Goal: Communication & Community: Answer question/provide support

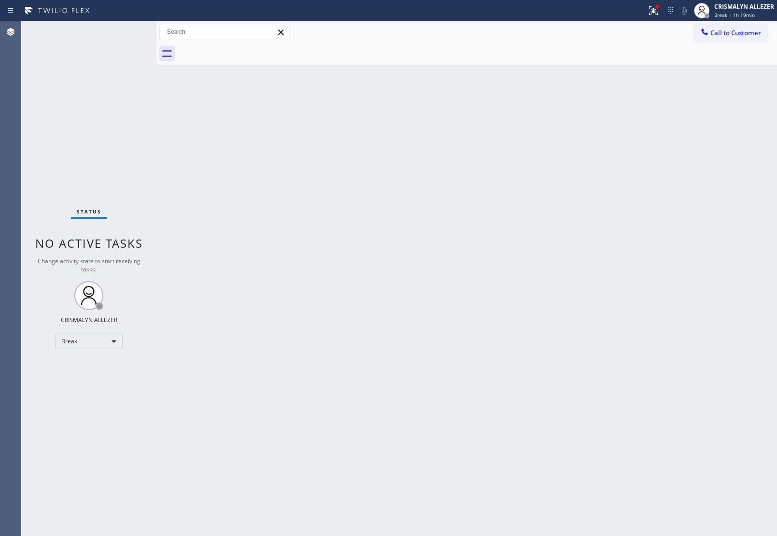
click at [343, 233] on div "Back to Dashboard Change Sender ID Customers Technicians Select a contact Outbo…" at bounding box center [466, 278] width 621 height 515
click at [111, 342] on div "Break" at bounding box center [89, 341] width 68 height 15
click at [81, 378] on li "Unavailable" at bounding box center [89, 379] width 66 height 12
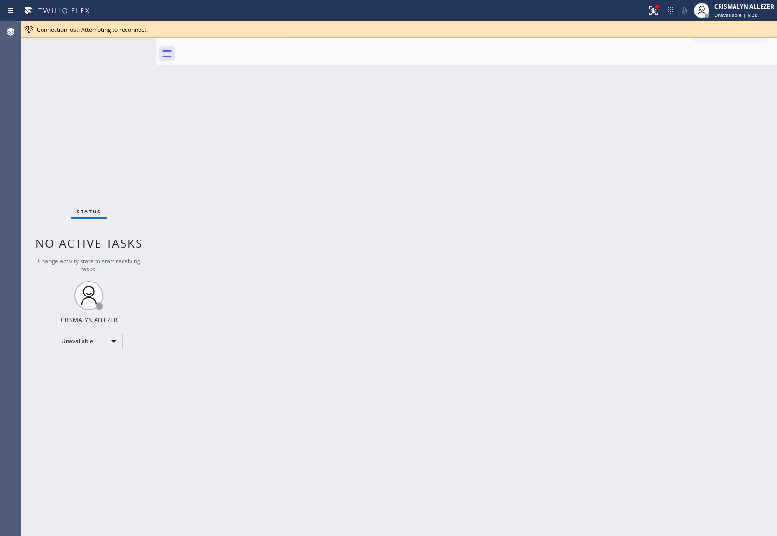
drag, startPoint x: 439, startPoint y: 218, endPoint x: 566, endPoint y: 105, distance: 169.7
click at [439, 215] on div "Back to Dashboard Change Sender ID Customers Technicians Select a contact Outbo…" at bounding box center [466, 278] width 621 height 515
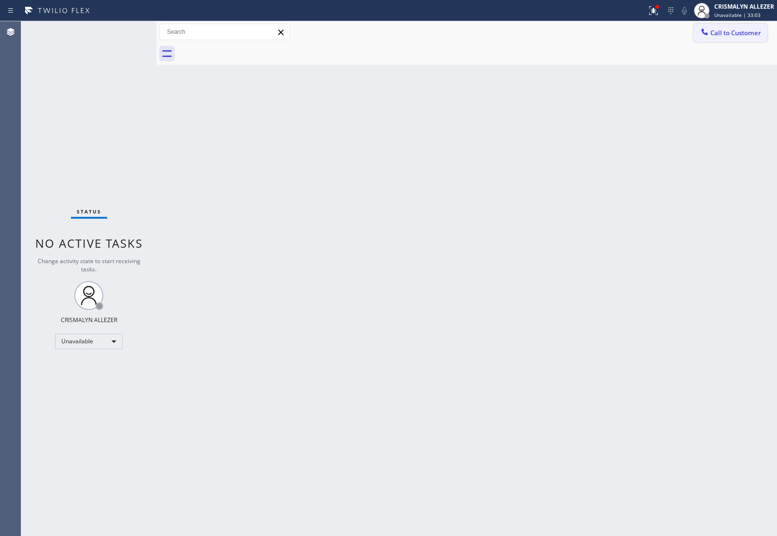
click at [737, 25] on button "Call to Customer" at bounding box center [731, 33] width 74 height 18
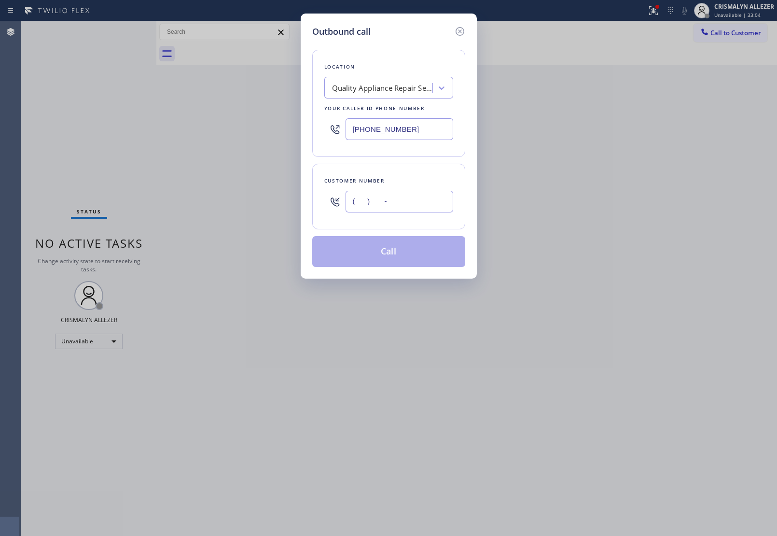
click at [437, 202] on input "(___) ___-____" at bounding box center [400, 202] width 108 height 22
paste input "415) 740-8668"
type input "[PHONE_NUMBER]"
click at [396, 89] on div "Quality Appliance Repair Service" at bounding box center [382, 88] width 101 height 11
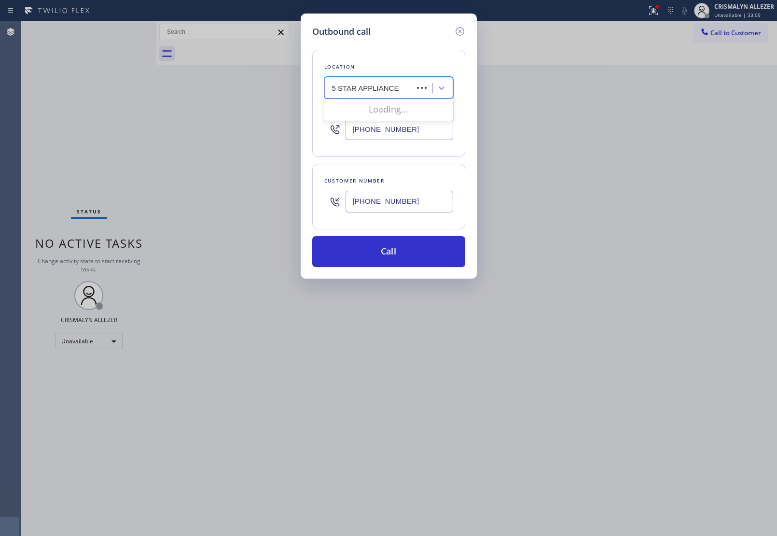
type input "5 STAR APPLIANCE RE"
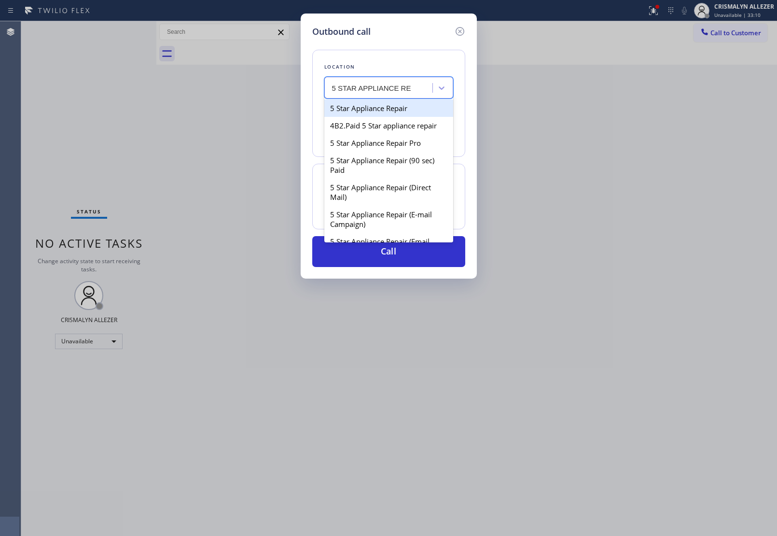
click at [392, 105] on div "5 Star Appliance Repair" at bounding box center [388, 107] width 129 height 17
type input "[PHONE_NUMBER]"
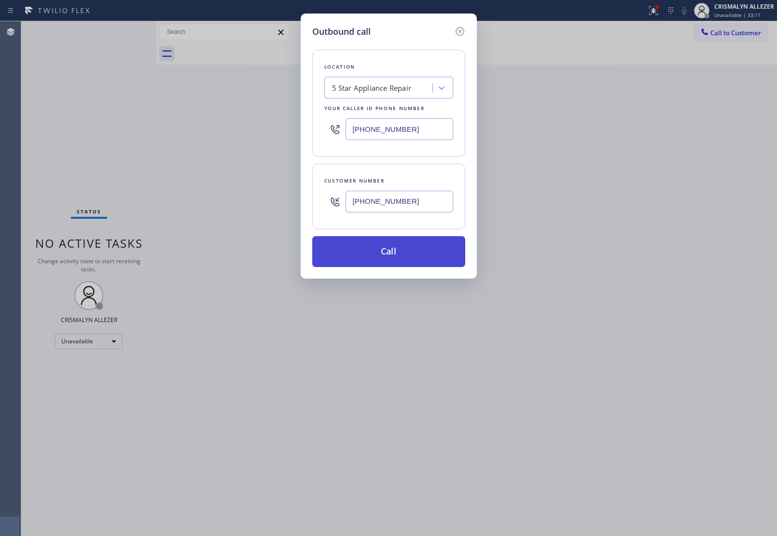
click at [406, 264] on button "Call" at bounding box center [388, 251] width 153 height 31
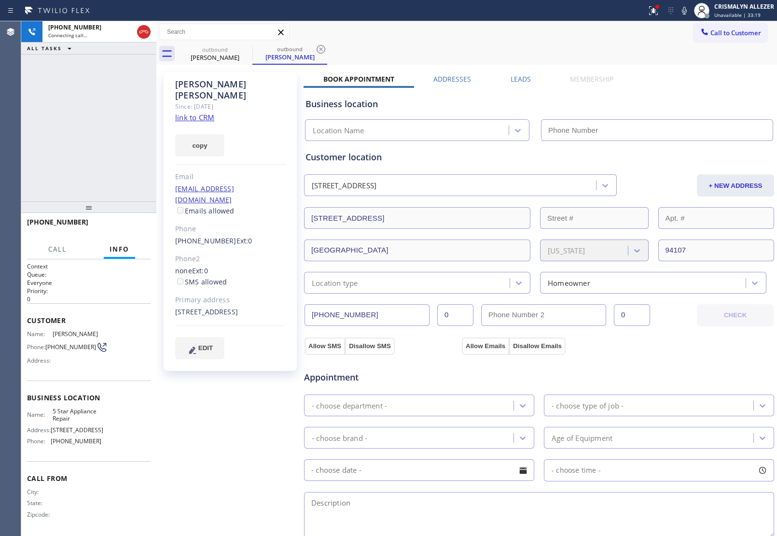
type input "[PHONE_NUMBER]"
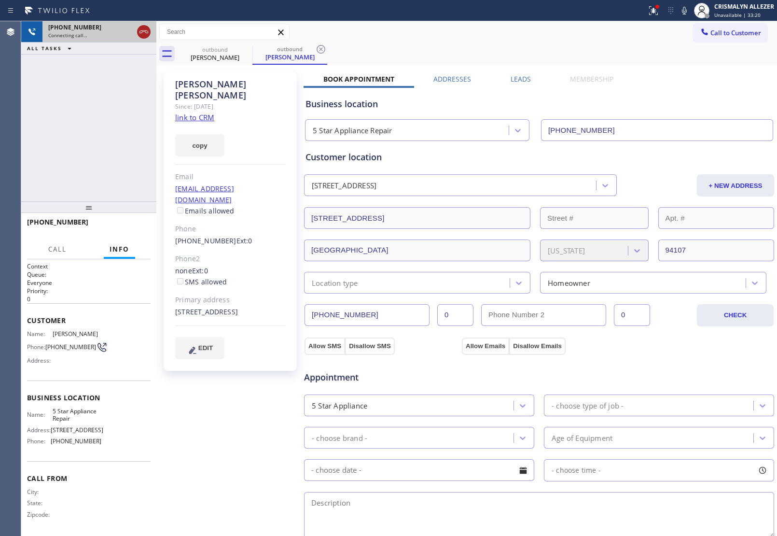
click at [141, 30] on icon at bounding box center [144, 32] width 12 height 12
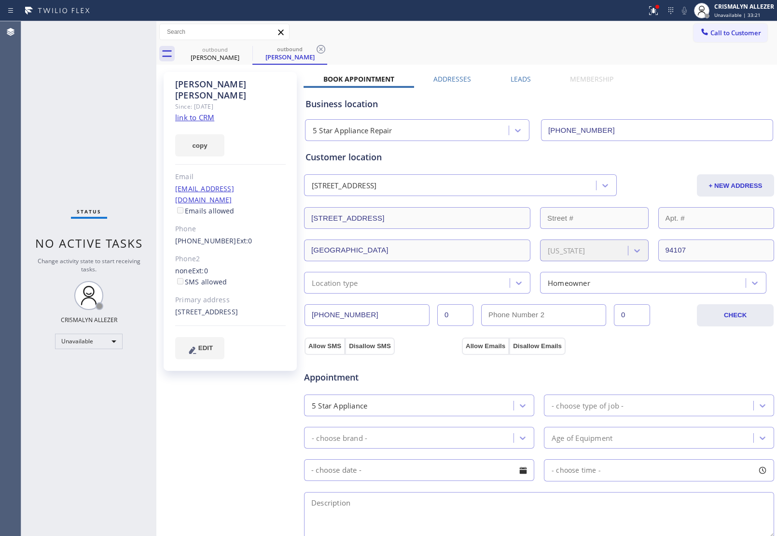
click at [505, 83] on div "Leads" at bounding box center [521, 81] width 60 height 14
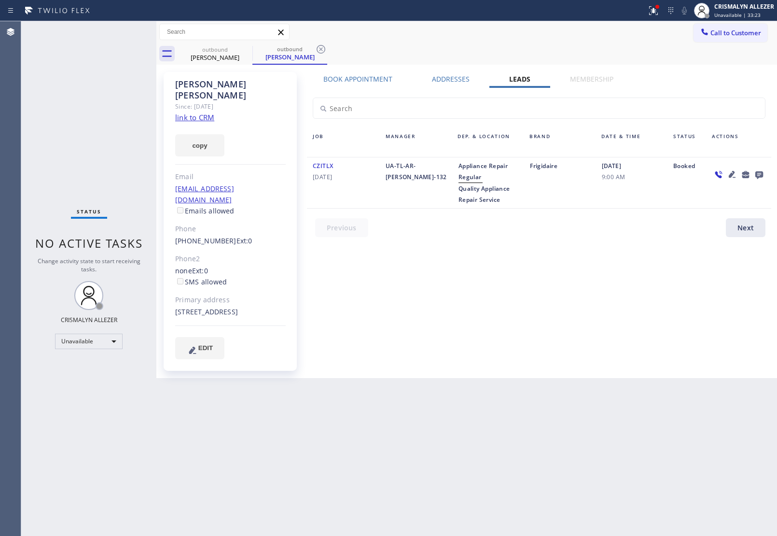
click at [756, 175] on icon at bounding box center [760, 175] width 8 height 8
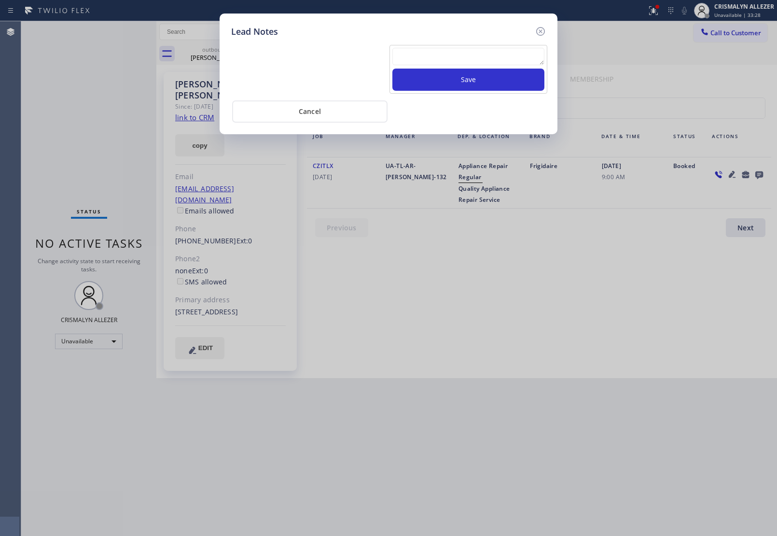
click at [442, 58] on textarea at bounding box center [469, 56] width 152 height 17
paste textarea "no answer | pls xfer here cx cb"
type textarea "no answer | pls xfer here cx cb"
click at [461, 76] on button "Save" at bounding box center [469, 80] width 152 height 22
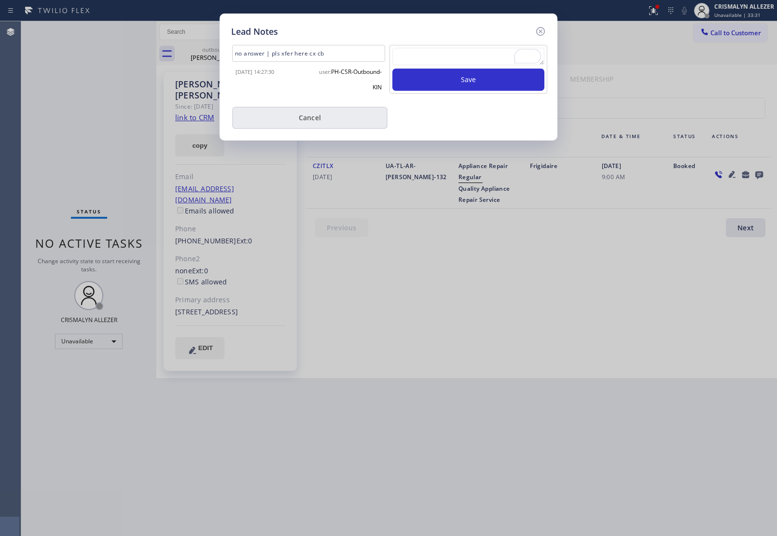
click at [312, 114] on button "Cancel" at bounding box center [309, 118] width 155 height 22
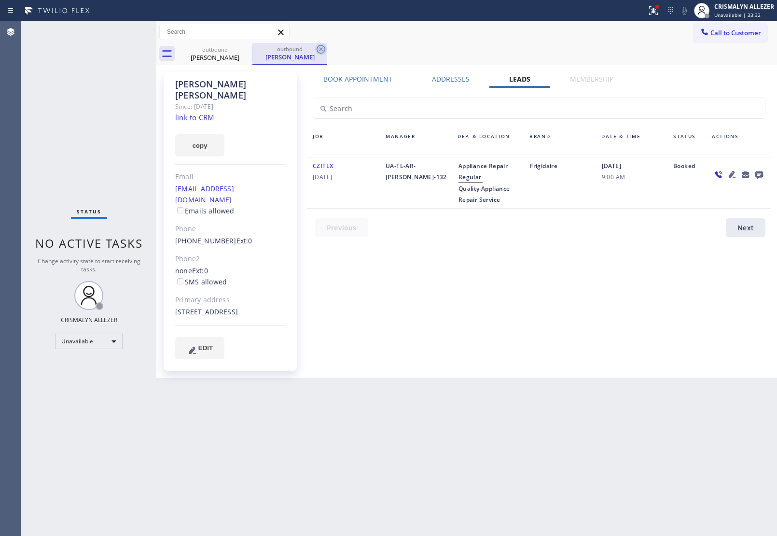
click at [324, 51] on icon at bounding box center [321, 49] width 9 height 9
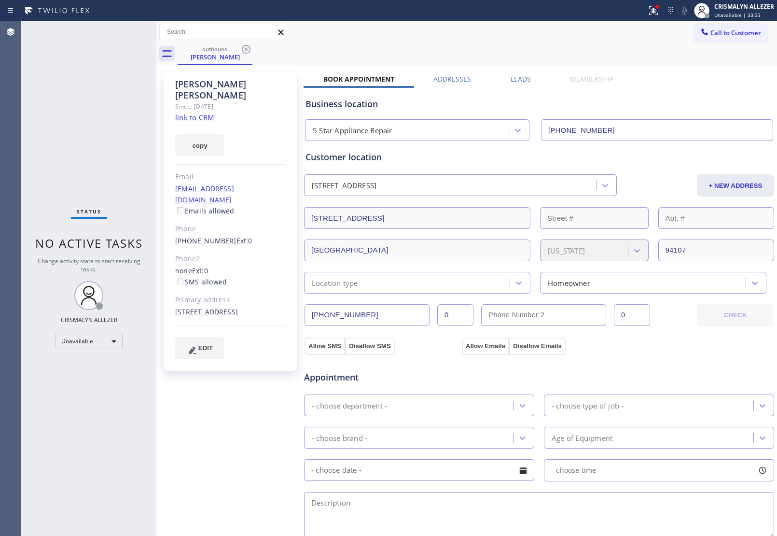
drag, startPoint x: 247, startPoint y: 51, endPoint x: 268, endPoint y: 10, distance: 46.9
click at [249, 46] on icon at bounding box center [246, 49] width 12 height 12
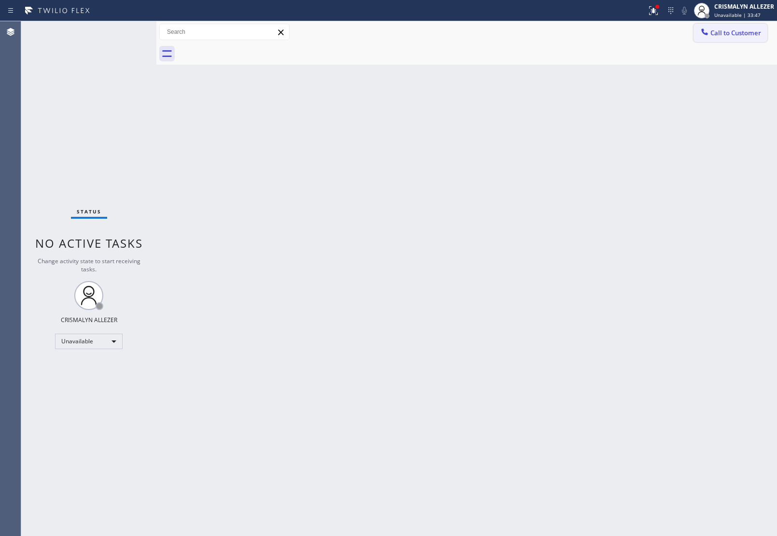
click at [733, 37] on span "Call to Customer" at bounding box center [736, 32] width 51 height 9
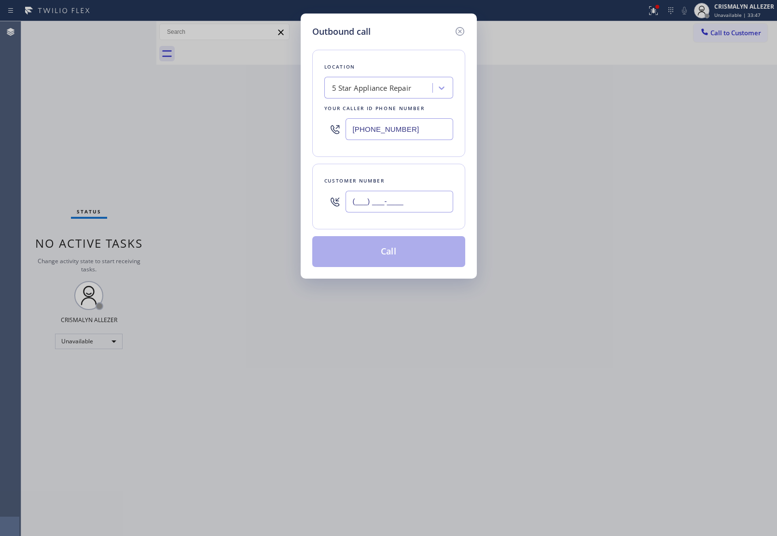
click at [402, 205] on input "(___) ___-____" at bounding box center [400, 202] width 108 height 22
paste input "626) 991-9247"
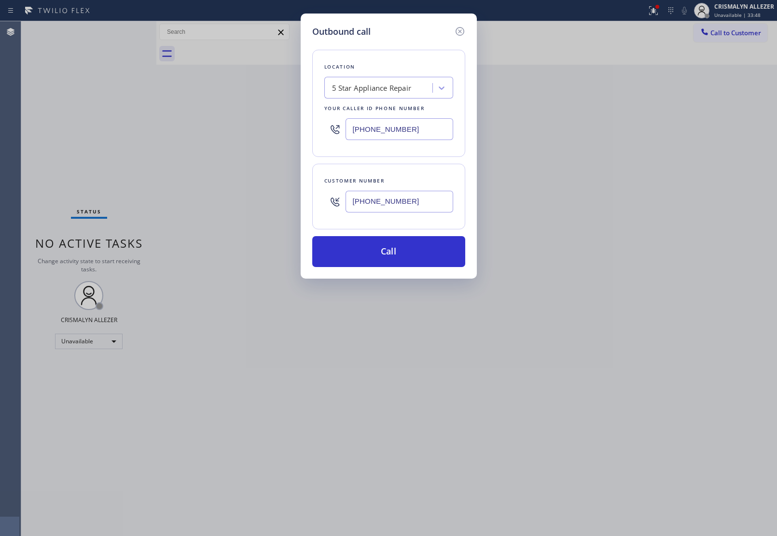
type input "(626) 991-9247"
drag, startPoint x: 375, startPoint y: 128, endPoint x: 121, endPoint y: 127, distance: 254.5
click at [119, 126] on div "Outbound call Location 5 Star Appliance Repair Your caller id phone number (855…" at bounding box center [388, 268] width 777 height 536
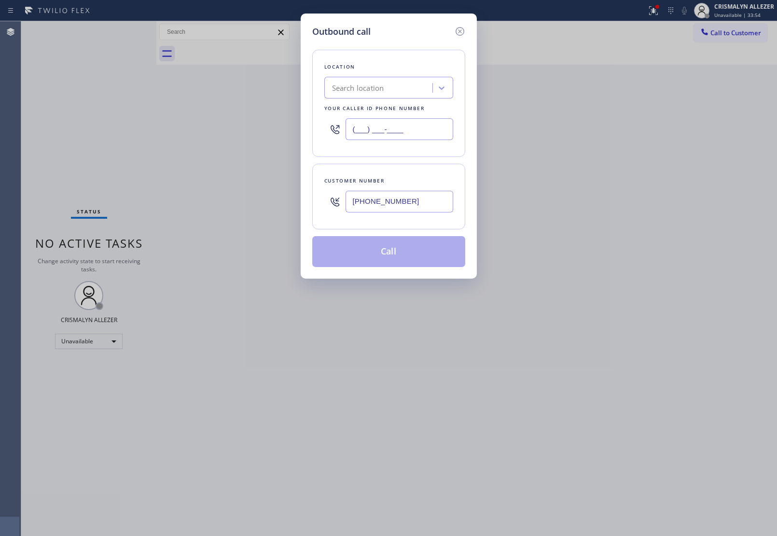
paste input "626) 548-3326"
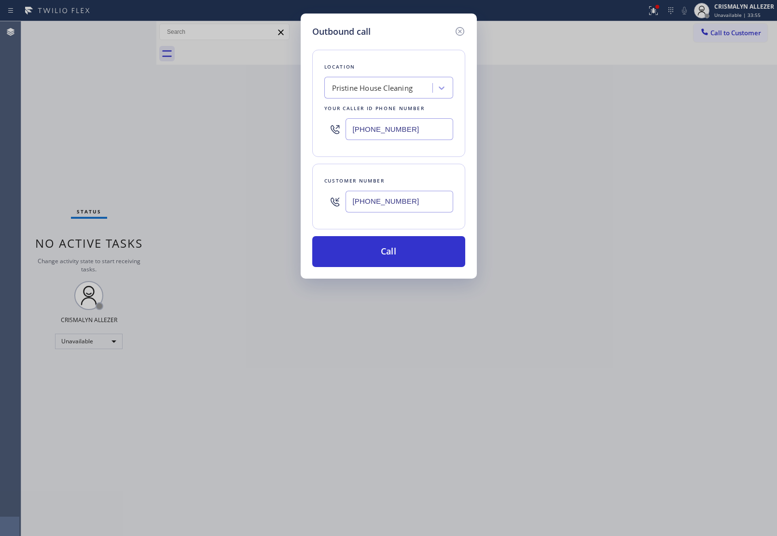
type input "[PHONE_NUMBER]"
click at [414, 201] on input "(626) 991-9247" at bounding box center [400, 202] width 108 height 22
drag, startPoint x: 414, startPoint y: 201, endPoint x: 216, endPoint y: 206, distance: 197.6
click at [216, 206] on div "Outbound call Location Pristine House Cleaning Your caller id phone number (626…" at bounding box center [388, 268] width 777 height 536
paste input "818) 428-0316"
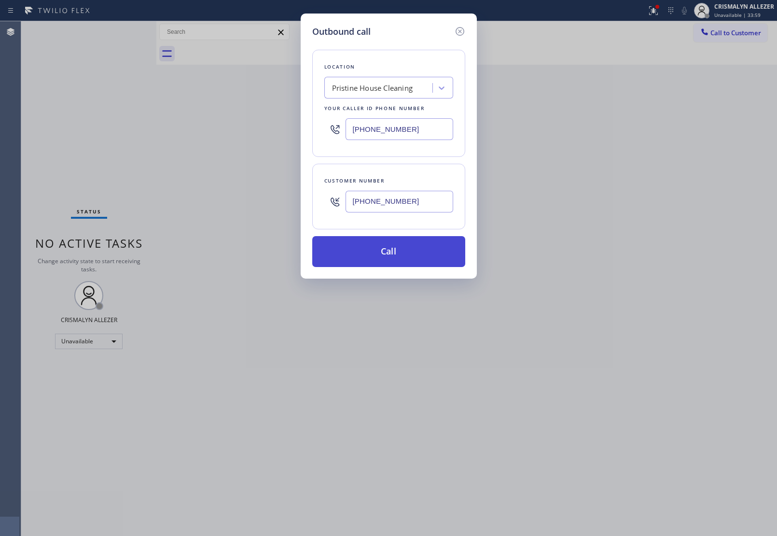
type input "(818) 428-0316"
click at [396, 253] on button "Call" at bounding box center [388, 251] width 153 height 31
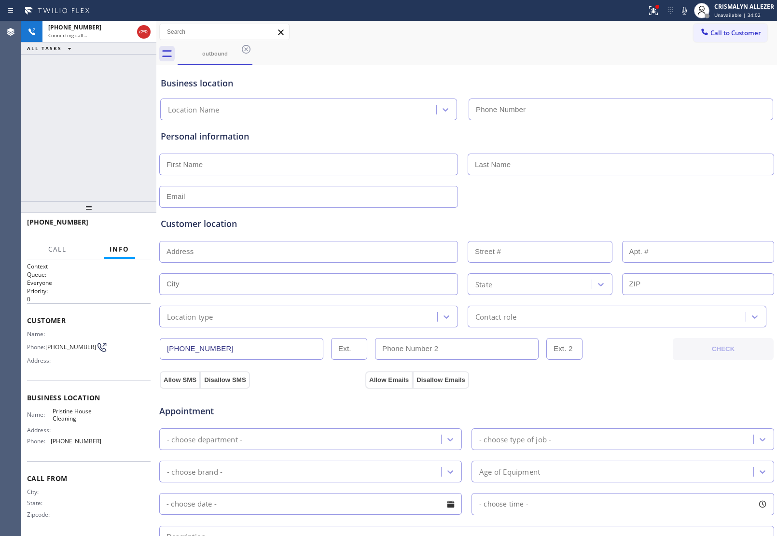
type input "[PHONE_NUMBER]"
click at [100, 135] on div "+18184280316 Connecting call… ALL TASKS ALL TASKS ACTIVE TASKS TASKS IN WRAP UP" at bounding box center [88, 111] width 135 height 180
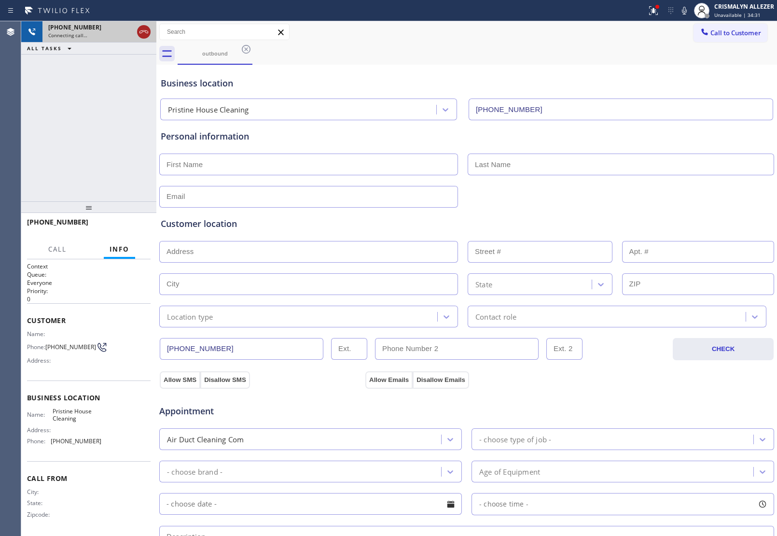
click at [142, 29] on icon at bounding box center [144, 32] width 12 height 12
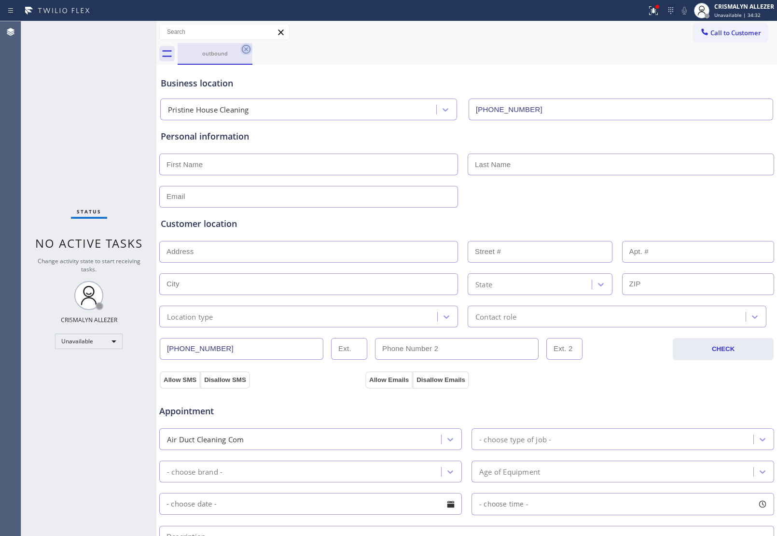
click at [247, 48] on icon at bounding box center [246, 49] width 9 height 9
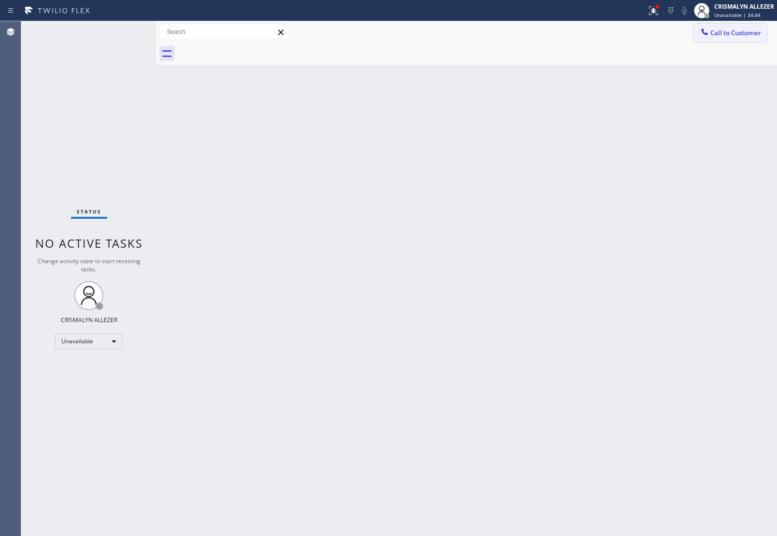
click at [724, 33] on span "Call to Customer" at bounding box center [736, 32] width 51 height 9
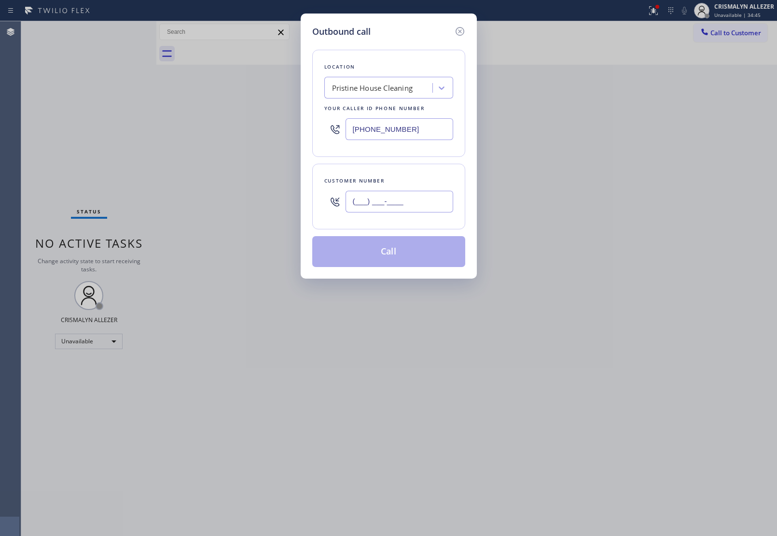
click at [440, 199] on input "(___) ___-____" at bounding box center [400, 202] width 108 height 22
paste input "815) 540-5882"
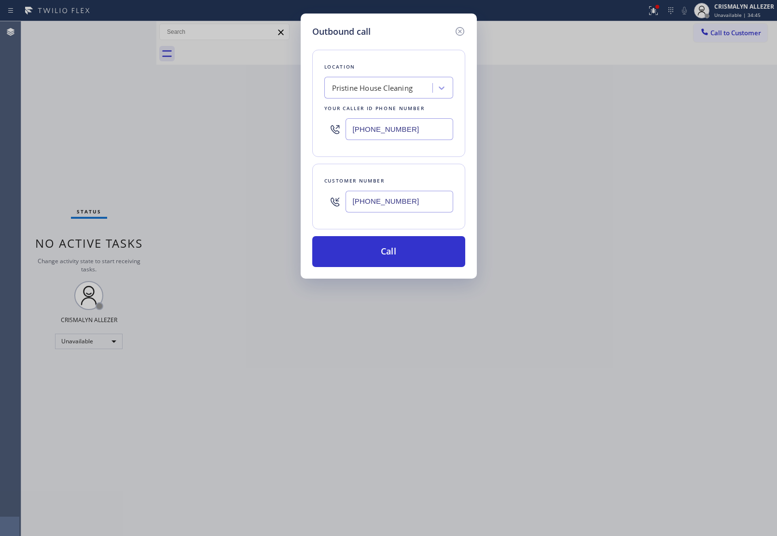
type input "(815) 540-5882"
click at [409, 97] on div "Pristine House Cleaning" at bounding box center [388, 88] width 129 height 22
type input "5 STAR APPLIANCE RE"
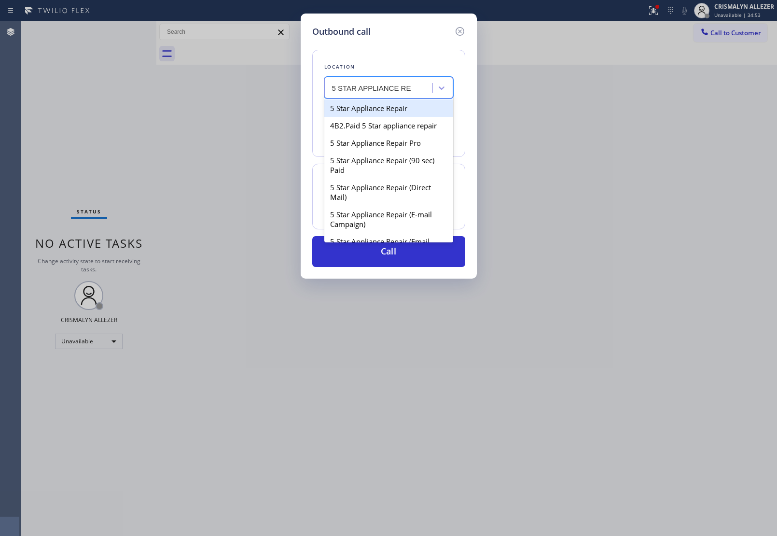
click at [406, 108] on div "5 Star Appliance Repair" at bounding box center [388, 107] width 129 height 17
type input "[PHONE_NUMBER]"
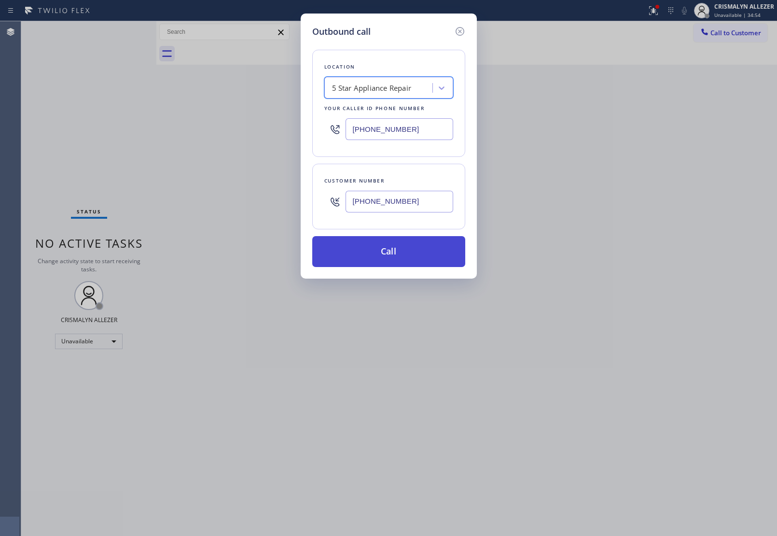
click at [406, 265] on button "Call" at bounding box center [388, 251] width 153 height 31
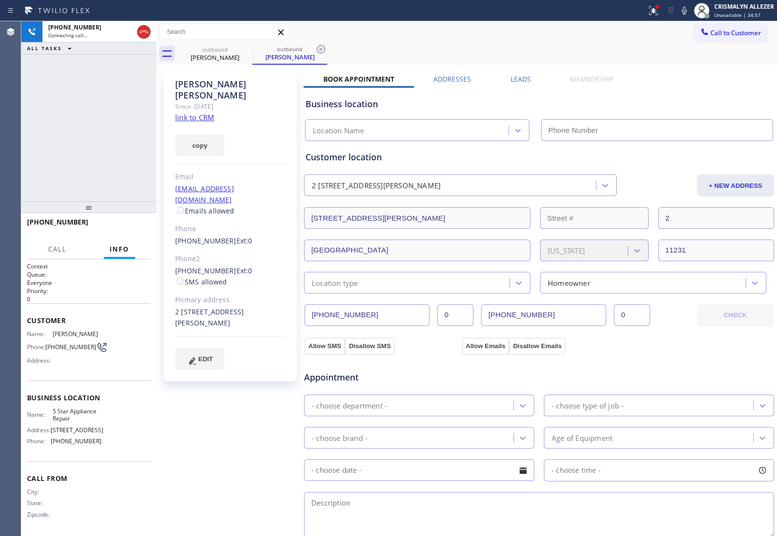
click at [196, 113] on link "link to CRM" at bounding box center [194, 118] width 39 height 10
type input "[PHONE_NUMBER]"
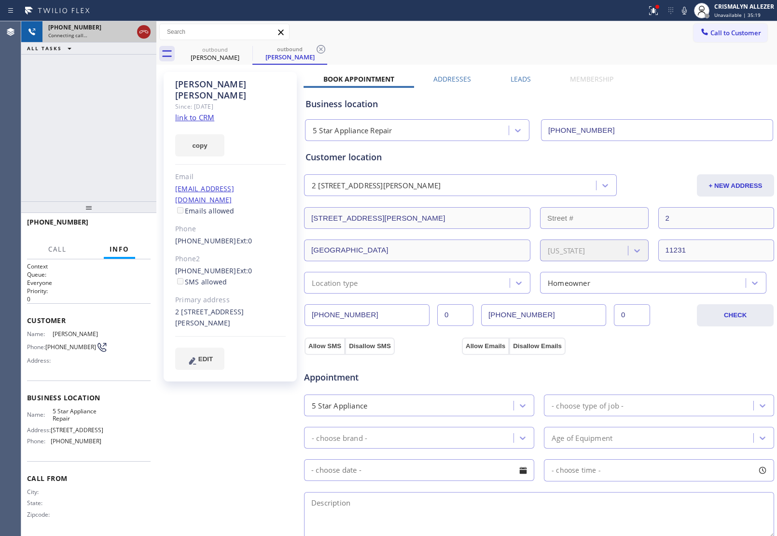
click at [143, 32] on icon at bounding box center [144, 32] width 12 height 12
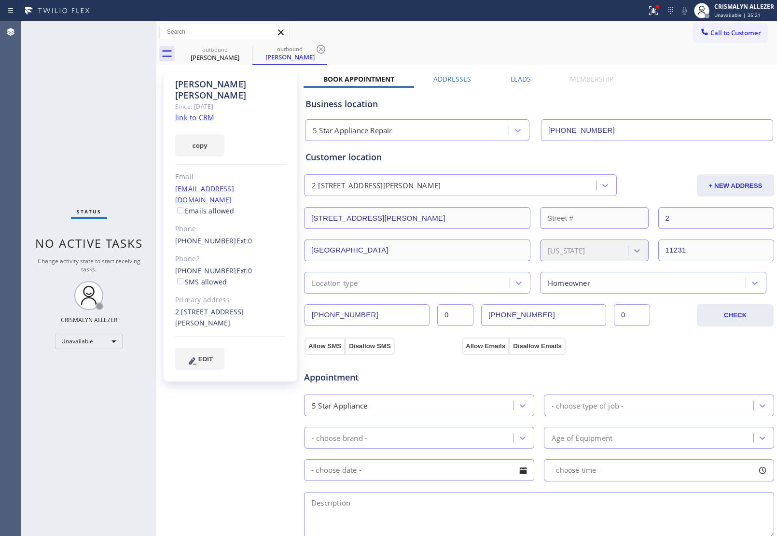
click at [515, 79] on label "Leads" at bounding box center [521, 78] width 20 height 9
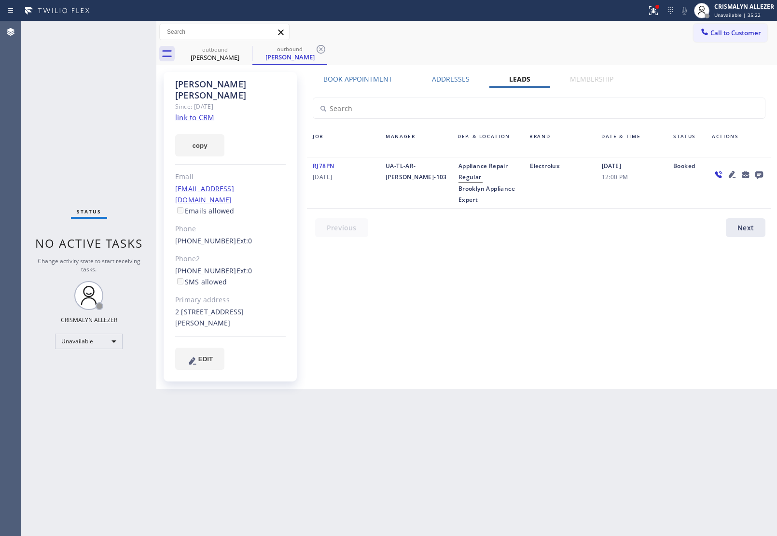
click at [761, 172] on icon at bounding box center [760, 175] width 8 height 8
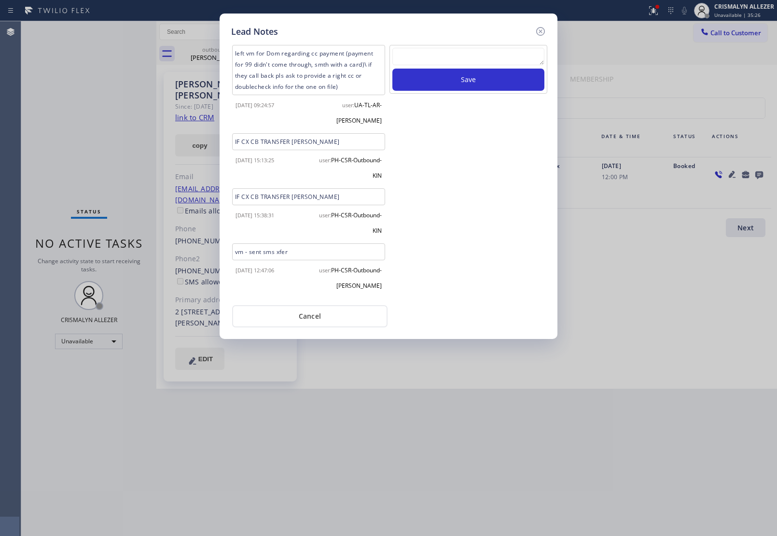
click at [456, 49] on textarea at bounding box center [469, 56] width 152 height 17
paste textarea "no answer | pls xfer here cx cb"
type textarea "no answer | pls xfer here cx cb"
click at [460, 78] on button "Save" at bounding box center [469, 80] width 152 height 22
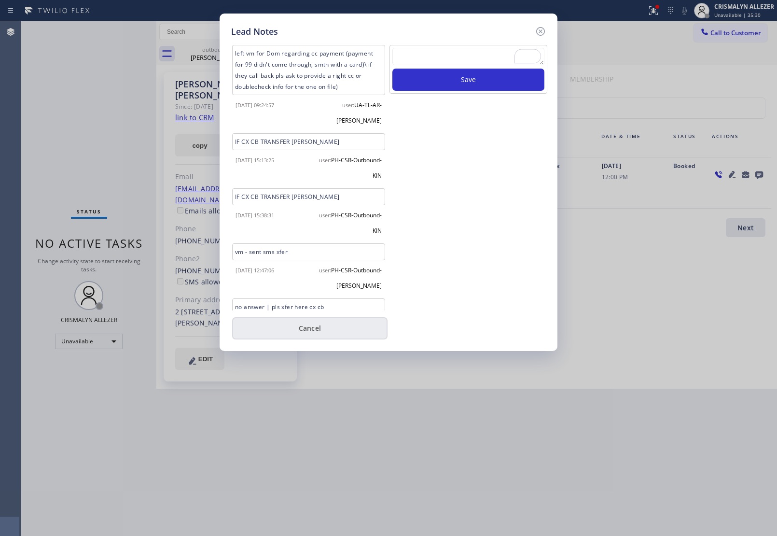
click at [324, 327] on button "Cancel" at bounding box center [309, 328] width 155 height 22
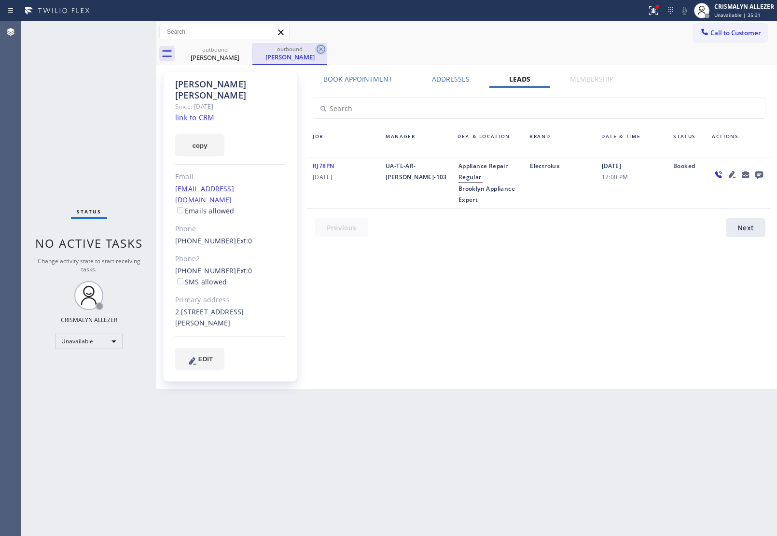
click at [317, 49] on icon at bounding box center [321, 49] width 9 height 9
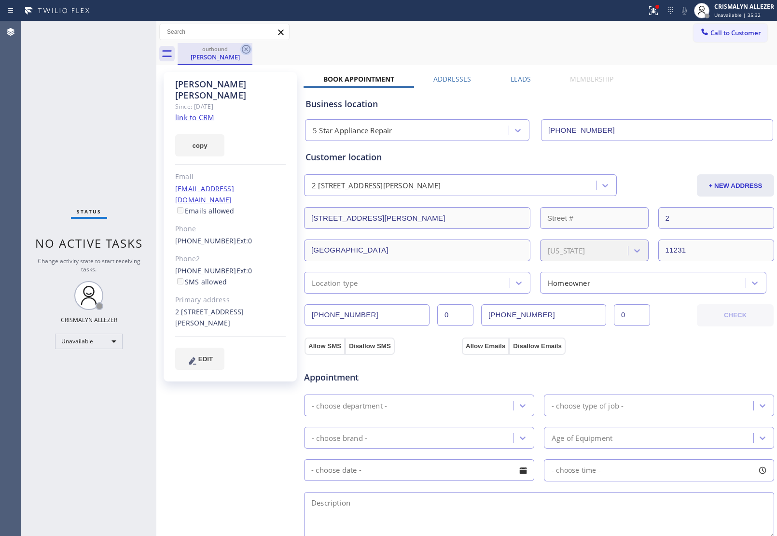
drag, startPoint x: 249, startPoint y: 47, endPoint x: 269, endPoint y: 3, distance: 48.4
click at [249, 46] on icon at bounding box center [246, 49] width 12 height 12
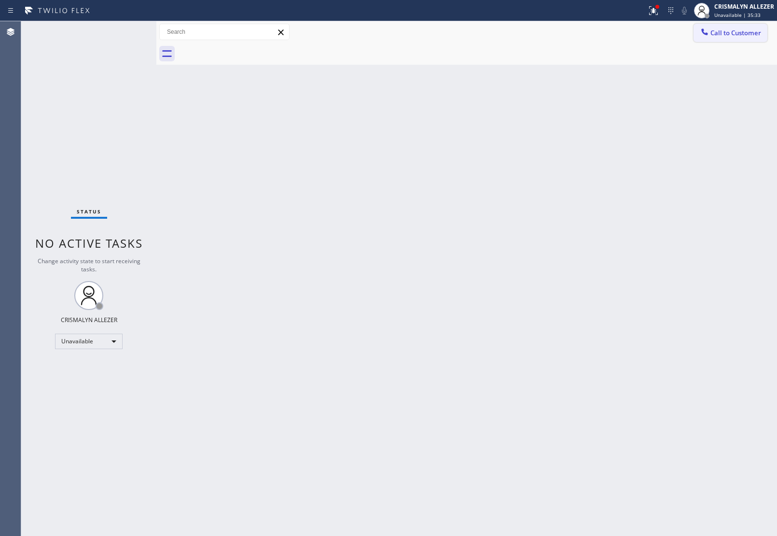
click at [741, 32] on span "Call to Customer" at bounding box center [736, 32] width 51 height 9
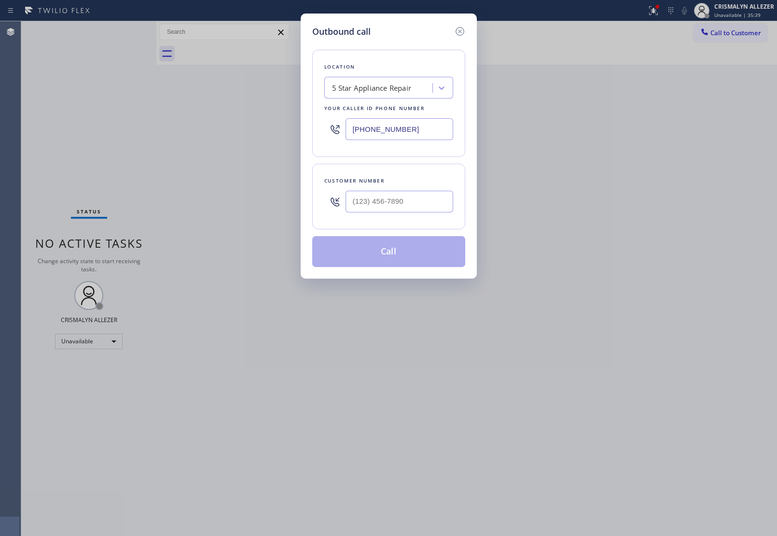
drag, startPoint x: 298, startPoint y: 129, endPoint x: 292, endPoint y: 141, distance: 13.4
click at [273, 128] on div "Outbound call Location 5 Star Appliance Repair Your caller id phone number [PHO…" at bounding box center [388, 268] width 777 height 536
paste input "626) 548-3326"
type input "[PHONE_NUMBER]"
click at [401, 202] on input "(___) ___-____" at bounding box center [400, 202] width 108 height 22
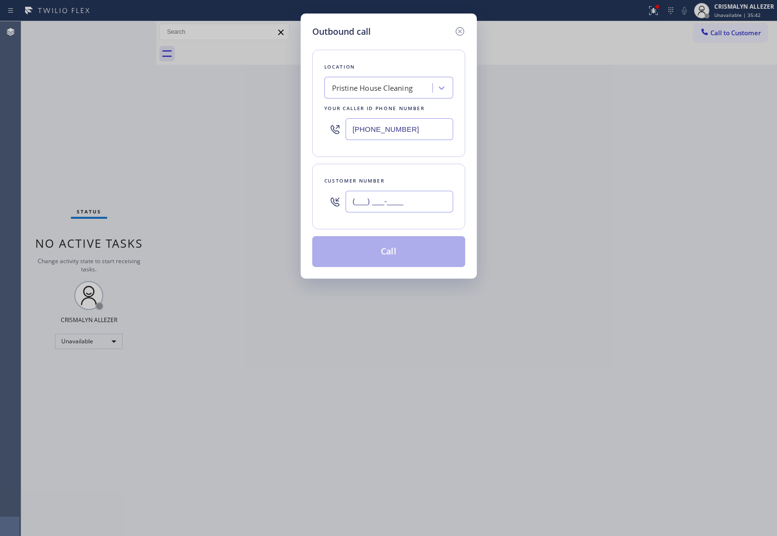
paste input "818) 428-0316"
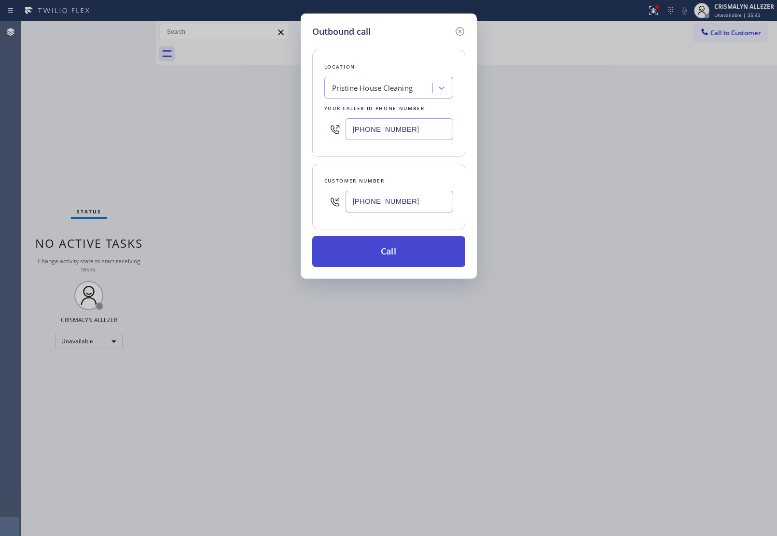
type input "(818) 428-0316"
click at [381, 257] on button "Call" at bounding box center [388, 251] width 153 height 31
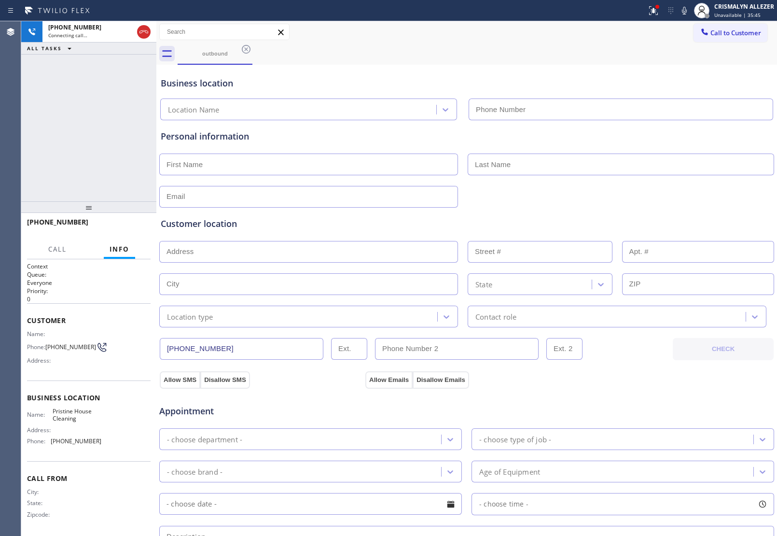
type input "[PHONE_NUMBER]"
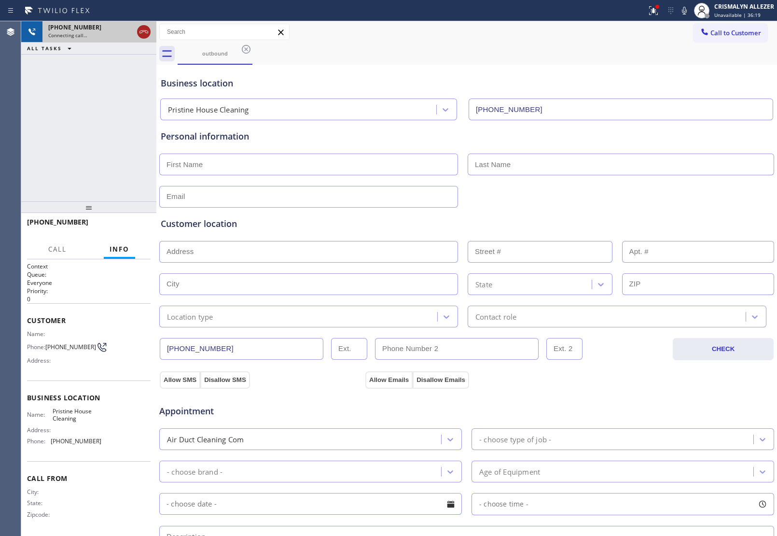
click at [144, 30] on icon at bounding box center [144, 32] width 12 height 12
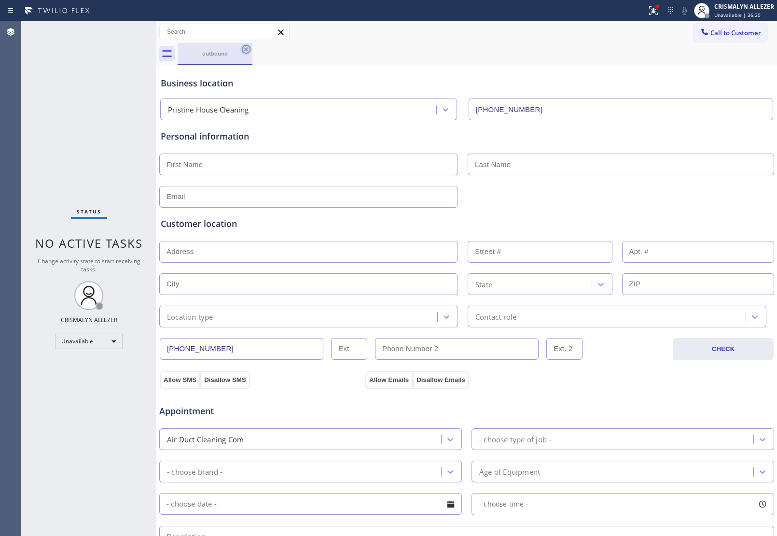
click at [250, 48] on icon at bounding box center [246, 49] width 9 height 9
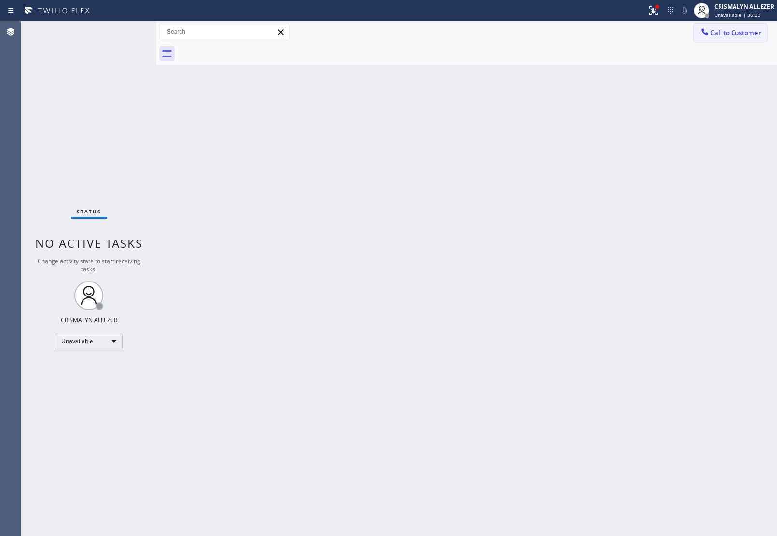
click at [740, 34] on span "Call to Customer" at bounding box center [736, 32] width 51 height 9
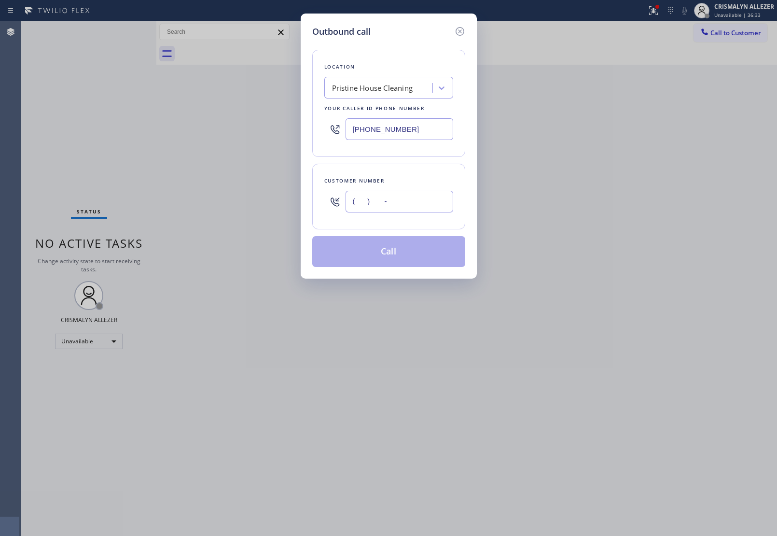
click at [435, 204] on input "(___) ___-____" at bounding box center [400, 202] width 108 height 22
paste input "949) 933-4607"
type input "[PHONE_NUMBER]"
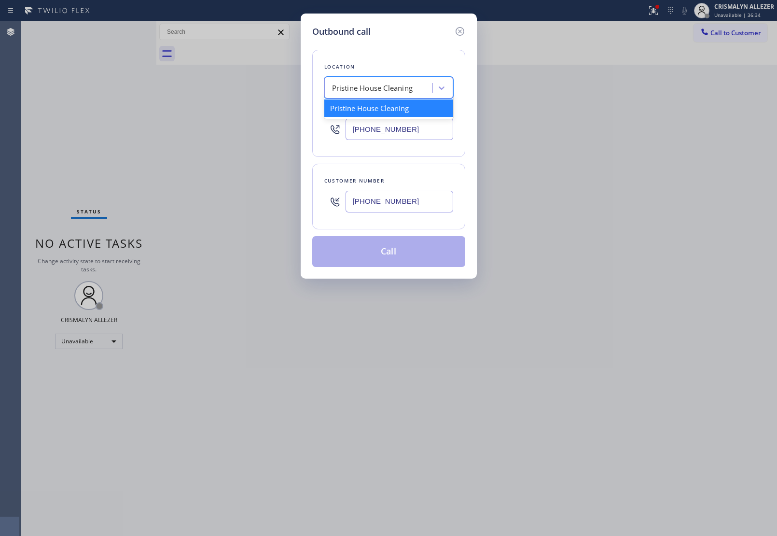
click at [394, 90] on div "Pristine House Cleaning" at bounding box center [372, 88] width 81 height 11
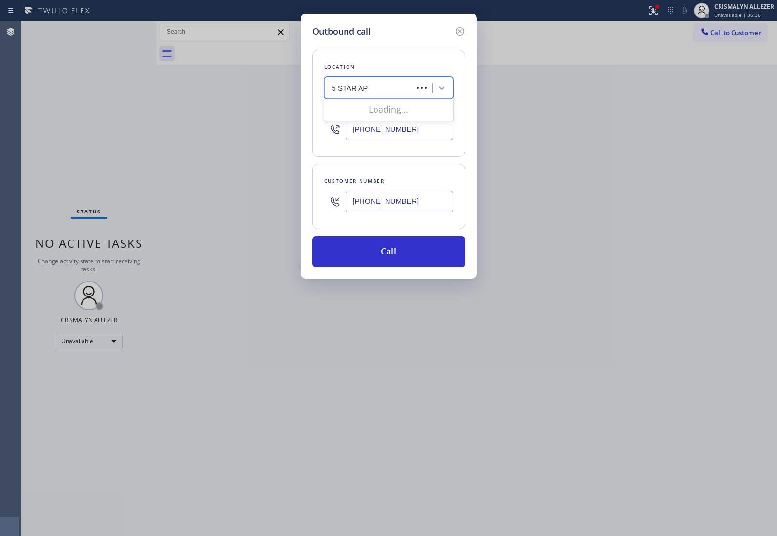
type input "5 STAR APP"
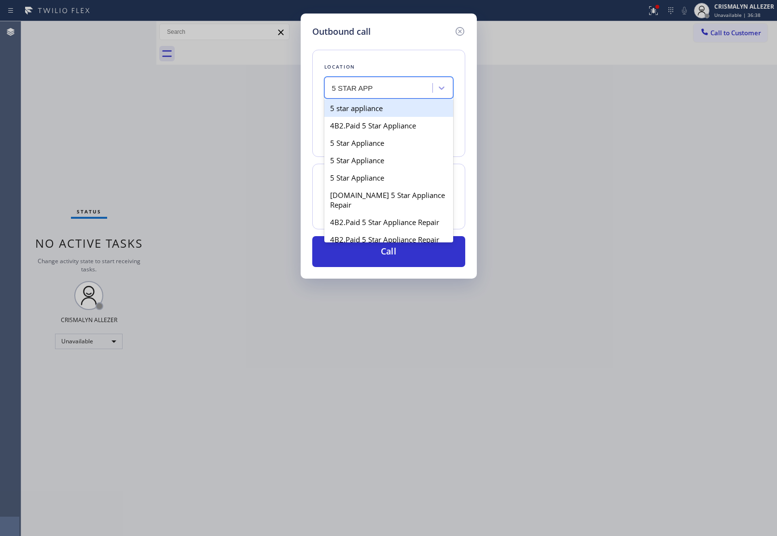
click at [381, 112] on div "5 star appliance" at bounding box center [388, 107] width 129 height 17
type input "[PHONE_NUMBER]"
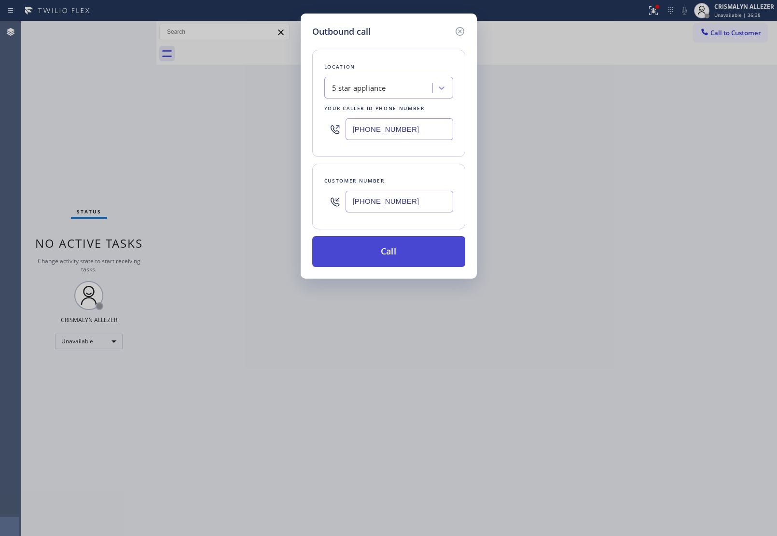
click at [393, 254] on button "Call" at bounding box center [388, 251] width 153 height 31
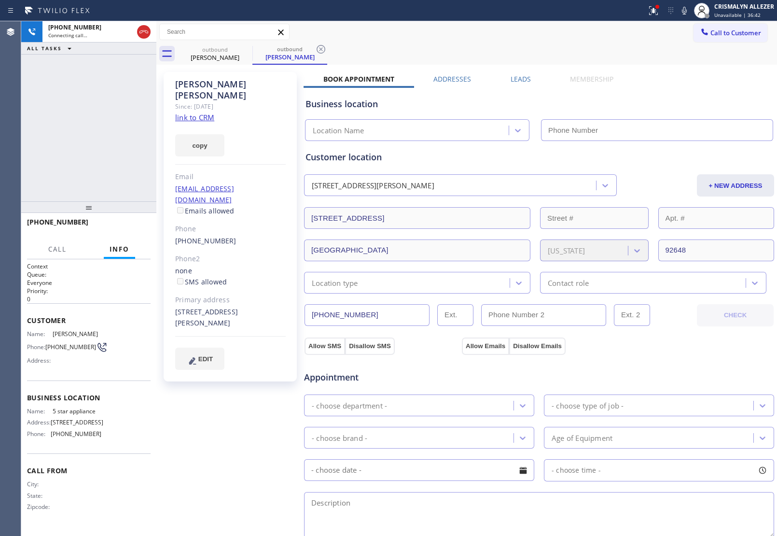
drag, startPoint x: 201, startPoint y: 100, endPoint x: 201, endPoint y: 109, distance: 8.2
click at [201, 101] on div "Since: [DATE]" at bounding box center [230, 106] width 111 height 11
type input "[PHONE_NUMBER]"
click at [206, 113] on link "link to CRM" at bounding box center [194, 118] width 39 height 10
click at [126, 228] on span "HANG UP" at bounding box center [127, 226] width 29 height 7
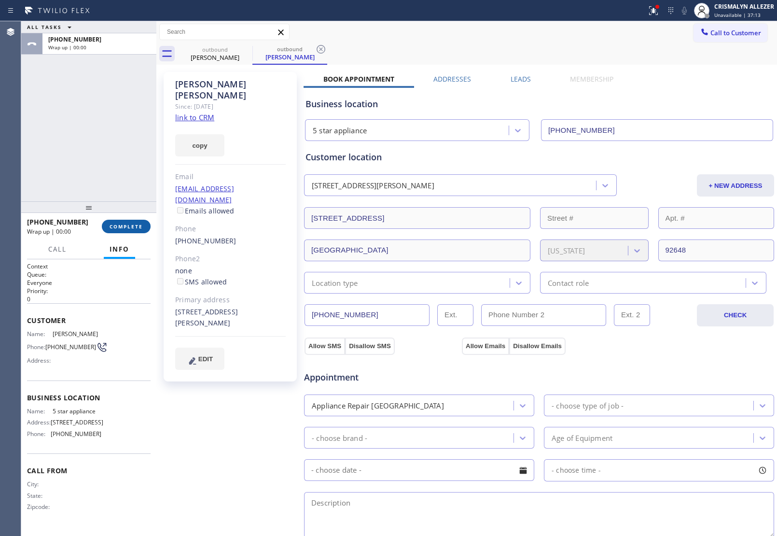
click at [126, 228] on span "COMPLETE" at bounding box center [126, 226] width 33 height 7
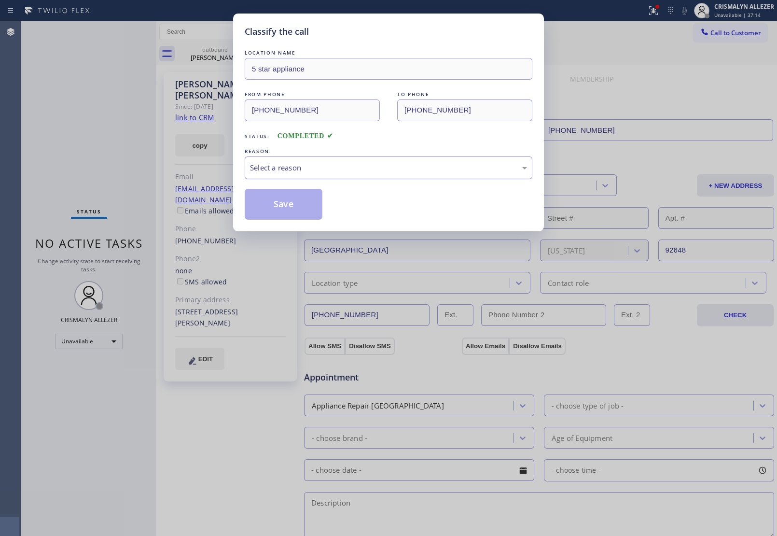
click at [421, 165] on div "Select a reason" at bounding box center [388, 167] width 277 height 11
click at [291, 200] on button "Save" at bounding box center [284, 204] width 78 height 31
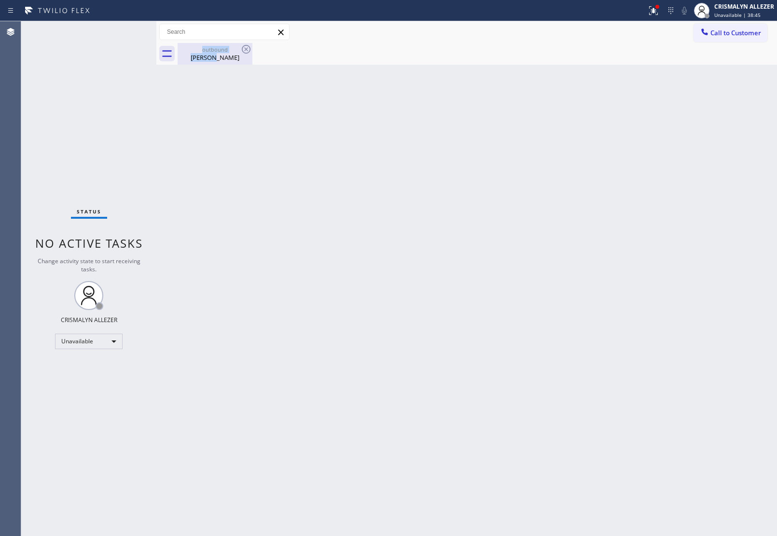
drag, startPoint x: 204, startPoint y: 43, endPoint x: 220, endPoint y: 59, distance: 22.2
click at [220, 59] on div "outbound Nick Thomas" at bounding box center [215, 54] width 73 height 22
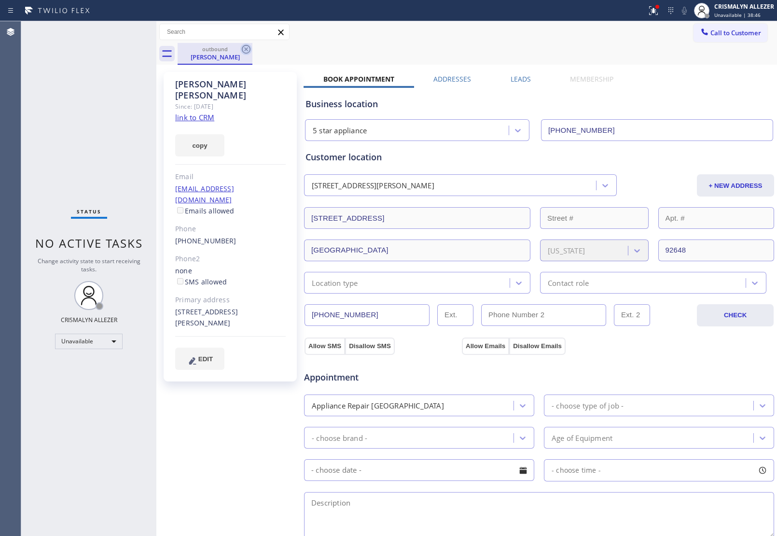
click at [241, 49] on icon at bounding box center [246, 49] width 12 height 12
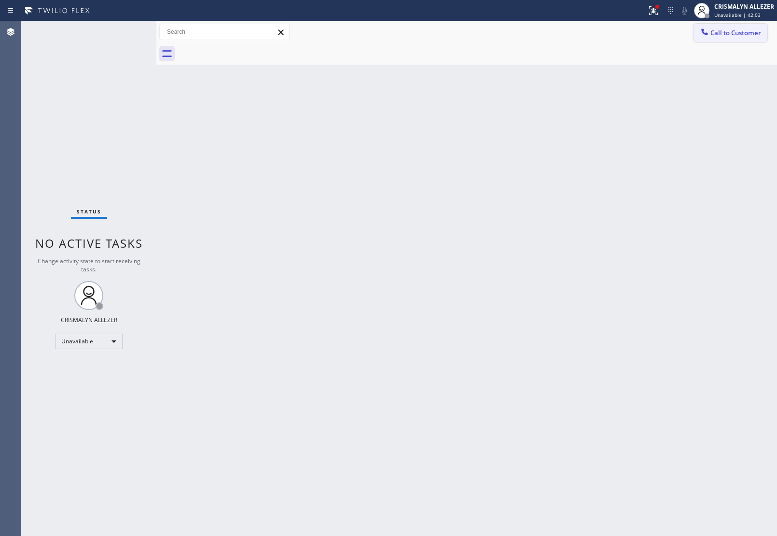
click at [749, 34] on span "Call to Customer" at bounding box center [736, 32] width 51 height 9
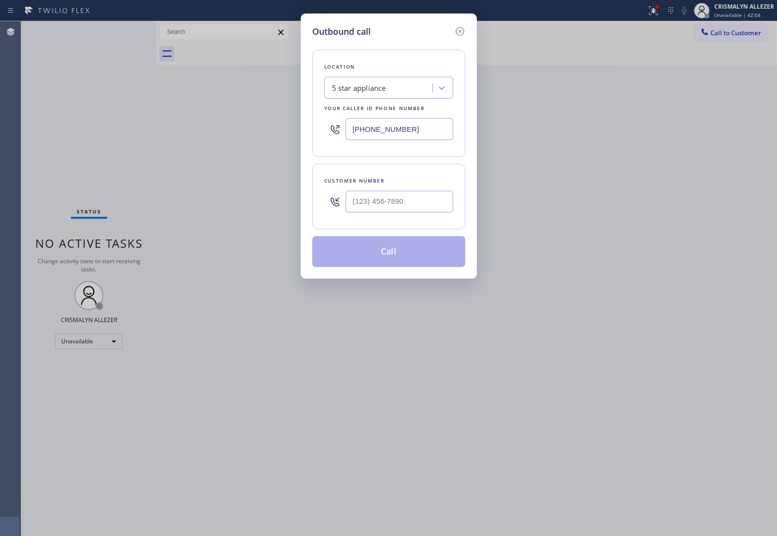
drag, startPoint x: 445, startPoint y: 135, endPoint x: 157, endPoint y: 121, distance: 287.7
click at [151, 127] on div "Outbound call Location 5 star appliance Your caller id phone number (213) 687-2…" at bounding box center [388, 268] width 777 height 536
paste input "855) 731-4952"
type input "[PHONE_NUMBER]"
click at [418, 205] on input "(___) ___-____" at bounding box center [400, 202] width 108 height 22
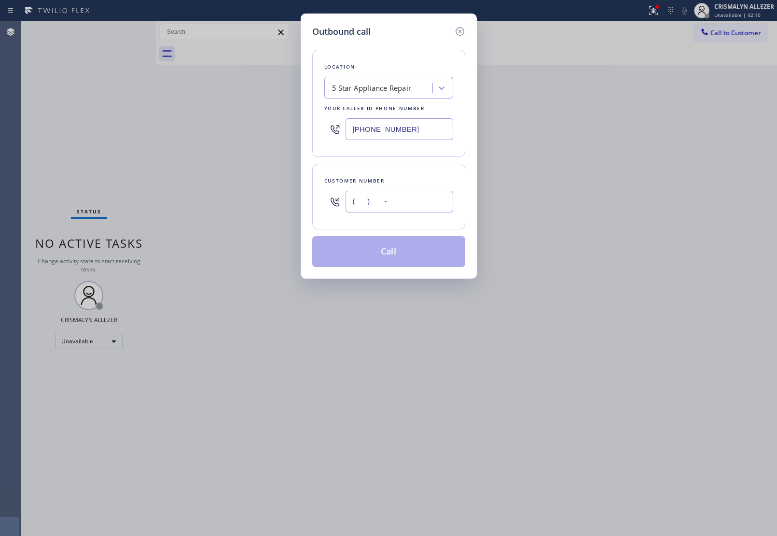
paste input "310) 350-4631"
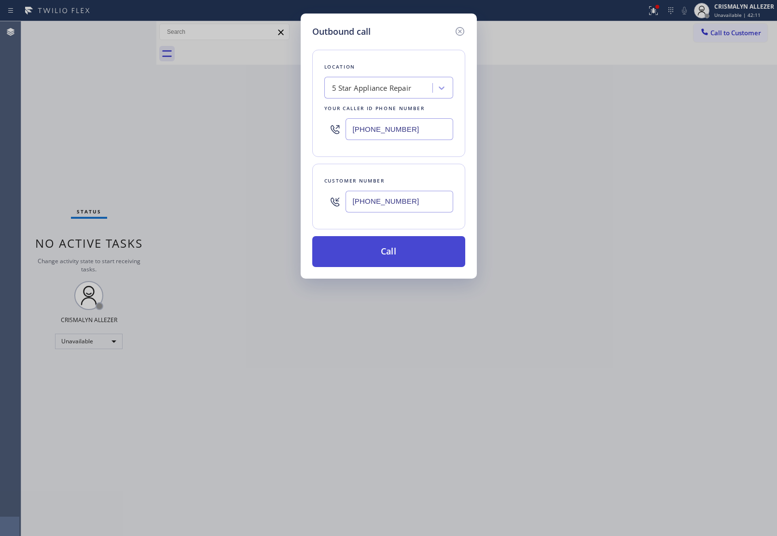
type input "(310) 350-4631"
click at [387, 266] on button "Call" at bounding box center [388, 251] width 153 height 31
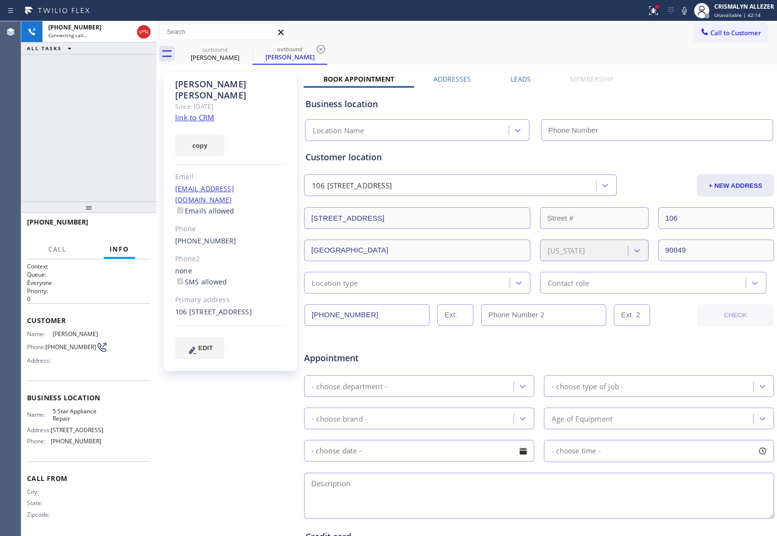
click at [187, 113] on link "link to CRM" at bounding box center [194, 118] width 39 height 10
type input "[PHONE_NUMBER]"
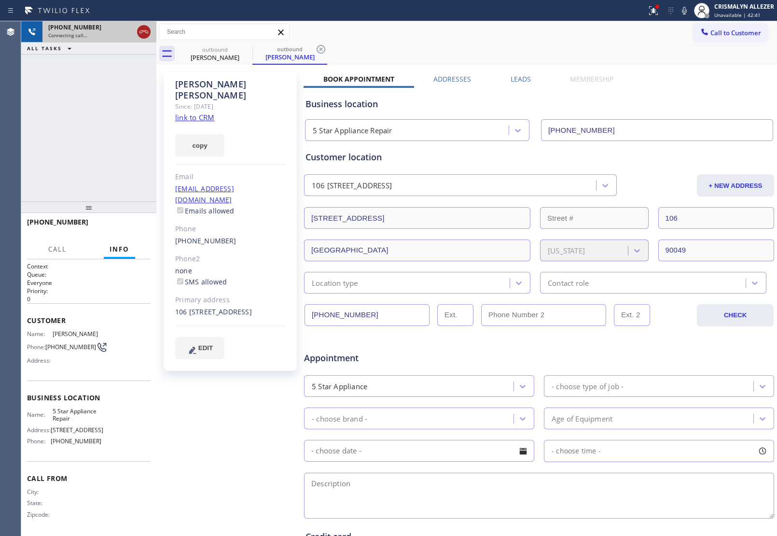
click at [145, 31] on icon at bounding box center [144, 32] width 12 height 12
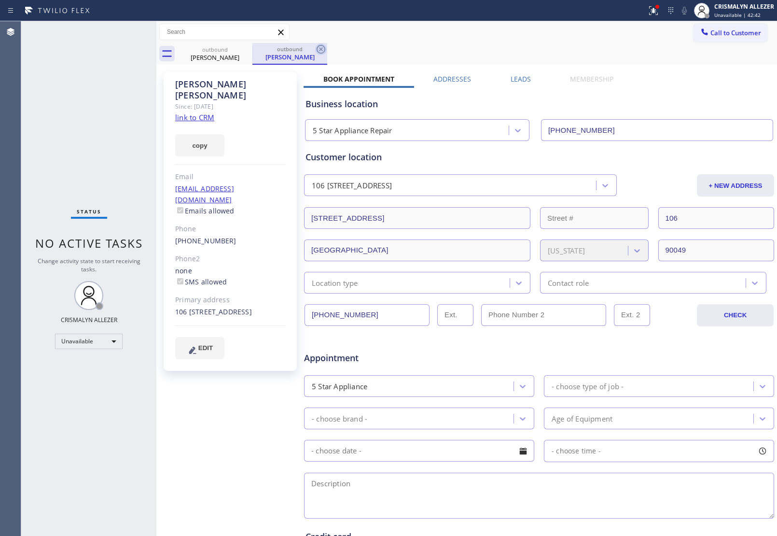
click at [319, 51] on icon at bounding box center [321, 49] width 12 height 12
click at [246, 47] on icon at bounding box center [246, 49] width 12 height 12
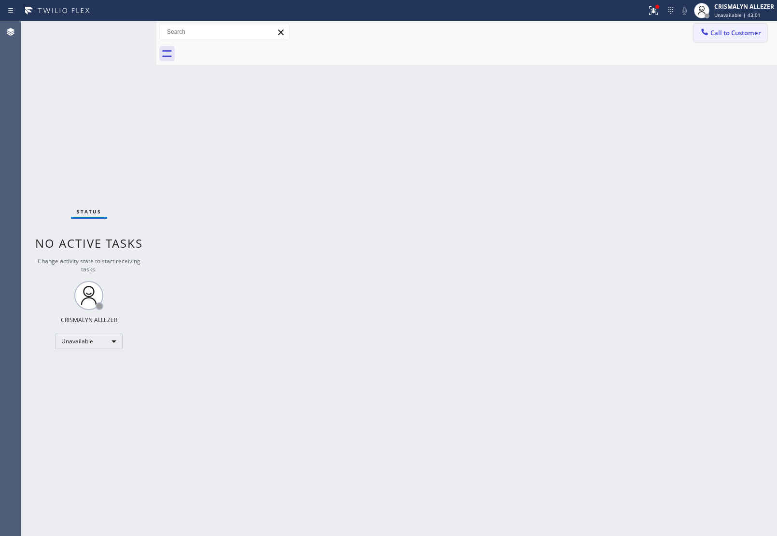
click at [746, 33] on span "Call to Customer" at bounding box center [736, 32] width 51 height 9
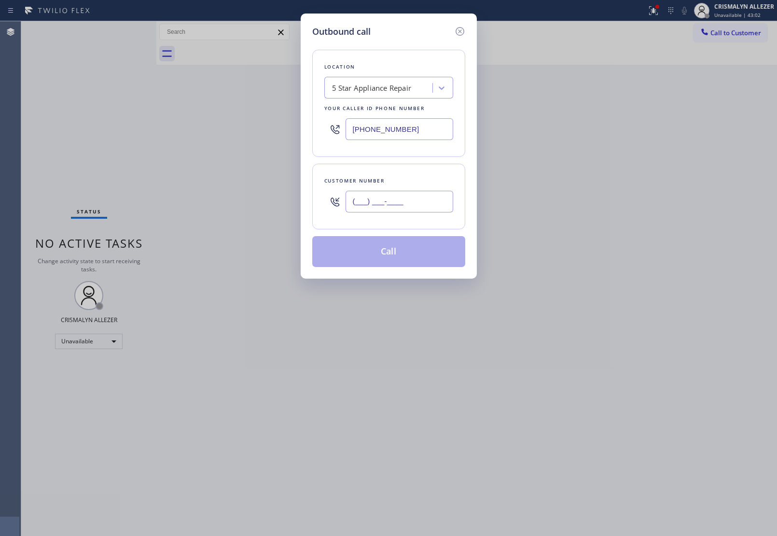
click at [431, 196] on input "(___) ___-____" at bounding box center [400, 202] width 108 height 22
paste input "305) 790-2730"
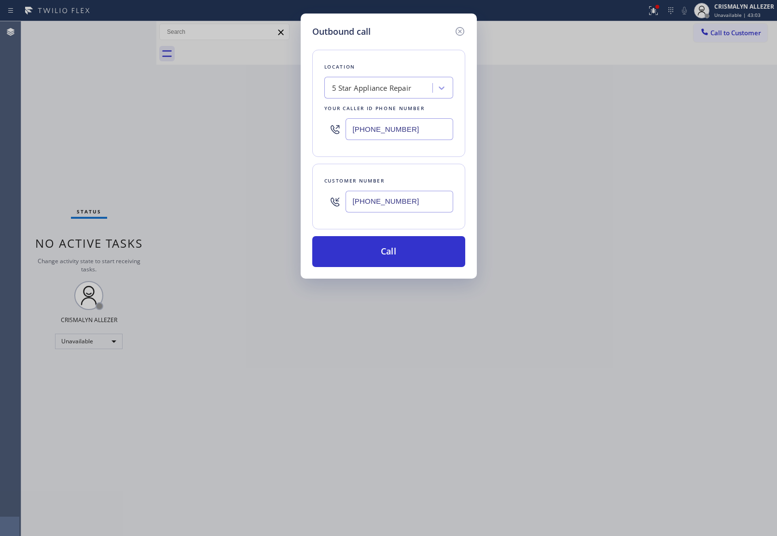
type input "[PHONE_NUMBER]"
click at [378, 274] on div "Outbound call Location 5 Star Appliance Repair Your caller id phone number (855…" at bounding box center [389, 146] width 176 height 265
click at [393, 262] on button "Call" at bounding box center [388, 251] width 153 height 31
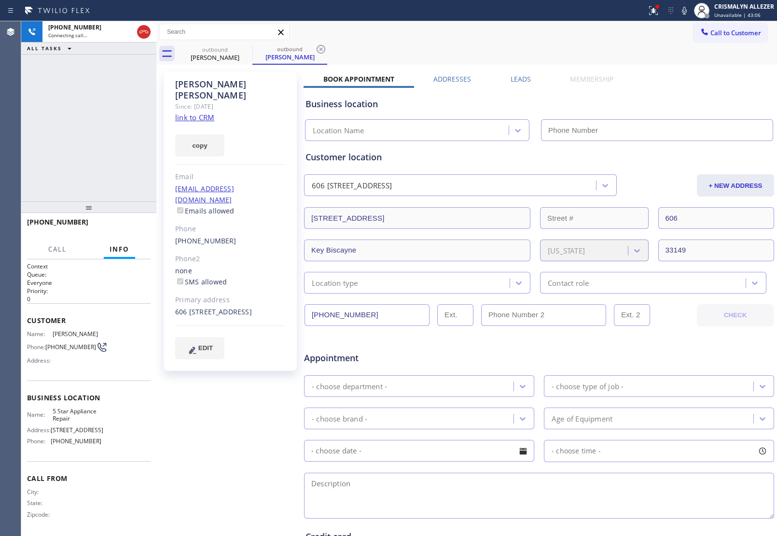
click at [195, 113] on link "link to CRM" at bounding box center [194, 118] width 39 height 10
type input "[PHONE_NUMBER]"
click at [513, 79] on label "Leads" at bounding box center [521, 78] width 20 height 9
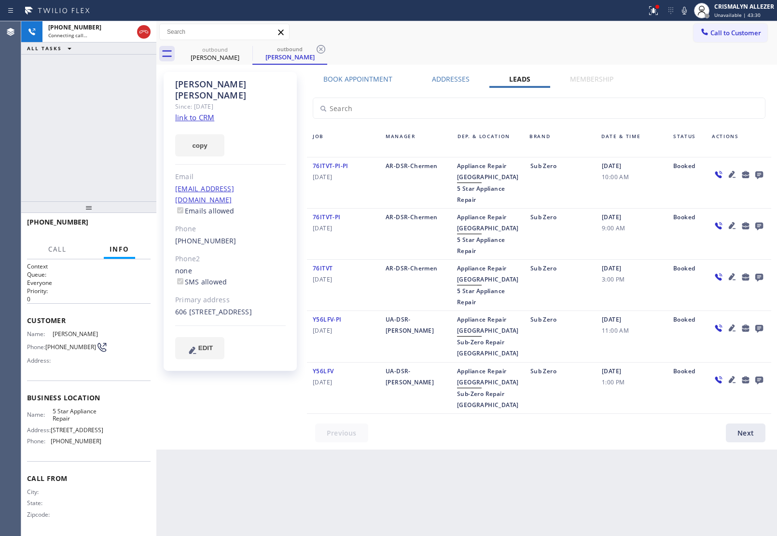
click at [763, 172] on icon at bounding box center [760, 175] width 8 height 8
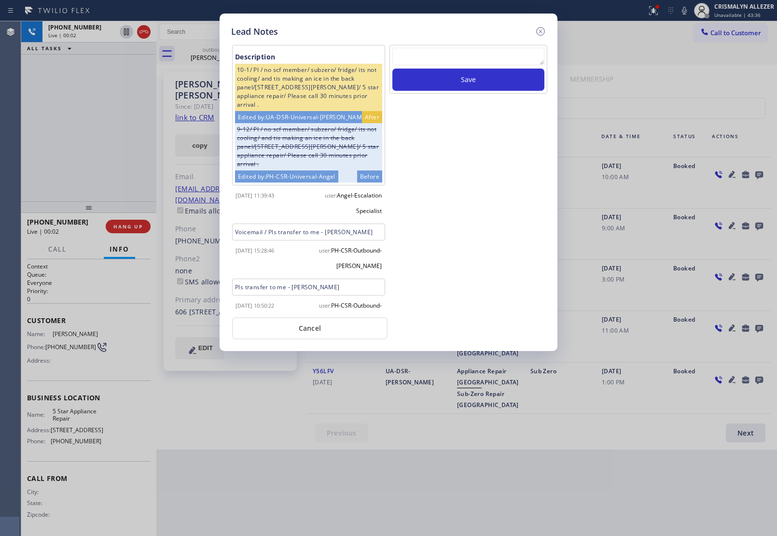
click at [438, 57] on textarea at bounding box center [469, 56] width 152 height 17
paste textarea "no answer | pls xfer here cx cb"
type textarea "no answer | pls xfer here cx cb"
click at [481, 82] on button "Save" at bounding box center [469, 80] width 152 height 22
drag, startPoint x: 287, startPoint y: 331, endPoint x: 275, endPoint y: 327, distance: 12.5
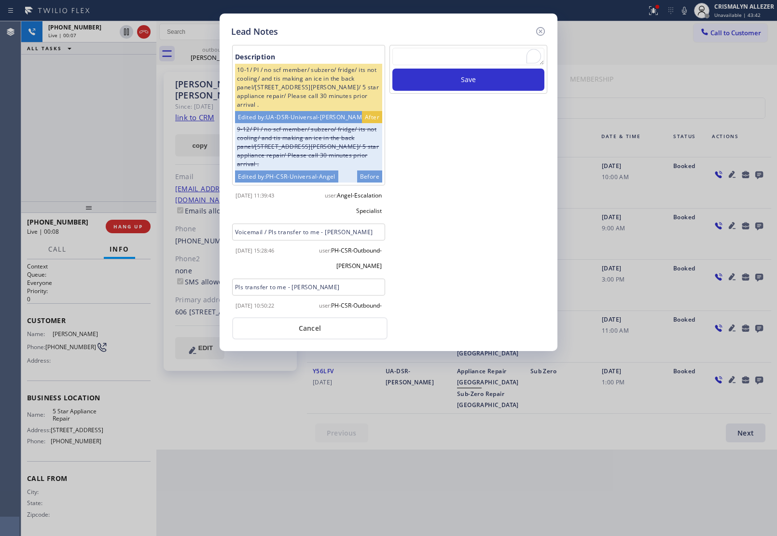
click at [287, 331] on button "Cancel" at bounding box center [309, 328] width 155 height 22
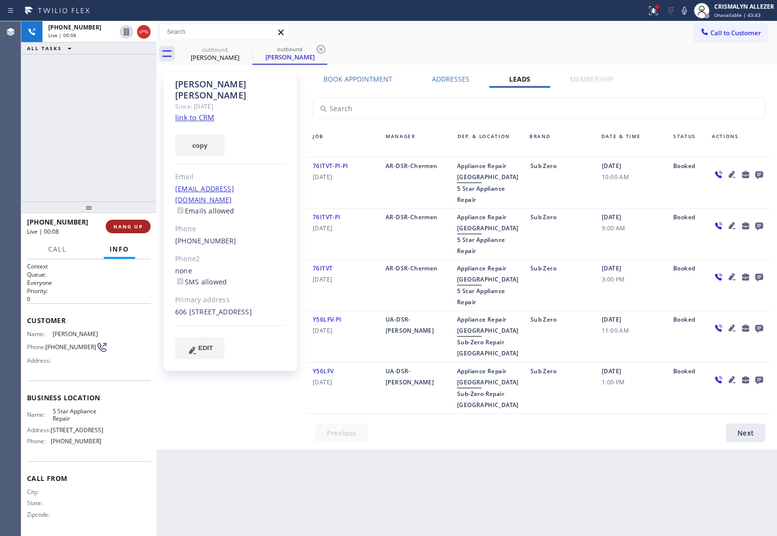
click at [130, 231] on button "HANG UP" at bounding box center [128, 227] width 45 height 14
click at [128, 225] on span "COMPLETE" at bounding box center [126, 226] width 33 height 7
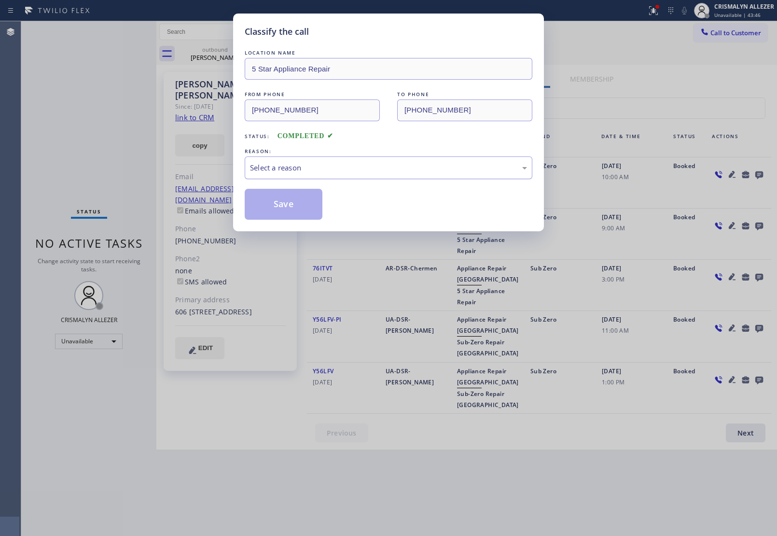
click at [378, 175] on div "Select a reason" at bounding box center [389, 167] width 288 height 23
click at [298, 209] on button "Save" at bounding box center [284, 204] width 78 height 31
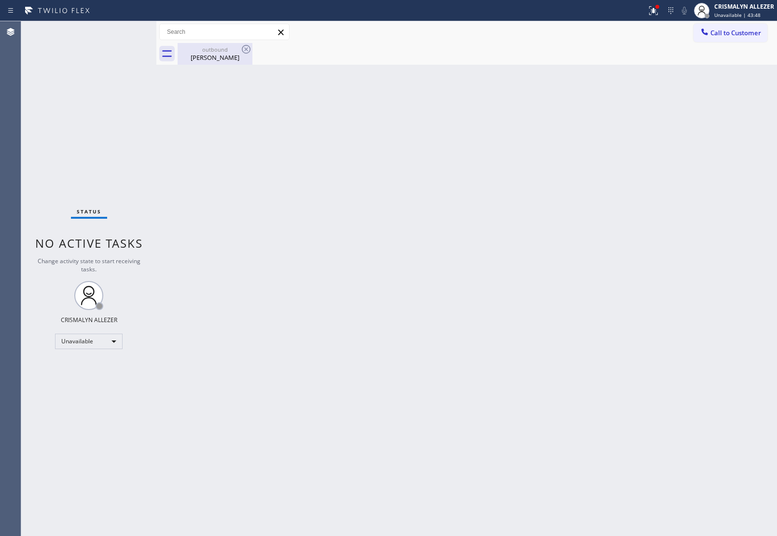
click at [227, 62] on div "outbound Andy Gonzalez" at bounding box center [215, 54] width 73 height 22
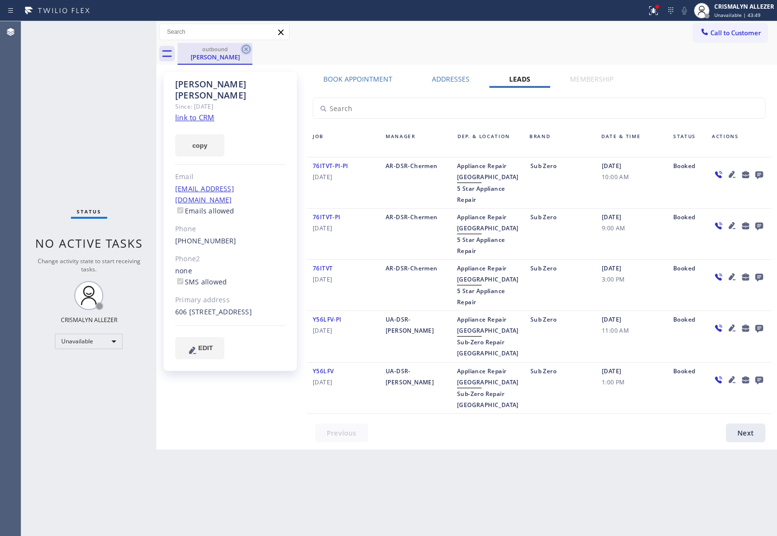
click at [247, 49] on icon at bounding box center [246, 49] width 12 height 12
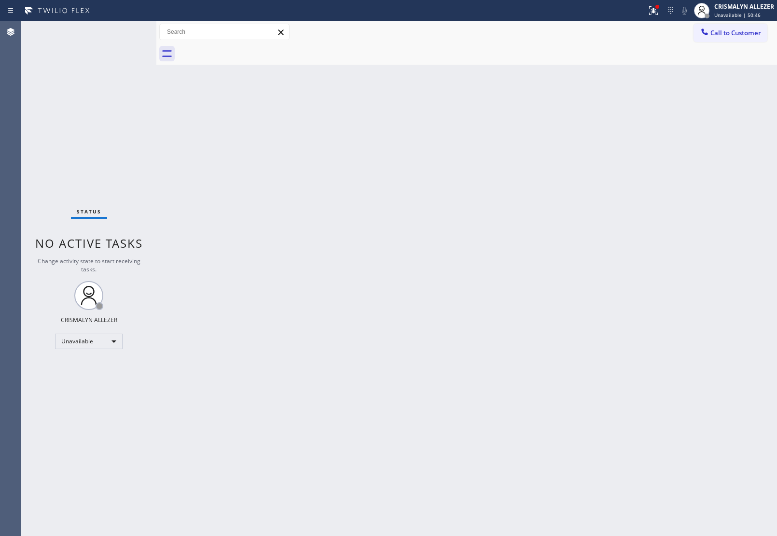
drag, startPoint x: 739, startPoint y: 34, endPoint x: 733, endPoint y: 34, distance: 6.3
click at [740, 34] on span "Call to Customer" at bounding box center [736, 32] width 51 height 9
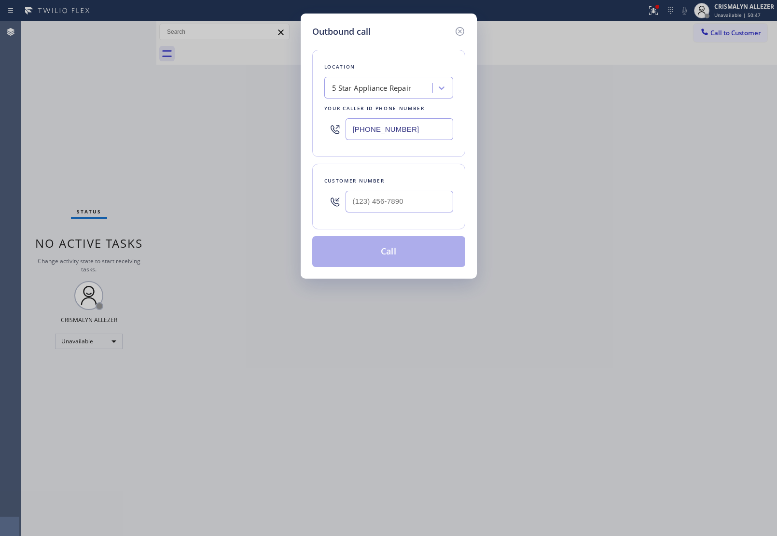
click at [389, 98] on div "5 Star Appliance Repair" at bounding box center [388, 88] width 129 height 22
paste input "Lake [PERSON_NAME] Refrigerator Repair"
type input "Lake [PERSON_NAME] Refrigerator Repair"
click at [385, 110] on div "Lake [PERSON_NAME] Refrigerator Repair" at bounding box center [388, 112] width 129 height 27
type input "[PHONE_NUMBER]"
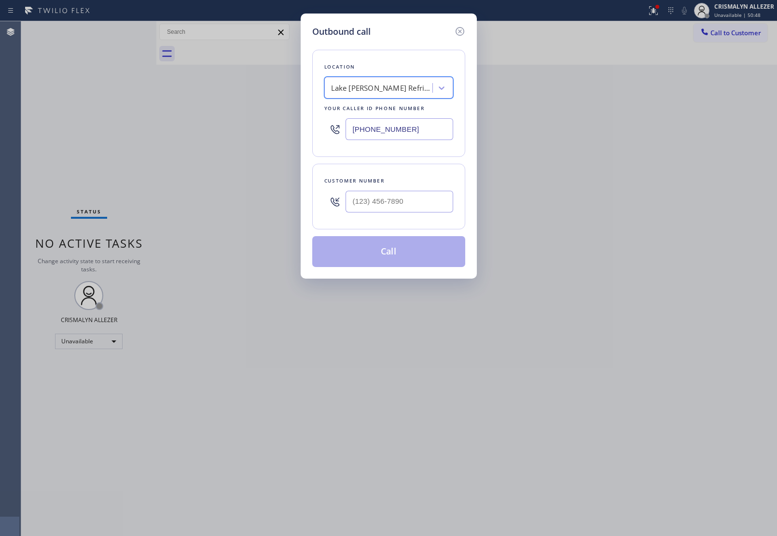
scroll to position [0, 0]
click at [409, 197] on input "(___) ___-____" at bounding box center [400, 202] width 108 height 22
paste input "704) 776-8528"
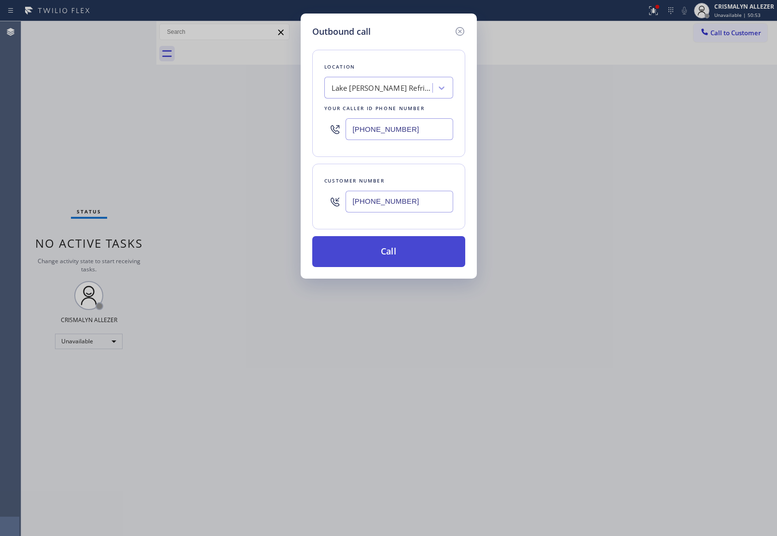
type input "[PHONE_NUMBER]"
click at [390, 256] on button "Call" at bounding box center [388, 251] width 153 height 31
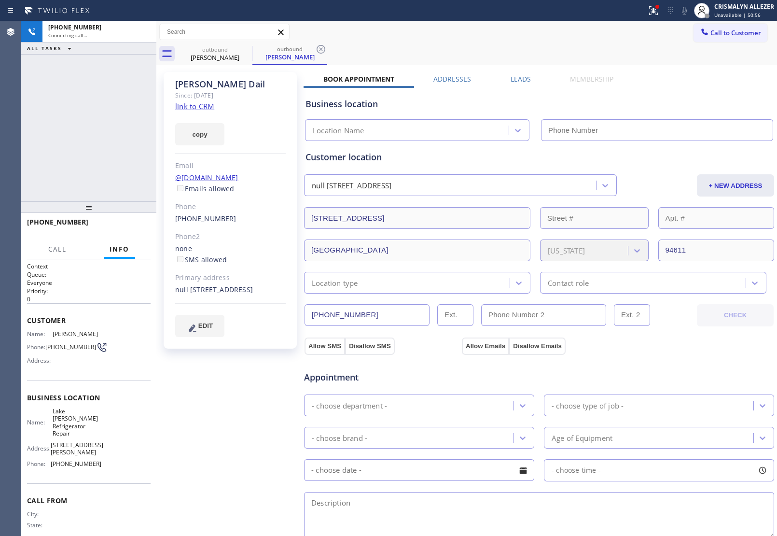
click at [204, 107] on link "link to CRM" at bounding box center [194, 106] width 39 height 10
type input "[PHONE_NUMBER]"
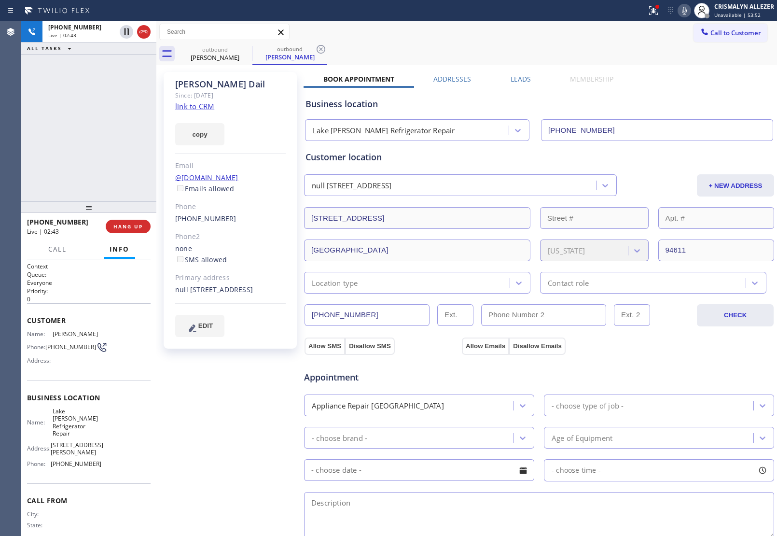
click at [684, 10] on icon at bounding box center [685, 11] width 12 height 12
click at [683, 10] on icon at bounding box center [685, 11] width 12 height 12
click at [124, 224] on span "HANG UP" at bounding box center [127, 226] width 29 height 7
click at [124, 224] on span "COMPLETE" at bounding box center [126, 226] width 33 height 7
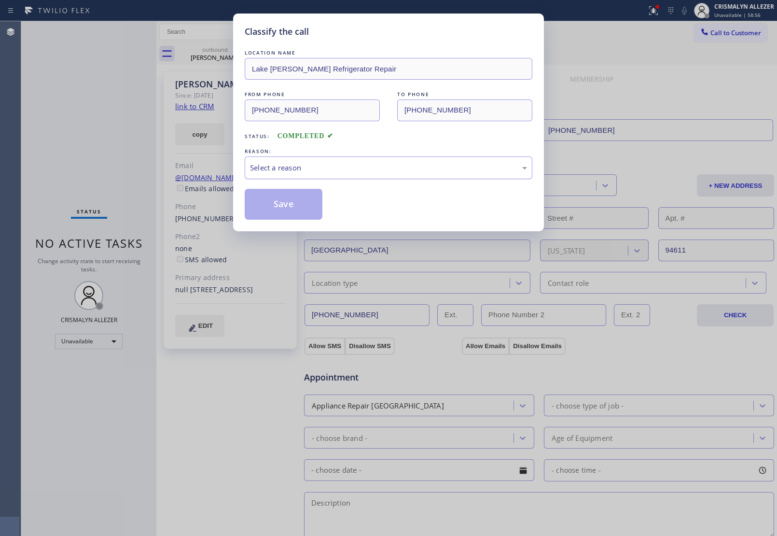
click at [370, 169] on div "Select a reason" at bounding box center [388, 167] width 277 height 11
click at [274, 206] on button "Save" at bounding box center [284, 204] width 78 height 31
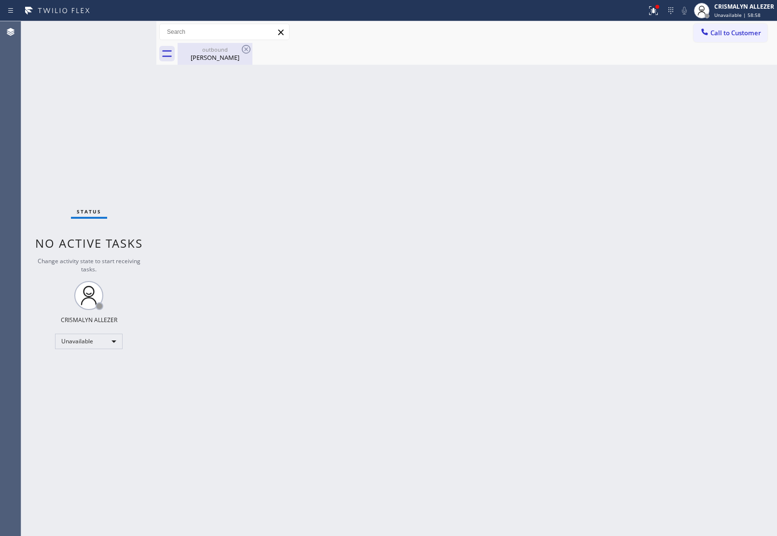
click at [221, 60] on div "Mike Dail" at bounding box center [215, 57] width 73 height 9
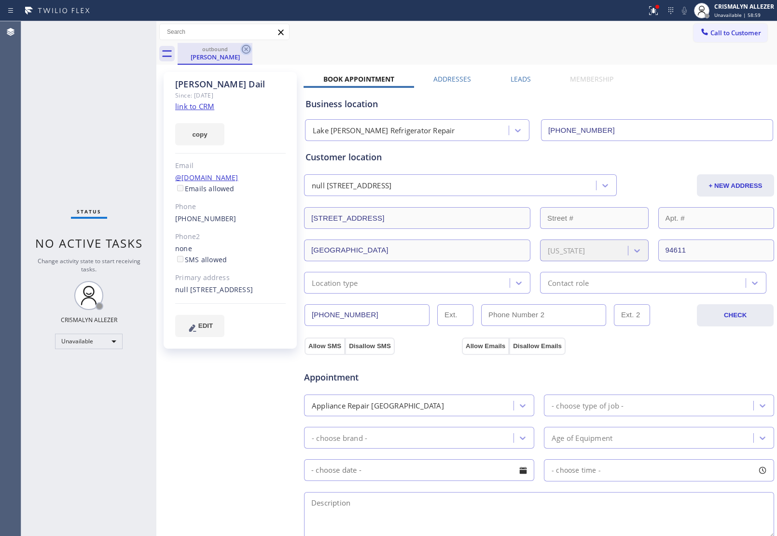
click at [243, 52] on icon at bounding box center [246, 49] width 12 height 12
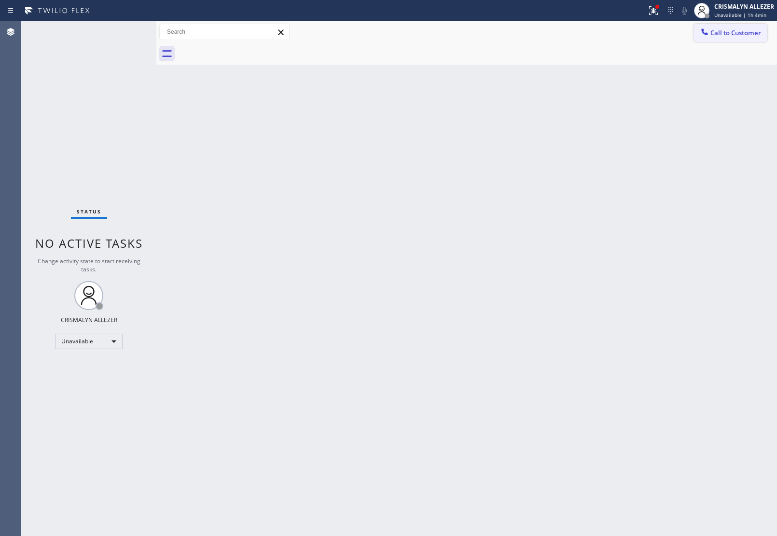
click at [744, 35] on span "Call to Customer" at bounding box center [736, 32] width 51 height 9
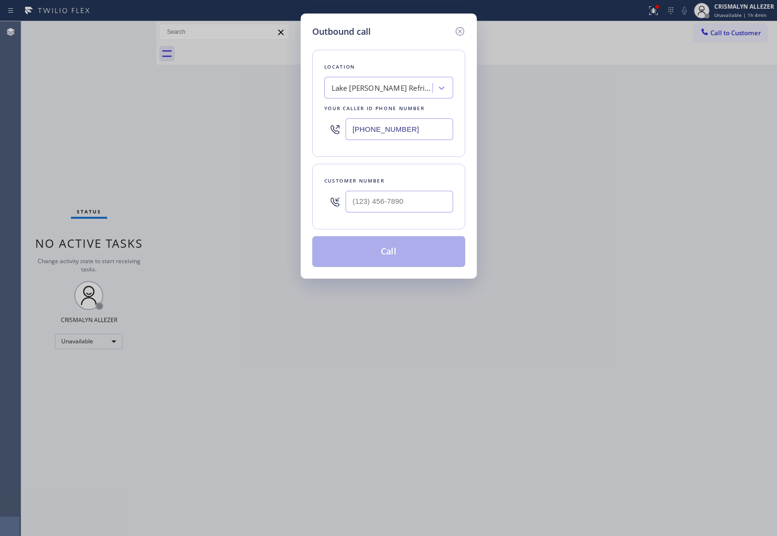
drag, startPoint x: 438, startPoint y: 133, endPoint x: 154, endPoint y: 131, distance: 284.4
click at [182, 129] on div "Outbound call Location Lake Merritt Refrigerator Repair Your caller id phone nu…" at bounding box center [388, 268] width 777 height 536
paste input "___) ___-____"
type input "(___) ___-____"
click at [431, 199] on input "(___) ___-____" at bounding box center [400, 202] width 108 height 22
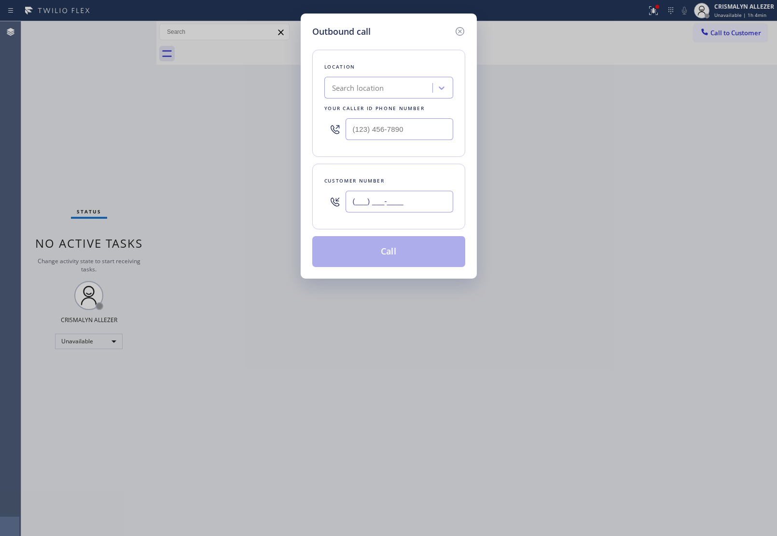
paste input "text"
type input "(___) ___-____"
click at [423, 81] on div "Search location" at bounding box center [379, 88] width 105 height 17
paste input "Seattle Dacor Specialist"
type input "Seattle Dacor Specialist"
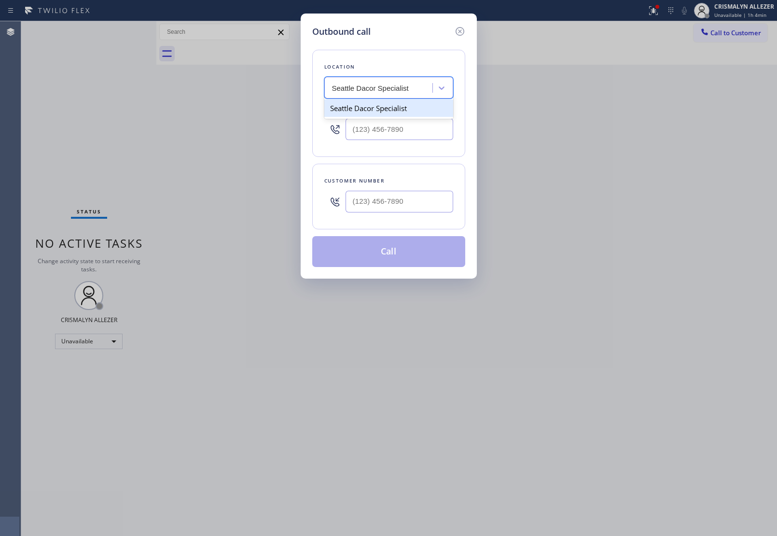
click at [397, 106] on div "Seattle Dacor Specialist" at bounding box center [388, 107] width 129 height 17
type input "[PHONE_NUMBER]"
click at [406, 207] on input "(___) ___-____" at bounding box center [400, 202] width 108 height 22
paste input "626) 628-6400"
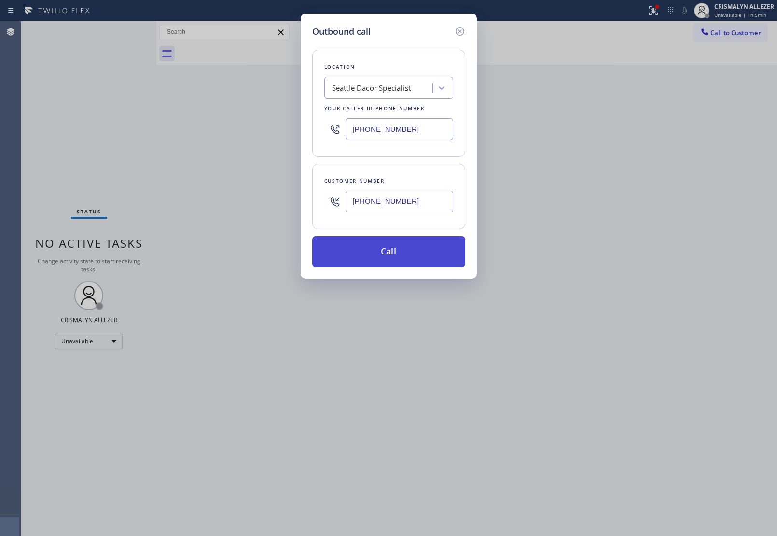
type input "(626) 628-6400"
click at [405, 265] on button "Call" at bounding box center [388, 251] width 153 height 31
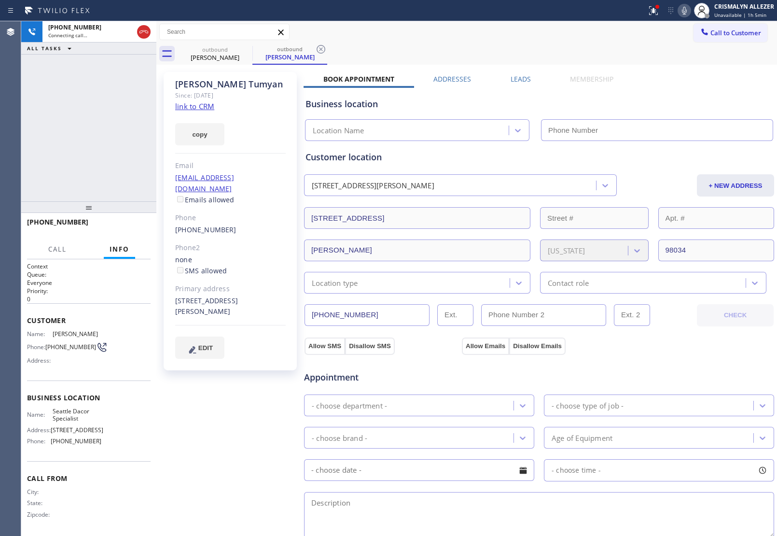
click at [195, 107] on link "link to CRM" at bounding box center [194, 106] width 39 height 10
type input "(425) 276-6219"
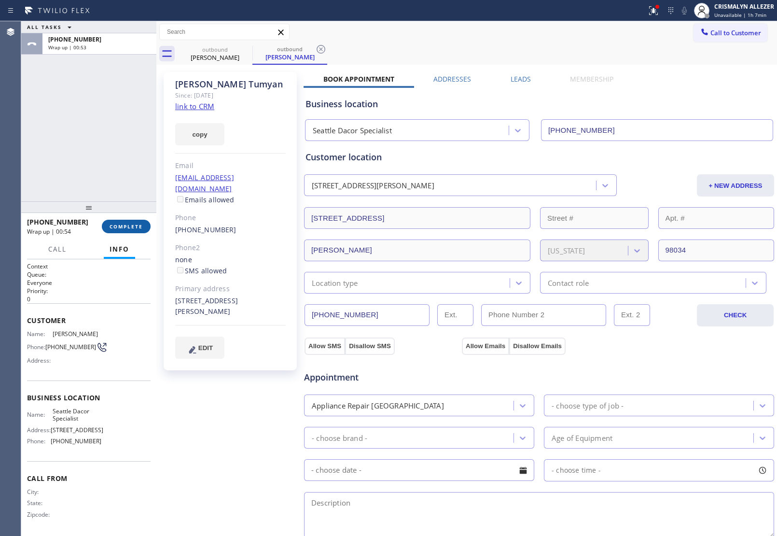
click at [119, 226] on span "COMPLETE" at bounding box center [126, 226] width 33 height 7
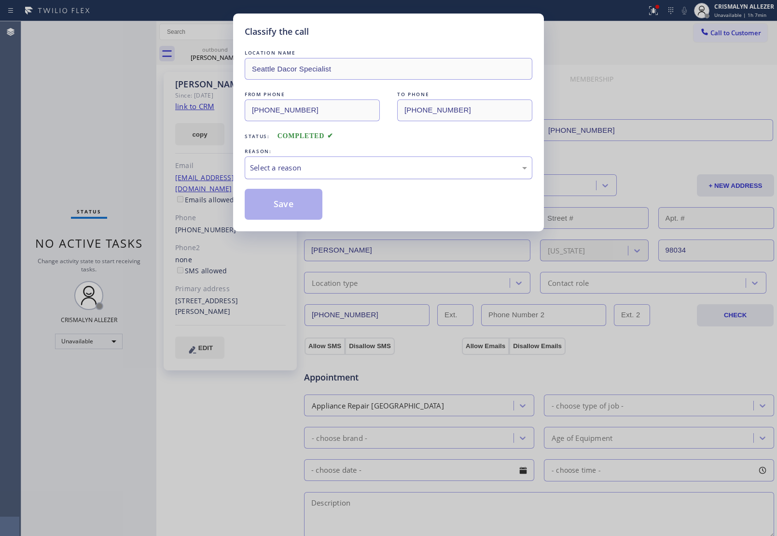
click at [324, 174] on div "Select a reason" at bounding box center [389, 167] width 288 height 23
click at [279, 205] on button "Save" at bounding box center [284, 204] width 78 height 31
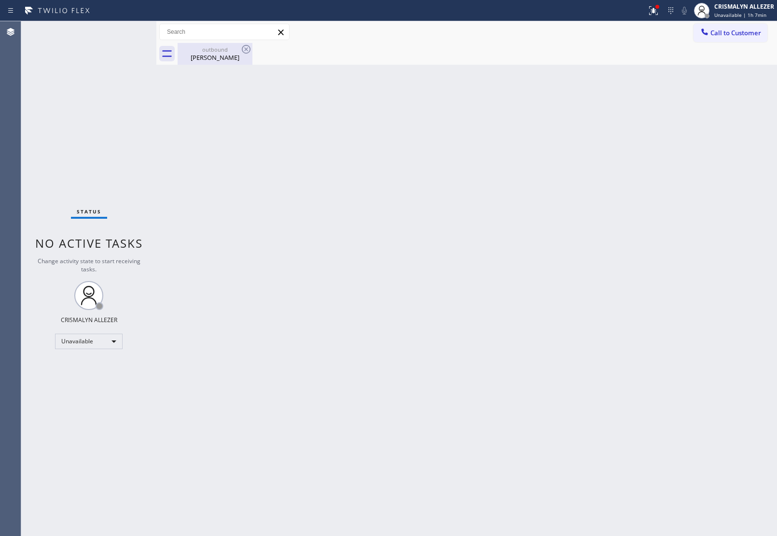
drag, startPoint x: 211, startPoint y: 57, endPoint x: 238, endPoint y: 51, distance: 28.2
click at [211, 57] on div "Diane Tumyan" at bounding box center [215, 57] width 73 height 9
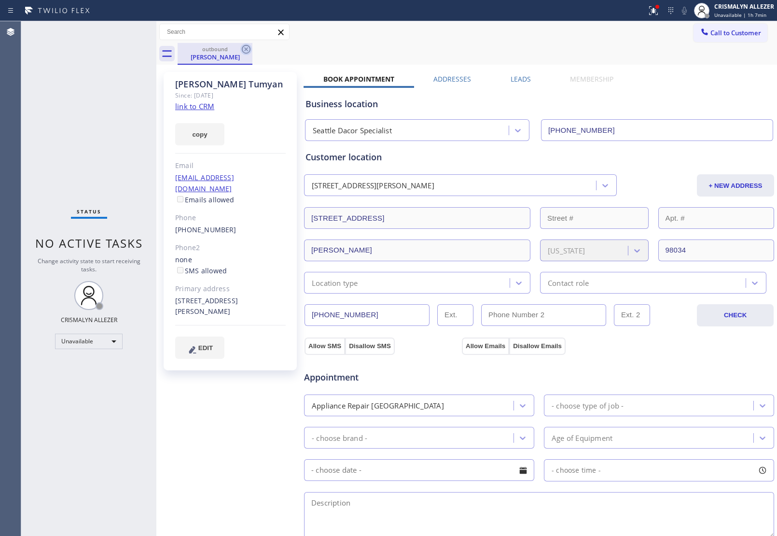
click at [249, 46] on icon at bounding box center [246, 49] width 9 height 9
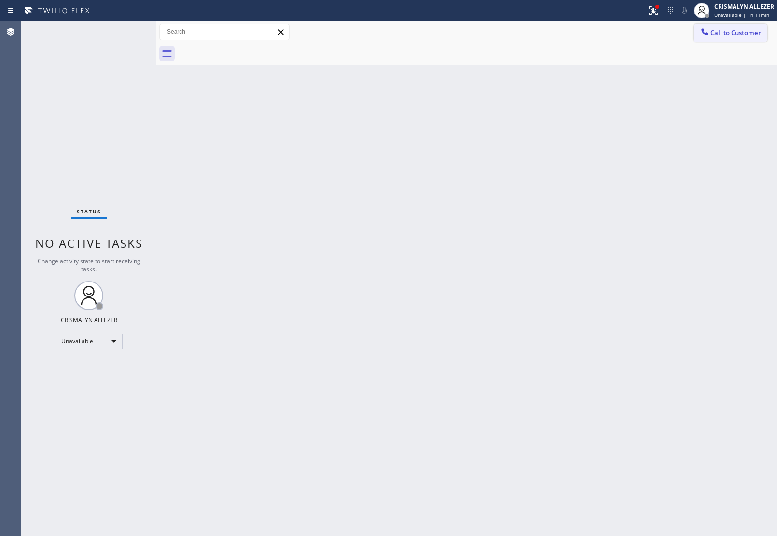
click at [725, 29] on span "Call to Customer" at bounding box center [736, 32] width 51 height 9
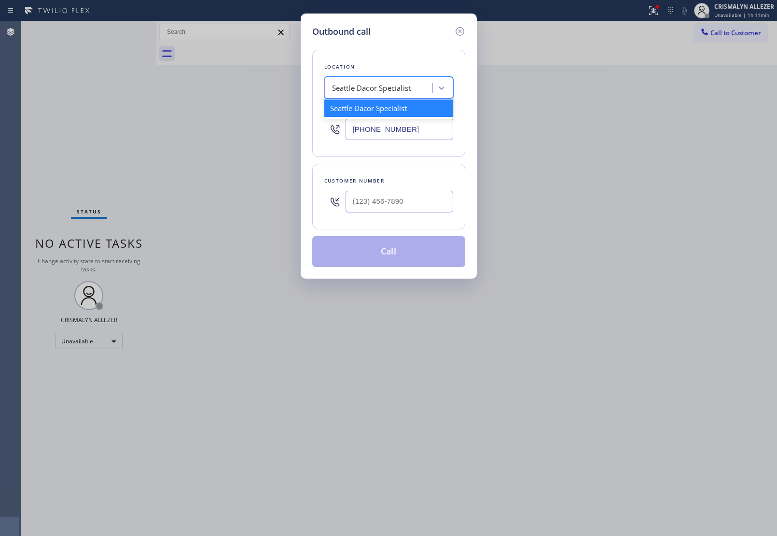
click at [392, 88] on div "Seattle Dacor Specialist" at bounding box center [371, 88] width 79 height 11
paste input "Mr. Professional Appliance Service"
type input "Mr. Professional Appliance Service"
click at [385, 109] on div "Mr. Professional Appliance Service" at bounding box center [388, 107] width 129 height 17
type input "(786) 574-9504"
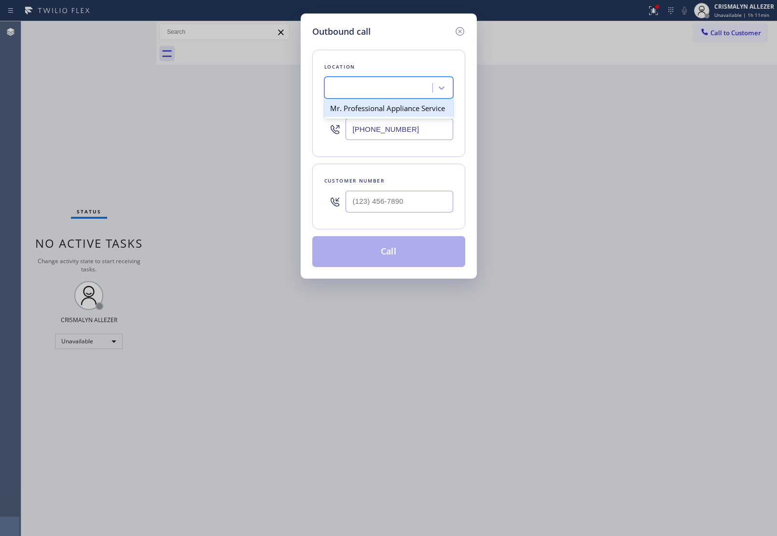
scroll to position [0, 0]
click at [418, 196] on input "(___) ___-____" at bounding box center [400, 202] width 108 height 22
paste input "754) 246-5645"
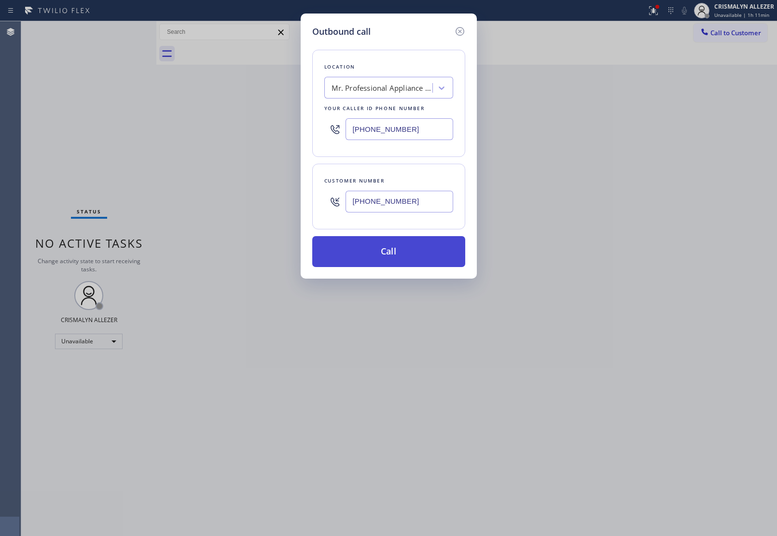
type input "(754) 246-5645"
click at [387, 255] on button "Call" at bounding box center [388, 251] width 153 height 31
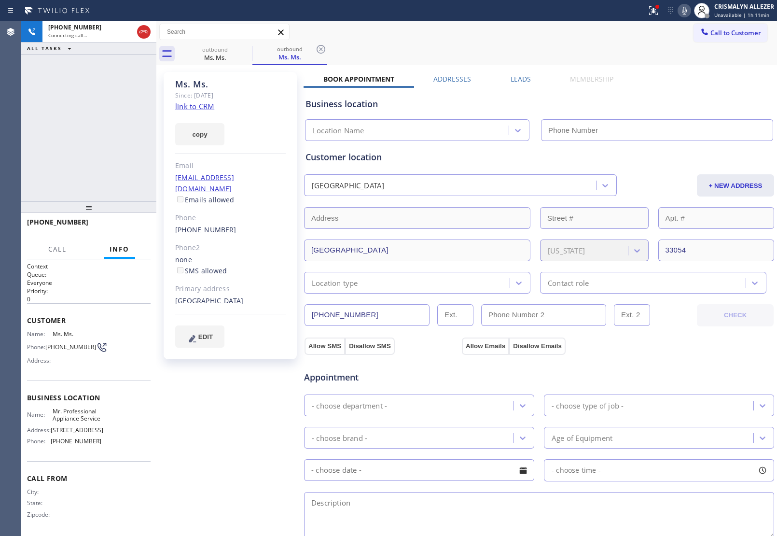
click at [207, 105] on link "link to CRM" at bounding box center [194, 106] width 39 height 10
type input "(786) 574-9504"
click at [129, 225] on span "HANG UP" at bounding box center [127, 226] width 29 height 7
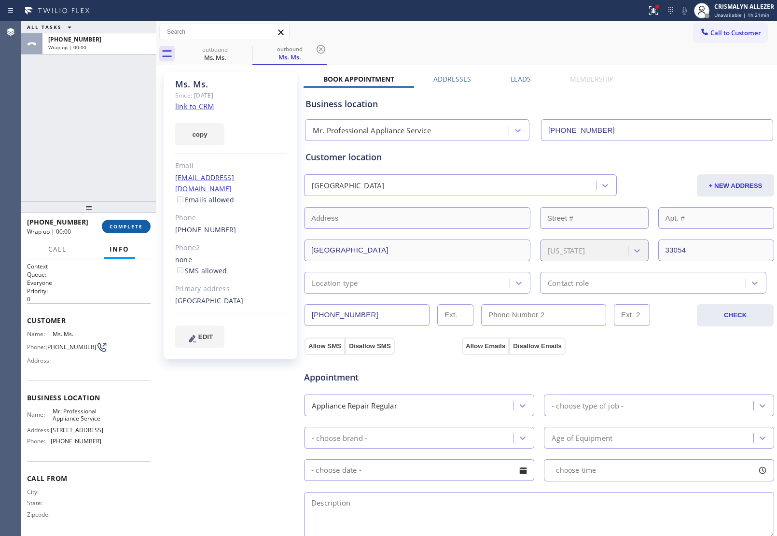
click at [129, 225] on span "COMPLETE" at bounding box center [126, 226] width 33 height 7
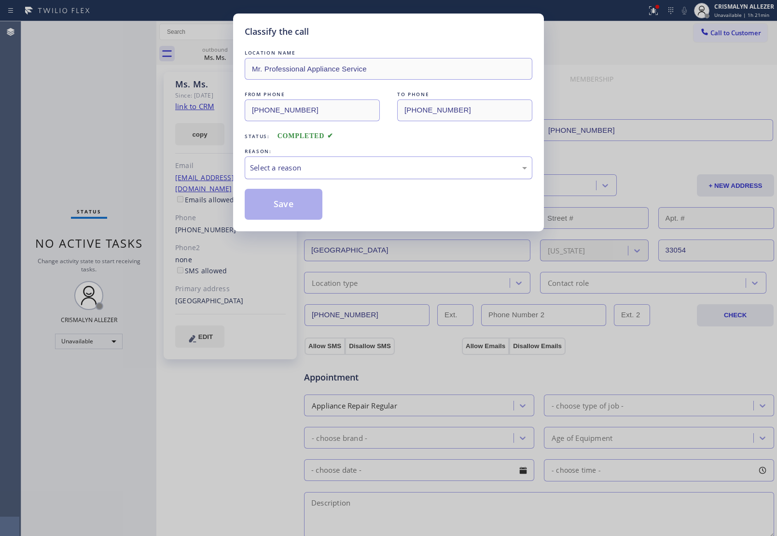
click at [366, 169] on div "Select a reason" at bounding box center [388, 167] width 277 height 11
click at [285, 209] on button "Save" at bounding box center [284, 204] width 78 height 31
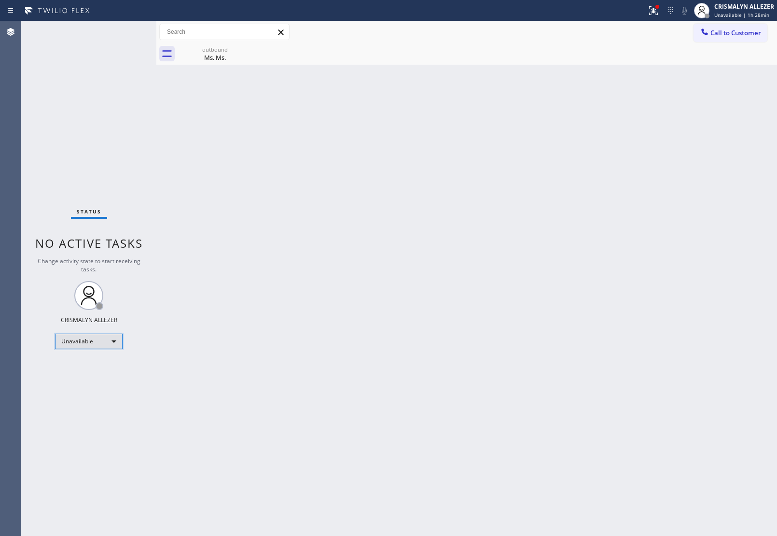
click at [113, 338] on div "Unavailable" at bounding box center [89, 341] width 68 height 15
click at [84, 390] on li "Break" at bounding box center [89, 391] width 66 height 12
click at [118, 339] on div "Break" at bounding box center [89, 341] width 68 height 15
click at [104, 380] on li "Unavailable" at bounding box center [89, 379] width 66 height 12
click at [220, 48] on div "outbound" at bounding box center [215, 49] width 73 height 7
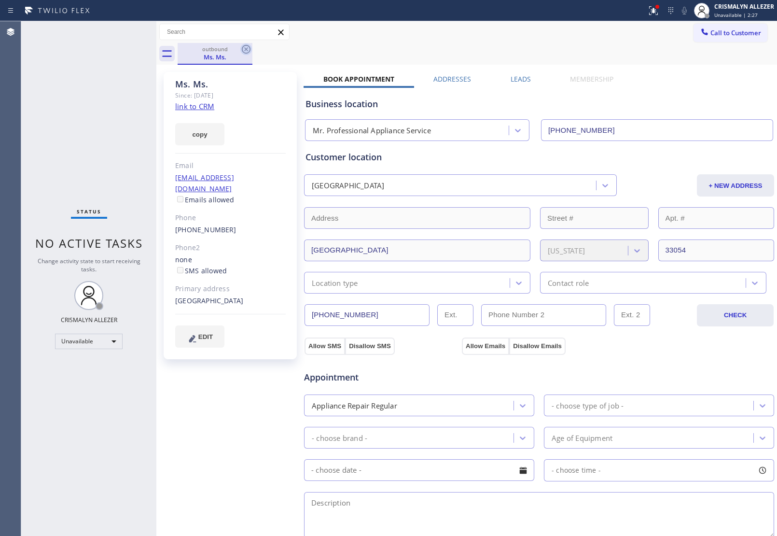
click at [245, 52] on icon at bounding box center [246, 49] width 12 height 12
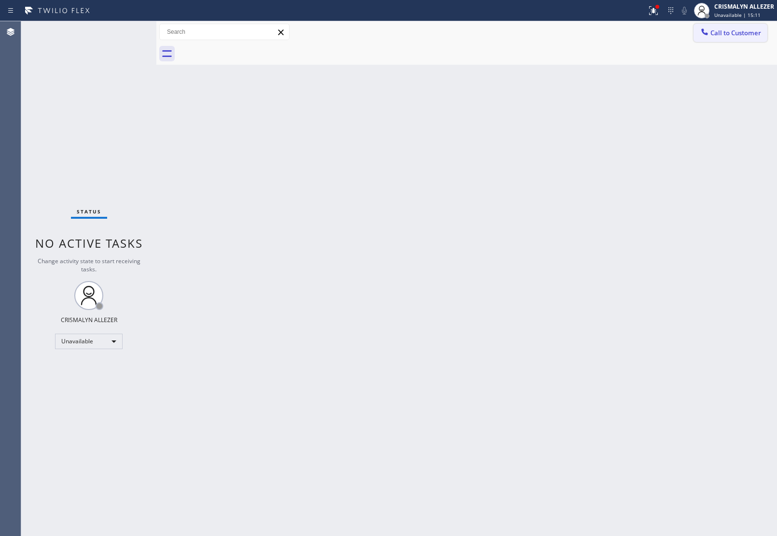
click at [707, 40] on button "Call to Customer" at bounding box center [731, 33] width 74 height 18
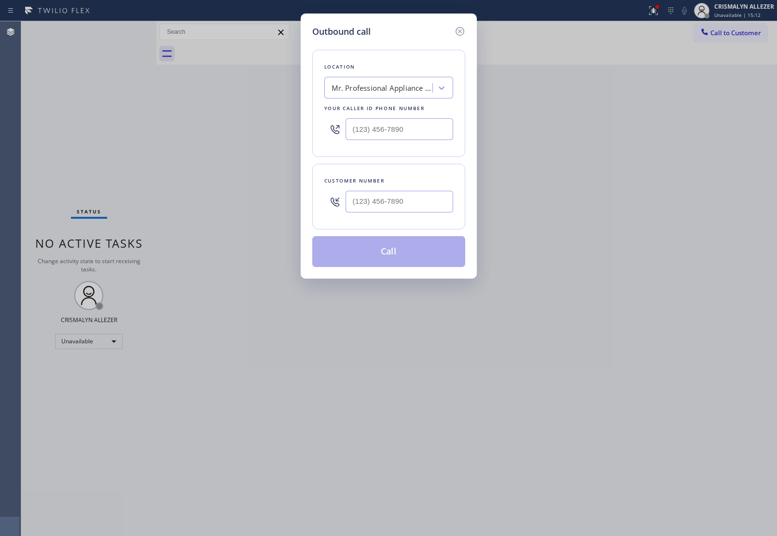
drag, startPoint x: 459, startPoint y: 129, endPoint x: 254, endPoint y: 116, distance: 205.6
click at [245, 122] on div "Outbound call Location Mr. Professional Appliance Service Your caller id phone …" at bounding box center [388, 268] width 777 height 536
click at [407, 143] on div at bounding box center [388, 128] width 129 height 31
click at [428, 132] on input "(___) ___-____" at bounding box center [400, 129] width 108 height 22
paste input "619) 717-8630"
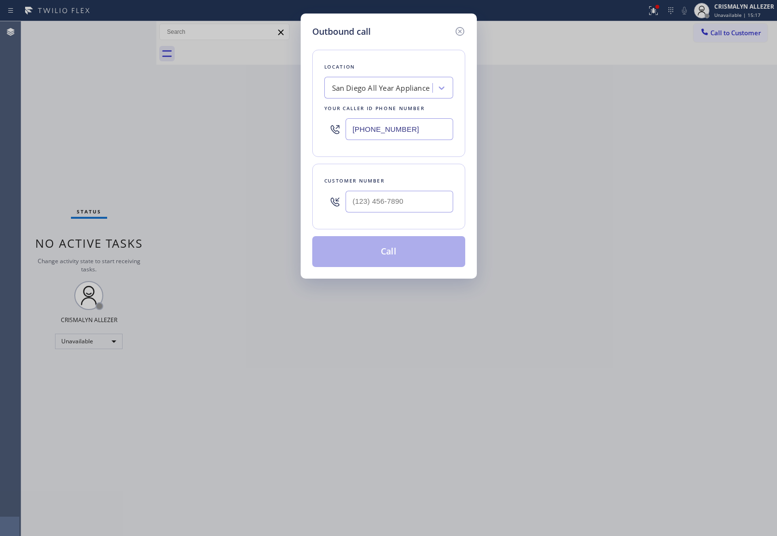
type input "(619) 717-8630"
click at [409, 203] on input "(___) ___-____" at bounding box center [400, 202] width 108 height 22
paste input "401) 835-5838"
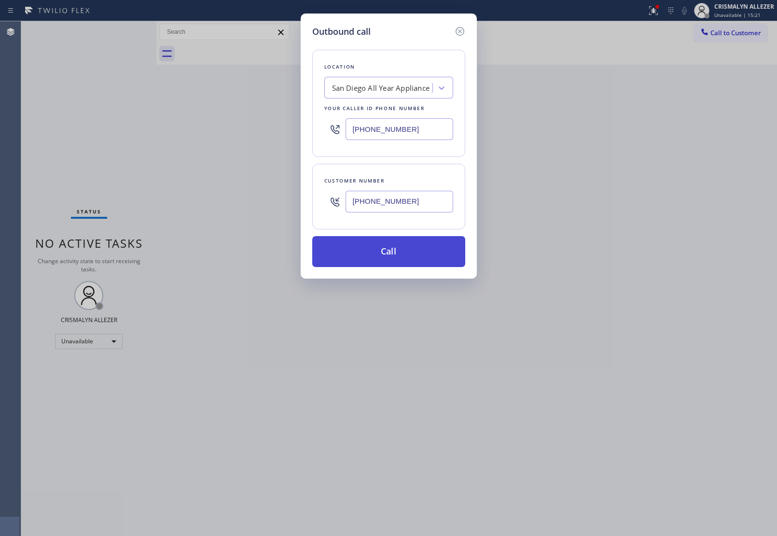
type input "(401) 835-5838"
click at [388, 261] on button "Call" at bounding box center [388, 251] width 153 height 31
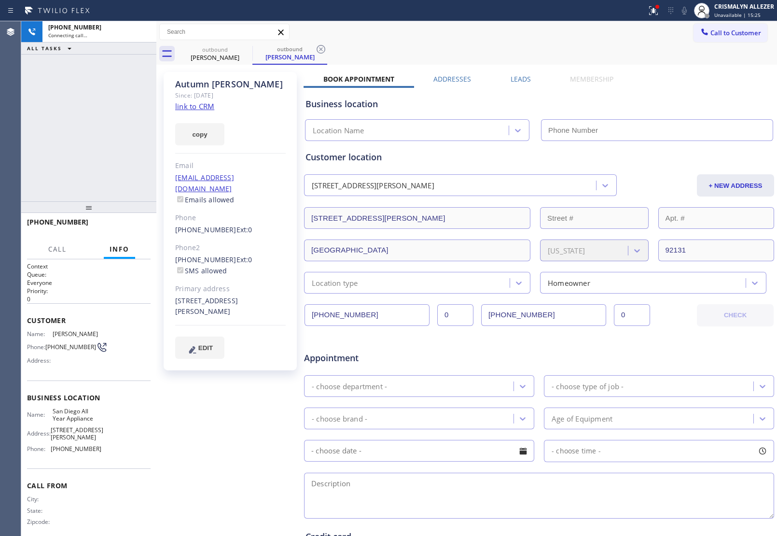
click at [197, 107] on link "link to CRM" at bounding box center [194, 106] width 39 height 10
type input "(619) 717-8630"
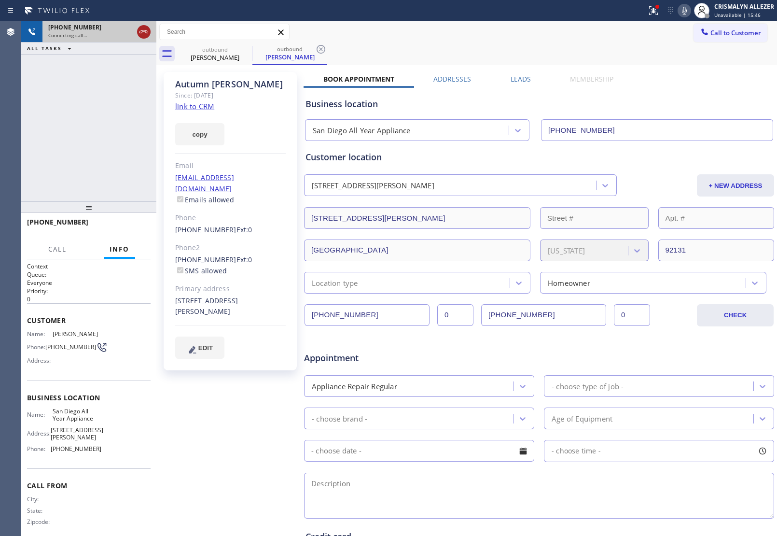
click at [146, 32] on icon at bounding box center [144, 32] width 12 height 12
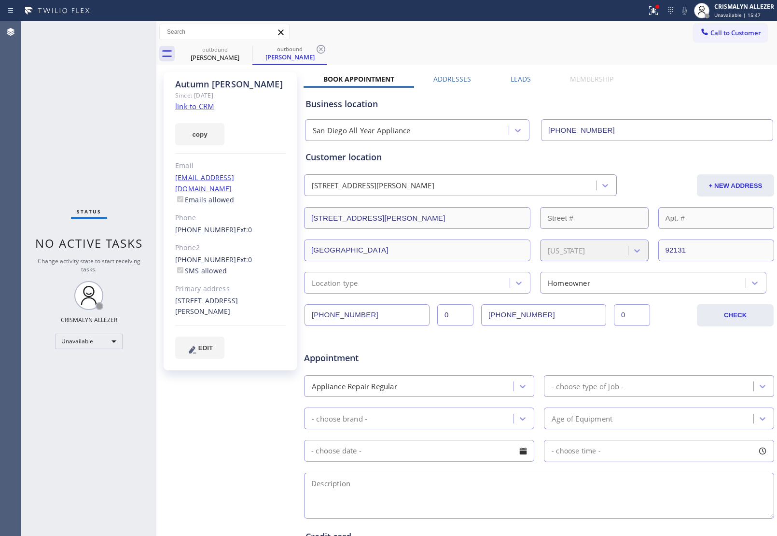
click at [519, 78] on label "Leads" at bounding box center [521, 78] width 20 height 9
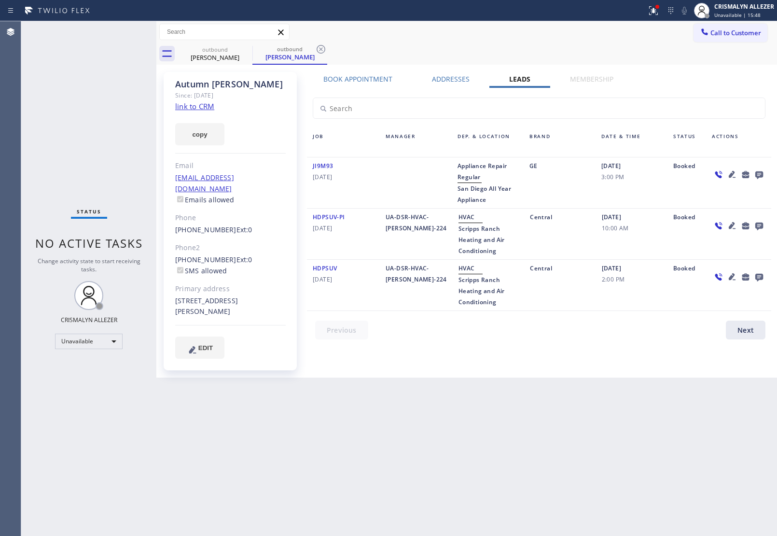
click at [761, 171] on icon at bounding box center [760, 175] width 8 height 8
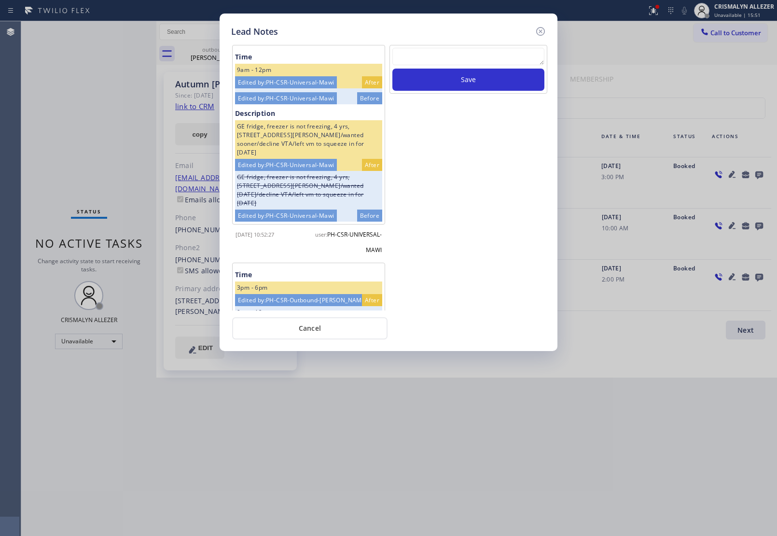
click at [426, 58] on textarea at bounding box center [469, 56] width 152 height 17
paste textarea "no answer | pls xfer here cx cb"
type textarea "no answer | pls xfer here cx cb"
click at [442, 75] on button "Save" at bounding box center [469, 80] width 152 height 22
click at [310, 332] on button "Cancel" at bounding box center [309, 328] width 155 height 22
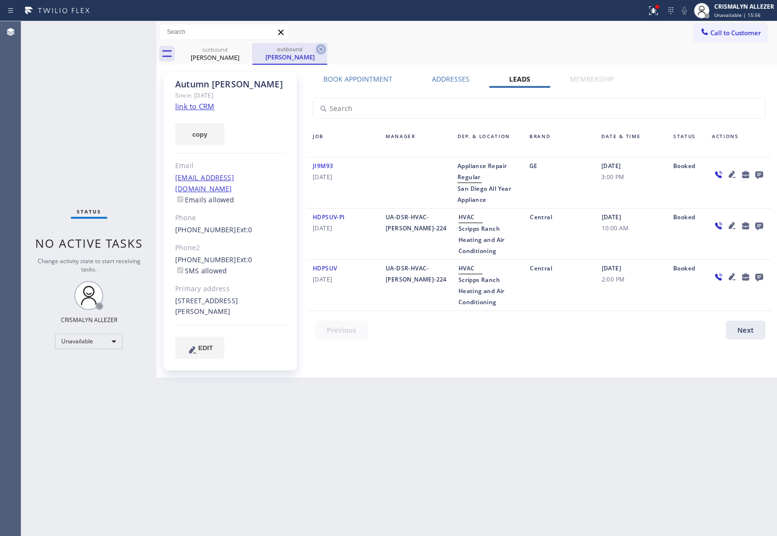
drag, startPoint x: 320, startPoint y: 47, endPoint x: 260, endPoint y: 52, distance: 60.6
click at [320, 47] on icon at bounding box center [321, 49] width 12 height 12
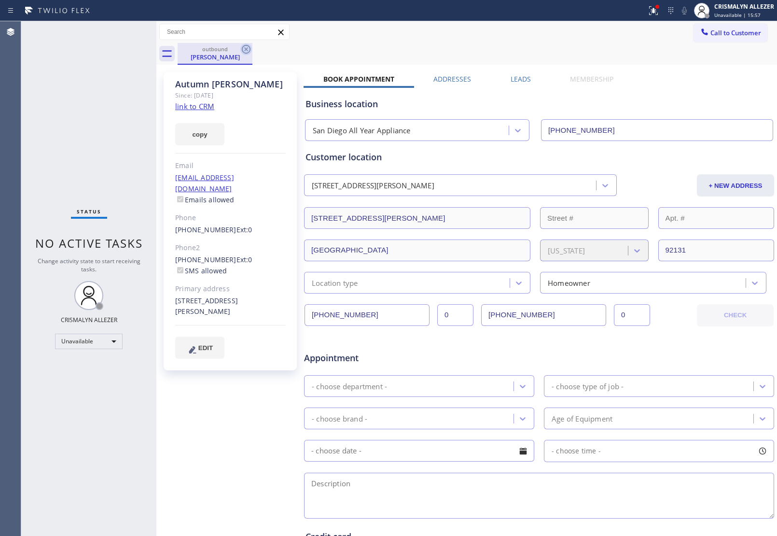
click at [244, 50] on icon at bounding box center [246, 49] width 12 height 12
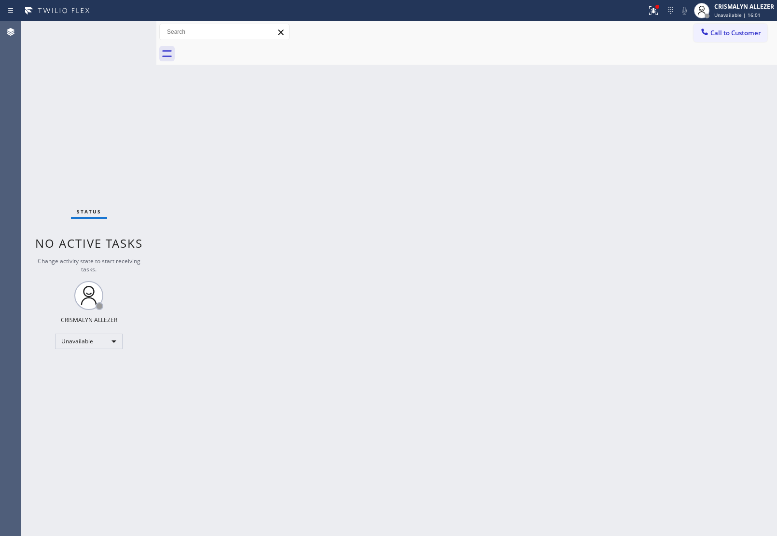
drag, startPoint x: 568, startPoint y: 276, endPoint x: 657, endPoint y: 172, distance: 136.6
click at [571, 274] on div "Back to Dashboard Change Sender ID Customers Technicians Select a contact Outbo…" at bounding box center [466, 278] width 621 height 515
click at [740, 29] on span "Call to Customer" at bounding box center [736, 32] width 51 height 9
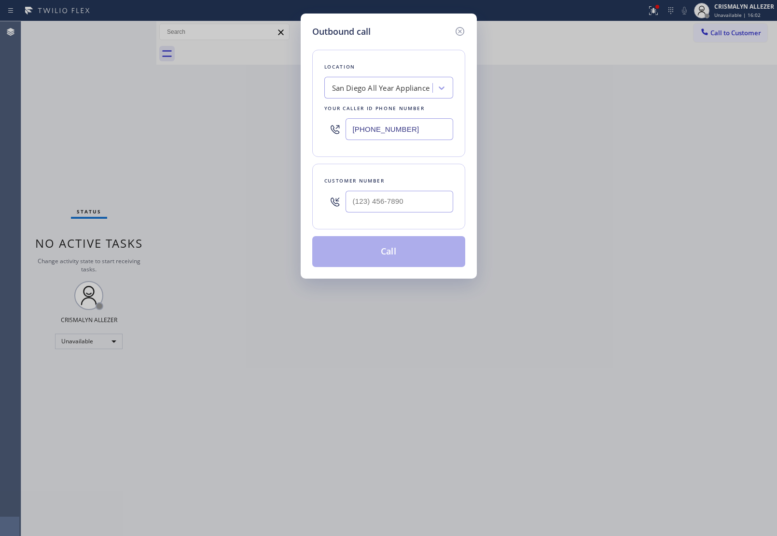
paste input "714) 733-2354"
drag, startPoint x: 428, startPoint y: 129, endPoint x: 112, endPoint y: 130, distance: 316.8
click at [118, 130] on div "Outbound call Location San Diego All Year Appliance Your caller id phone number…" at bounding box center [388, 268] width 777 height 536
type input "(714) 733-2354"
click at [431, 209] on input "(___) ___-____" at bounding box center [400, 202] width 108 height 22
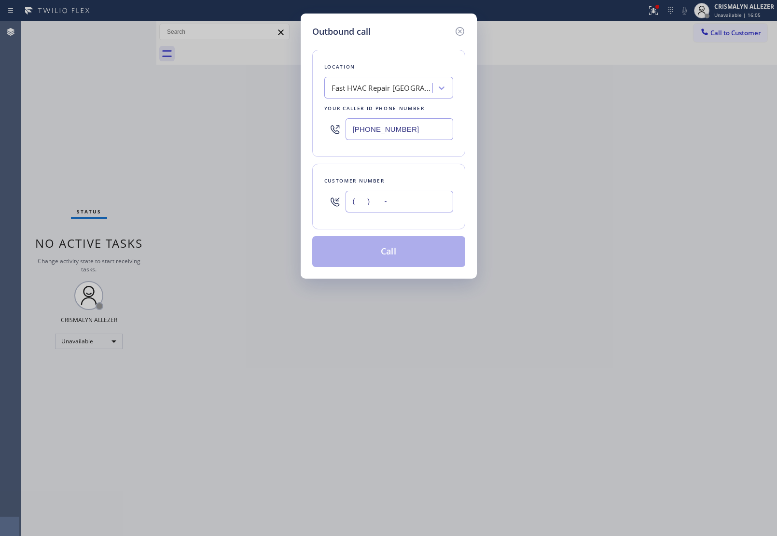
paste input "310) 259-7500"
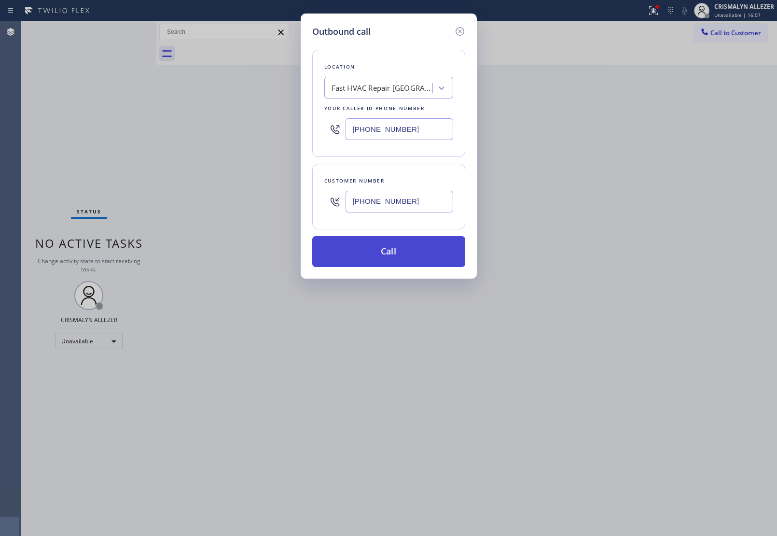
type input "(310) 259-7500"
click at [399, 254] on button "Call" at bounding box center [388, 251] width 153 height 31
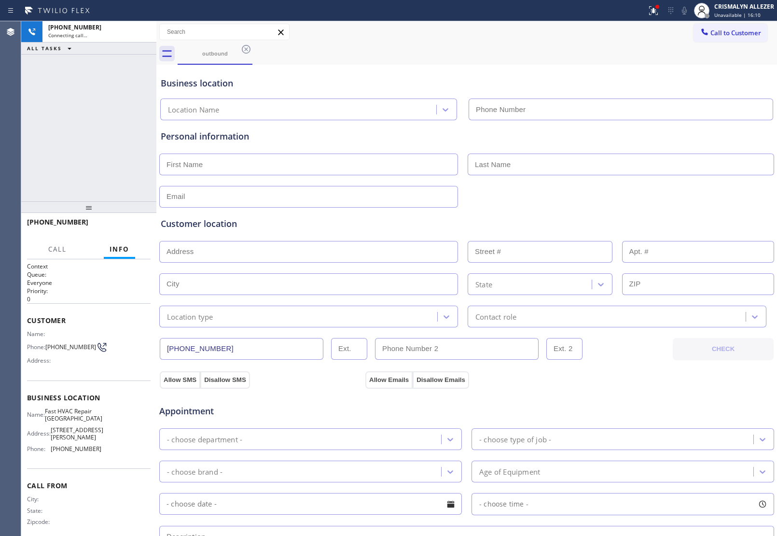
type input "(714) 733-2354"
click at [121, 227] on span "HANG UP" at bounding box center [127, 226] width 29 height 7
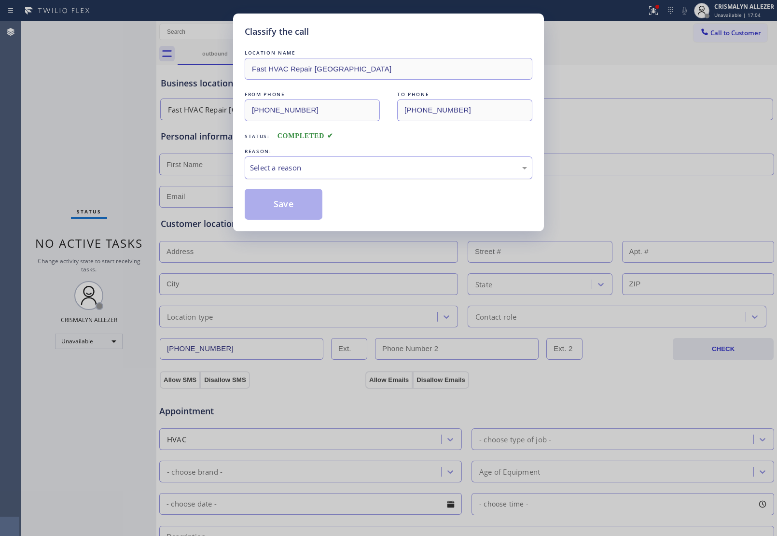
click at [351, 170] on div "Select a reason" at bounding box center [388, 167] width 277 height 11
click at [280, 203] on button "Save" at bounding box center [284, 204] width 78 height 31
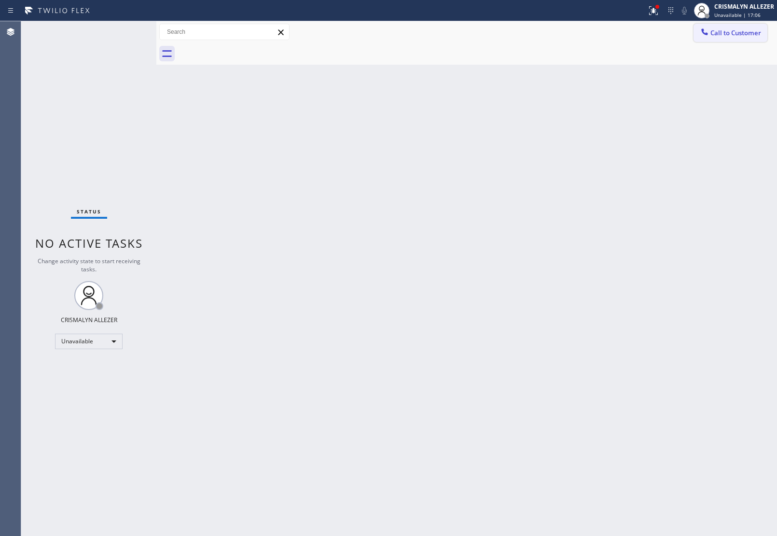
click at [747, 32] on span "Call to Customer" at bounding box center [736, 32] width 51 height 9
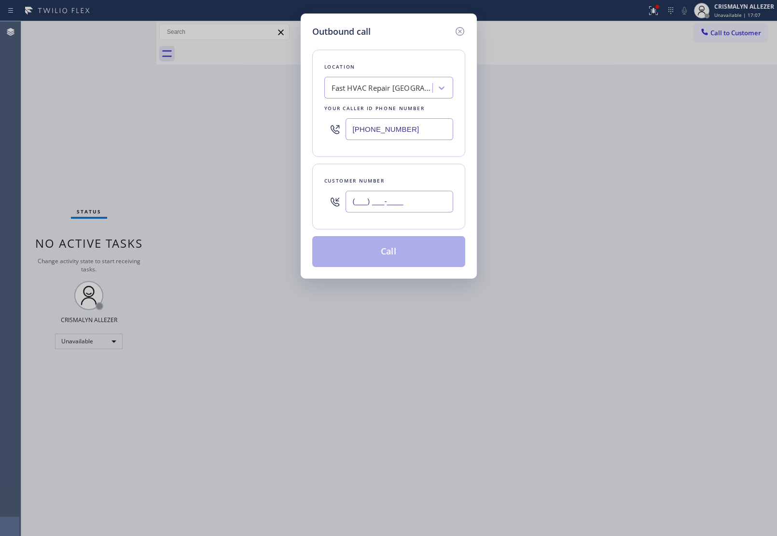
click at [427, 201] on input "(___) ___-____" at bounding box center [400, 202] width 108 height 22
paste input "310) 259-7500"
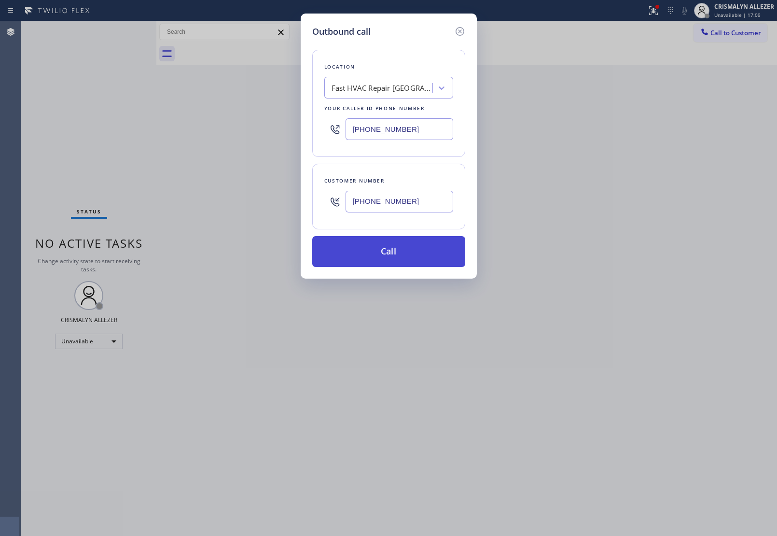
type input "(310) 259-7500"
click at [397, 256] on button "Call" at bounding box center [388, 251] width 153 height 31
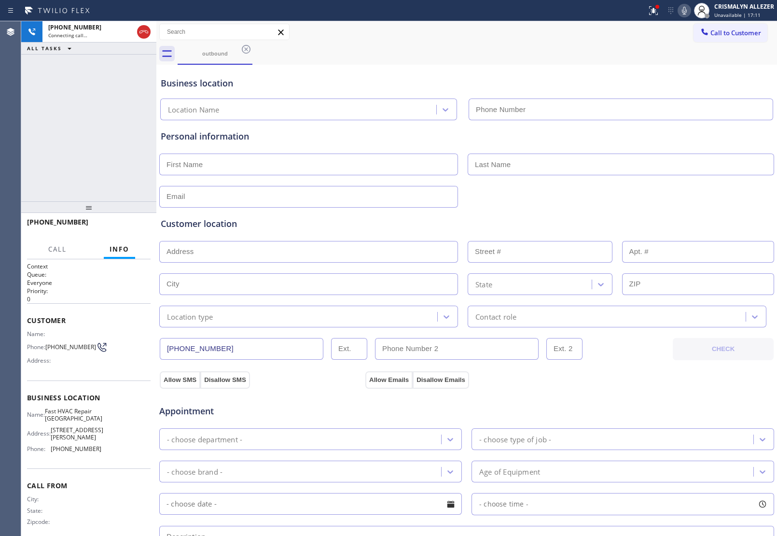
type input "(714) 733-2354"
click at [305, 393] on div "Appointment HVAC - choose type of job - - choose brand - Age of Equipment - cho…" at bounding box center [467, 480] width 616 height 185
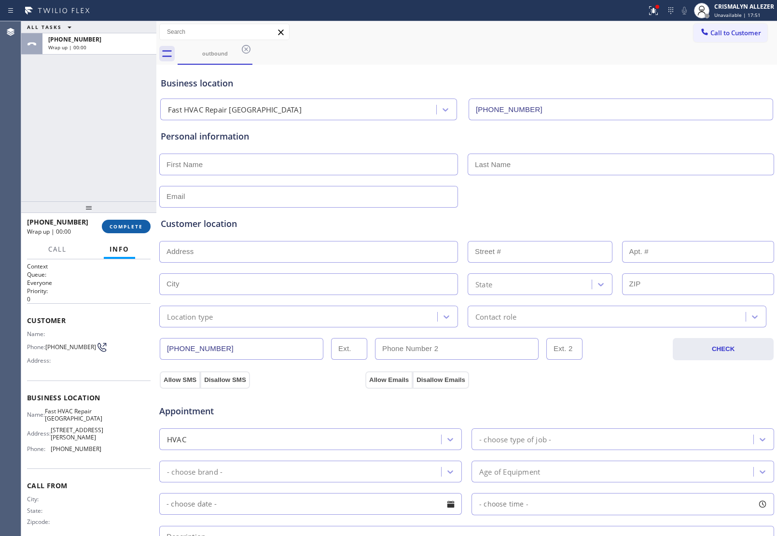
click at [126, 233] on button "COMPLETE" at bounding box center [126, 227] width 49 height 14
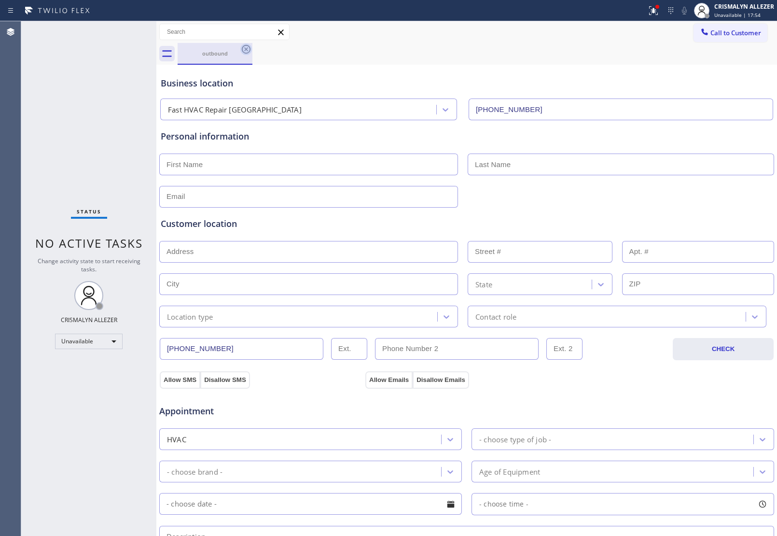
click at [249, 49] on icon at bounding box center [246, 49] width 12 height 12
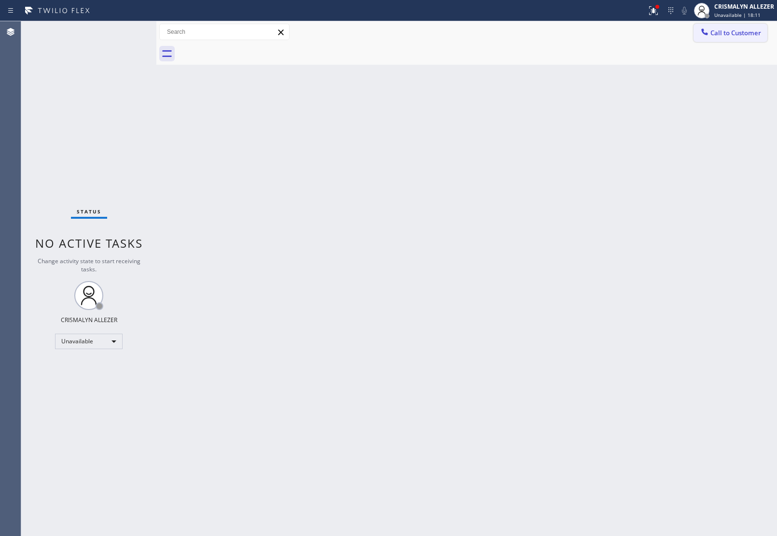
drag, startPoint x: 753, startPoint y: 34, endPoint x: 743, endPoint y: 41, distance: 12.9
click at [751, 36] on span "Call to Customer" at bounding box center [736, 32] width 51 height 9
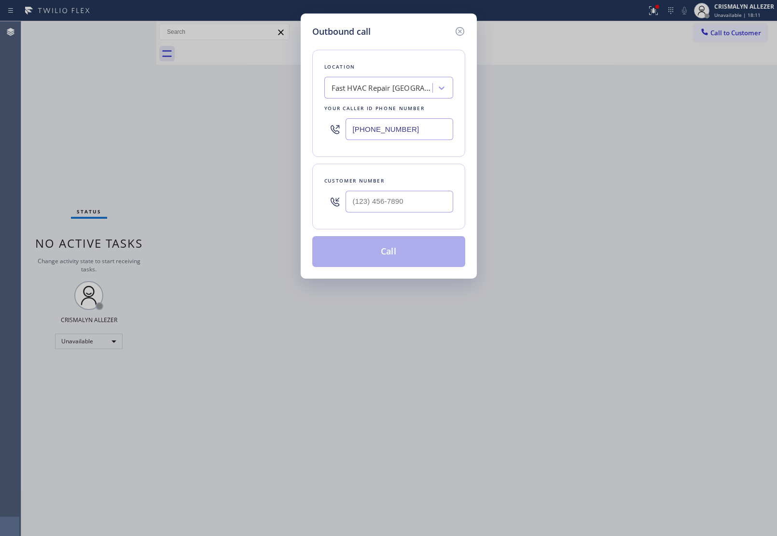
drag, startPoint x: 437, startPoint y: 121, endPoint x: 242, endPoint y: 128, distance: 195.7
click at [250, 128] on div "Outbound call Location Fast HVAC Repair Orange County Your caller id phone numb…" at bounding box center [388, 268] width 777 height 536
paste input "312) 948-9620"
type input "(312) 948-9620"
click at [428, 202] on input "(___) ___-____" at bounding box center [400, 202] width 108 height 22
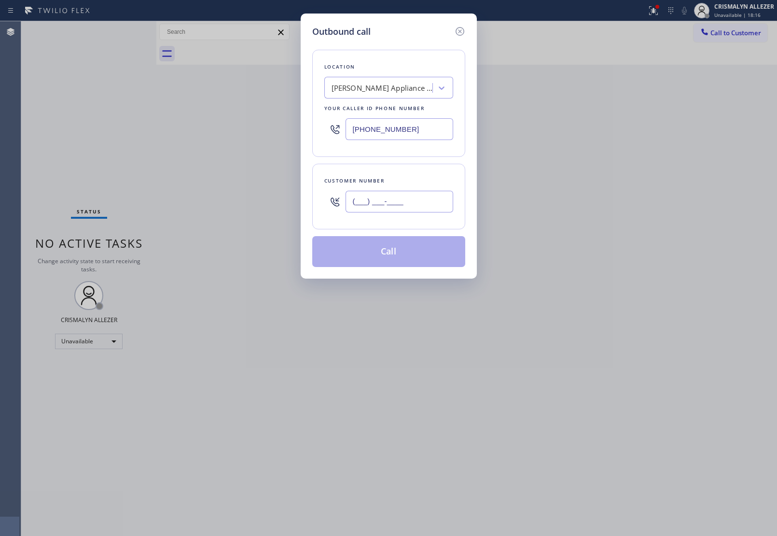
paste input "773) 704-0801"
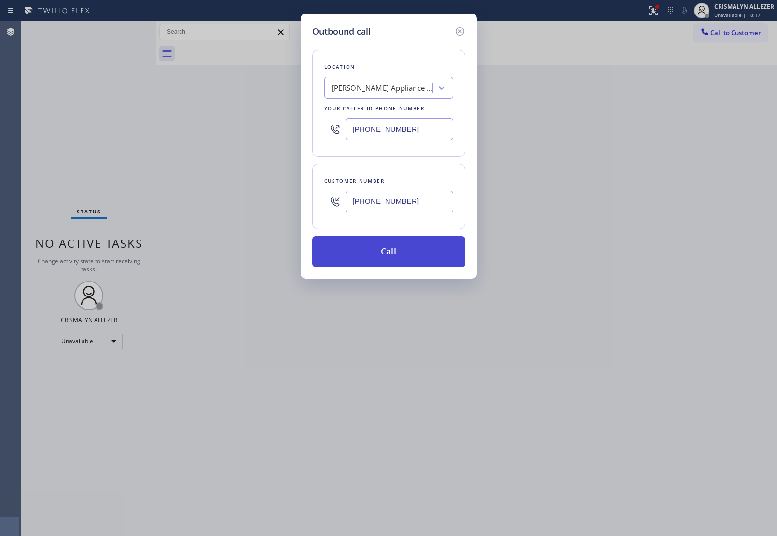
type input "(773) 704-0801"
click at [391, 260] on button "Call" at bounding box center [388, 251] width 153 height 31
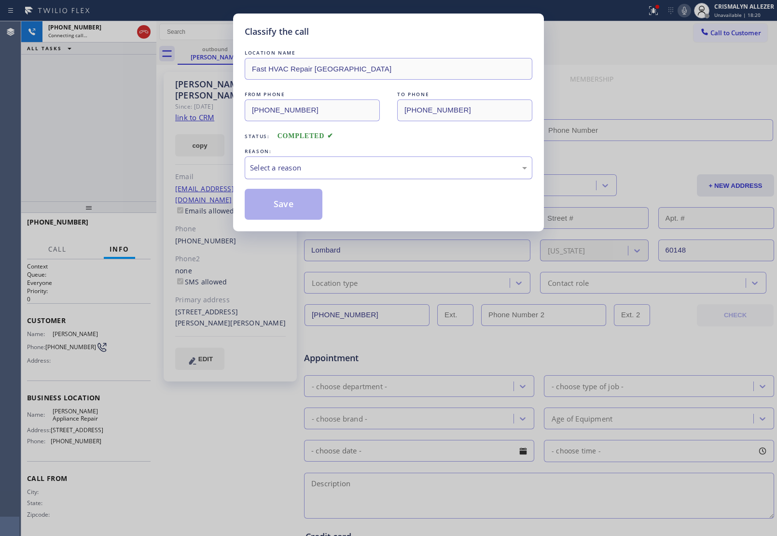
click at [356, 175] on div "Select a reason" at bounding box center [389, 167] width 288 height 23
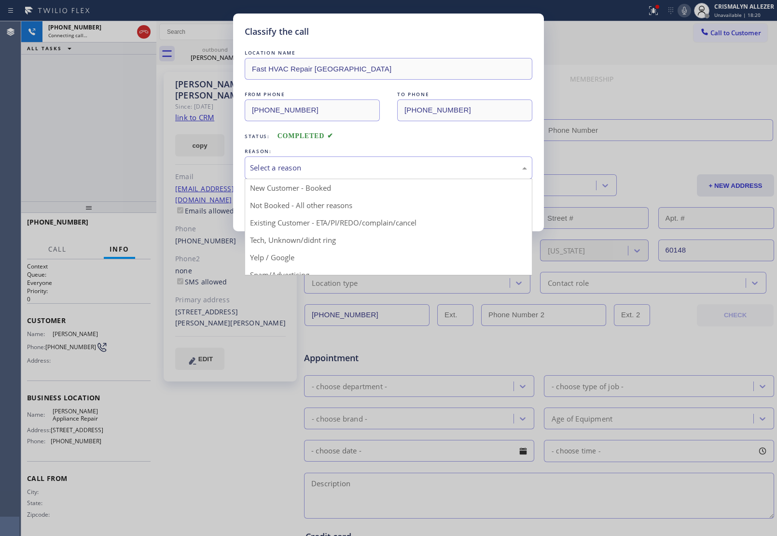
click at [324, 172] on div "Select a reason" at bounding box center [388, 167] width 277 height 11
click at [323, 176] on div "Select a reason" at bounding box center [389, 167] width 288 height 23
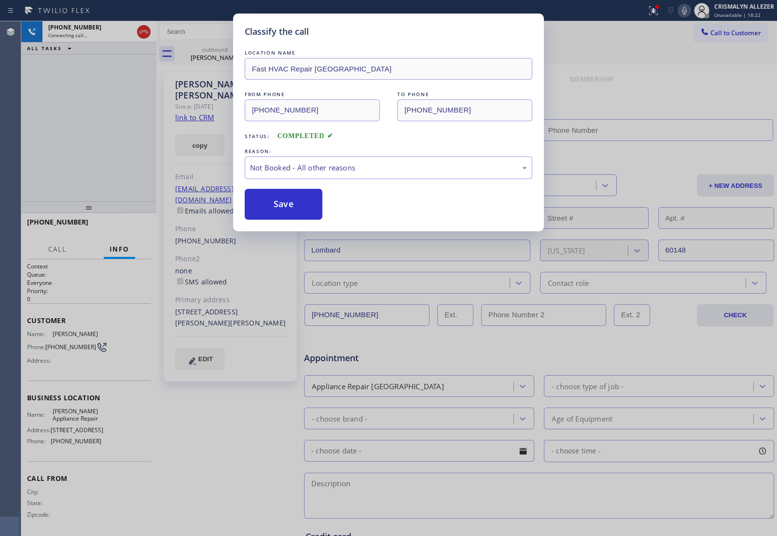
click at [287, 207] on button "Save" at bounding box center [284, 204] width 78 height 31
type input "(312) 948-9620"
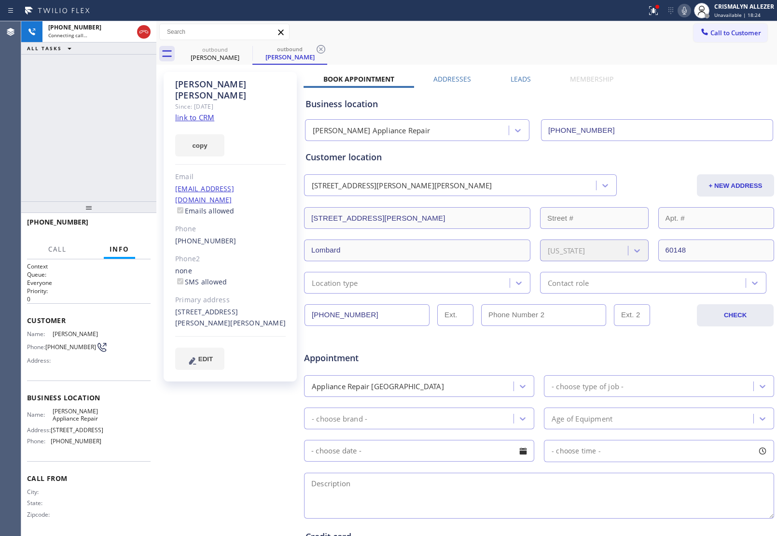
click at [191, 113] on link "link to CRM" at bounding box center [194, 118] width 39 height 10
click at [129, 225] on span "COMPLETE" at bounding box center [126, 226] width 33 height 7
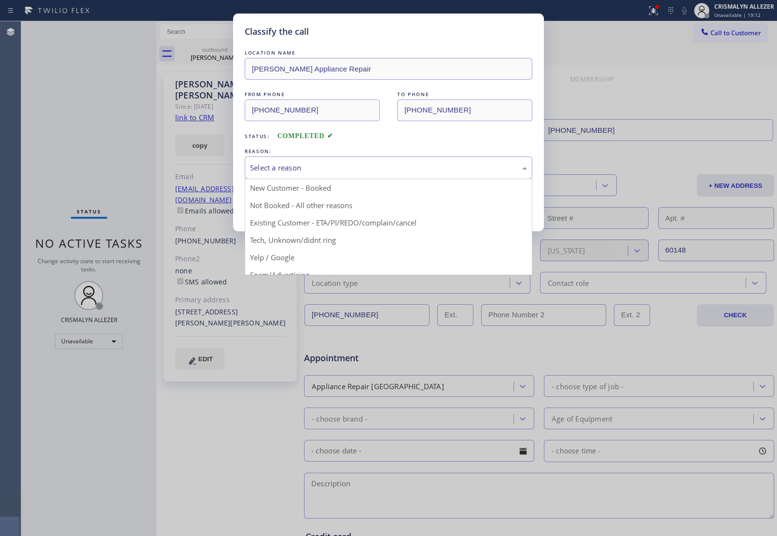
click at [366, 175] on div "Select a reason" at bounding box center [389, 167] width 288 height 23
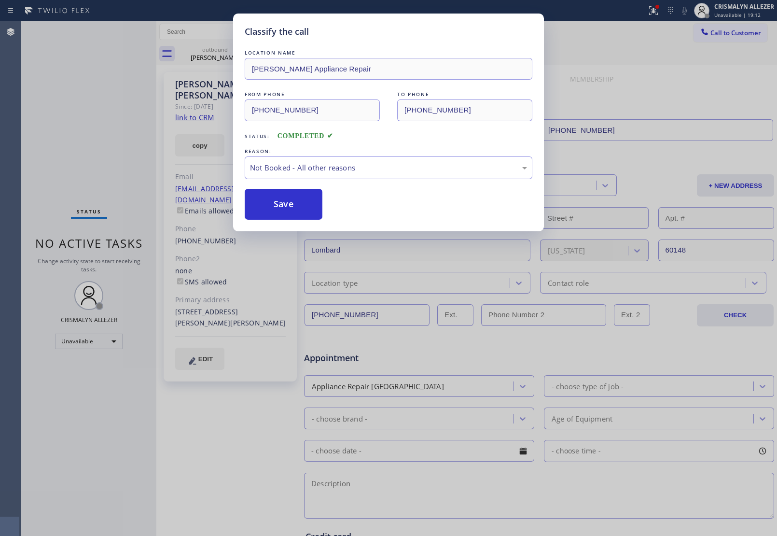
click at [284, 211] on button "Save" at bounding box center [284, 204] width 78 height 31
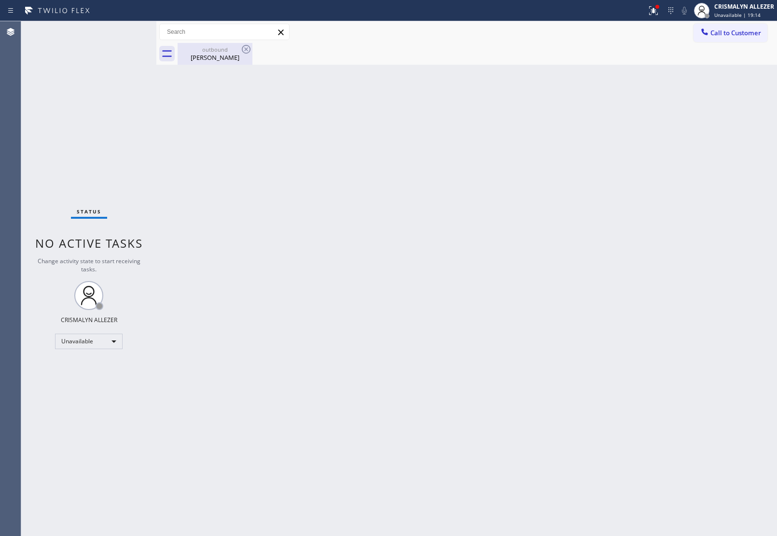
click at [216, 56] on div "Adam Goranson" at bounding box center [215, 57] width 73 height 9
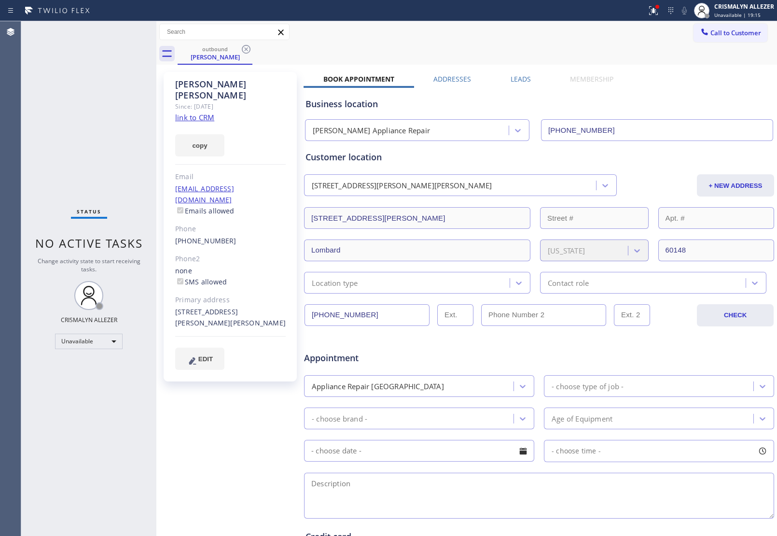
click at [511, 74] on label "Leads" at bounding box center [521, 78] width 20 height 9
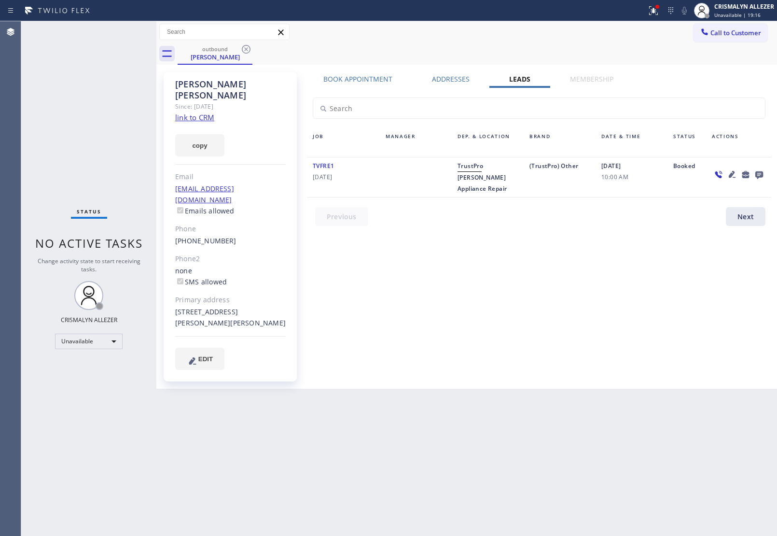
click at [763, 171] on icon at bounding box center [760, 175] width 8 height 8
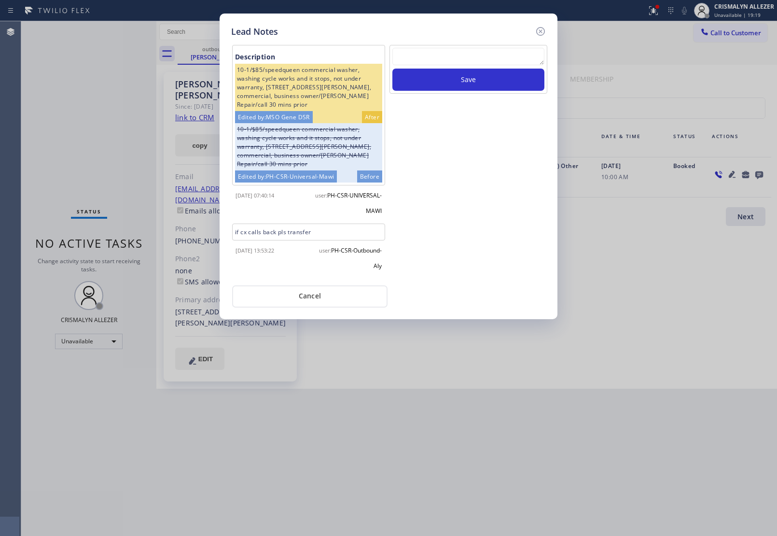
click at [448, 61] on textarea at bounding box center [469, 56] width 152 height 17
paste textarea "DON'T NEED SERVICE"
type textarea "DON'T NEED SERVICE"
click at [460, 88] on button "Save" at bounding box center [469, 80] width 152 height 22
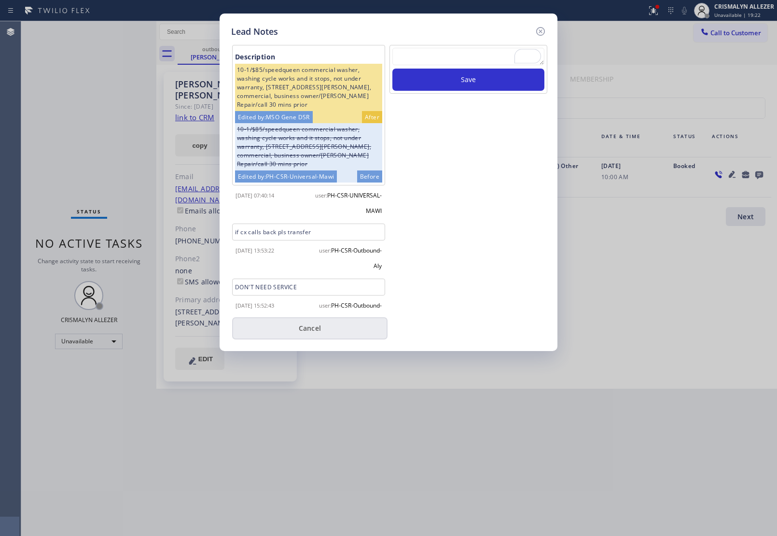
click at [310, 333] on button "Cancel" at bounding box center [309, 328] width 155 height 22
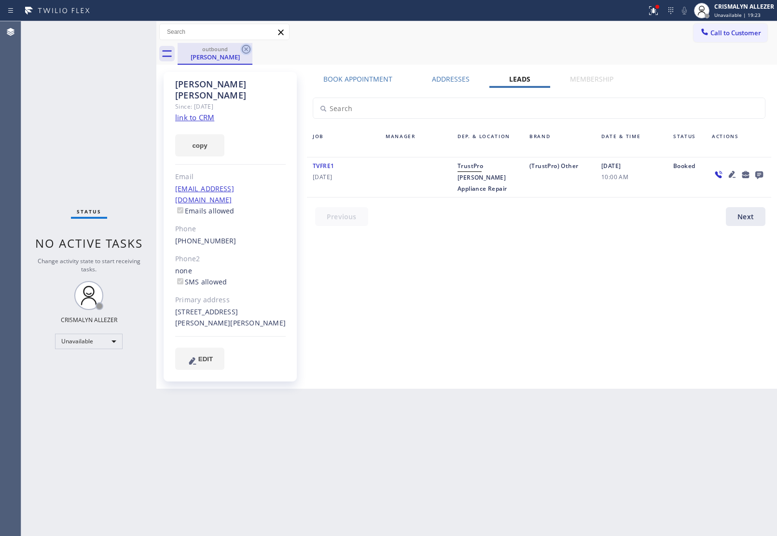
click at [244, 46] on icon at bounding box center [246, 49] width 9 height 9
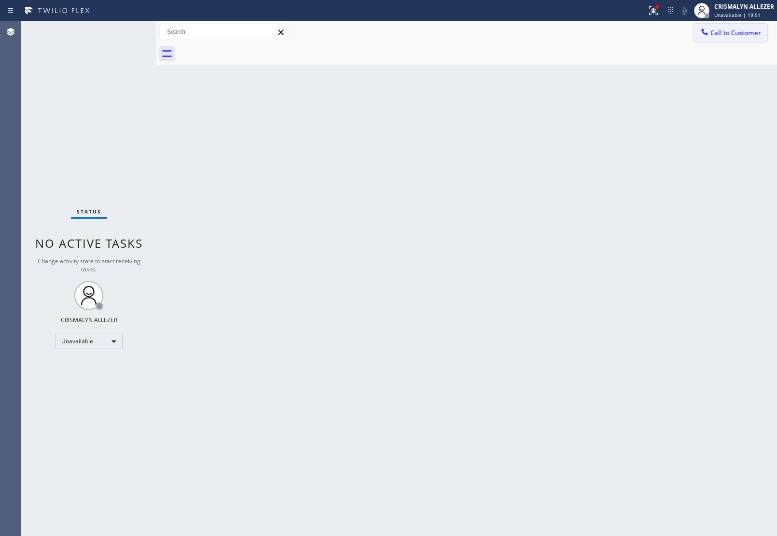
click at [751, 34] on span "Call to Customer" at bounding box center [736, 32] width 51 height 9
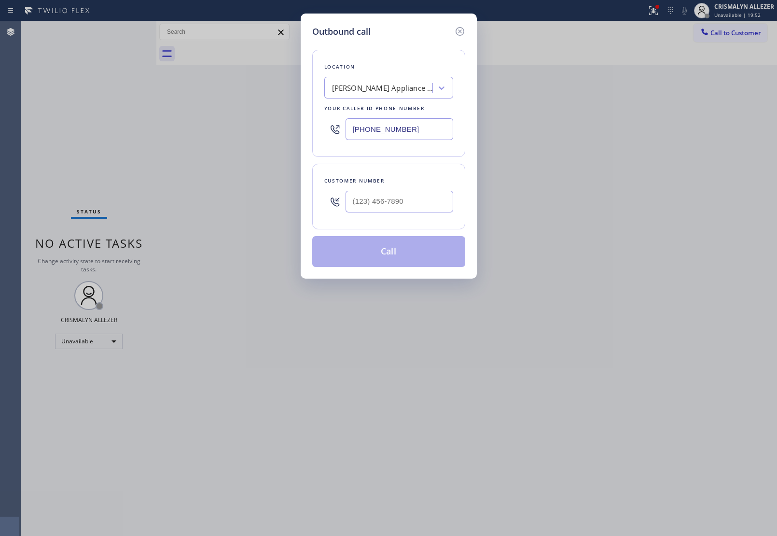
paste input "224) 246-8406"
drag, startPoint x: 447, startPoint y: 128, endPoint x: 191, endPoint y: 134, distance: 256.5
click at [197, 135] on div "Outbound call Location Douglas Appliance Repair Your caller id phone number (31…" at bounding box center [388, 268] width 777 height 536
type input "[PHONE_NUMBER]"
click at [426, 202] on input "(___) ___-____" at bounding box center [400, 202] width 108 height 22
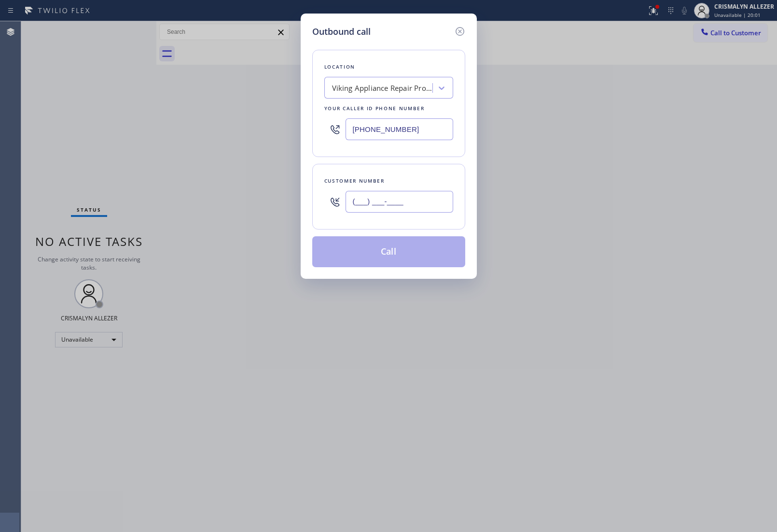
paste input "773) 817-9382"
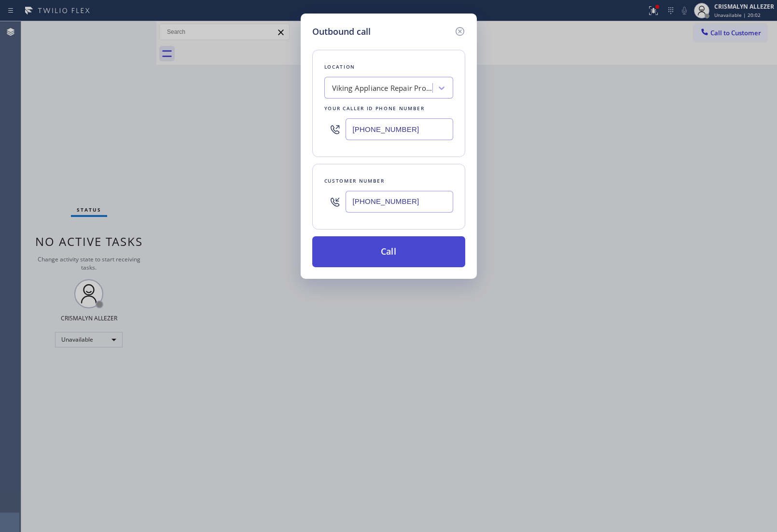
type input "[PHONE_NUMBER]"
click at [401, 250] on button "Call" at bounding box center [388, 251] width 153 height 31
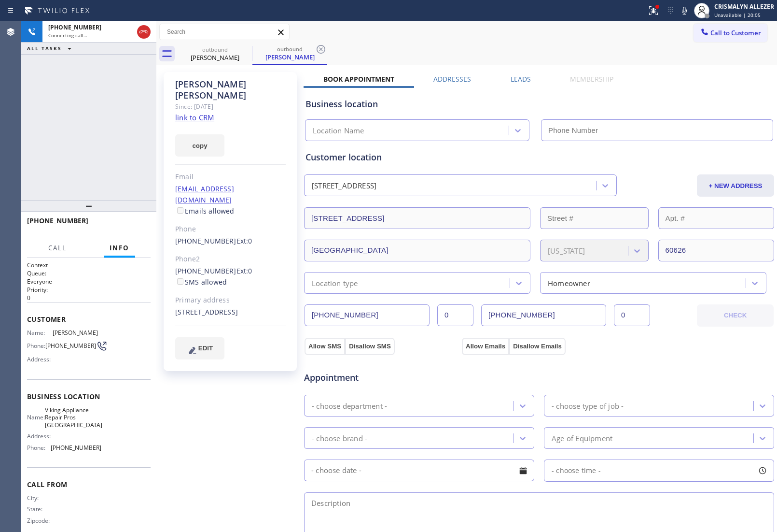
click at [204, 113] on link "link to CRM" at bounding box center [194, 118] width 39 height 10
type input "[PHONE_NUMBER]"
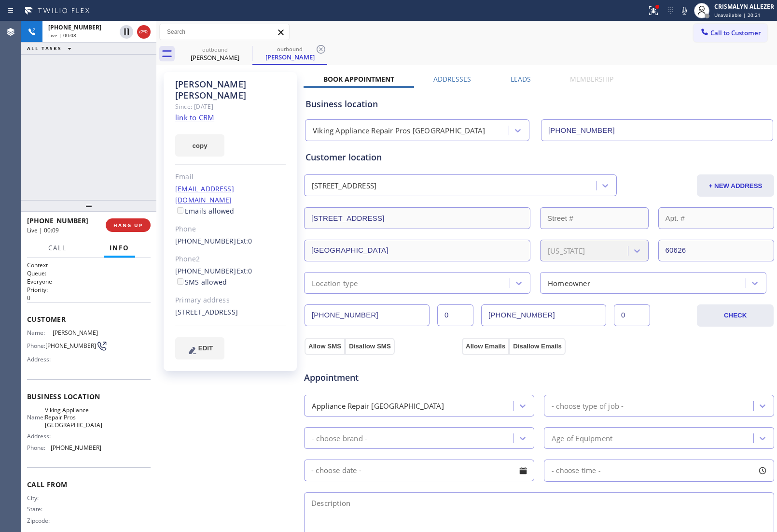
click at [133, 232] on div "+17738179382 Live | 00:09 HANG UP" at bounding box center [89, 224] width 124 height 25
click at [133, 229] on button "HANG UP" at bounding box center [128, 225] width 45 height 14
click at [133, 229] on button "COMPLETE" at bounding box center [126, 225] width 49 height 14
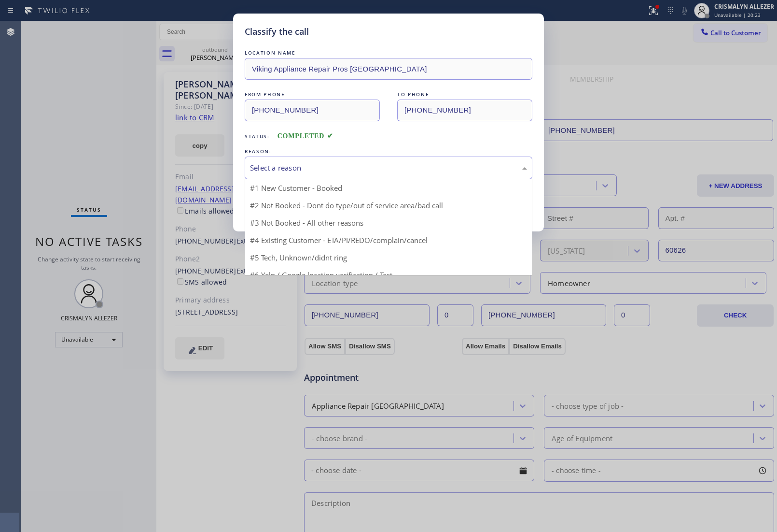
click at [414, 172] on div "Select a reason" at bounding box center [388, 167] width 277 height 11
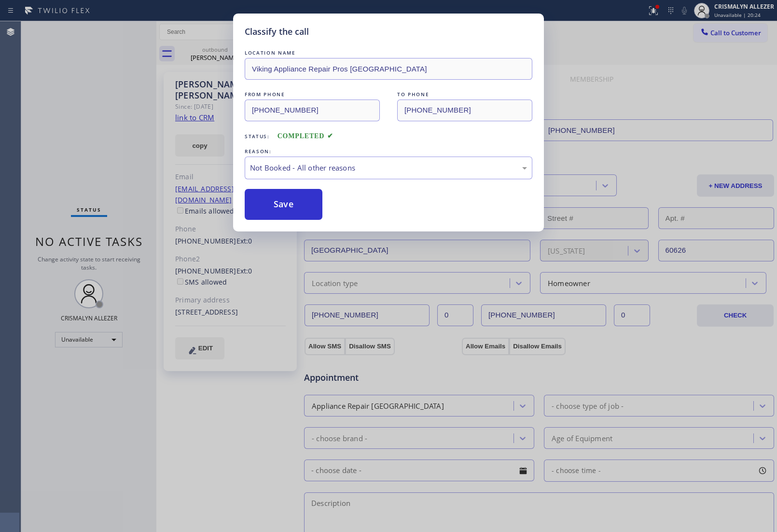
click at [269, 198] on button "Save" at bounding box center [284, 204] width 78 height 31
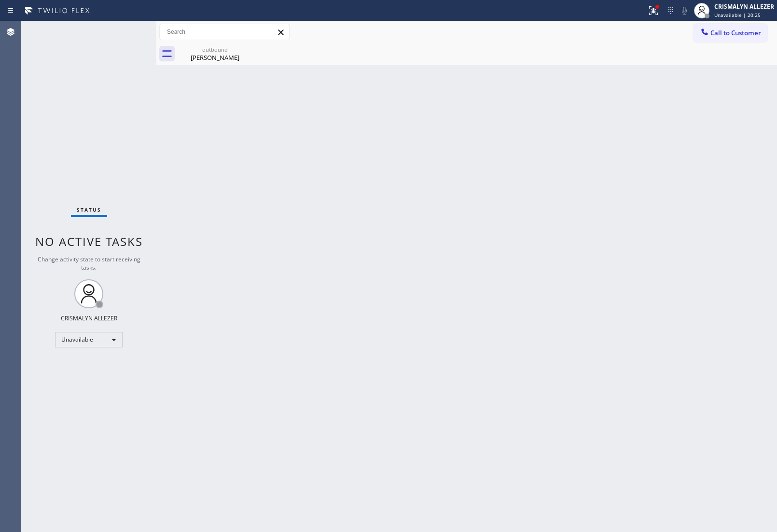
click at [228, 56] on div "Tracy Fulton" at bounding box center [215, 57] width 73 height 9
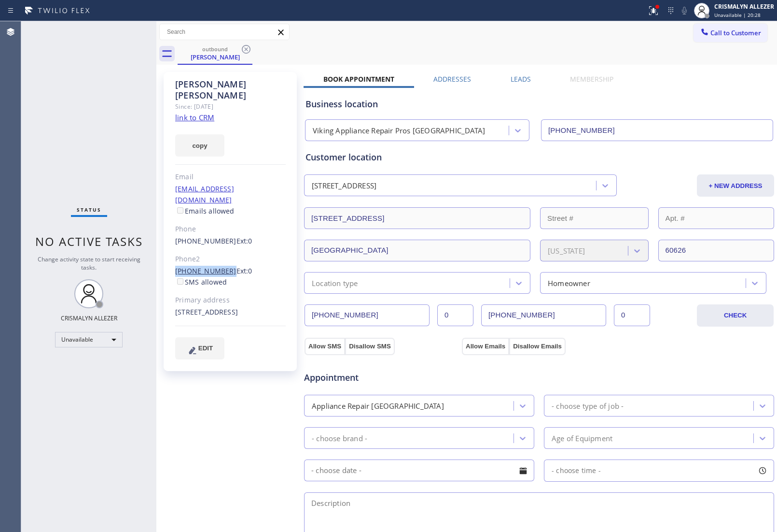
drag, startPoint x: 175, startPoint y: 244, endPoint x: 221, endPoint y: 249, distance: 46.6
click at [221, 266] on link "(312) 752-6182" at bounding box center [205, 270] width 61 height 9
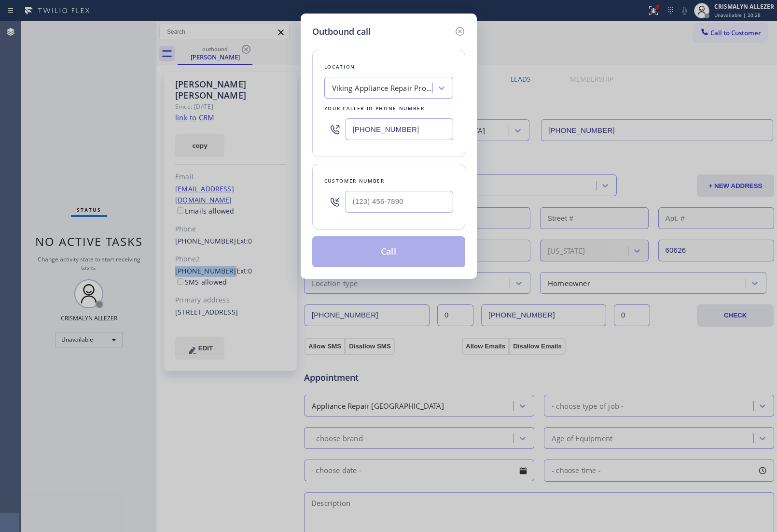
copy link "(312) 752-6182"
type input "(312) 752-6182"
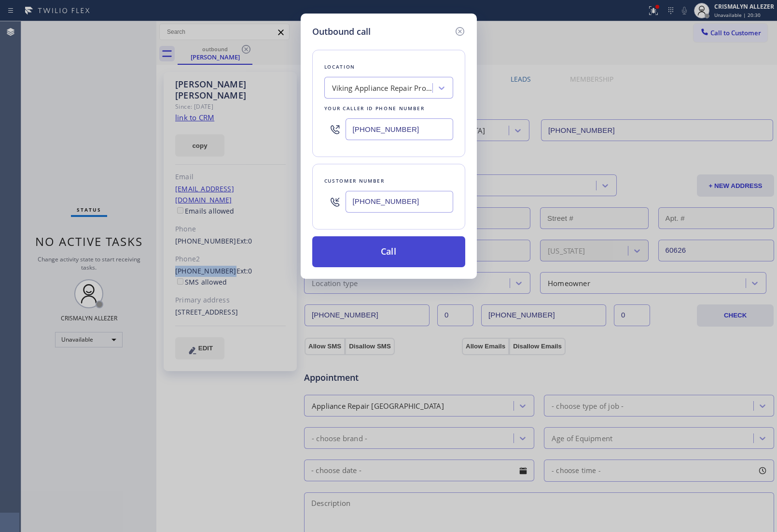
click at [404, 257] on button "Call" at bounding box center [388, 251] width 153 height 31
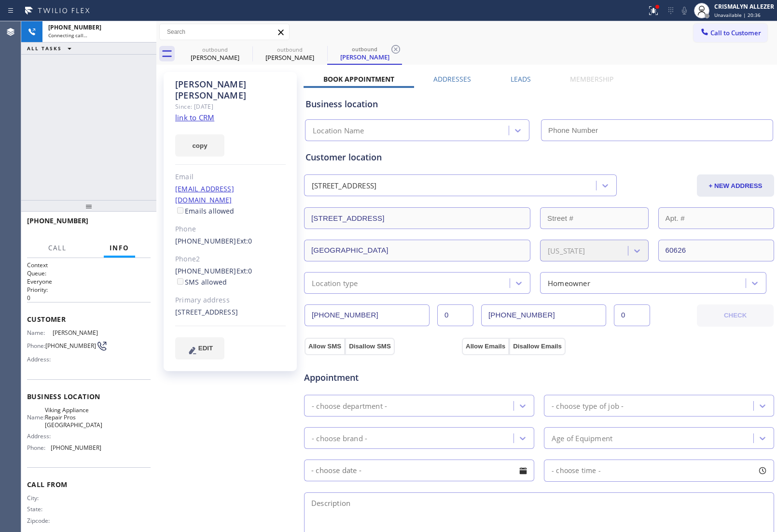
type input "[PHONE_NUMBER]"
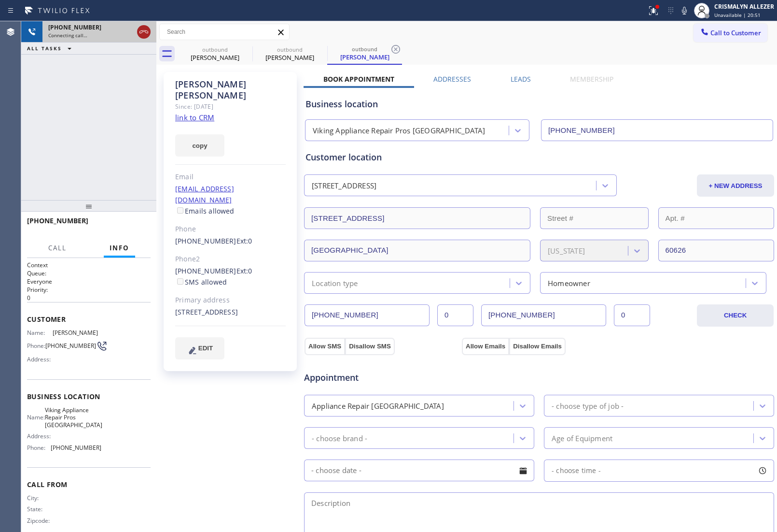
click at [144, 38] on button at bounding box center [144, 32] width 14 height 14
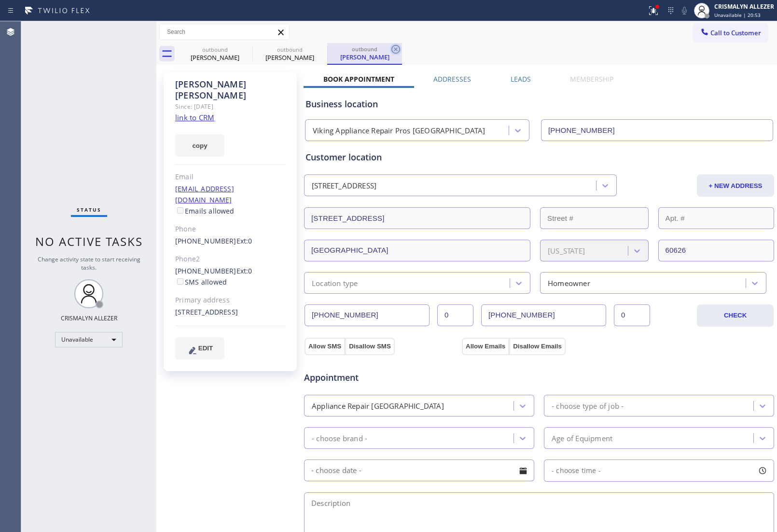
click at [395, 49] on icon at bounding box center [396, 49] width 12 height 12
click at [518, 78] on label "Leads" at bounding box center [521, 78] width 20 height 9
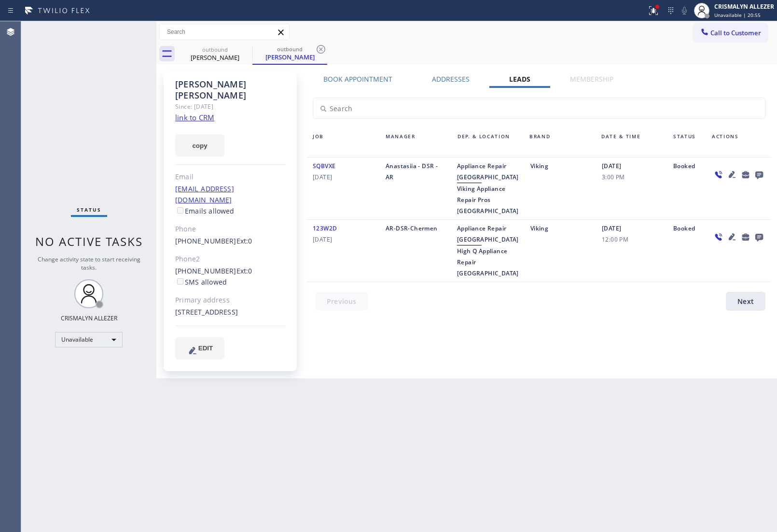
click at [757, 175] on icon at bounding box center [760, 175] width 8 height 8
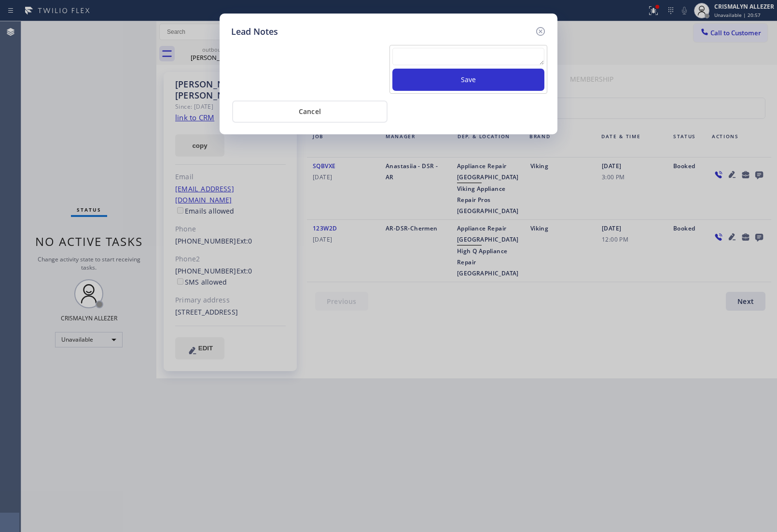
click at [433, 58] on textarea at bounding box center [469, 56] width 152 height 17
paste textarea "no answer | pls xfer here cx cb"
type textarea "no answer | pls xfer here cx cb"
click at [468, 76] on button "Save" at bounding box center [469, 80] width 152 height 22
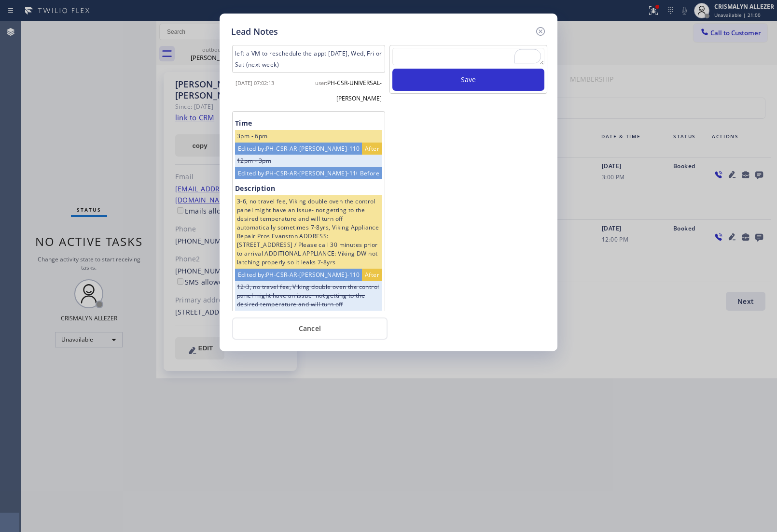
drag, startPoint x: 311, startPoint y: 328, endPoint x: 312, endPoint y: 324, distance: 4.9
click at [312, 331] on button "Cancel" at bounding box center [309, 328] width 155 height 22
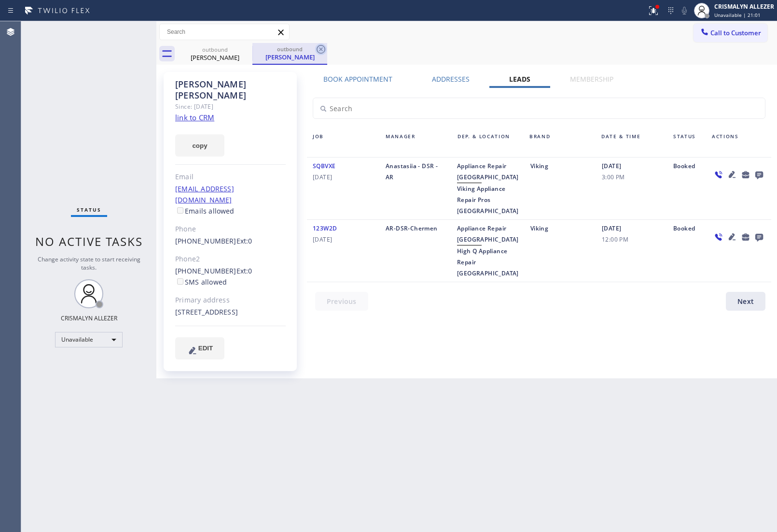
click at [319, 47] on icon at bounding box center [321, 49] width 12 height 12
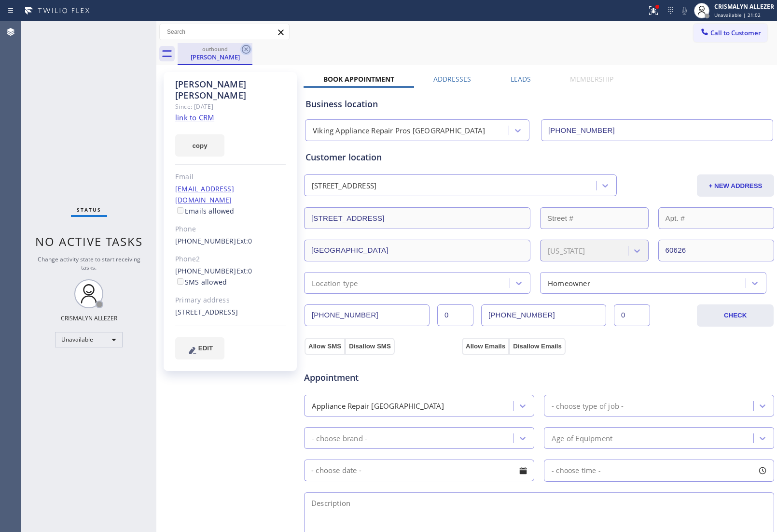
click at [247, 44] on icon at bounding box center [246, 49] width 12 height 12
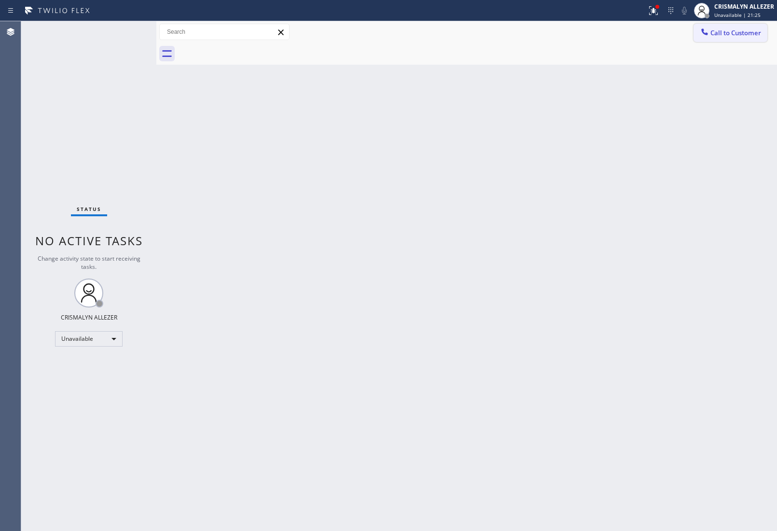
click at [734, 32] on span "Call to Customer" at bounding box center [736, 32] width 51 height 9
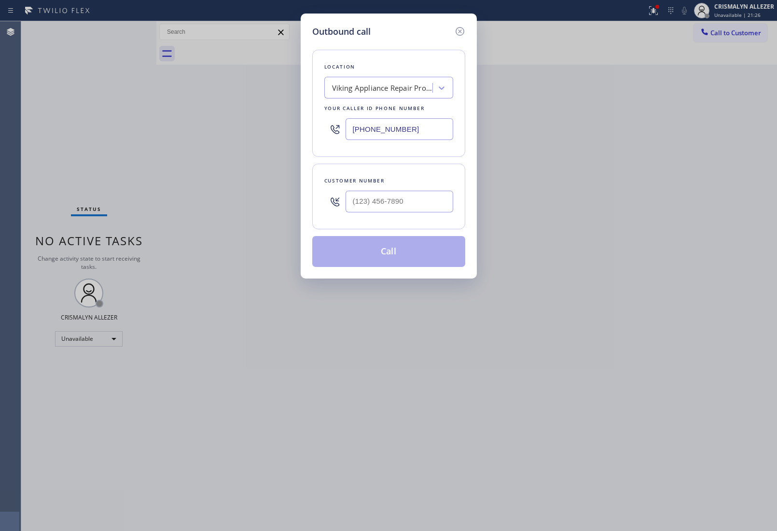
drag, startPoint x: 435, startPoint y: 129, endPoint x: 237, endPoint y: 124, distance: 198.5
click at [237, 124] on div "Outbound call Location Viking Appliance Repair Pros Evanston Your caller id pho…" at bounding box center [388, 265] width 777 height 531
paste input "855) 900-0095"
type input "[PHONE_NUMBER]"
click at [427, 201] on input "(___) ___-____" at bounding box center [400, 202] width 108 height 22
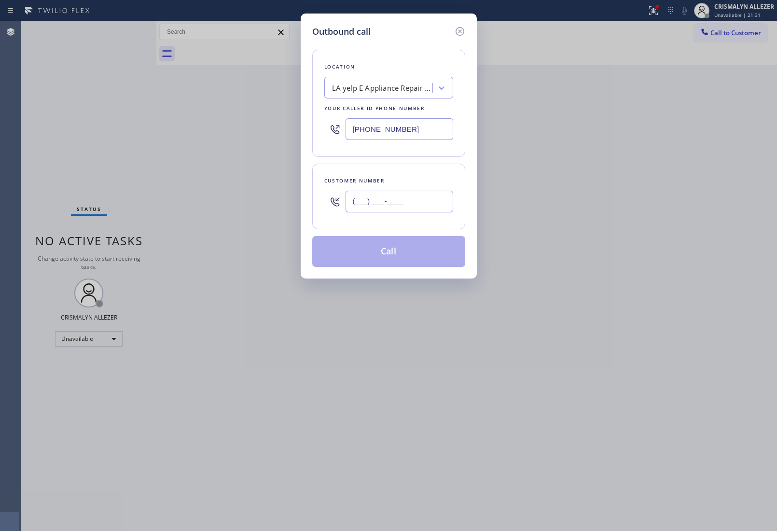
paste input "562) 298-9778"
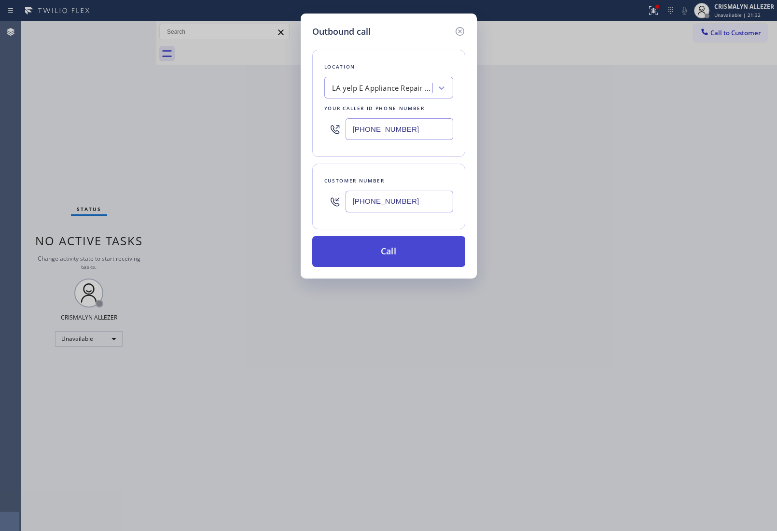
type input "[PHONE_NUMBER]"
click at [390, 256] on button "Call" at bounding box center [388, 251] width 153 height 31
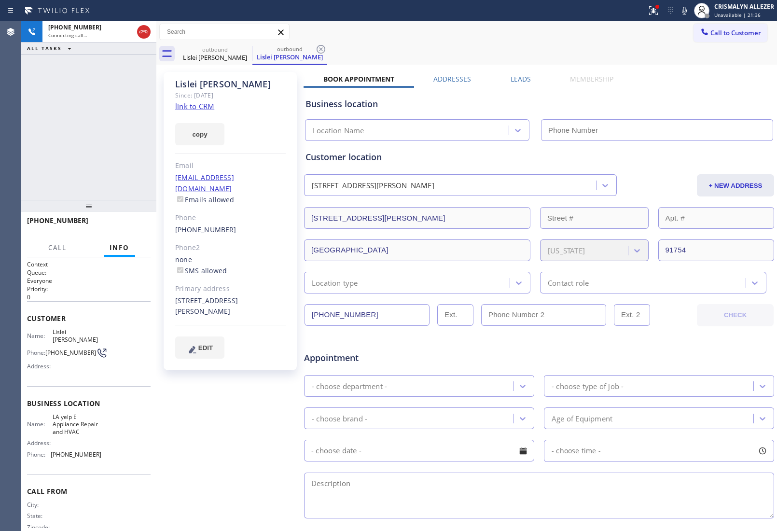
click at [207, 107] on link "link to CRM" at bounding box center [194, 106] width 39 height 10
type input "[PHONE_NUMBER]"
click at [128, 226] on span "HANG UP" at bounding box center [127, 225] width 29 height 7
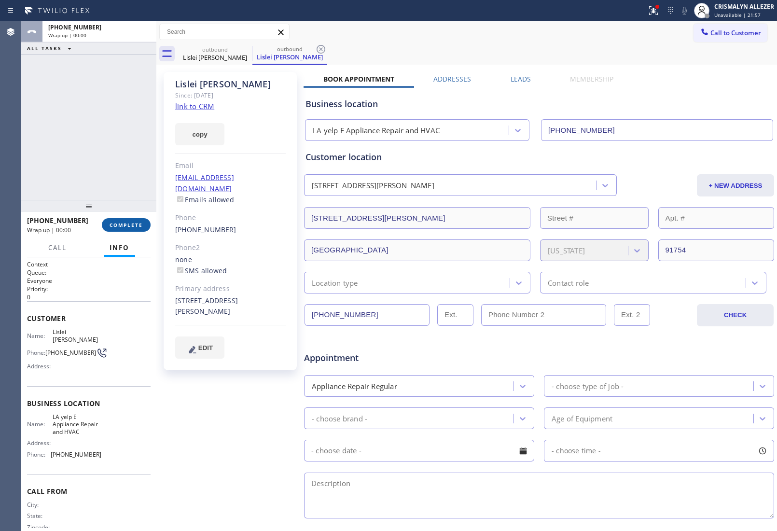
click at [128, 226] on span "COMPLETE" at bounding box center [126, 225] width 33 height 7
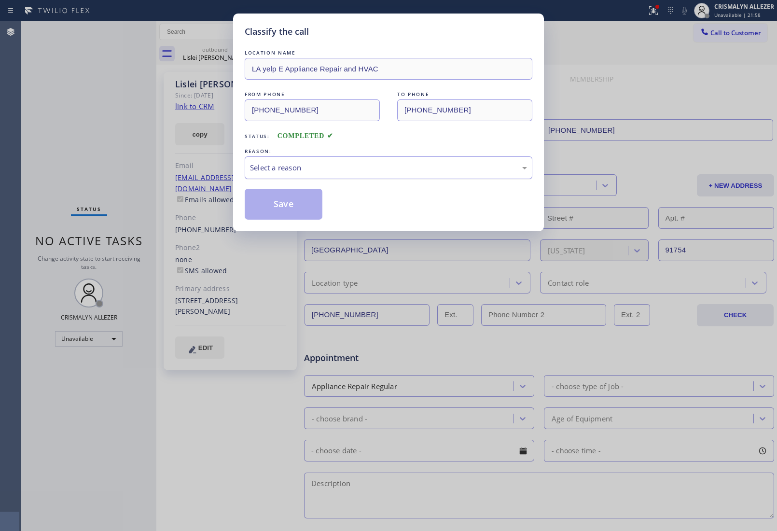
click at [365, 159] on div "Select a reason" at bounding box center [389, 167] width 288 height 23
click at [264, 209] on button "Save" at bounding box center [284, 204] width 78 height 31
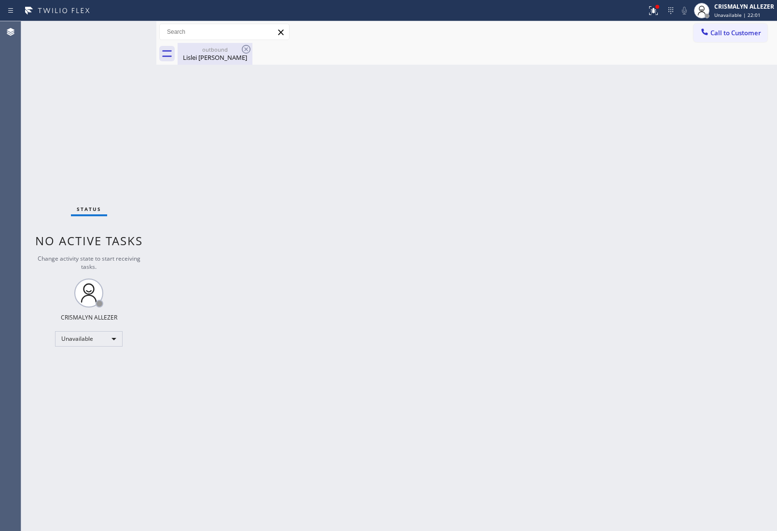
click at [225, 51] on div "outbound" at bounding box center [215, 49] width 73 height 7
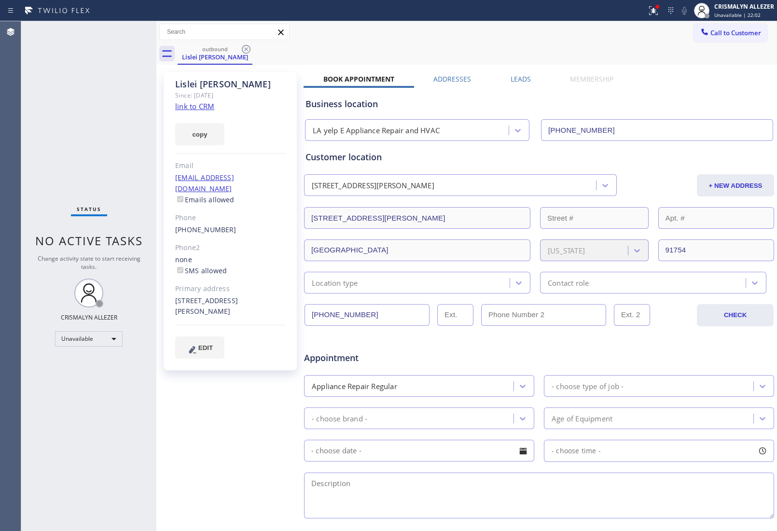
drag, startPoint x: 522, startPoint y: 78, endPoint x: 560, endPoint y: 110, distance: 49.3
click at [523, 78] on label "Leads" at bounding box center [521, 78] width 20 height 9
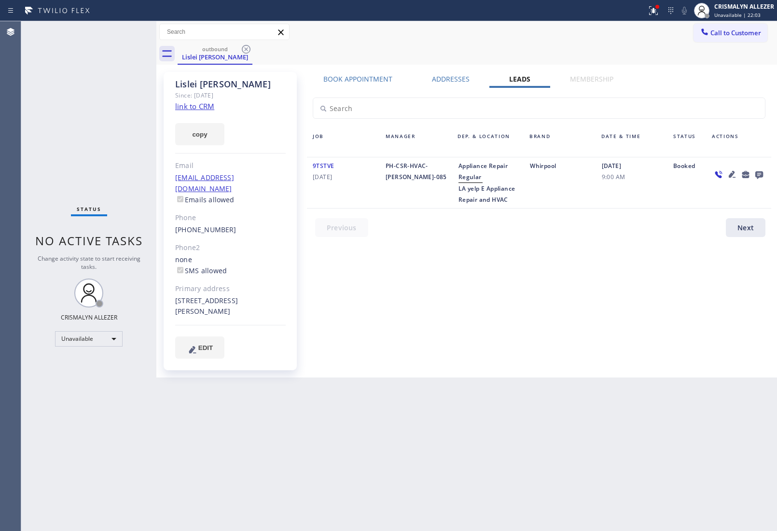
click at [761, 173] on icon at bounding box center [760, 175] width 12 height 12
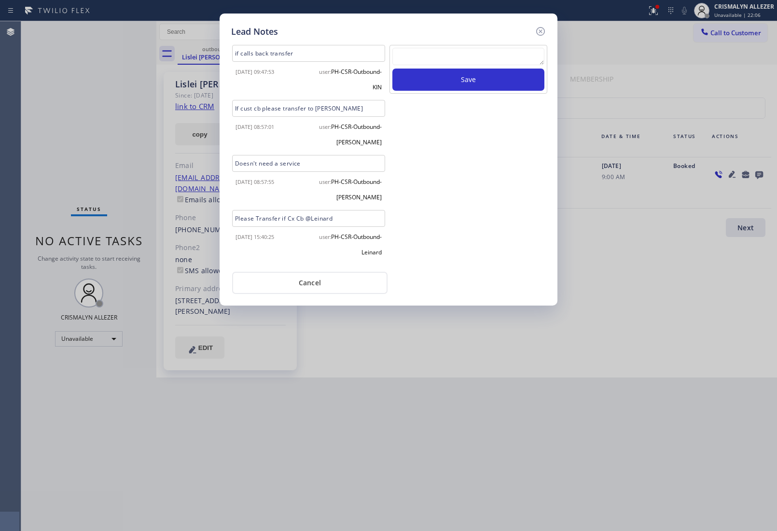
click at [452, 57] on textarea at bounding box center [469, 56] width 152 height 17
paste textarea "no answer | pls xfer here cx cb"
type textarea "no answer | pls xfer here cx cb"
click at [458, 81] on button "Save" at bounding box center [469, 80] width 152 height 22
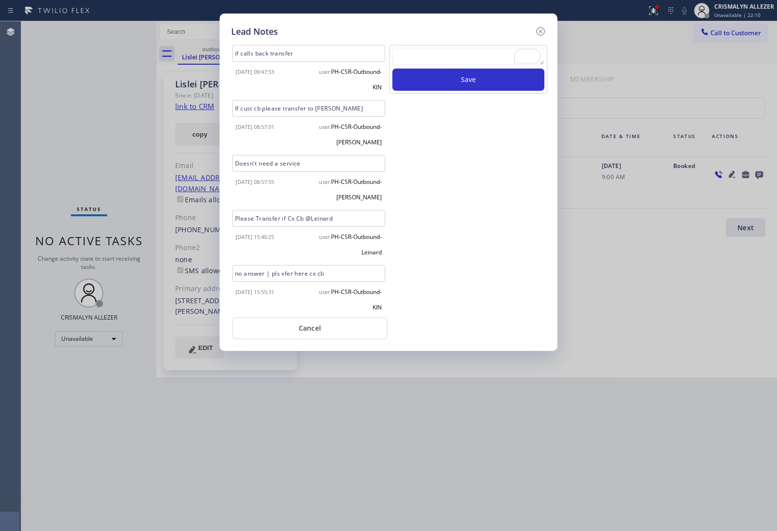
drag, startPoint x: 319, startPoint y: 327, endPoint x: 312, endPoint y: 226, distance: 101.6
click at [319, 326] on button "Cancel" at bounding box center [309, 328] width 155 height 22
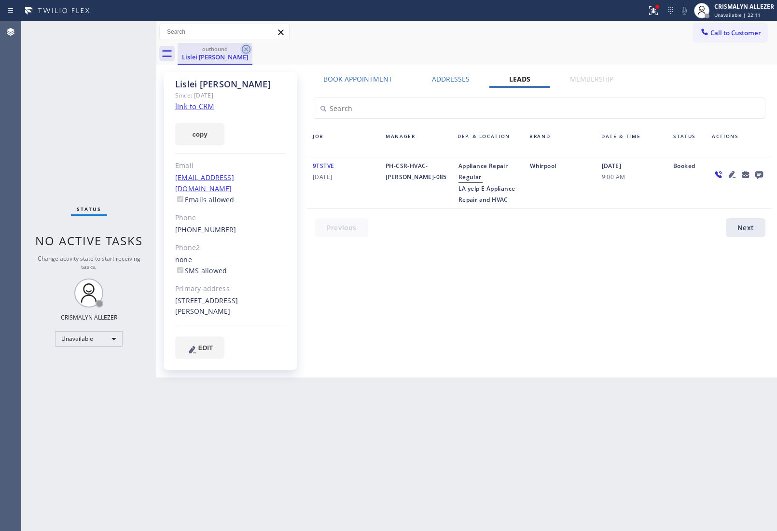
click at [249, 48] on icon at bounding box center [246, 49] width 12 height 12
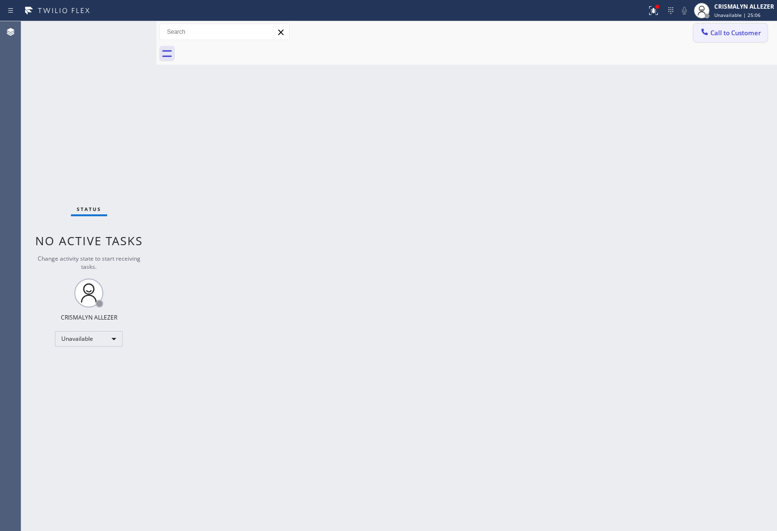
click at [719, 30] on span "Call to Customer" at bounding box center [736, 32] width 51 height 9
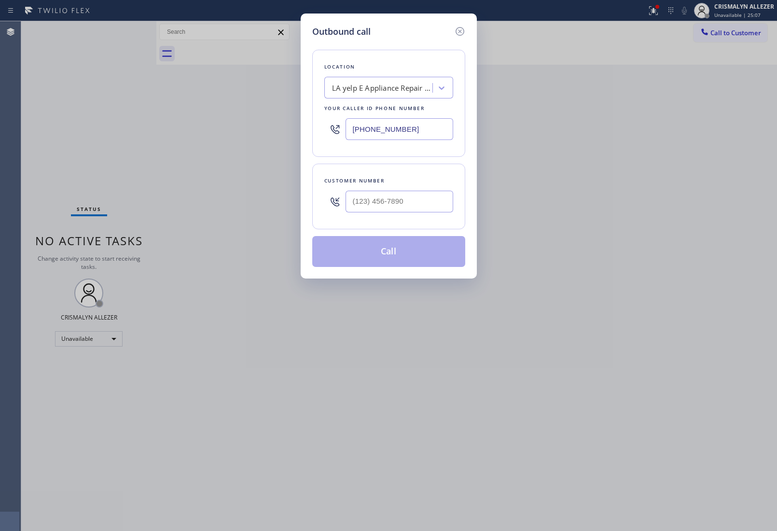
drag, startPoint x: 434, startPoint y: 130, endPoint x: 208, endPoint y: 126, distance: 225.5
click at [250, 127] on div "Outbound call Location LA yelp E Appliance Repair and HVAC Your caller id phone…" at bounding box center [388, 265] width 777 height 531
paste input "773) 900-8292"
type input "[PHONE_NUMBER]"
click at [422, 204] on input "(___) ___-____" at bounding box center [400, 202] width 108 height 22
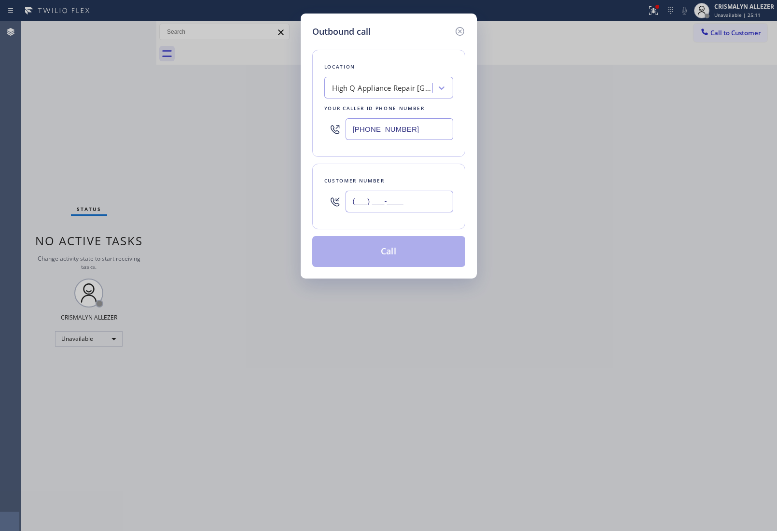
paste input "773) 580-8757"
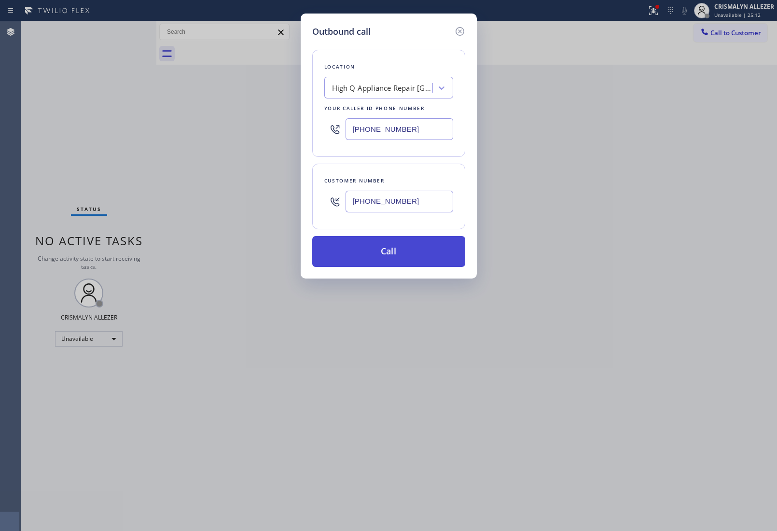
type input "[PHONE_NUMBER]"
click at [396, 267] on button "Call" at bounding box center [388, 251] width 153 height 31
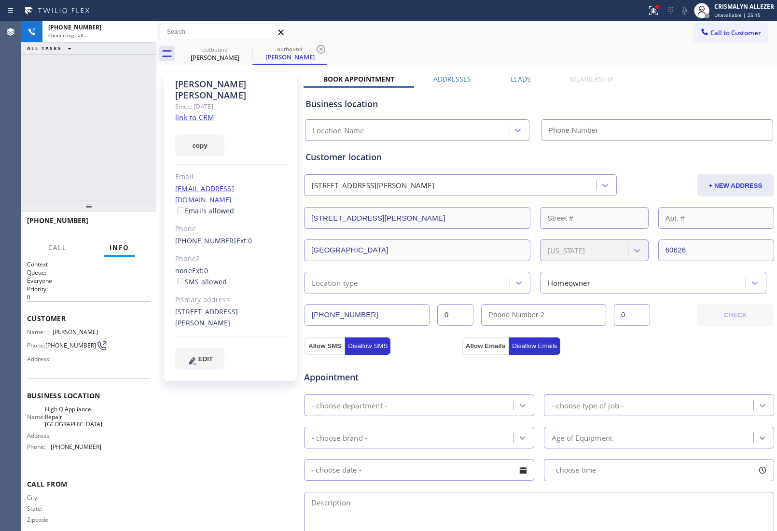
click at [201, 113] on link "link to CRM" at bounding box center [194, 118] width 39 height 10
type input "[PHONE_NUMBER]"
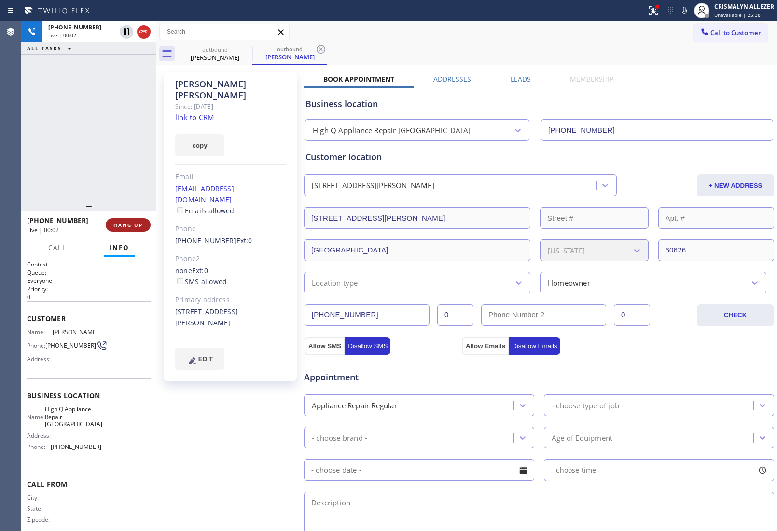
click at [129, 228] on button "HANG UP" at bounding box center [128, 225] width 45 height 14
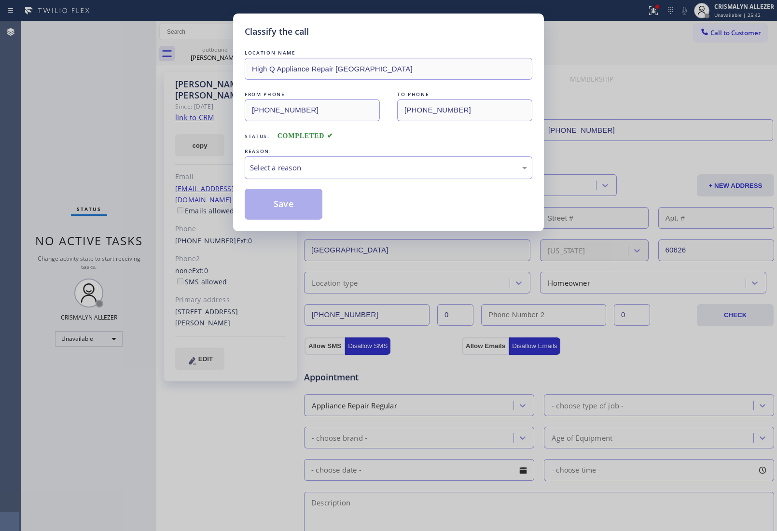
click at [402, 175] on div "Select a reason" at bounding box center [389, 167] width 288 height 23
click at [319, 201] on button "Save" at bounding box center [284, 204] width 78 height 31
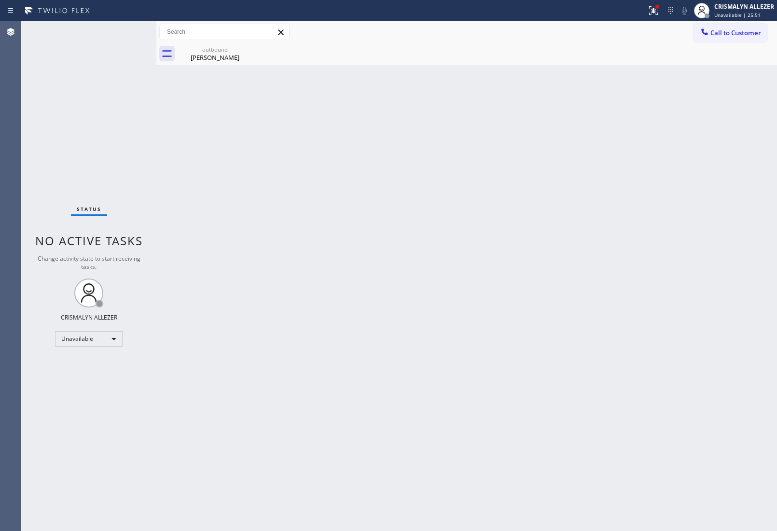
drag, startPoint x: 211, startPoint y: 61, endPoint x: 369, endPoint y: 102, distance: 163.6
click at [236, 75] on div "Back to Dashboard Change Sender ID Customers Technicians Select a contact Outbo…" at bounding box center [466, 276] width 621 height 510
click at [214, 48] on div "outbound" at bounding box center [215, 49] width 73 height 7
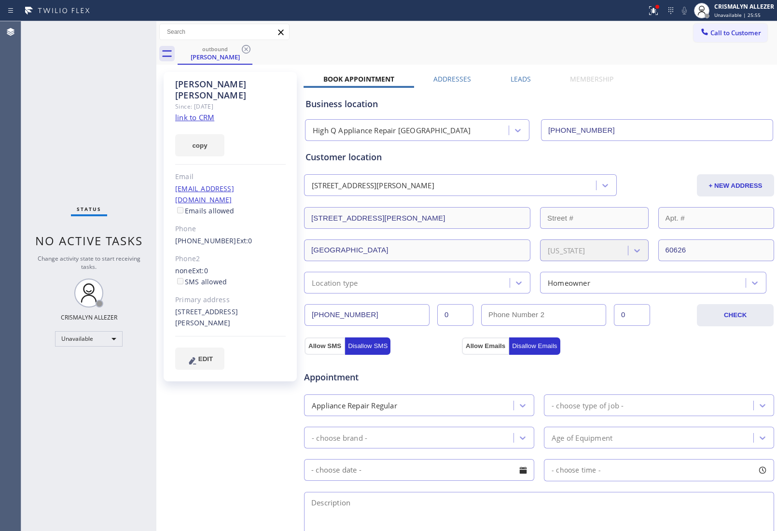
click at [518, 84] on div "Business location High Q Appliance Repair Chicago (773) 900-8292" at bounding box center [539, 112] width 471 height 57
click at [522, 78] on label "Leads" at bounding box center [521, 78] width 20 height 9
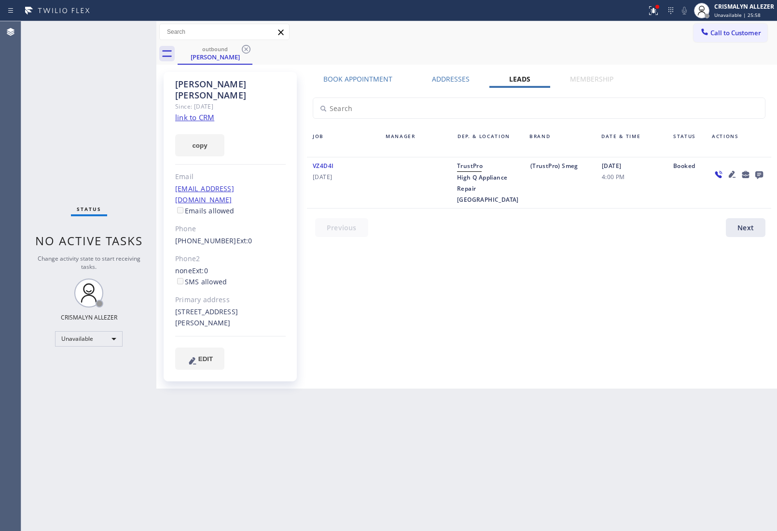
click at [760, 175] on icon at bounding box center [760, 175] width 8 height 8
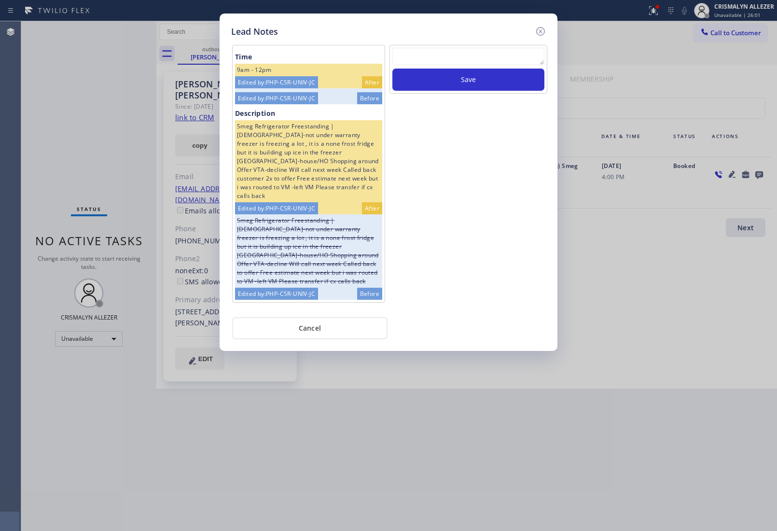
click at [470, 61] on textarea at bounding box center [469, 56] width 152 height 17
paste textarea "no answer | pls xfer here cx cb"
type textarea "no answer | pls xfer here cx cb"
click at [472, 78] on button "Save" at bounding box center [469, 80] width 152 height 22
click at [326, 327] on button "Cancel" at bounding box center [309, 328] width 155 height 22
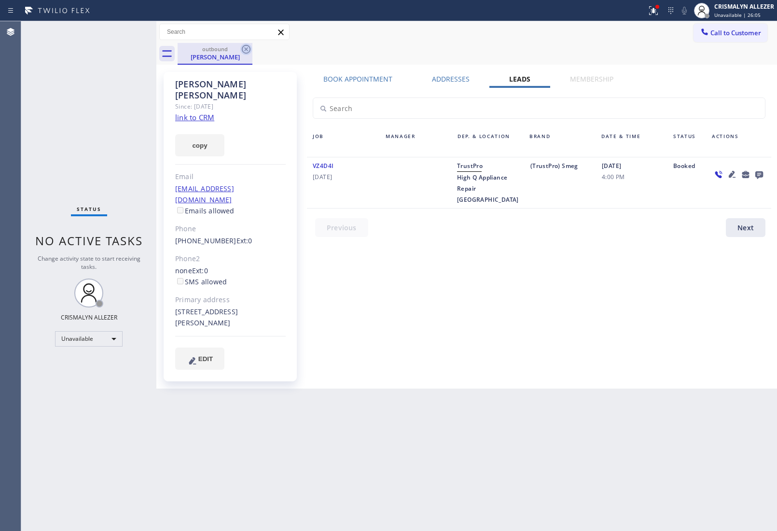
click at [245, 44] on icon at bounding box center [246, 49] width 12 height 12
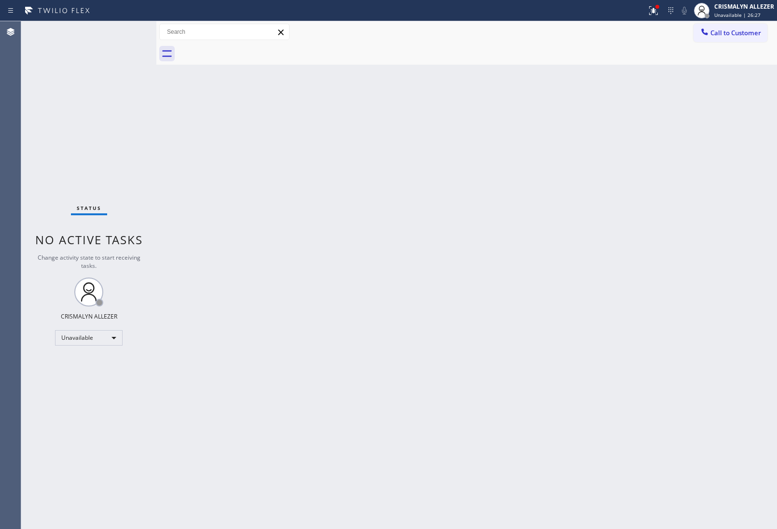
drag, startPoint x: 459, startPoint y: 529, endPoint x: 455, endPoint y: 524, distance: 6.2
click at [457, 528] on div "Back to Dashboard Change Sender ID Customers Technicians Select a contact Outbo…" at bounding box center [466, 275] width 621 height 508
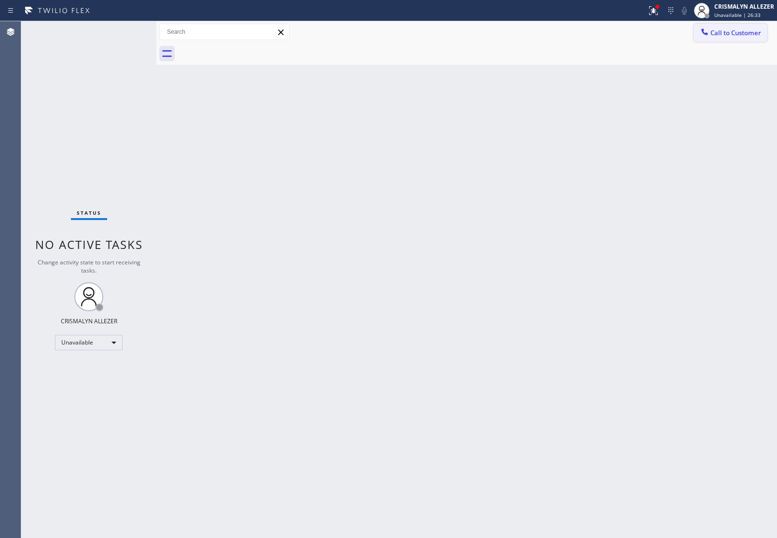
click at [742, 32] on span "Call to Customer" at bounding box center [736, 32] width 51 height 9
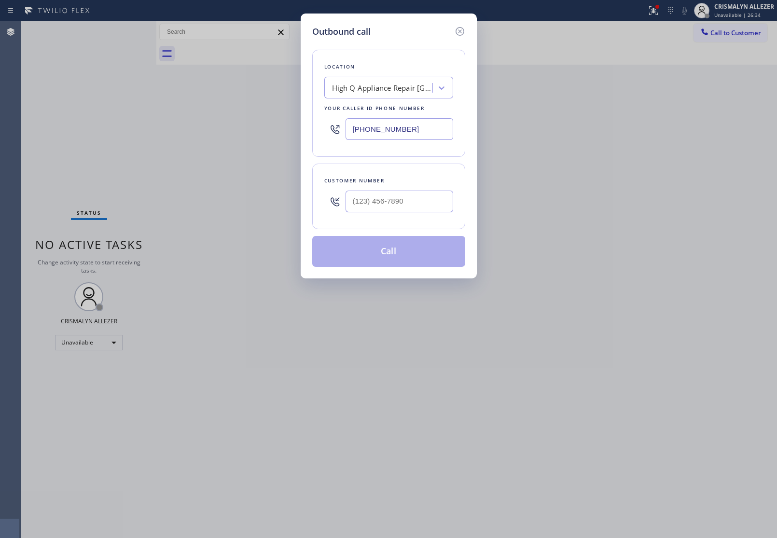
drag, startPoint x: 436, startPoint y: 127, endPoint x: 138, endPoint y: 110, distance: 298.4
click at [139, 110] on div "Outbound call Location High Q Appliance Repair Chicago Your caller id phone num…" at bounding box center [388, 269] width 777 height 538
paste input "872) 259-4737"
type input "[PHONE_NUMBER]"
click at [420, 201] on input "(___) ___-____" at bounding box center [400, 202] width 108 height 22
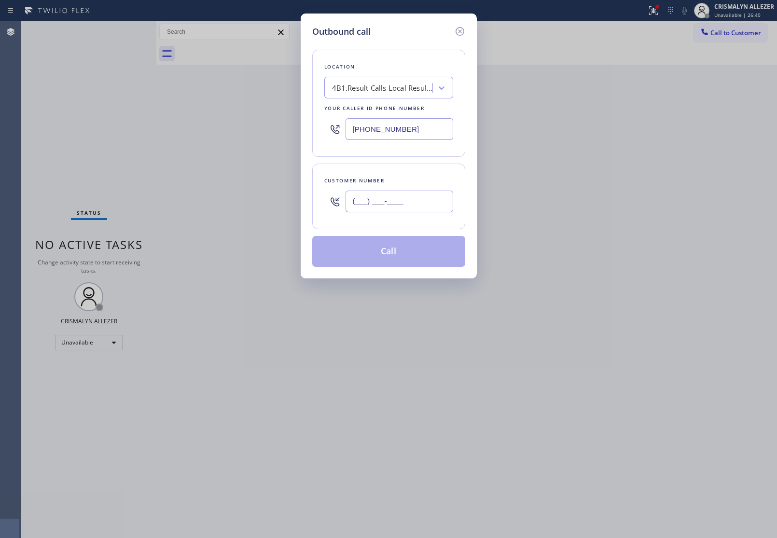
paste input "815) 757-5321"
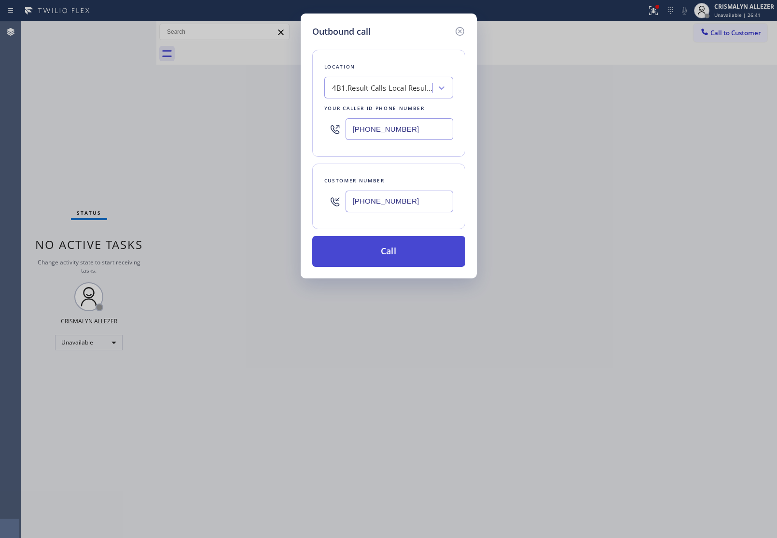
type input "[PHONE_NUMBER]"
click at [414, 261] on button "Call" at bounding box center [388, 251] width 153 height 31
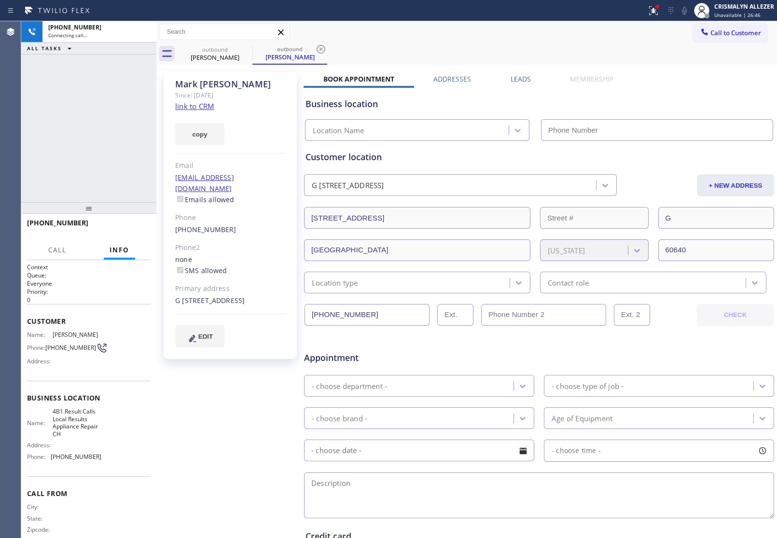
click at [196, 107] on link "link to CRM" at bounding box center [194, 106] width 39 height 10
type input "[PHONE_NUMBER]"
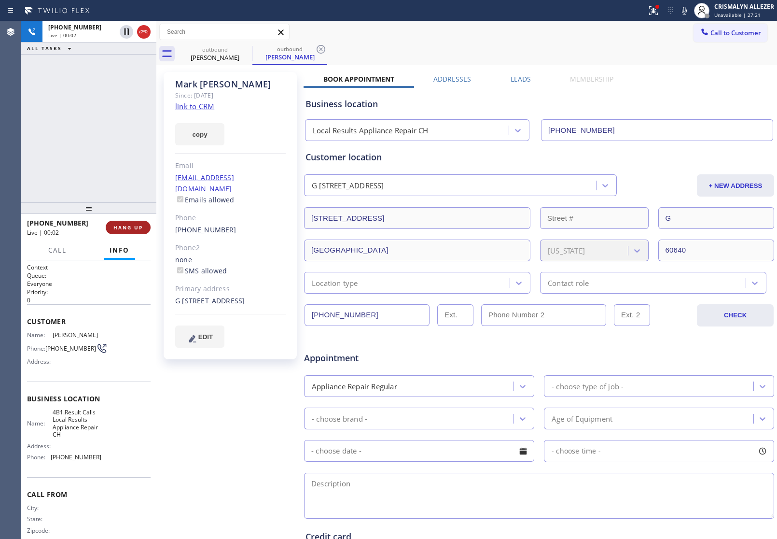
click at [127, 226] on span "HANG UP" at bounding box center [127, 227] width 29 height 7
click at [127, 229] on span "COMPLETE" at bounding box center [126, 227] width 33 height 7
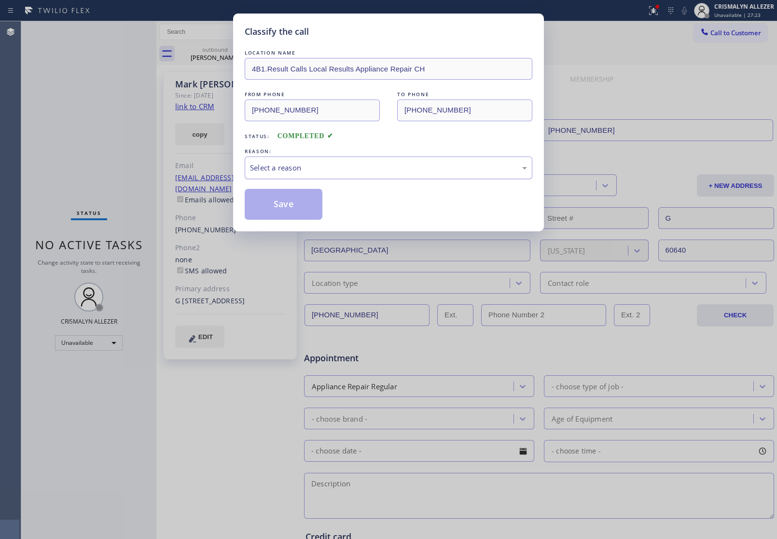
click at [387, 162] on div "Select a reason" at bounding box center [389, 167] width 288 height 23
click at [273, 207] on button "Save" at bounding box center [284, 204] width 78 height 31
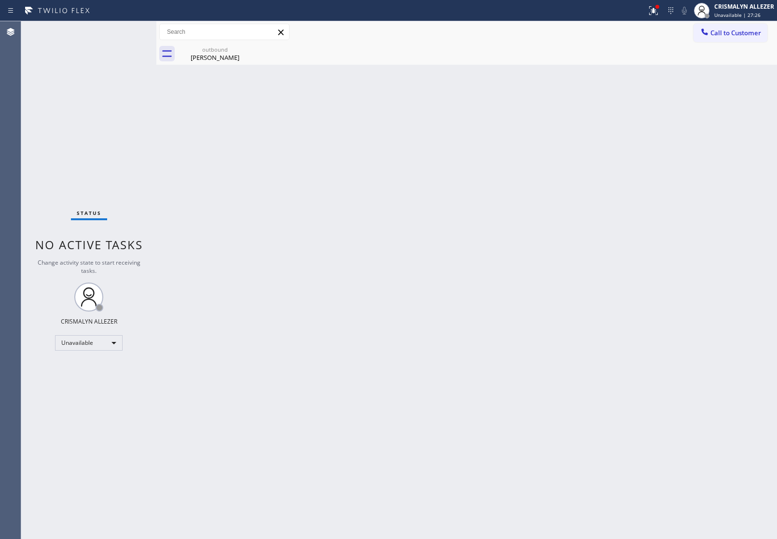
click at [241, 74] on div "Back to Dashboard Change Sender ID Customers Technicians Select a contact Outbo…" at bounding box center [466, 280] width 621 height 518
click at [235, 61] on div "Mark Chrisler" at bounding box center [215, 57] width 73 height 9
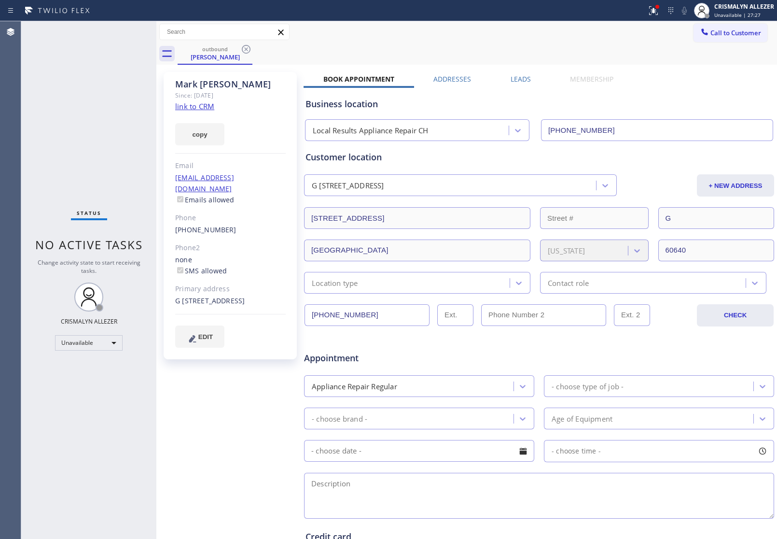
click at [511, 80] on label "Leads" at bounding box center [521, 78] width 20 height 9
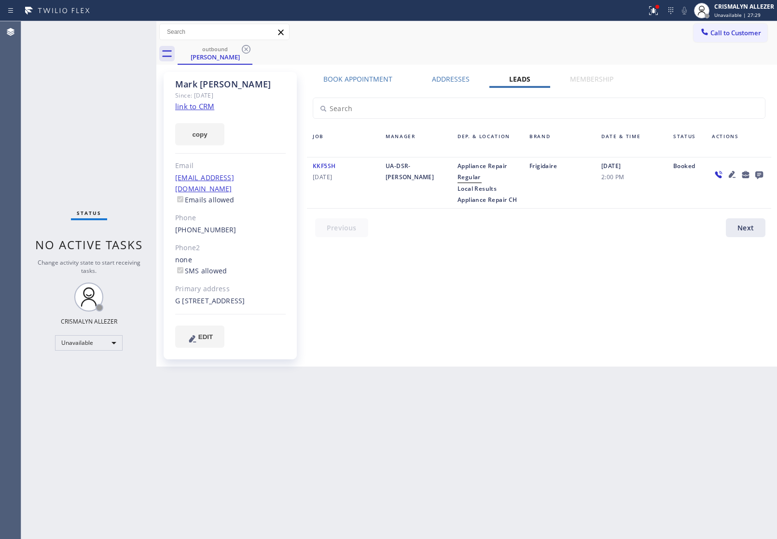
click at [761, 174] on icon at bounding box center [760, 175] width 8 height 8
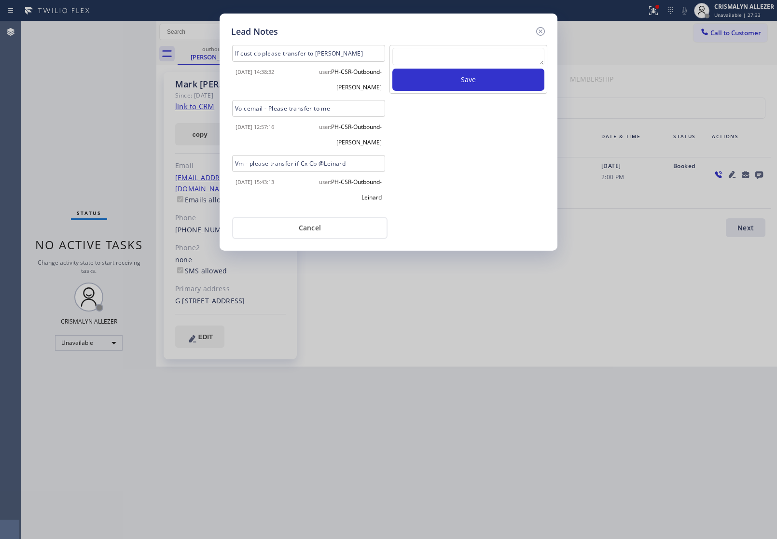
click at [461, 51] on textarea at bounding box center [469, 56] width 152 height 17
paste textarea "no answer | pls xfer here cx cb"
type textarea "no answer | pls xfer here cx cb"
click at [454, 85] on button "Save" at bounding box center [469, 80] width 152 height 22
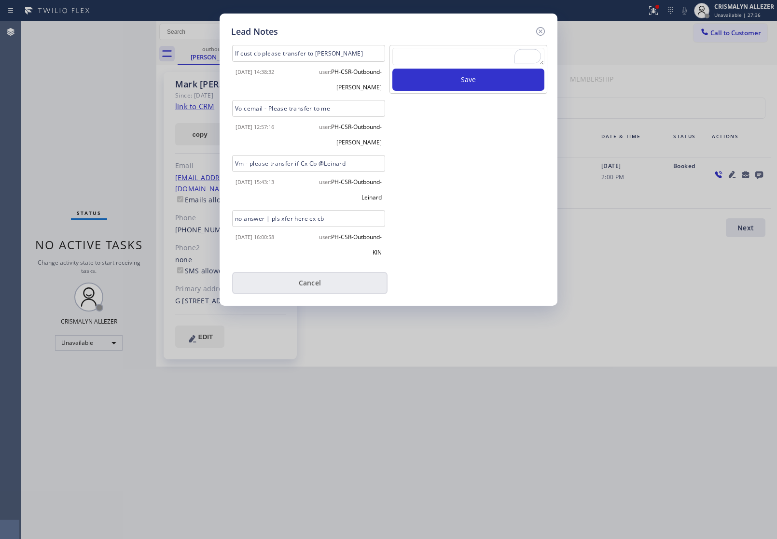
click at [309, 285] on button "Cancel" at bounding box center [309, 283] width 155 height 22
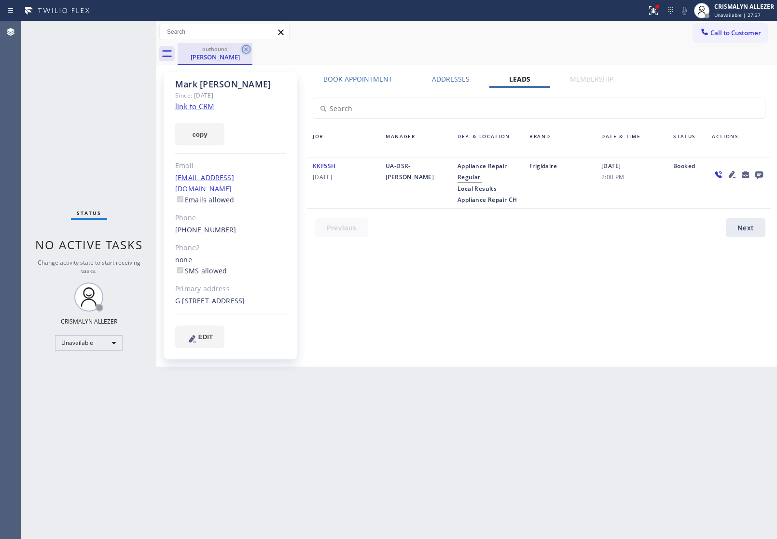
click at [247, 46] on icon at bounding box center [246, 49] width 12 height 12
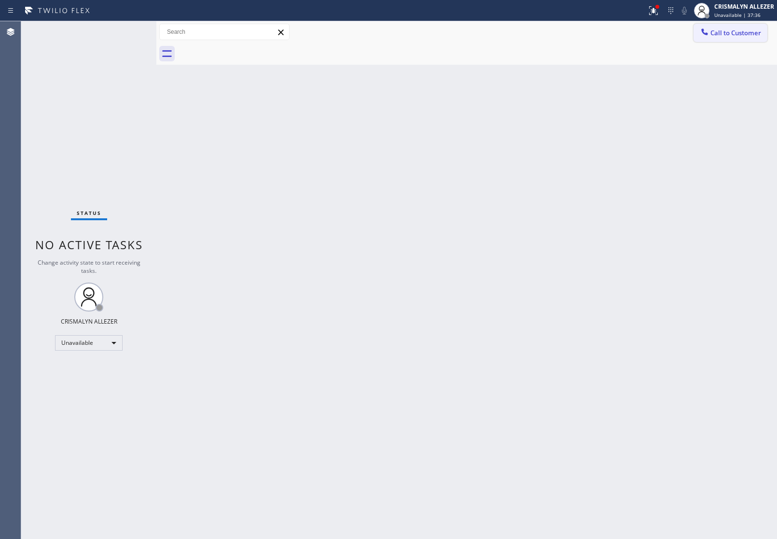
click at [742, 33] on span "Call to Customer" at bounding box center [736, 32] width 51 height 9
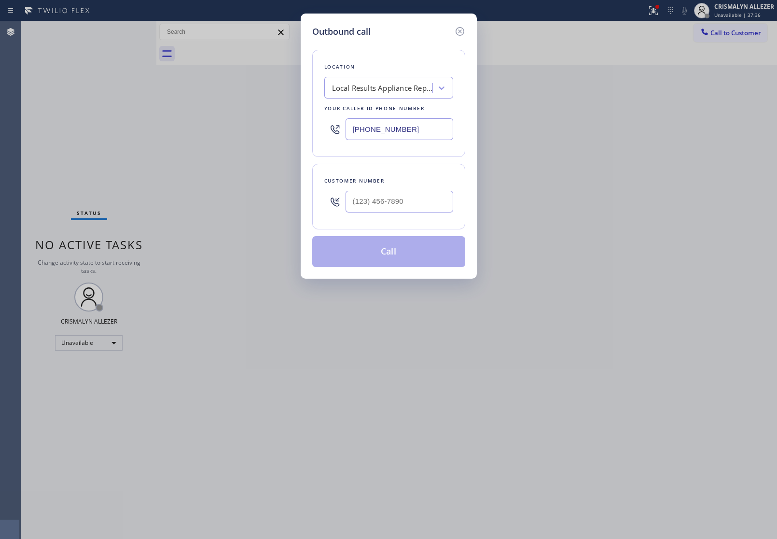
paste input "text"
drag, startPoint x: 428, startPoint y: 127, endPoint x: 182, endPoint y: 127, distance: 246.3
click at [186, 127] on div "Outbound call Location Local Results Appliance Repair CH Your caller id phone n…" at bounding box center [388, 269] width 777 height 539
type input "[PHONE_NUMBER]"
click at [424, 204] on input "(___) ___-____" at bounding box center [400, 202] width 108 height 22
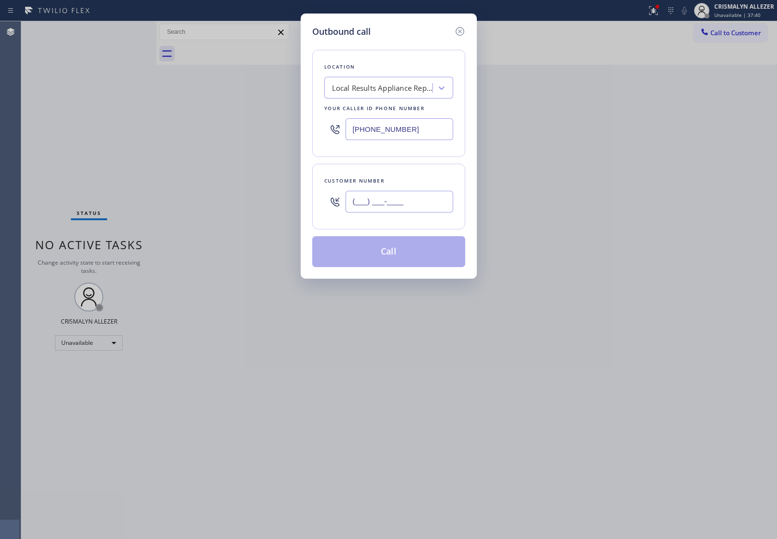
paste input "815) 757-5321"
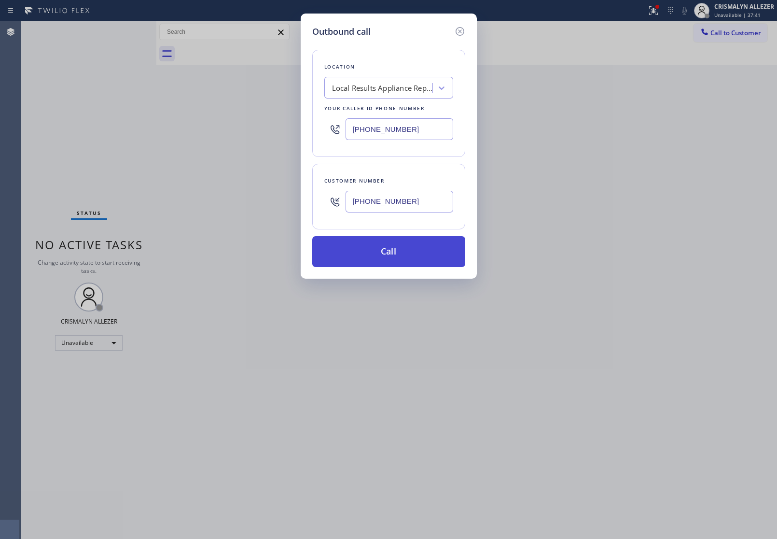
type input "[PHONE_NUMBER]"
drag, startPoint x: 397, startPoint y: 254, endPoint x: 623, endPoint y: 169, distance: 241.3
click at [398, 254] on button "Call" at bounding box center [388, 251] width 153 height 31
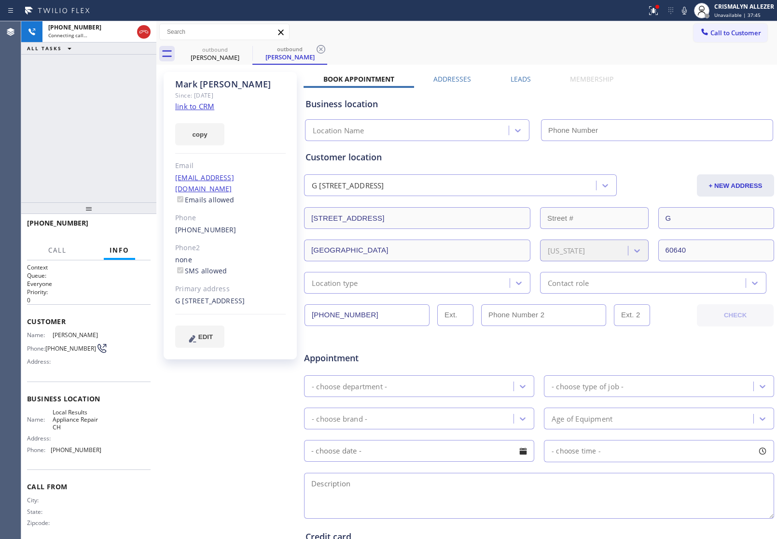
click at [206, 107] on link "link to CRM" at bounding box center [194, 106] width 39 height 10
type input "[PHONE_NUMBER]"
click at [116, 228] on span "HANG UP" at bounding box center [127, 227] width 29 height 7
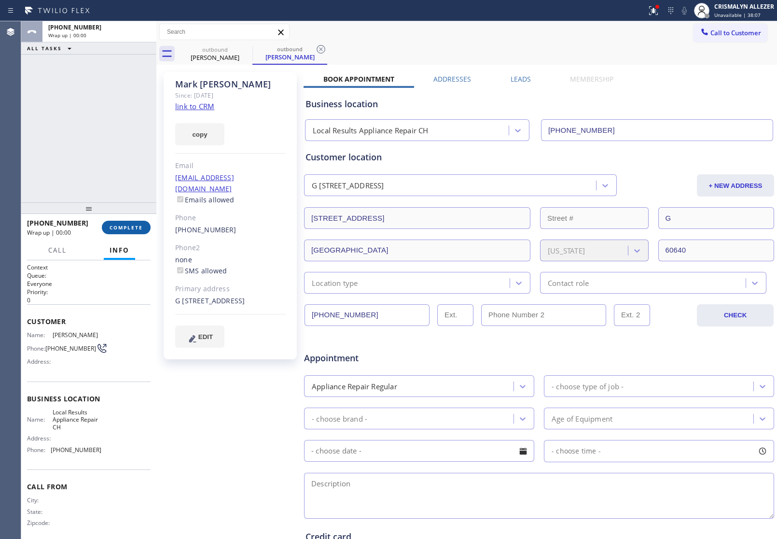
click at [116, 228] on span "COMPLETE" at bounding box center [126, 227] width 33 height 7
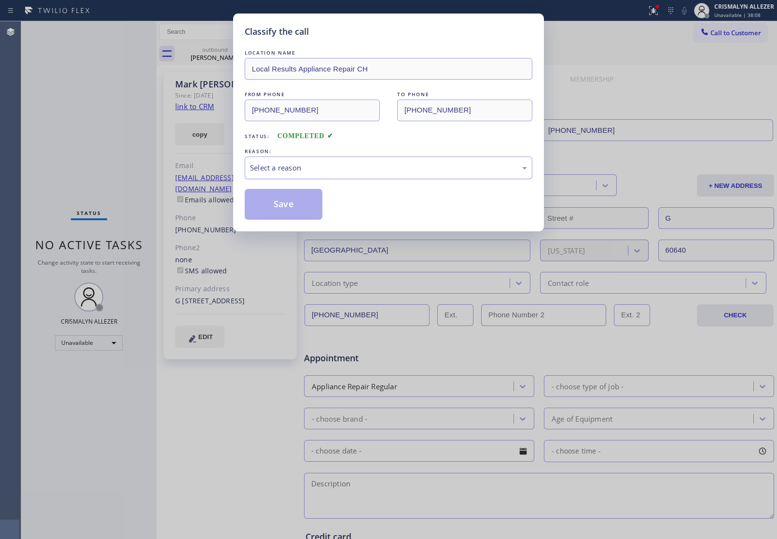
drag, startPoint x: 397, startPoint y: 169, endPoint x: 377, endPoint y: 177, distance: 21.5
click at [390, 170] on div "Select a reason" at bounding box center [388, 167] width 277 height 11
click at [313, 201] on button "Save" at bounding box center [284, 204] width 78 height 31
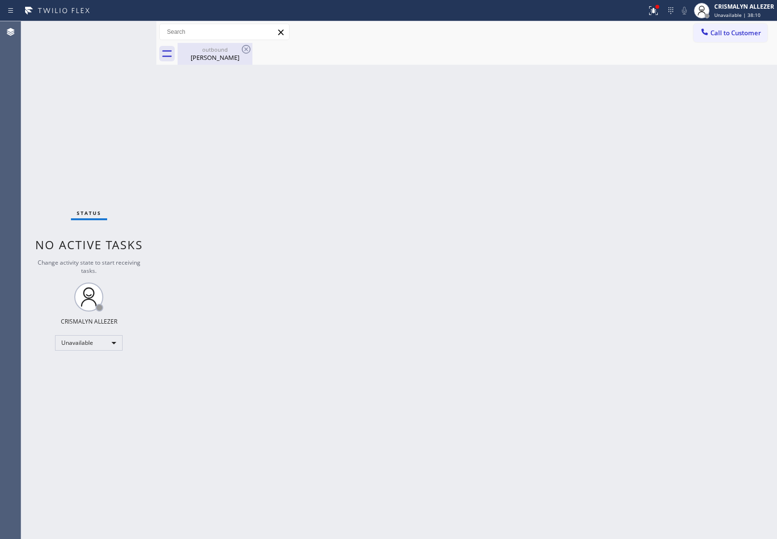
click at [225, 55] on div "Mark Chrisler" at bounding box center [215, 57] width 73 height 9
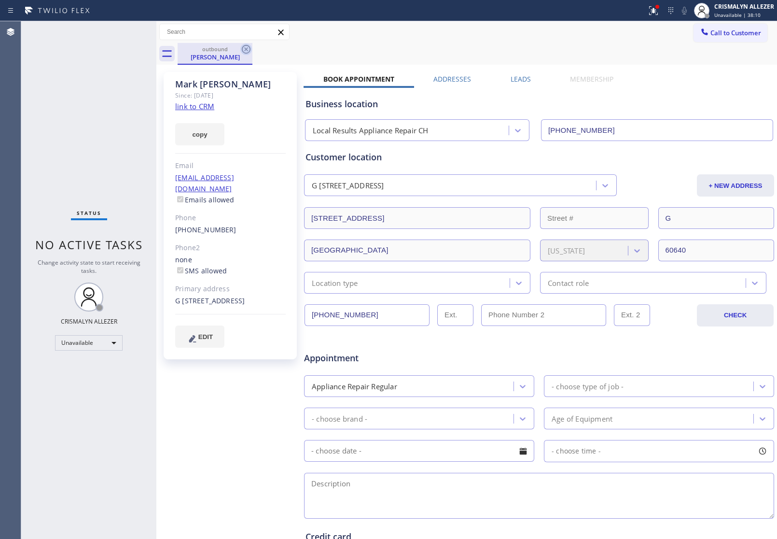
click at [245, 49] on icon at bounding box center [246, 49] width 9 height 9
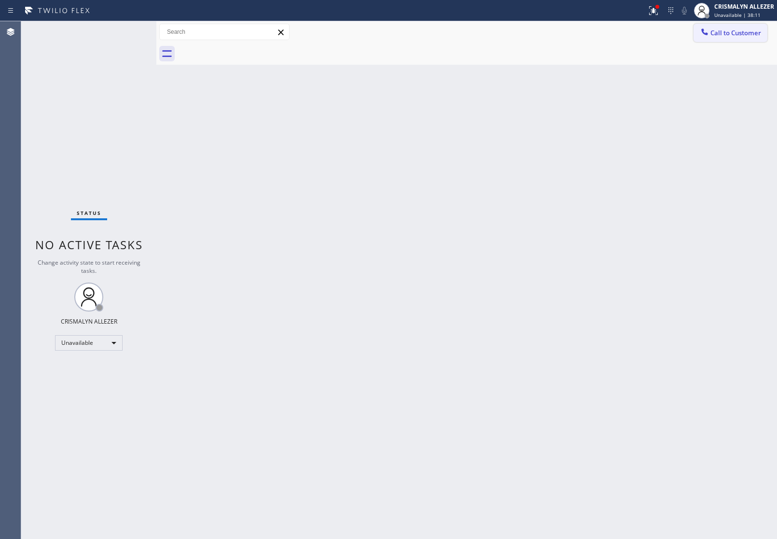
click at [725, 39] on button "Call to Customer" at bounding box center [731, 33] width 74 height 18
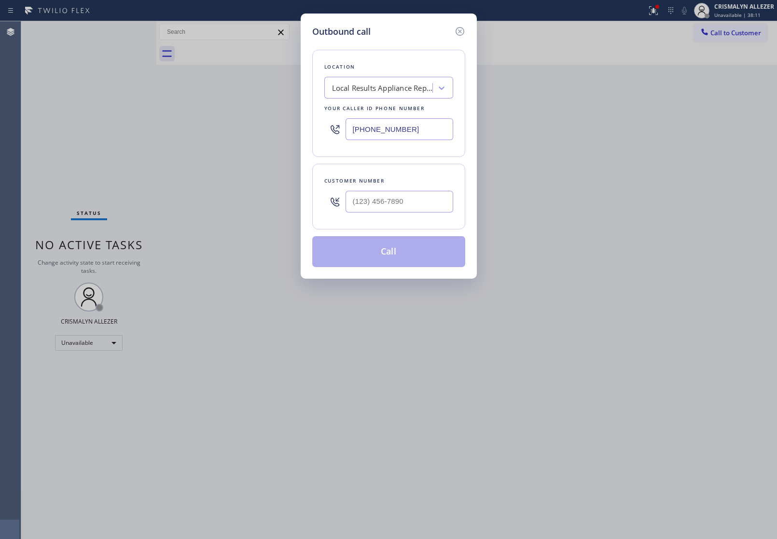
click at [439, 189] on div at bounding box center [400, 201] width 108 height 31
click at [432, 198] on input "(___) ___-____" at bounding box center [400, 202] width 108 height 22
paste input "815) 757-5321"
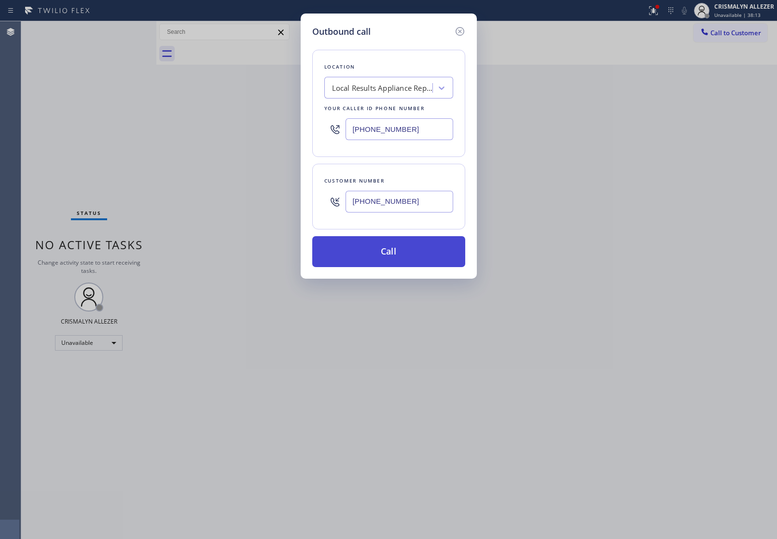
type input "[PHONE_NUMBER]"
click at [396, 252] on button "Call" at bounding box center [388, 251] width 153 height 31
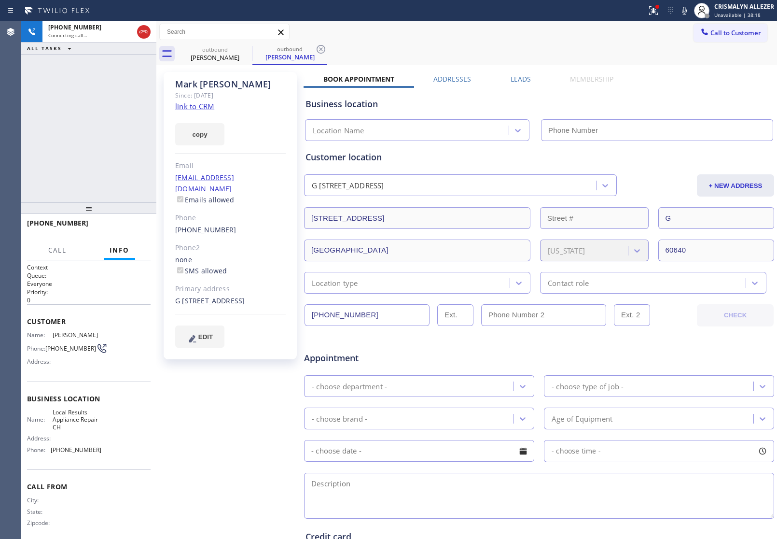
type input "[PHONE_NUMBER]"
click at [128, 229] on span "HANG UP" at bounding box center [127, 227] width 29 height 7
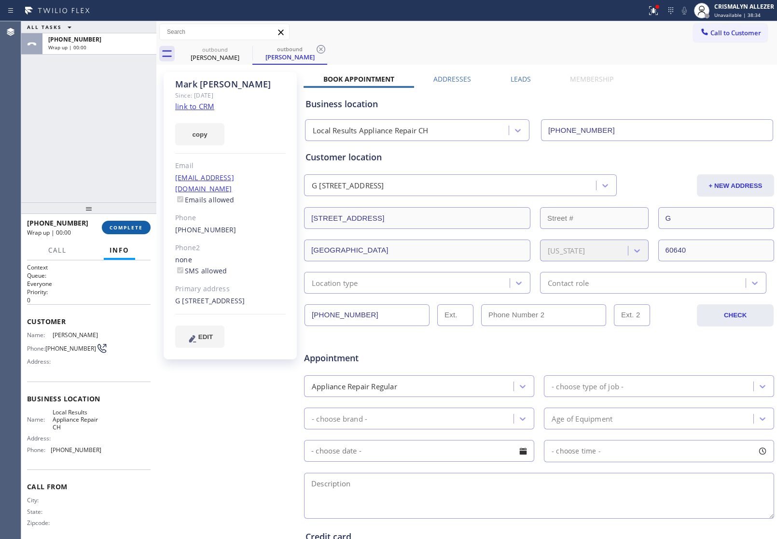
click at [128, 229] on span "COMPLETE" at bounding box center [126, 227] width 33 height 7
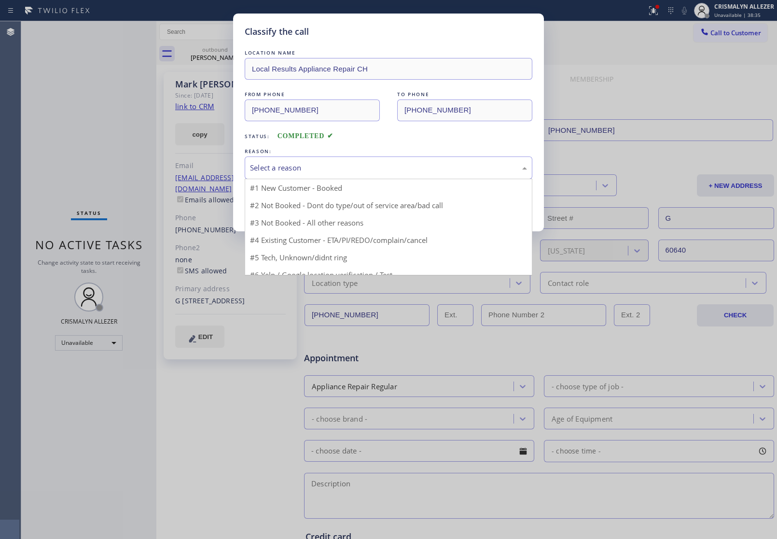
drag, startPoint x: 378, startPoint y: 163, endPoint x: 305, endPoint y: 201, distance: 82.1
click at [378, 166] on div "Select a reason" at bounding box center [388, 167] width 277 height 11
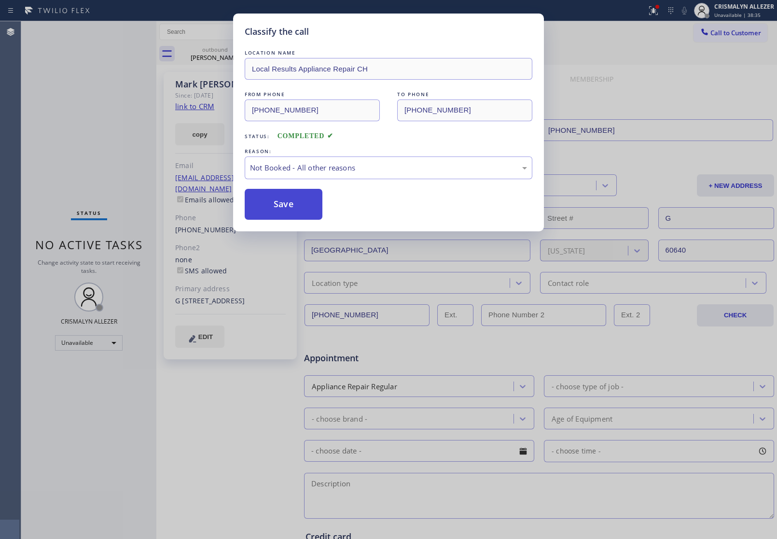
click at [295, 206] on button "Save" at bounding box center [284, 204] width 78 height 31
click at [254, 56] on div "Mark Chrisler" at bounding box center [290, 57] width 73 height 9
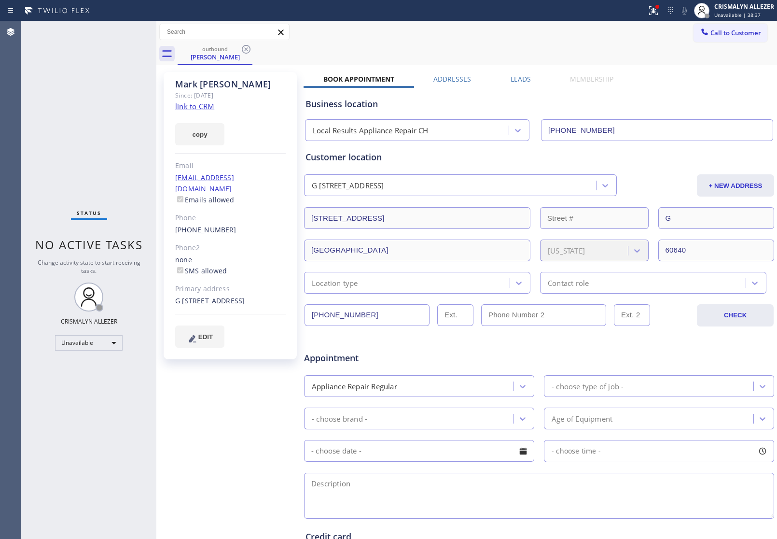
click at [221, 56] on div "Mark Chrisler" at bounding box center [215, 57] width 73 height 9
drag, startPoint x: 518, startPoint y: 75, endPoint x: 522, endPoint y: 80, distance: 5.9
click at [520, 75] on label "Leads" at bounding box center [521, 78] width 20 height 9
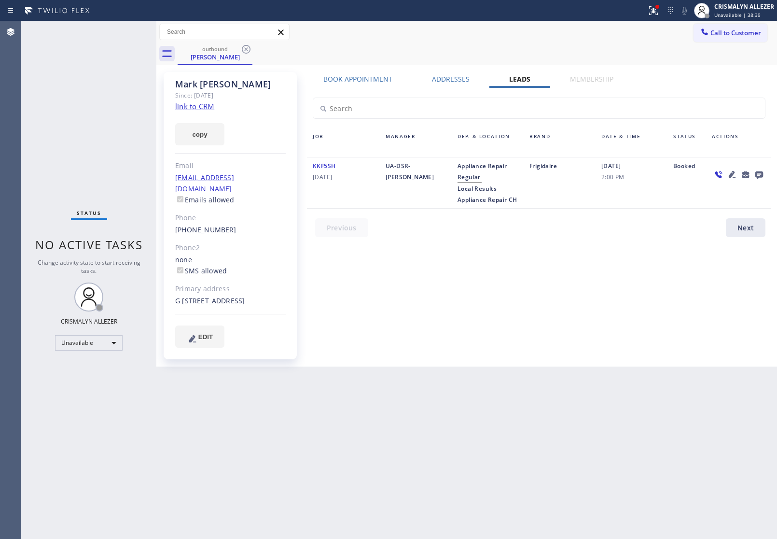
click at [759, 174] on icon at bounding box center [760, 175] width 8 height 8
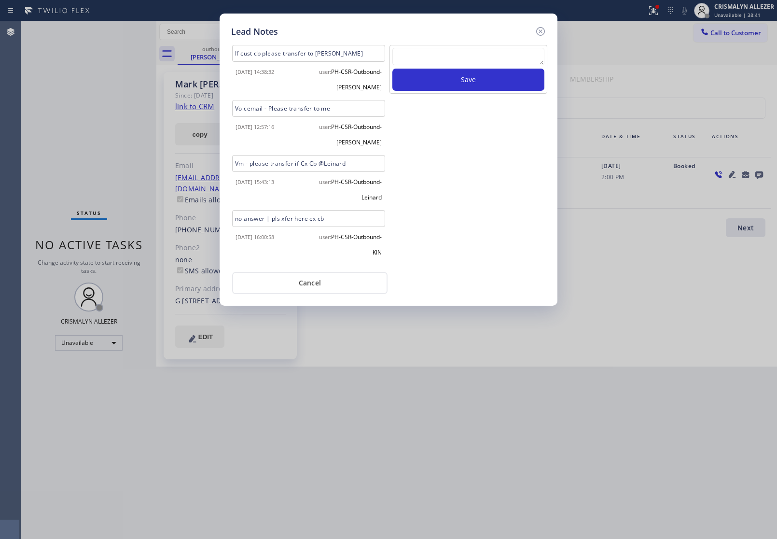
click at [446, 61] on textarea at bounding box center [469, 56] width 152 height 17
paste textarea "no answer | pls xfer here cx cb"
type textarea "no answer | pls xfer here cx cb"
click at [438, 91] on button "Save" at bounding box center [469, 80] width 152 height 22
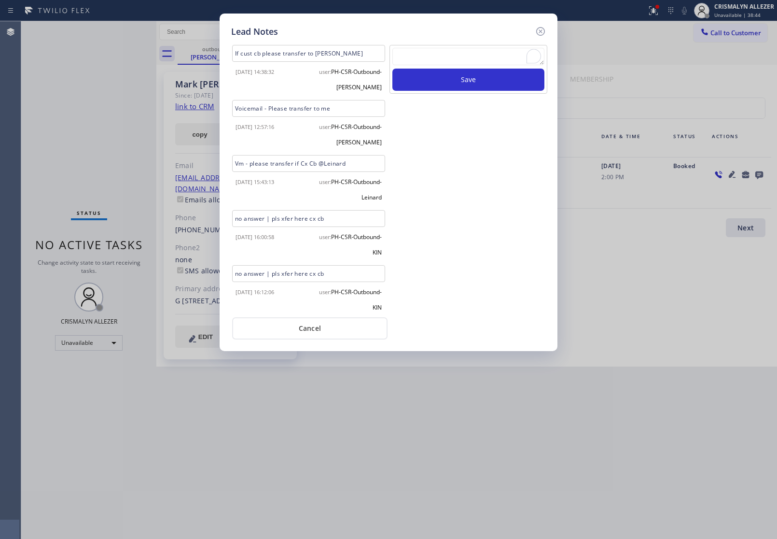
drag, startPoint x: 308, startPoint y: 329, endPoint x: 285, endPoint y: 186, distance: 144.2
click at [308, 328] on button "Cancel" at bounding box center [309, 328] width 155 height 22
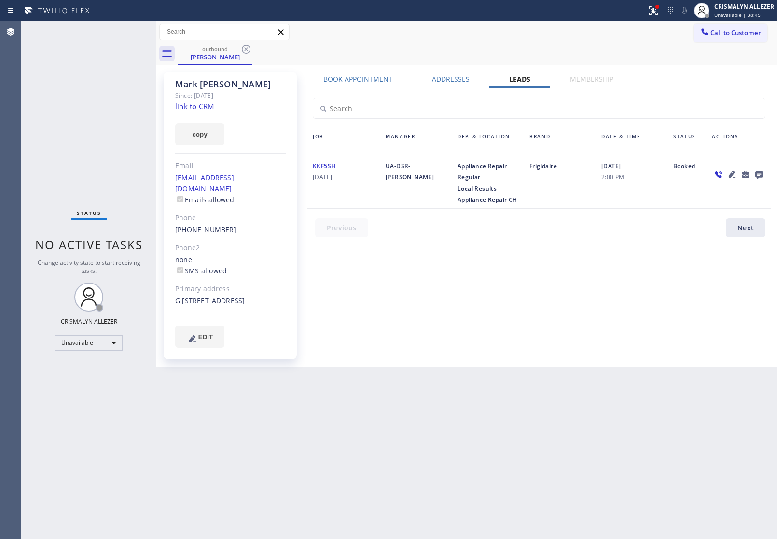
drag, startPoint x: 247, startPoint y: 49, endPoint x: 274, endPoint y: 2, distance: 54.1
click at [247, 46] on icon at bounding box center [246, 49] width 12 height 12
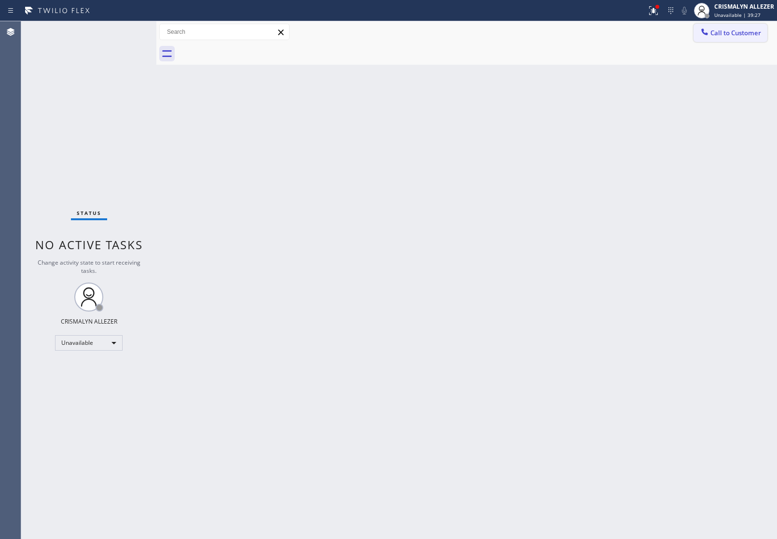
click at [744, 25] on button "Call to Customer" at bounding box center [731, 33] width 74 height 18
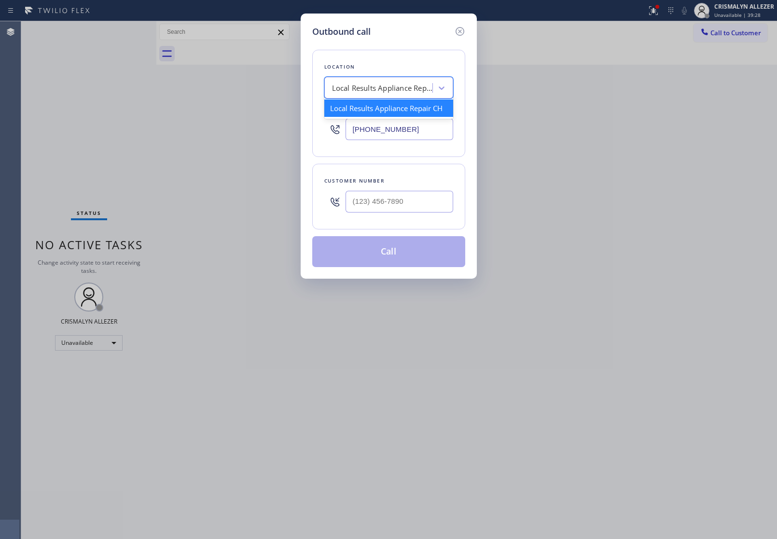
drag, startPoint x: 428, startPoint y: 92, endPoint x: 392, endPoint y: 90, distance: 36.3
click at [392, 90] on div "Local Results Appliance Repair CH" at bounding box center [388, 88] width 129 height 22
paste input "Fidelity Appliance Repair and Service"
type input "Fidelity Appliance Repair and Service"
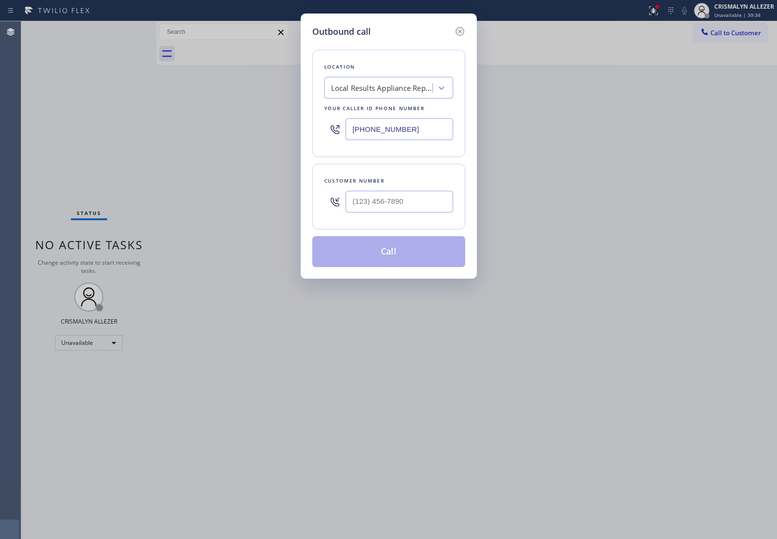
scroll to position [0, 0]
drag, startPoint x: 381, startPoint y: 132, endPoint x: 113, endPoint y: 119, distance: 269.3
click at [98, 121] on div "Outbound call Location Local Results Appliance Repair CH Your caller id phone n…" at bounding box center [388, 269] width 777 height 539
paste input "7) 659-7578"
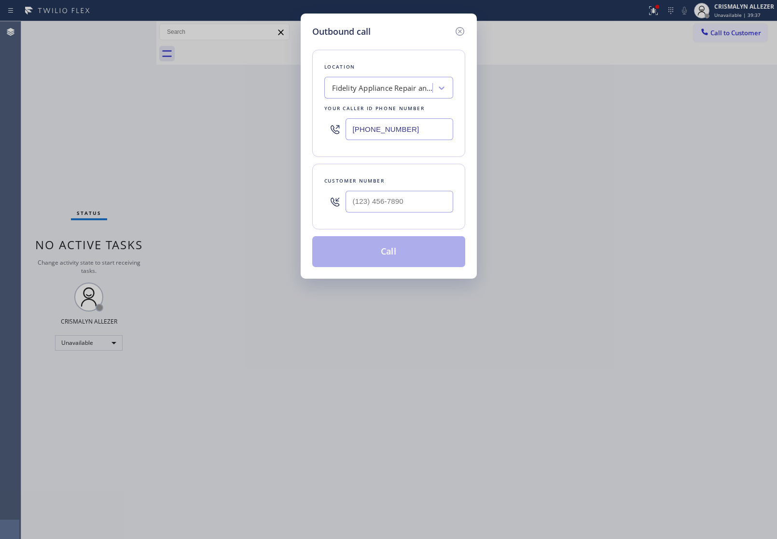
type input "[PHONE_NUMBER]"
click at [438, 209] on input "(___) ___-____" at bounding box center [400, 202] width 108 height 22
paste input "310) 502-7950"
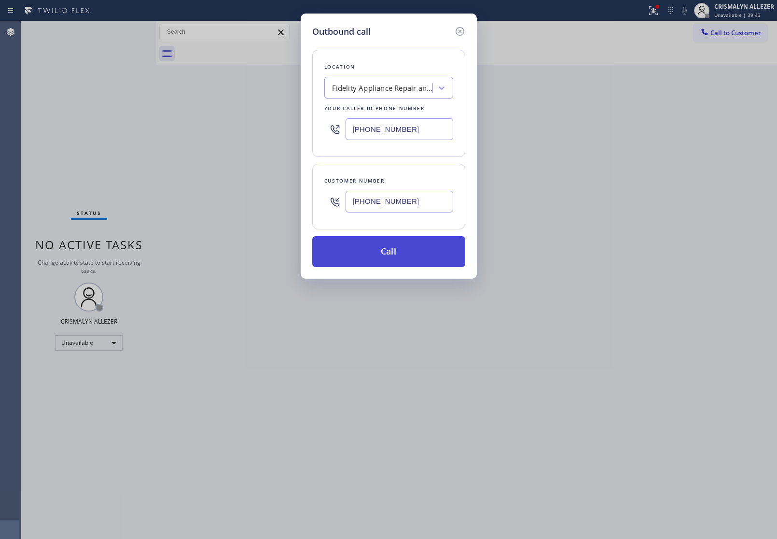
type input "[PHONE_NUMBER]"
click at [389, 260] on button "Call" at bounding box center [388, 251] width 153 height 31
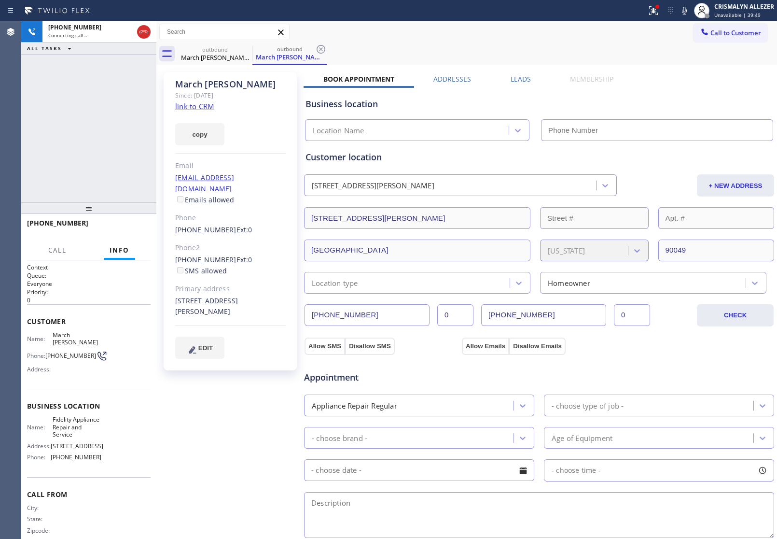
type input "[PHONE_NUMBER]"
click at [126, 227] on span "HANG UP" at bounding box center [127, 227] width 29 height 7
click at [125, 228] on span "HANG UP" at bounding box center [127, 227] width 29 height 7
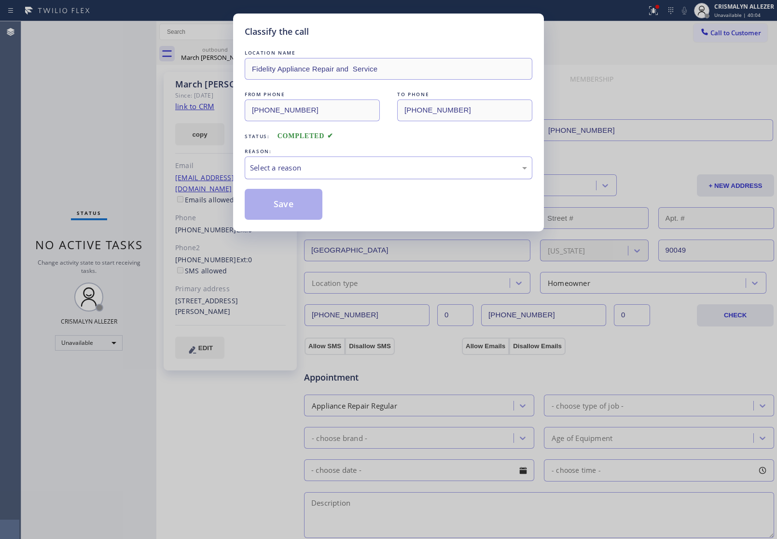
click at [363, 167] on div "Select a reason" at bounding box center [388, 167] width 277 height 11
click at [282, 204] on button "Save" at bounding box center [284, 204] width 78 height 31
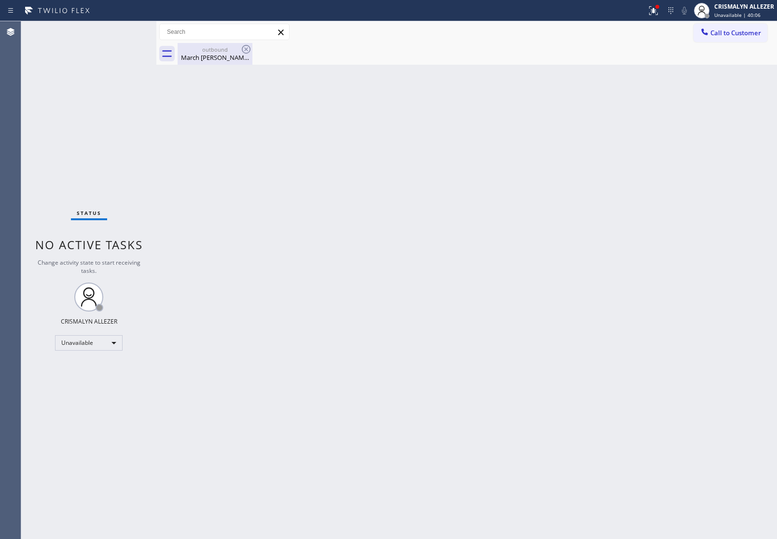
click at [223, 52] on div "outbound" at bounding box center [215, 49] width 73 height 7
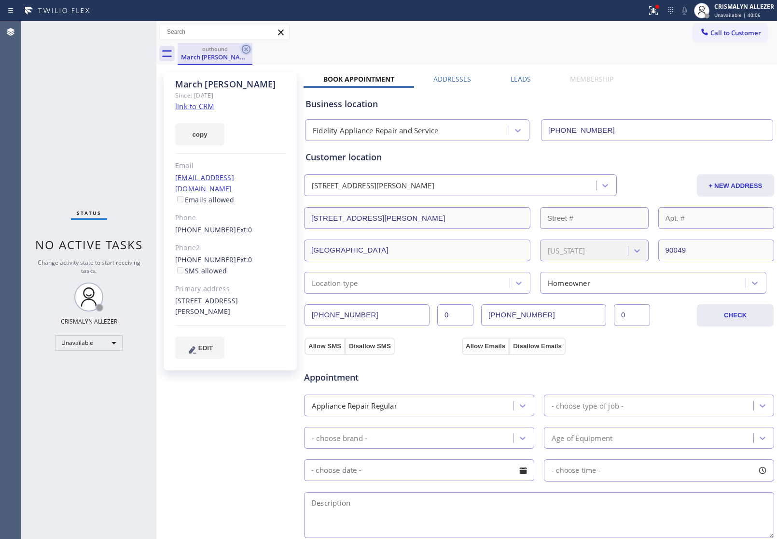
click at [246, 49] on icon at bounding box center [246, 49] width 9 height 9
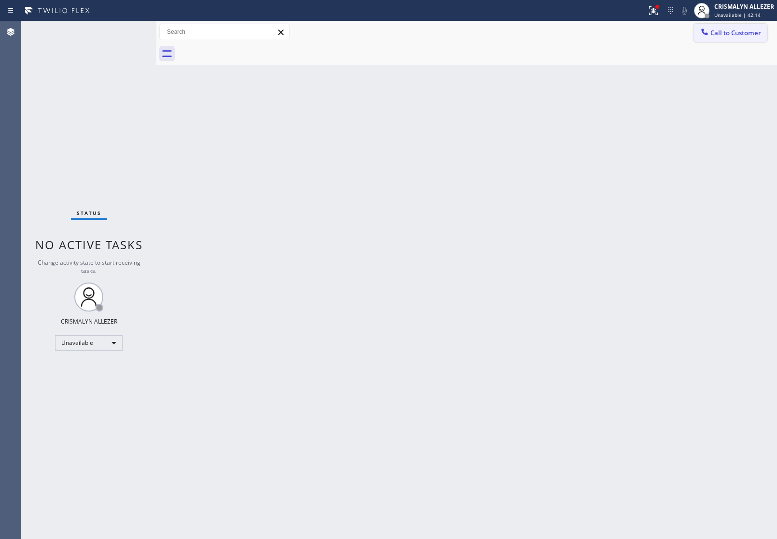
drag, startPoint x: 740, startPoint y: 32, endPoint x: 590, endPoint y: 109, distance: 168.4
click at [740, 32] on span "Call to Customer" at bounding box center [736, 32] width 51 height 9
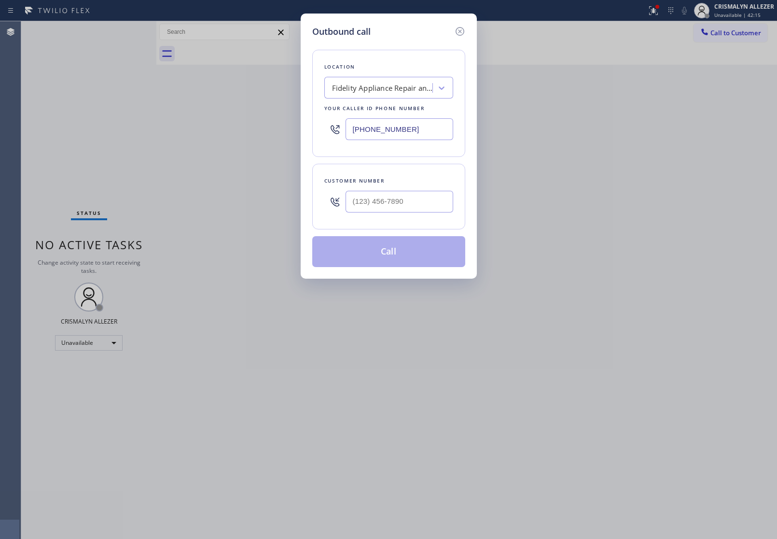
drag, startPoint x: 426, startPoint y: 129, endPoint x: 191, endPoint y: 108, distance: 235.6
click at [228, 118] on div "Outbound call Location Fidelity Appliance Repair and Service Your caller id pho…" at bounding box center [388, 269] width 777 height 539
paste input "480) 787-0279"
type input "[PHONE_NUMBER]"
click at [416, 208] on input "(___) ___-____" at bounding box center [400, 202] width 108 height 22
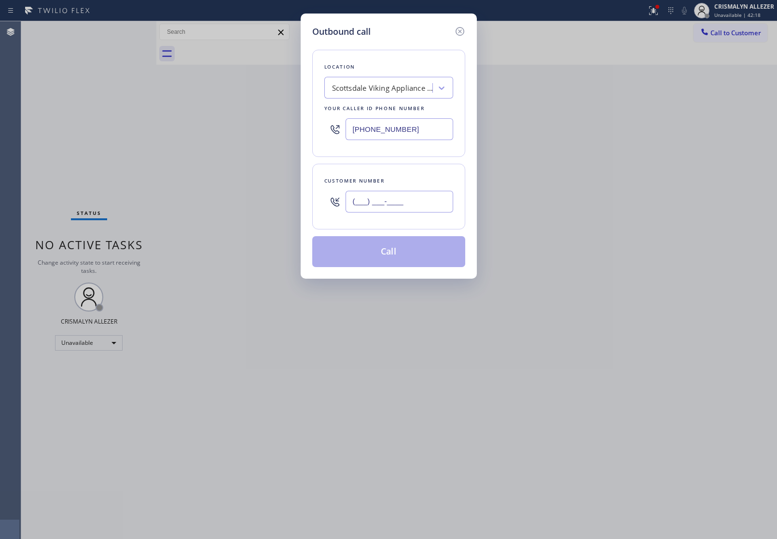
paste input "602) 859-9700"
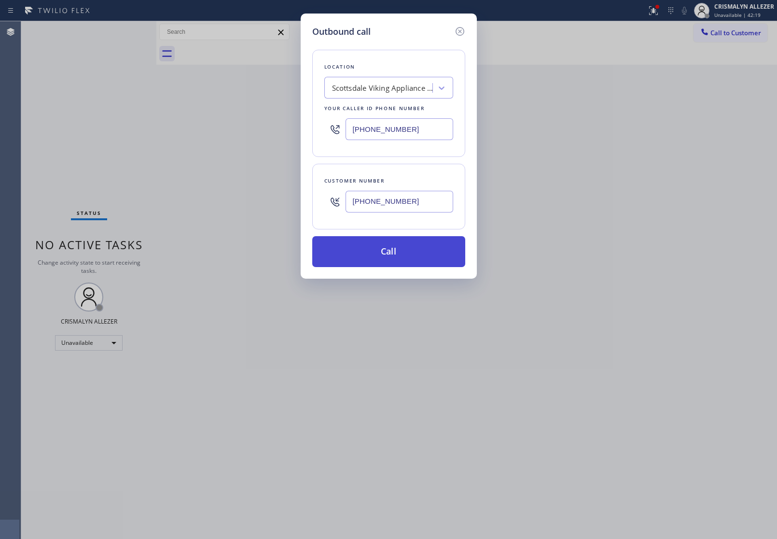
type input "[PHONE_NUMBER]"
click at [394, 256] on button "Call" at bounding box center [388, 251] width 153 height 31
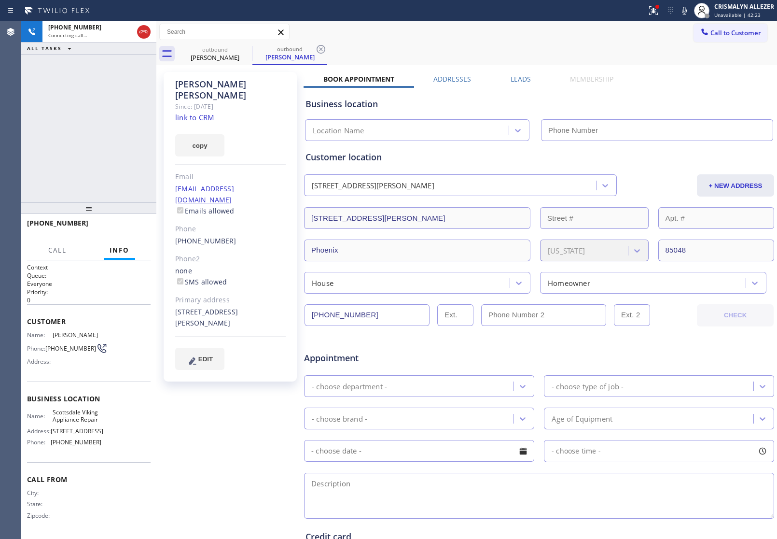
click at [207, 113] on link "link to CRM" at bounding box center [194, 118] width 39 height 10
type input "[PHONE_NUMBER]"
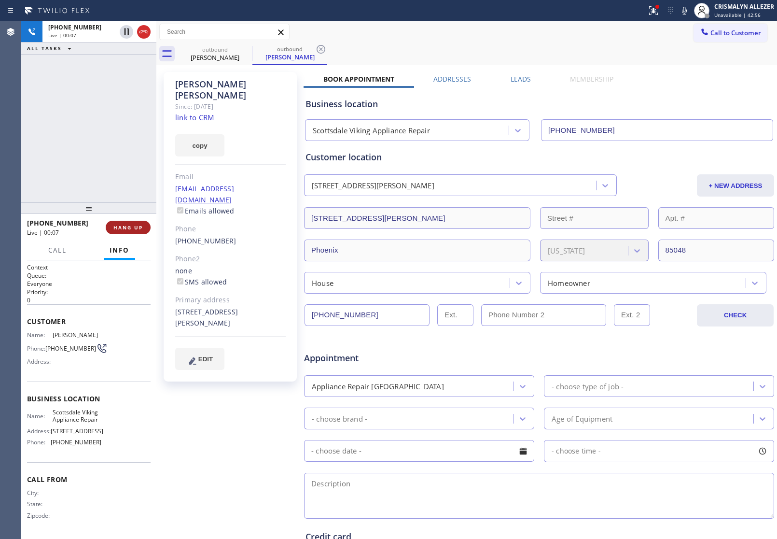
click at [126, 223] on button "HANG UP" at bounding box center [128, 228] width 45 height 14
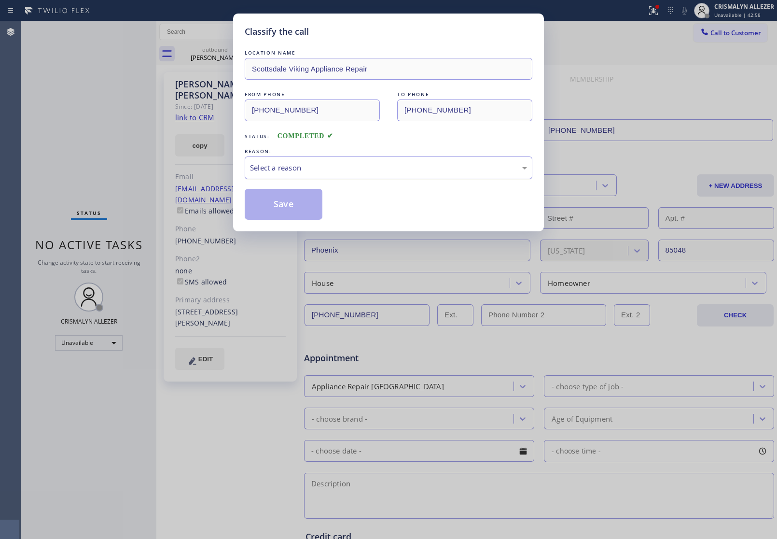
click at [372, 169] on div "Select a reason" at bounding box center [388, 167] width 277 height 11
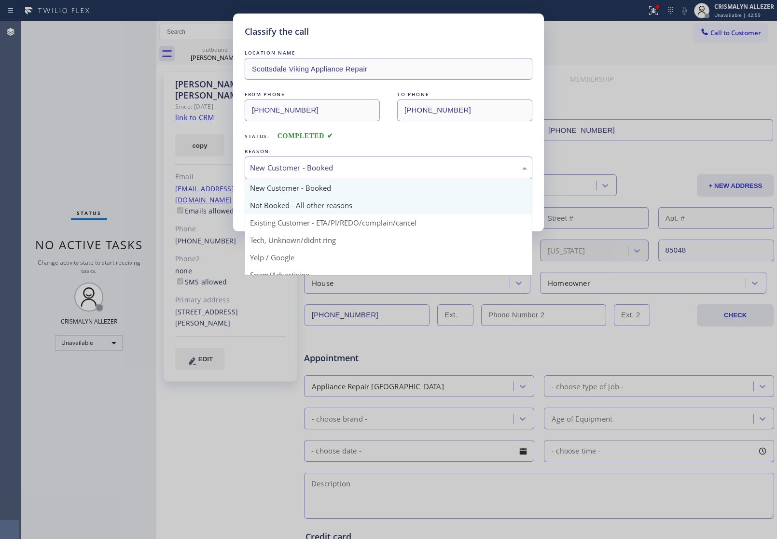
drag, startPoint x: 342, startPoint y: 170, endPoint x: 283, endPoint y: 210, distance: 70.6
click at [337, 173] on div "New Customer - Booked" at bounding box center [388, 167] width 277 height 11
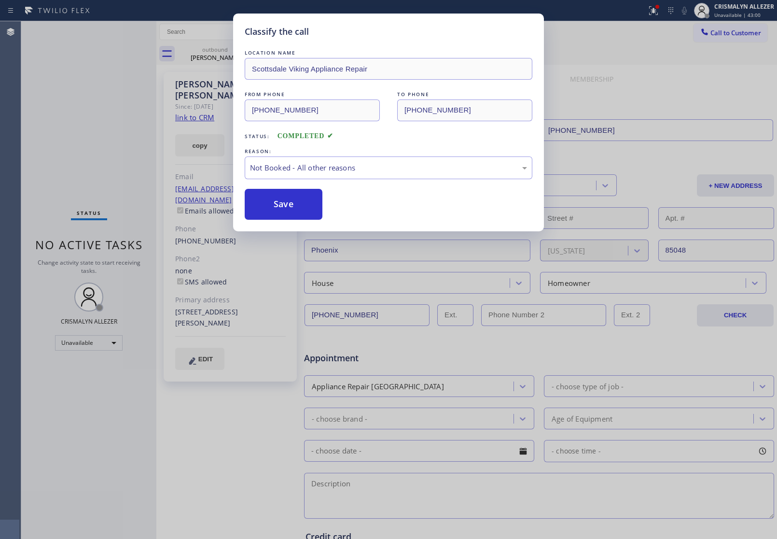
click at [279, 213] on button "Save" at bounding box center [284, 204] width 78 height 31
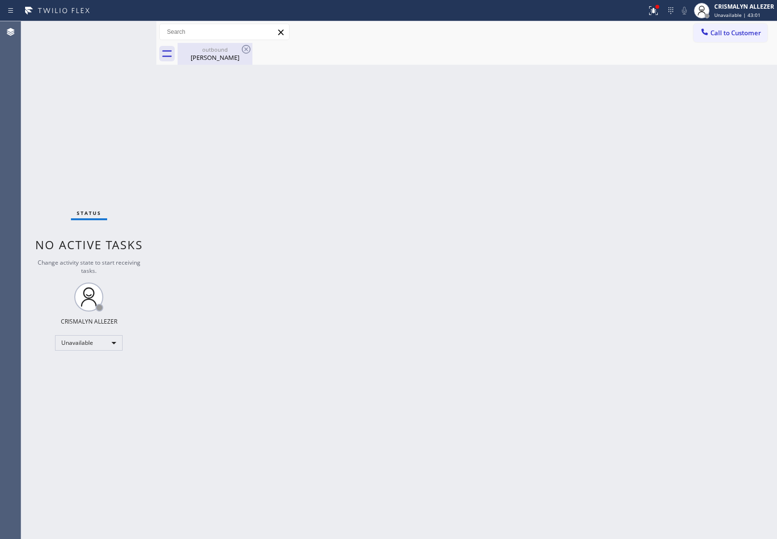
drag, startPoint x: 220, startPoint y: 58, endPoint x: 249, endPoint y: 49, distance: 29.8
click at [221, 57] on div "Trevor McGilvra" at bounding box center [215, 57] width 73 height 9
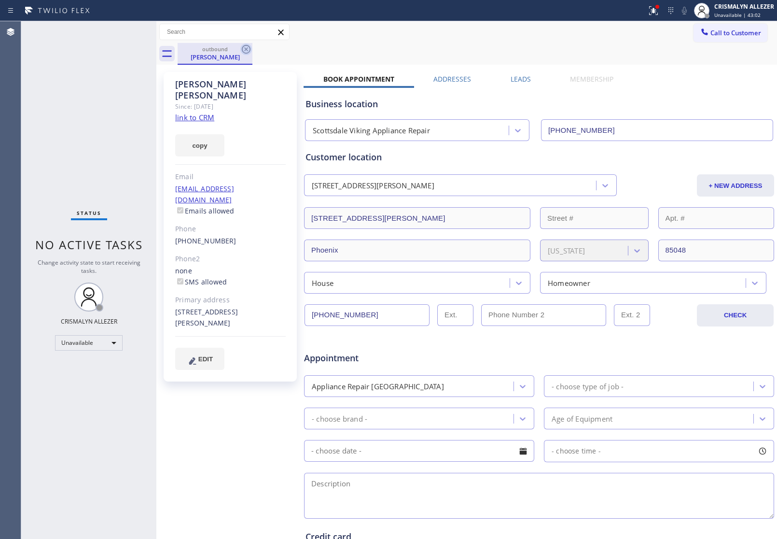
click at [249, 49] on icon at bounding box center [246, 49] width 12 height 12
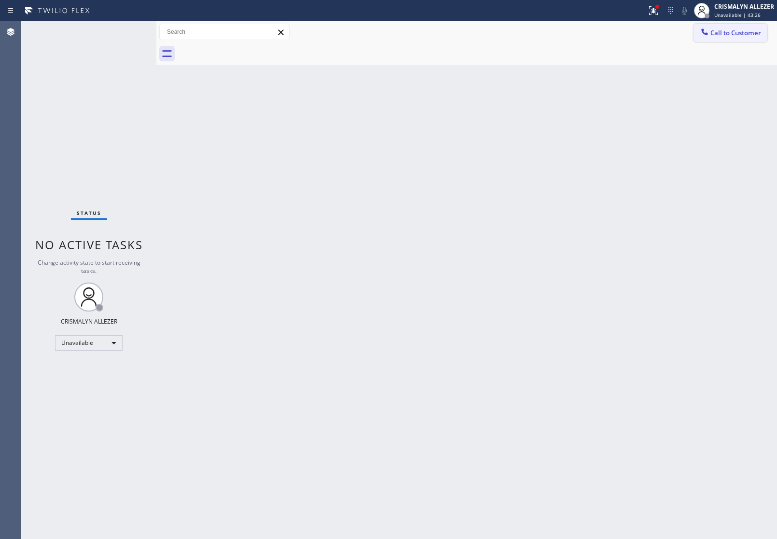
click at [731, 39] on button "Call to Customer" at bounding box center [731, 33] width 74 height 18
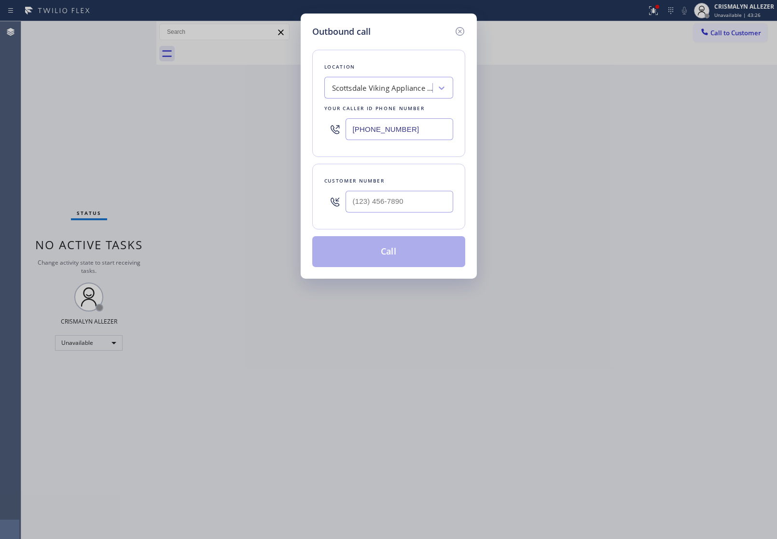
drag, startPoint x: 438, startPoint y: 129, endPoint x: 249, endPoint y: 121, distance: 189.9
click at [258, 123] on div "Outbound call Location Scottsdale Viking Appliance Repair Your caller id phone …" at bounding box center [388, 269] width 777 height 539
paste input "747) 223-6155"
type input "[PHONE_NUMBER]"
click at [419, 206] on input "(___) ___-____" at bounding box center [400, 202] width 108 height 22
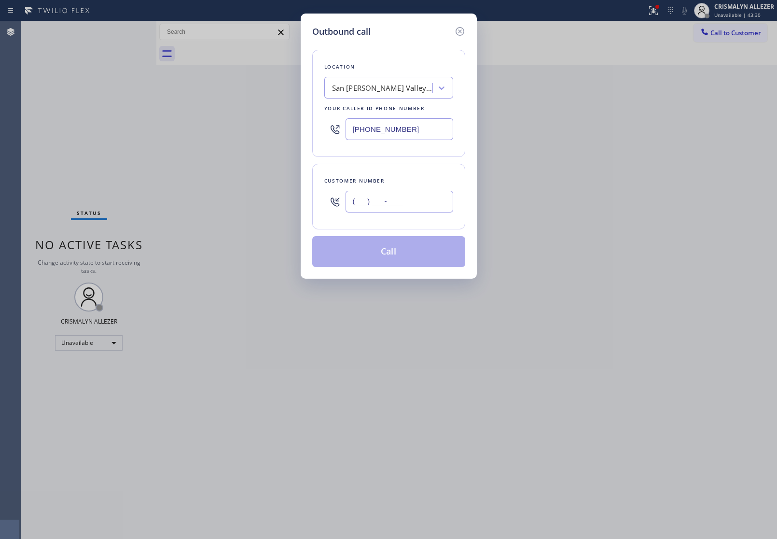
paste input "818) 326-9819"
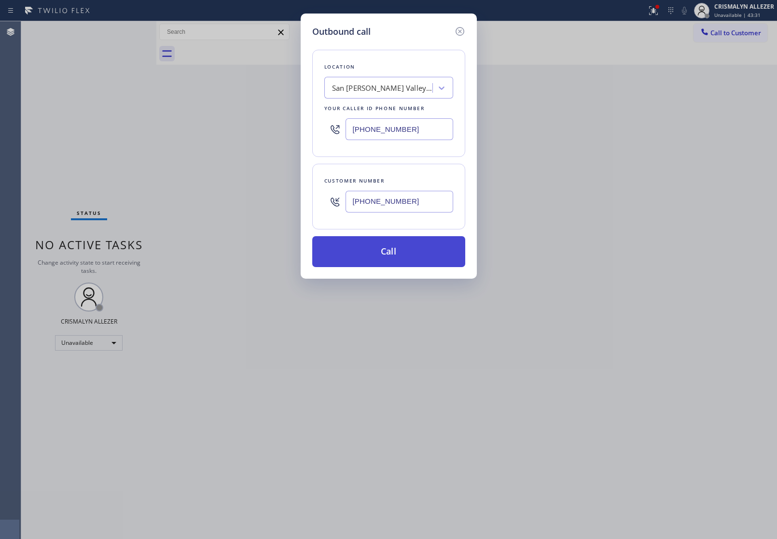
type input "[PHONE_NUMBER]"
click at [394, 256] on button "Call" at bounding box center [388, 251] width 153 height 31
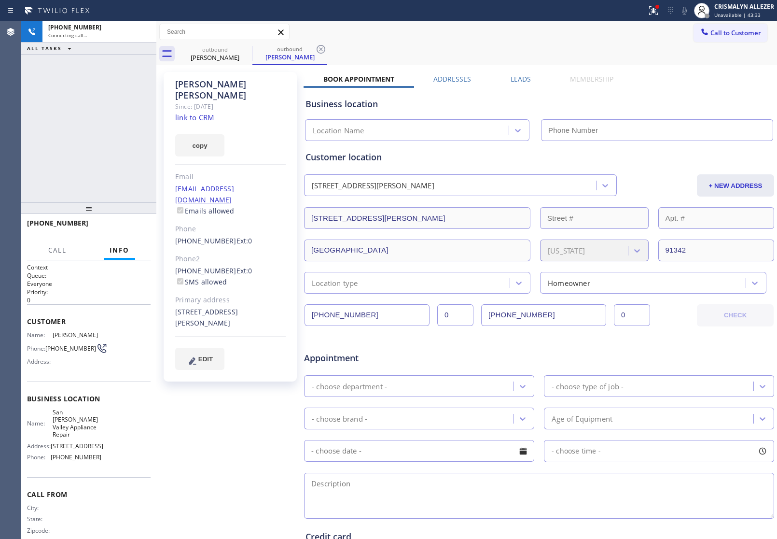
click at [203, 113] on link "link to CRM" at bounding box center [194, 118] width 39 height 10
type input "[PHONE_NUMBER]"
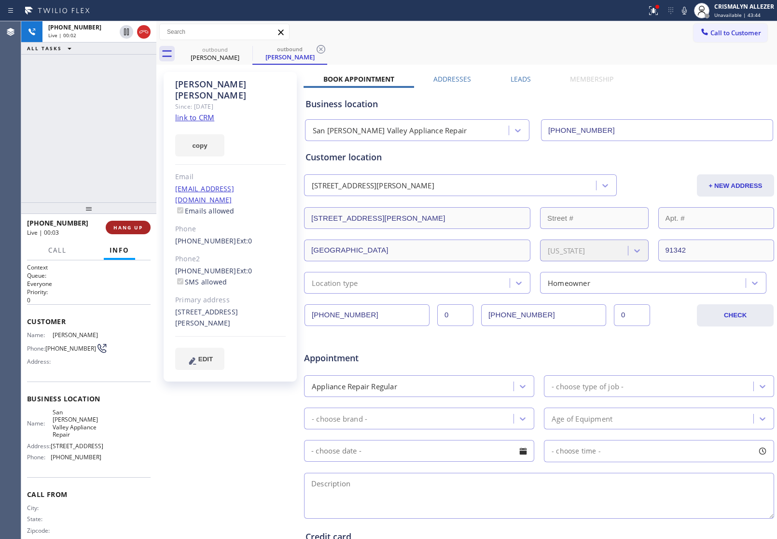
click at [125, 224] on span "HANG UP" at bounding box center [127, 227] width 29 height 7
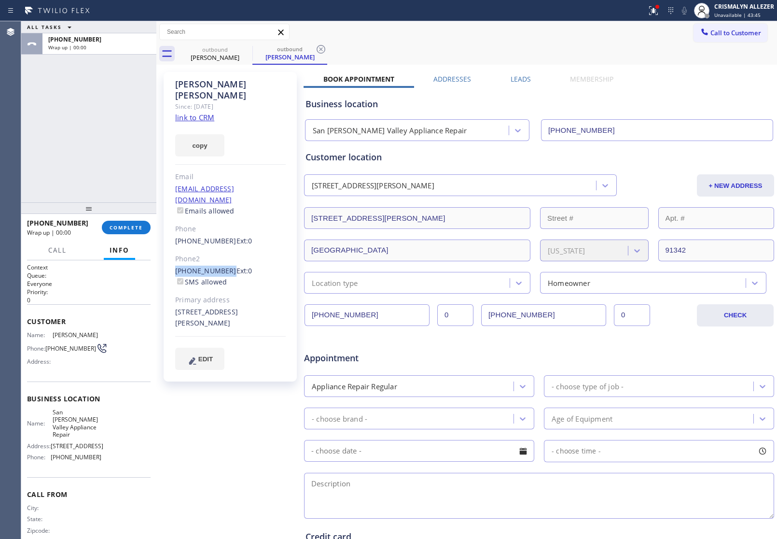
drag, startPoint x: 172, startPoint y: 247, endPoint x: 224, endPoint y: 249, distance: 51.2
click at [224, 249] on div "Jose Mendez Since: 20 may 2020 link to CRM copy Email josemendez927@gmail.com E…" at bounding box center [230, 227] width 133 height 310
copy link "(818) 317-4852"
click at [116, 233] on button "COMPLETE" at bounding box center [126, 228] width 49 height 14
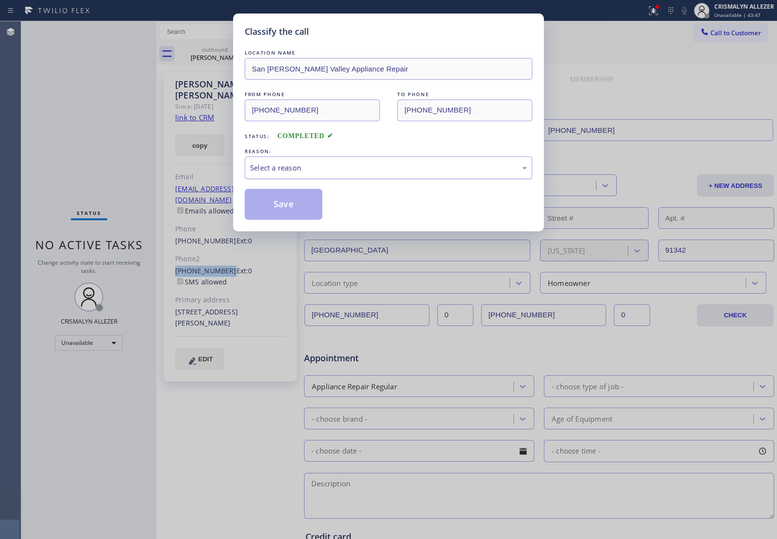
click at [346, 179] on div "Select a reason" at bounding box center [389, 167] width 288 height 23
click at [300, 211] on button "Save" at bounding box center [284, 204] width 78 height 31
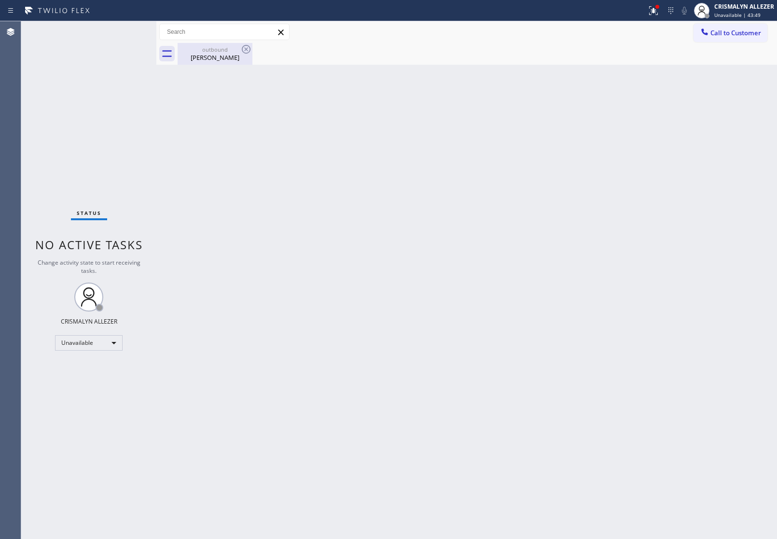
drag, startPoint x: 206, startPoint y: 61, endPoint x: 233, endPoint y: 56, distance: 27.6
click at [211, 60] on div "Jose Mendez" at bounding box center [215, 57] width 73 height 9
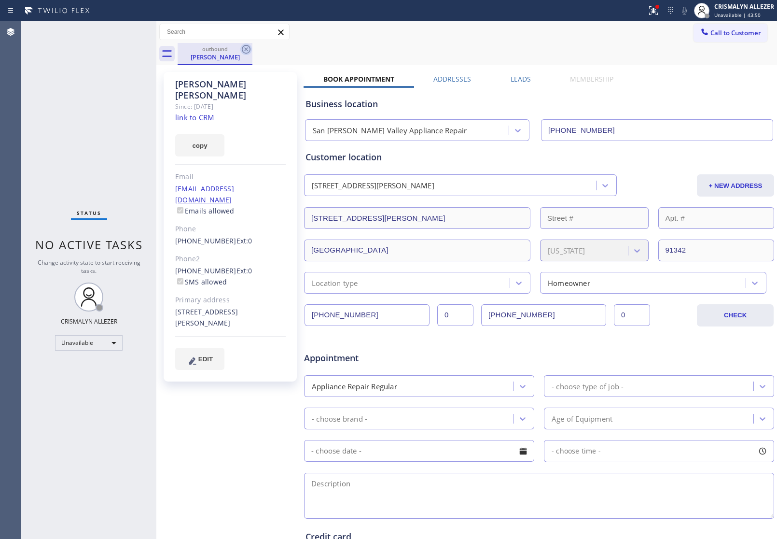
click at [246, 49] on icon at bounding box center [246, 49] width 9 height 9
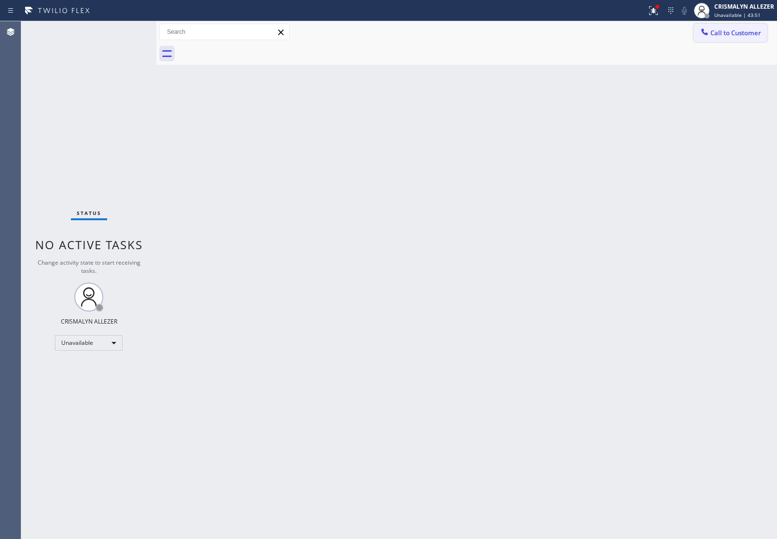
click at [732, 39] on button "Call to Customer" at bounding box center [731, 33] width 74 height 18
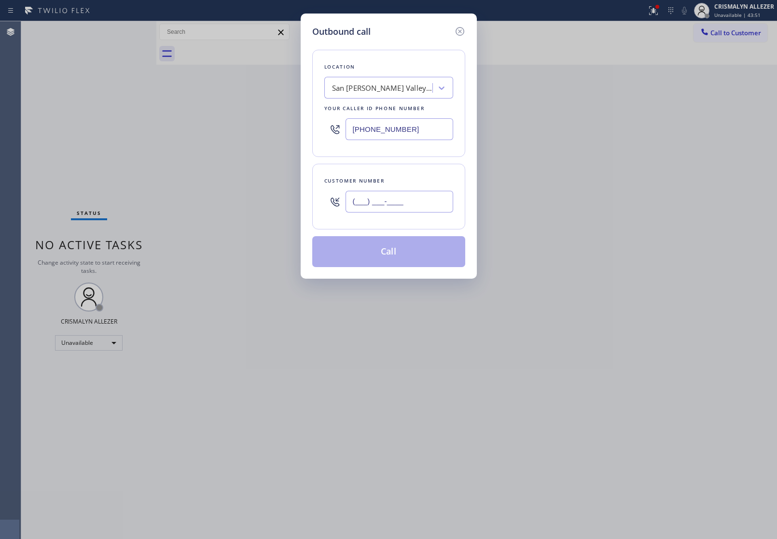
click at [445, 201] on input "(___) ___-____" at bounding box center [400, 202] width 108 height 22
paste input "818) 317-4852"
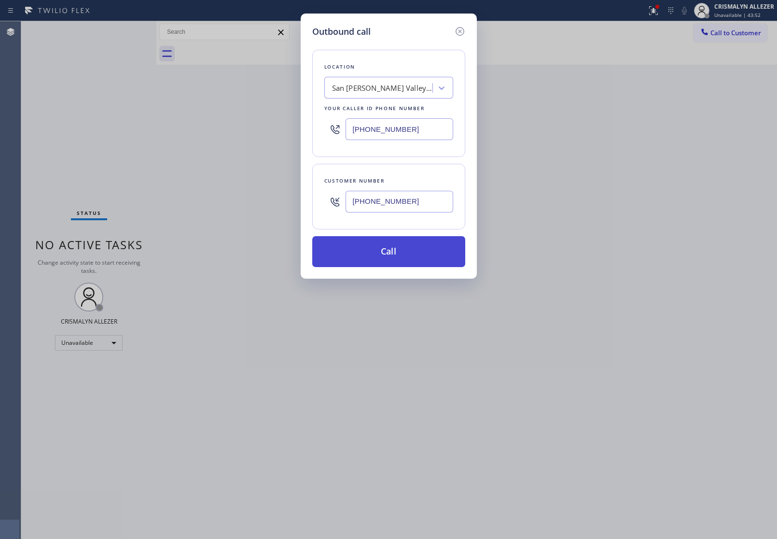
type input "(818) 317-4852"
click at [396, 254] on button "Call" at bounding box center [388, 251] width 153 height 31
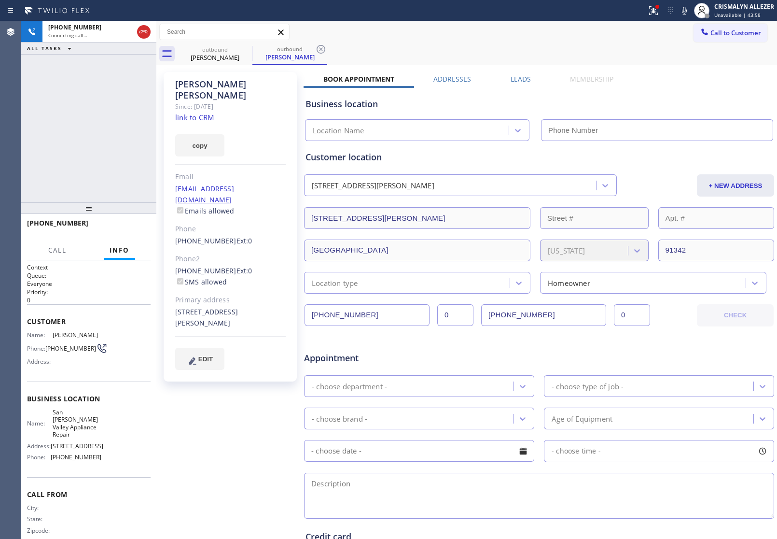
type input "[PHONE_NUMBER]"
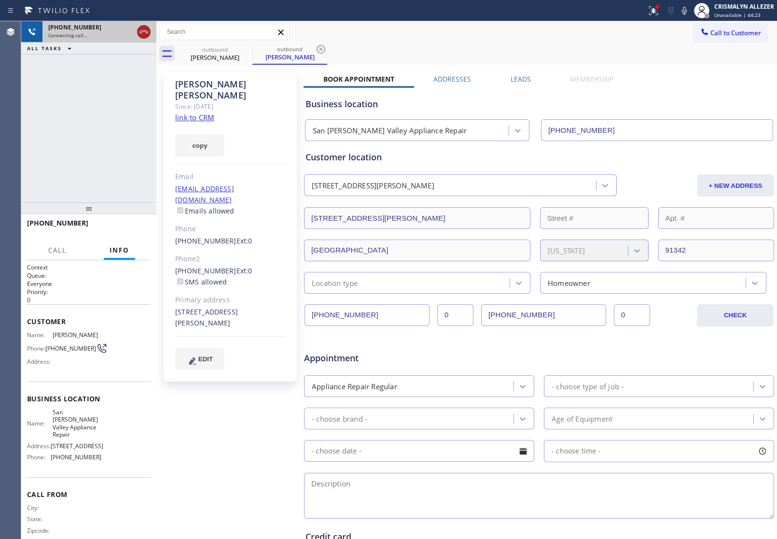
click at [139, 34] on icon at bounding box center [144, 32] width 12 height 12
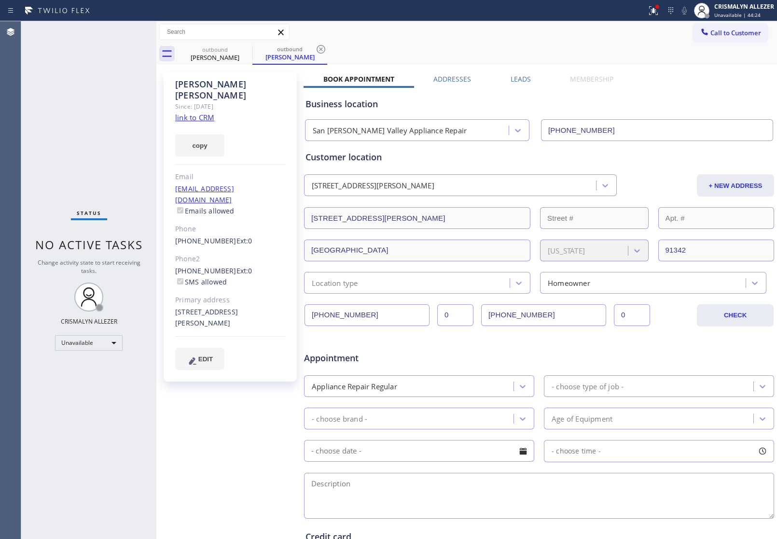
drag, startPoint x: 514, startPoint y: 77, endPoint x: 522, endPoint y: 83, distance: 9.3
click at [514, 77] on label "Leads" at bounding box center [521, 78] width 20 height 9
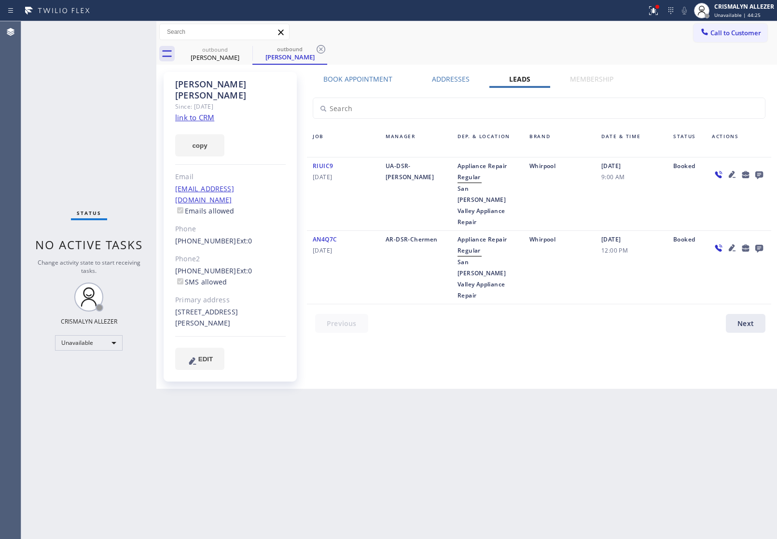
click at [759, 176] on icon at bounding box center [760, 175] width 8 height 8
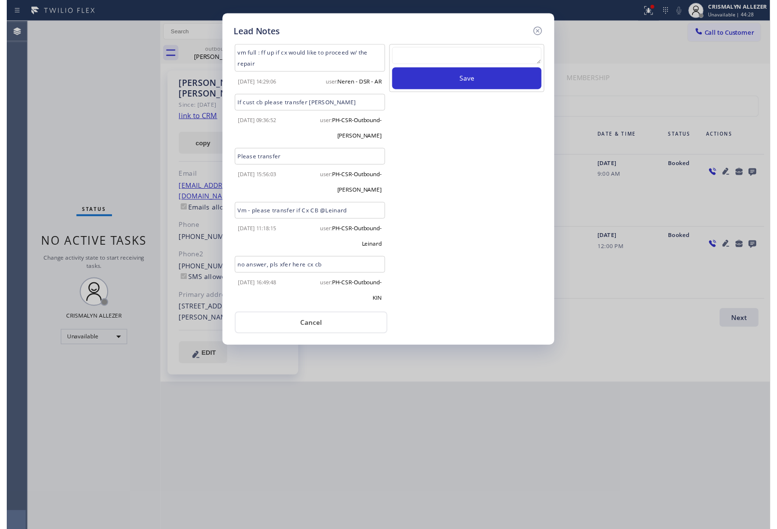
scroll to position [3, 0]
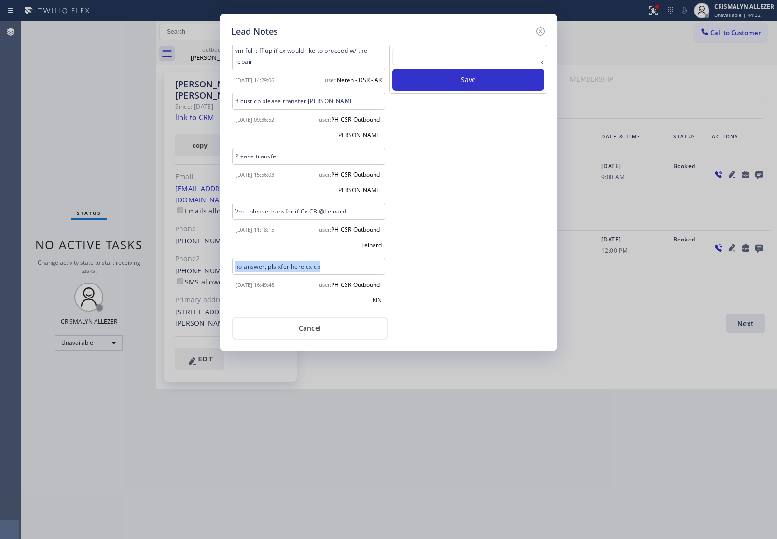
drag, startPoint x: 331, startPoint y: 264, endPoint x: 232, endPoint y: 267, distance: 98.5
click at [232, 267] on div "no answer, pls xfer here cx cb" at bounding box center [308, 266] width 153 height 17
copy div "no answer, pls xfer here cx cb"
click at [474, 42] on div "vm full : ff up if cx would like to proceed w/ the repair 2023-09-18 14:29:06 u…" at bounding box center [388, 188] width 315 height 301
click at [471, 58] on textarea at bounding box center [469, 56] width 152 height 17
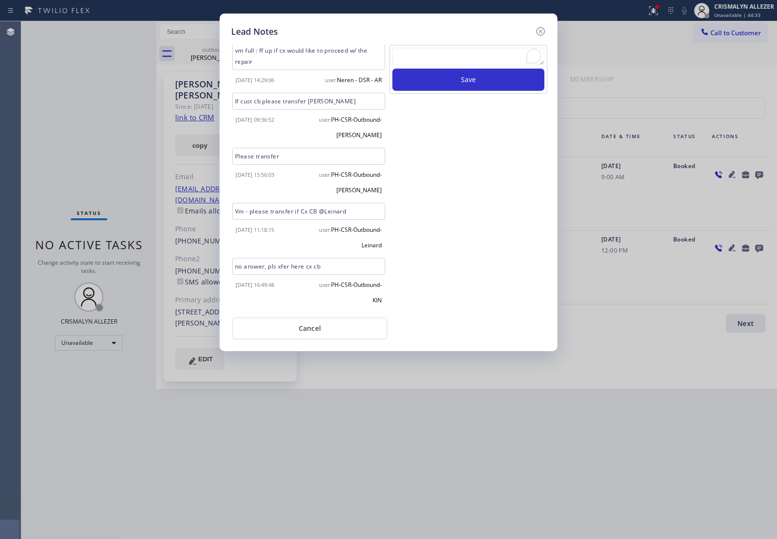
paste textarea "no answer, pls xfer here cx cb"
type textarea "no answer, pls xfer here cx cb"
click at [474, 86] on button "Save" at bounding box center [469, 80] width 152 height 22
click at [311, 334] on button "Cancel" at bounding box center [309, 328] width 155 height 22
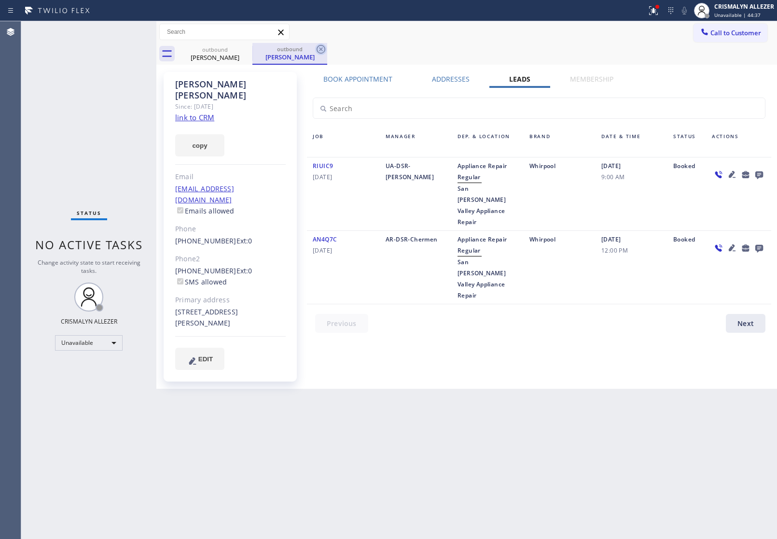
click at [322, 47] on icon at bounding box center [321, 49] width 9 height 9
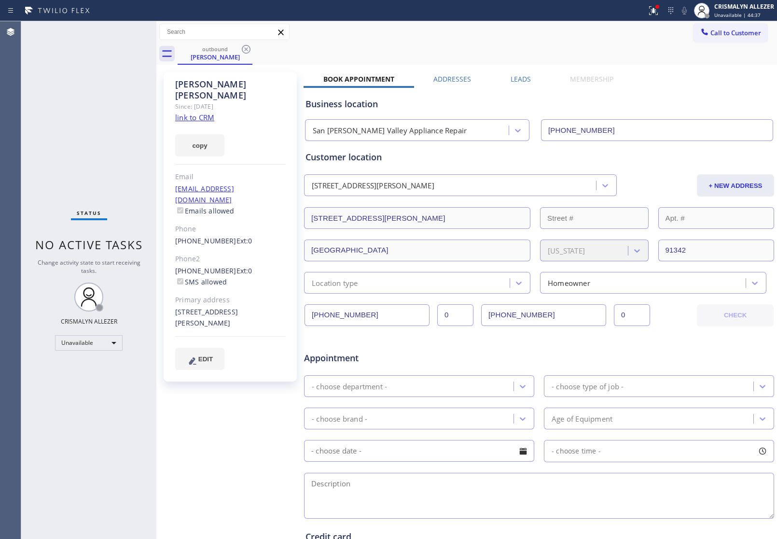
drag, startPoint x: 245, startPoint y: 50, endPoint x: 281, endPoint y: 0, distance: 61.5
click at [252, 41] on div "Call to Customer Outbound call Location San Fernando Valley Appliance Repair Yo…" at bounding box center [466, 42] width 621 height 43
drag, startPoint x: 244, startPoint y: 51, endPoint x: 261, endPoint y: 8, distance: 46.4
click at [244, 50] on icon at bounding box center [246, 49] width 12 height 12
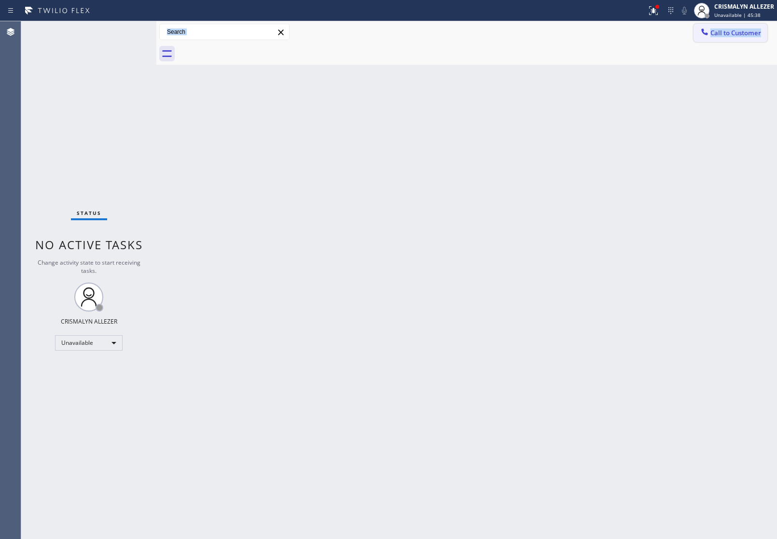
click at [730, 35] on span "Call to Customer" at bounding box center [736, 32] width 51 height 9
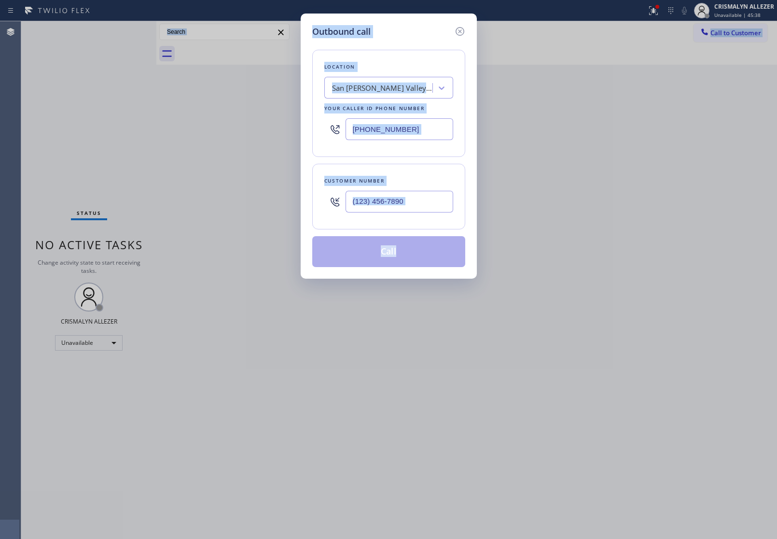
click at [565, 100] on div "Outbound call Location San Fernando Valley Appliance Repair Your caller id phon…" at bounding box center [388, 269] width 777 height 539
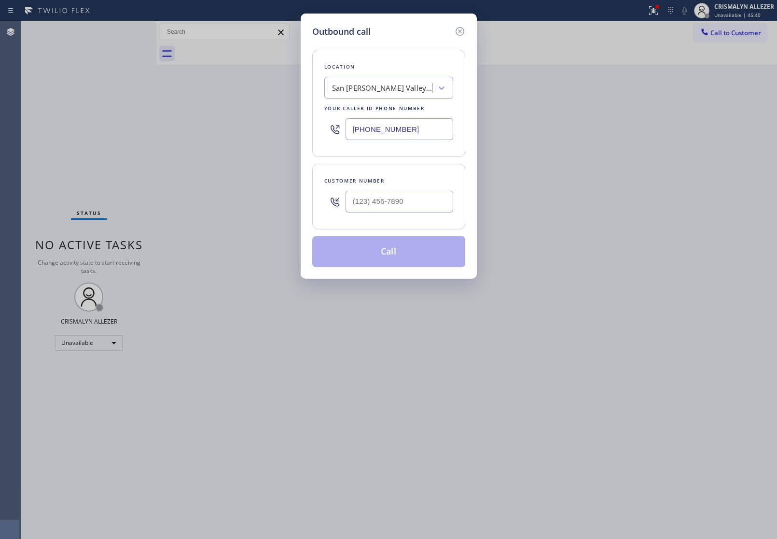
drag, startPoint x: 437, startPoint y: 128, endPoint x: 155, endPoint y: 102, distance: 283.2
click at [157, 104] on div "Outbound call Location San Fernando Valley Appliance Repair Your caller id phon…" at bounding box center [388, 269] width 777 height 539
paste input "855) 340-1313"
type input "[PHONE_NUMBER]"
click at [419, 204] on input "(___) ___-____" at bounding box center [400, 202] width 108 height 22
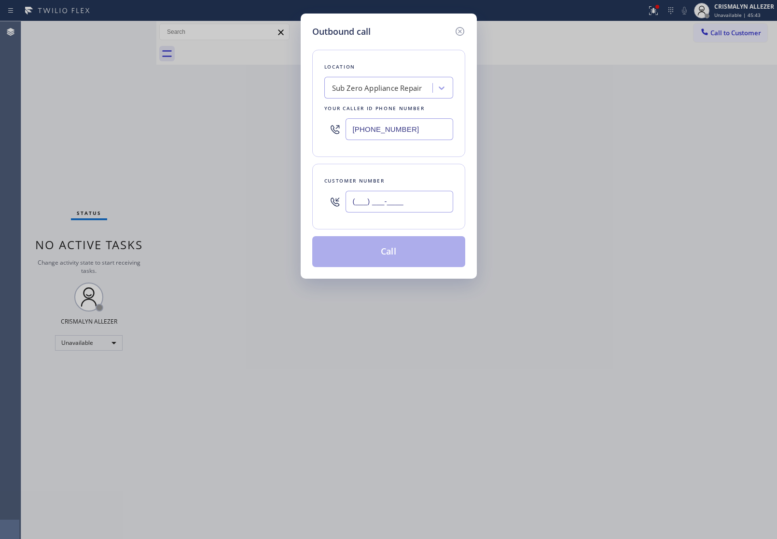
paste input "949) 702-1800"
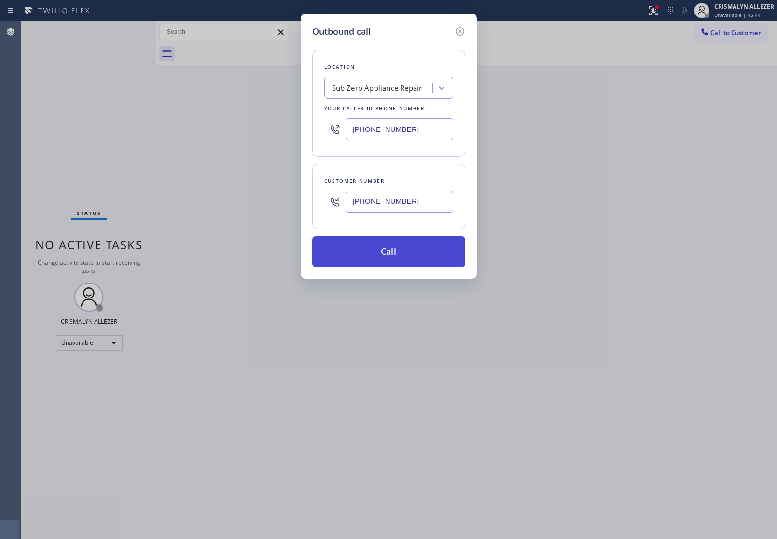
type input "[PHONE_NUMBER]"
click at [397, 252] on button "Call" at bounding box center [388, 251] width 153 height 31
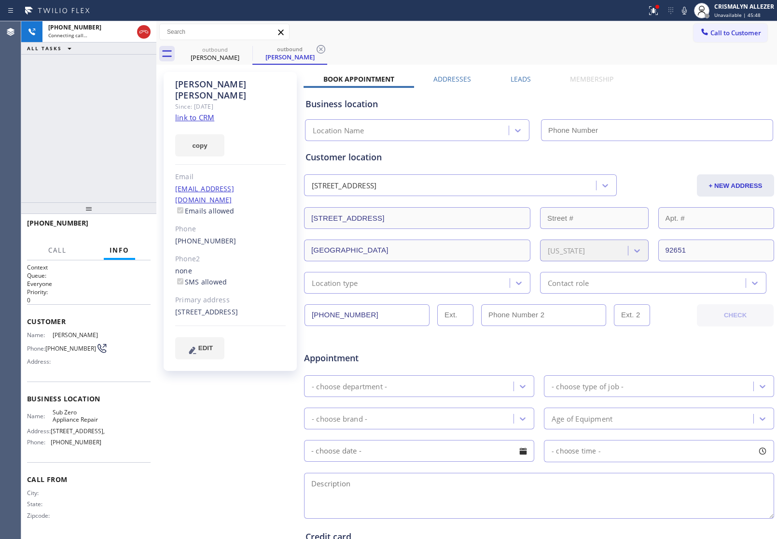
click at [197, 113] on link "link to CRM" at bounding box center [194, 118] width 39 height 10
type input "[PHONE_NUMBER]"
click at [124, 226] on span "HANG UP" at bounding box center [127, 227] width 29 height 7
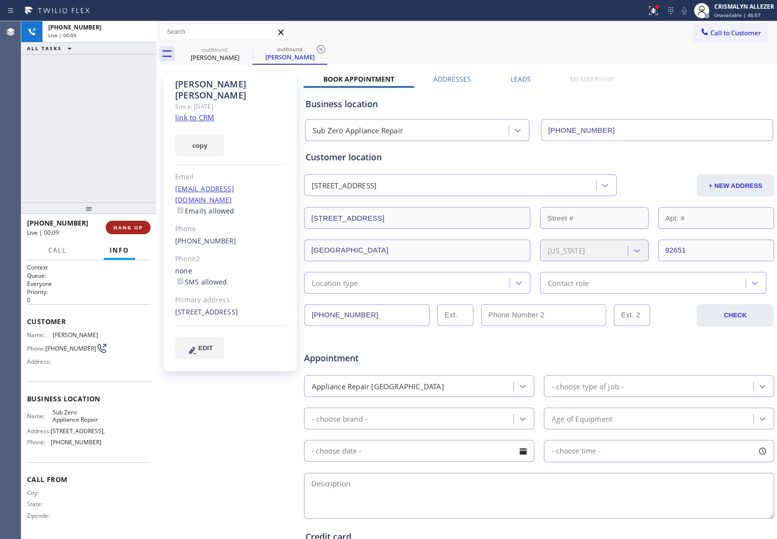
click at [124, 226] on span "HANG UP" at bounding box center [127, 227] width 29 height 7
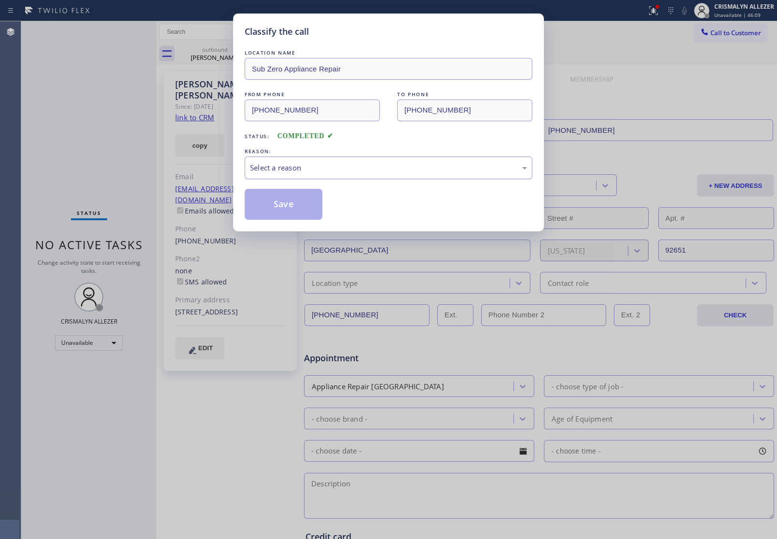
drag, startPoint x: 422, startPoint y: 172, endPoint x: 393, endPoint y: 179, distance: 29.6
click at [416, 172] on div "Select a reason" at bounding box center [388, 167] width 277 height 11
click at [293, 206] on button "Save" at bounding box center [284, 204] width 78 height 31
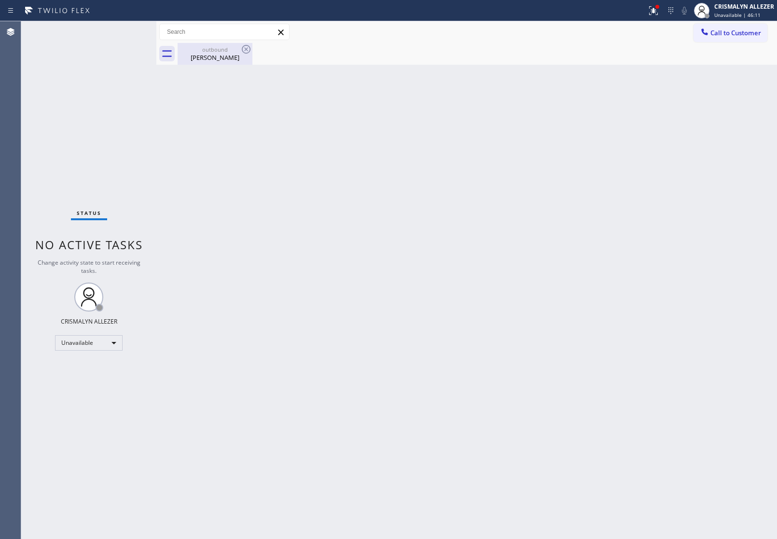
click at [220, 50] on div "outbound" at bounding box center [215, 49] width 73 height 7
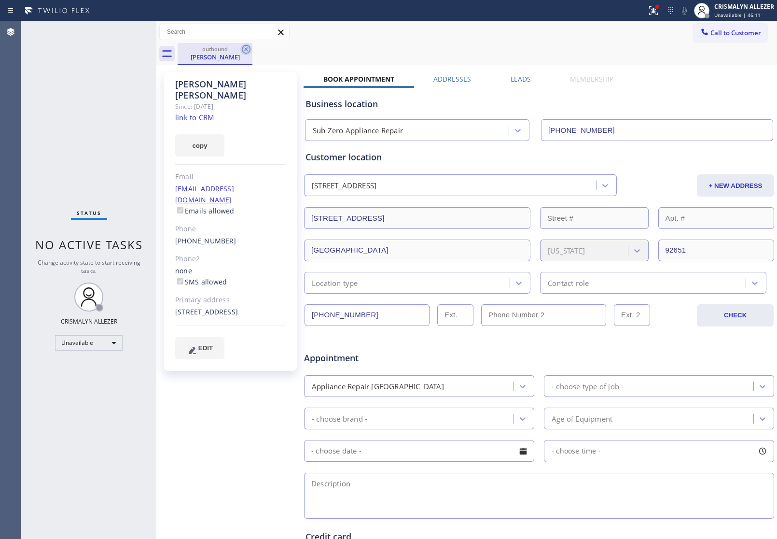
click at [241, 47] on icon at bounding box center [246, 49] width 12 height 12
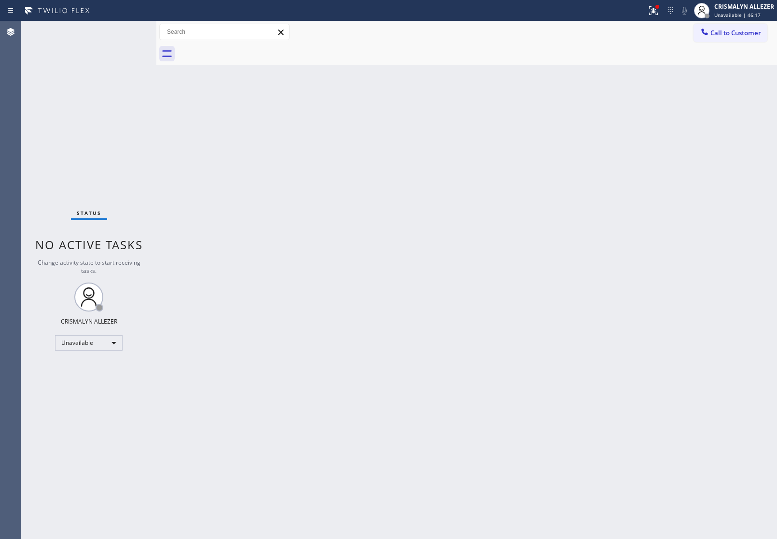
drag, startPoint x: 728, startPoint y: 35, endPoint x: 705, endPoint y: 42, distance: 23.5
click at [728, 35] on span "Call to Customer" at bounding box center [736, 32] width 51 height 9
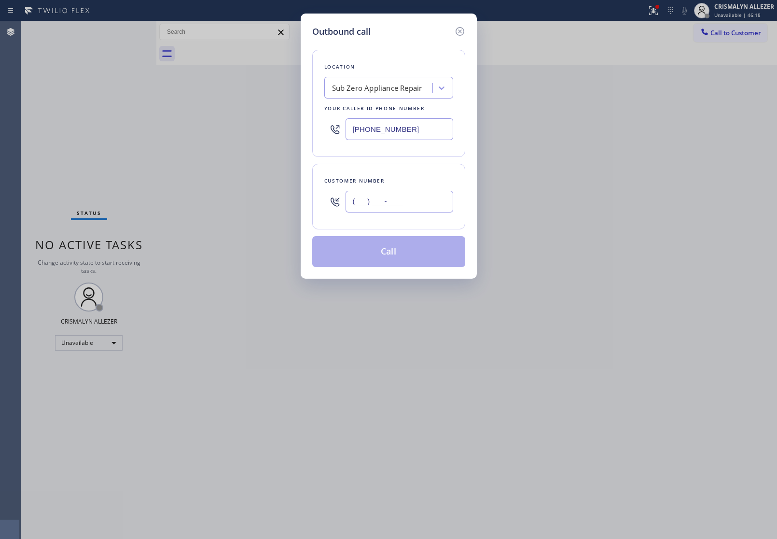
click at [441, 203] on input "(___) ___-____" at bounding box center [400, 202] width 108 height 22
paste input "text"
type input "(___) ___-____"
paste input "949) 702-1800"
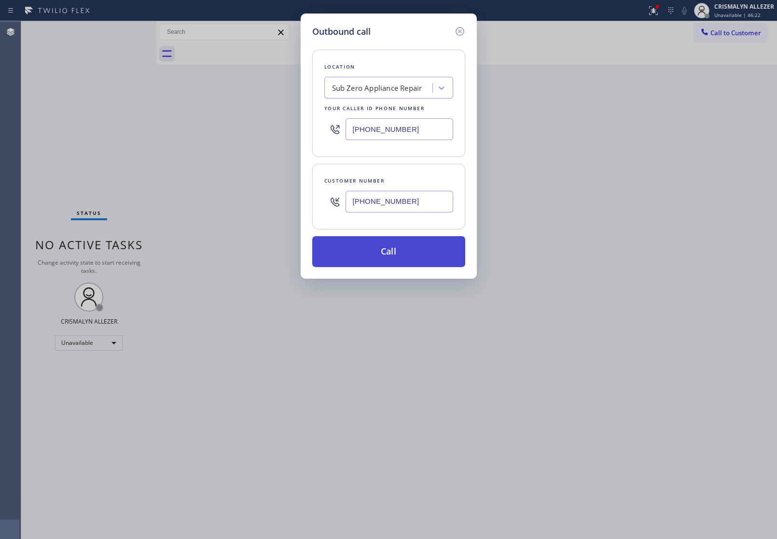
type input "[PHONE_NUMBER]"
click at [391, 254] on button "Call" at bounding box center [388, 251] width 153 height 31
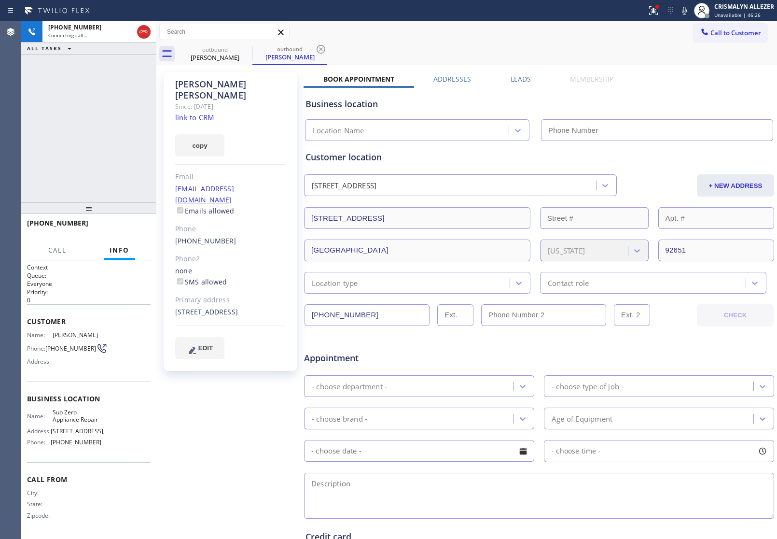
click at [202, 113] on link "link to CRM" at bounding box center [194, 118] width 39 height 10
type input "[PHONE_NUMBER]"
click at [112, 232] on button "HANG UP" at bounding box center [128, 228] width 45 height 14
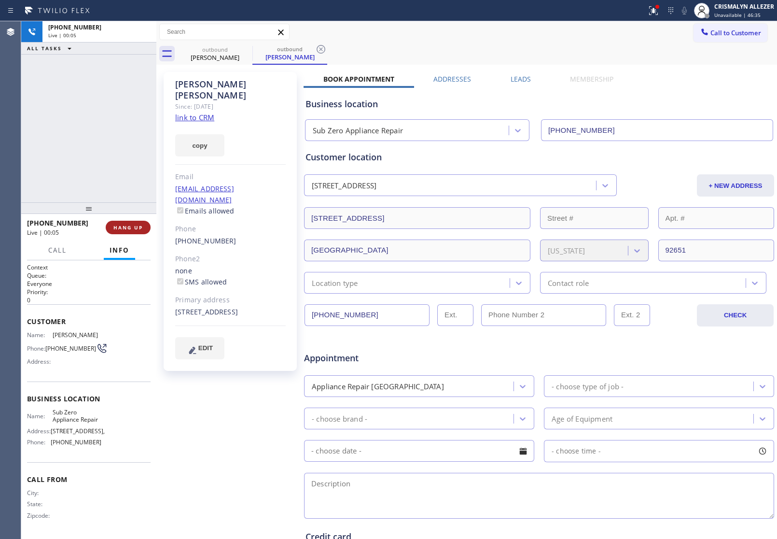
click at [121, 231] on button "HANG UP" at bounding box center [128, 228] width 45 height 14
click at [123, 231] on button "COMPLETE" at bounding box center [126, 228] width 49 height 14
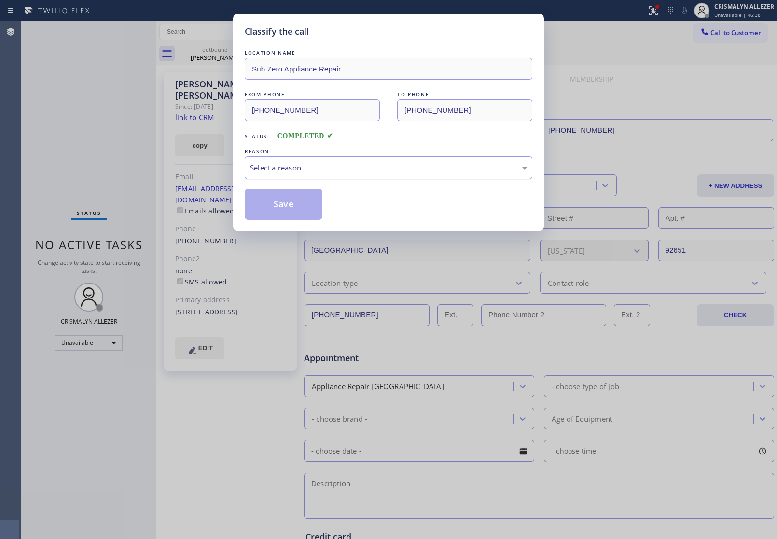
drag, startPoint x: 406, startPoint y: 165, endPoint x: 385, endPoint y: 173, distance: 22.2
click at [396, 169] on div "Select a reason" at bounding box center [388, 167] width 277 height 11
click at [271, 210] on button "Save" at bounding box center [284, 204] width 78 height 31
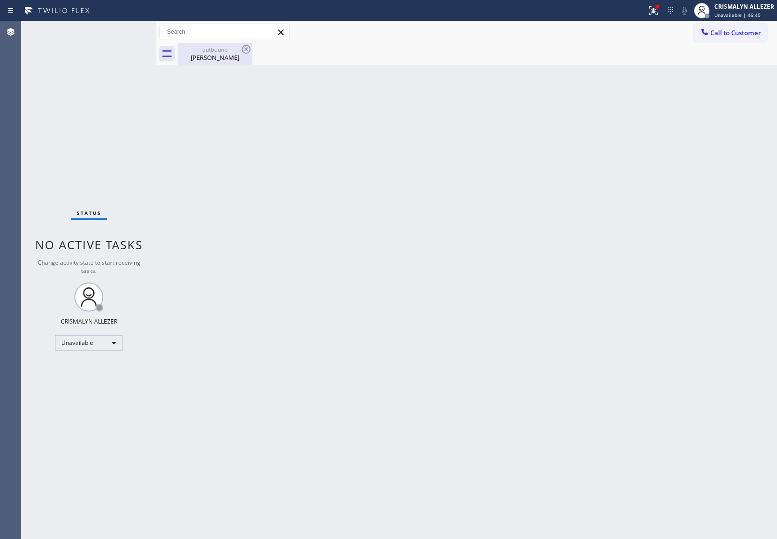
click at [218, 59] on div "Anne Abbott" at bounding box center [215, 57] width 73 height 9
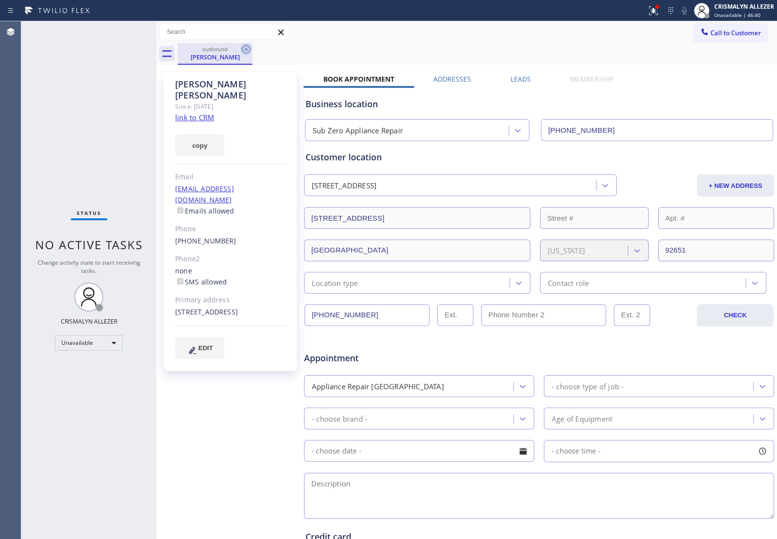
click at [245, 46] on icon at bounding box center [246, 49] width 12 height 12
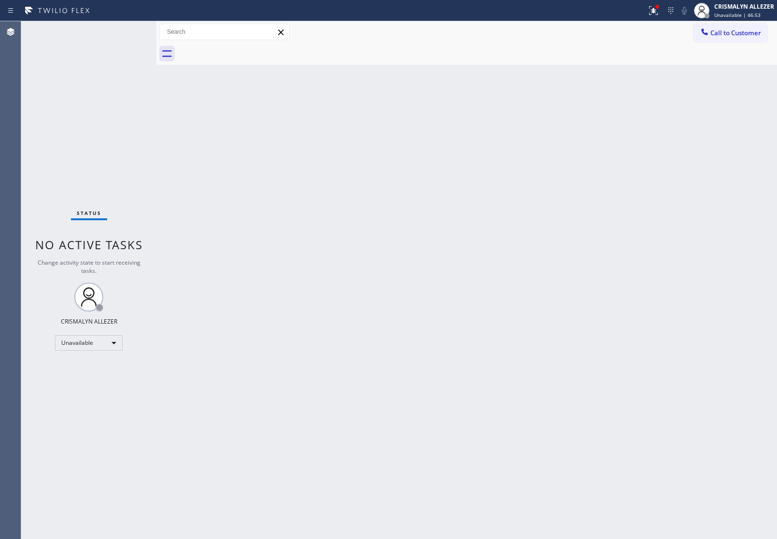
drag, startPoint x: 743, startPoint y: 37, endPoint x: 721, endPoint y: 42, distance: 22.3
click at [739, 39] on button "Call to Customer" at bounding box center [731, 33] width 74 height 18
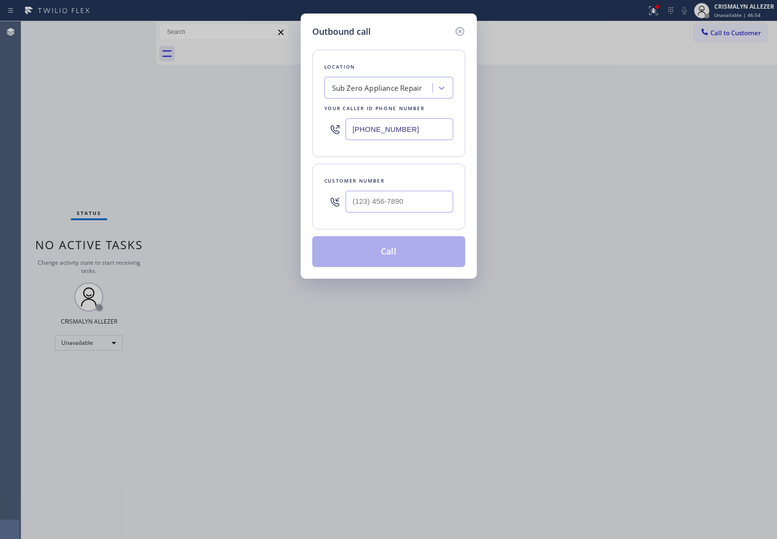
drag, startPoint x: 443, startPoint y: 129, endPoint x: 150, endPoint y: 119, distance: 293.7
click at [200, 124] on div "Outbound call Location Sub Zero Appliance Repair Your caller id phone number (8…" at bounding box center [388, 269] width 777 height 539
paste input "949) 438-5091"
type input "[PHONE_NUMBER]"
click at [421, 201] on input "(___) ___-____" at bounding box center [400, 202] width 108 height 22
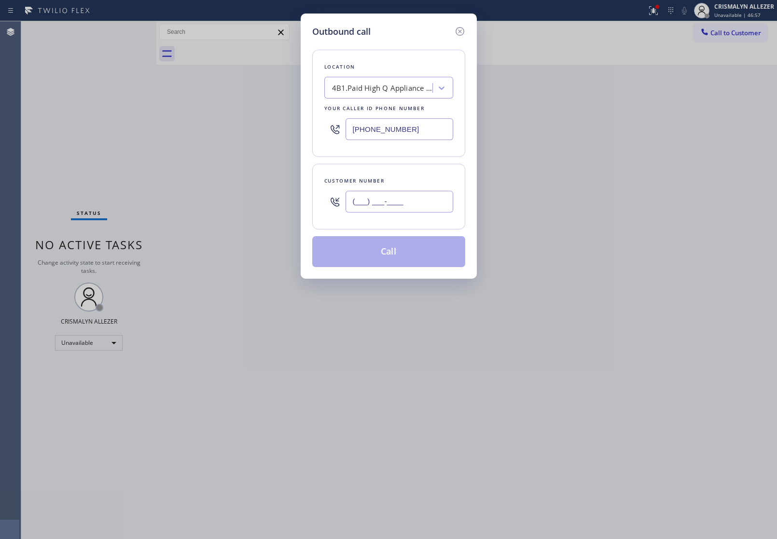
paste input "714) 720-4825"
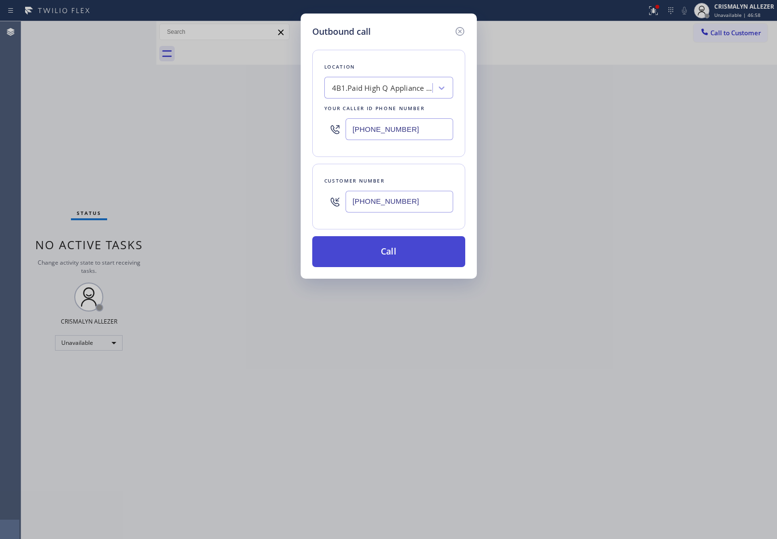
type input "[PHONE_NUMBER]"
click at [389, 257] on button "Call" at bounding box center [388, 251] width 153 height 31
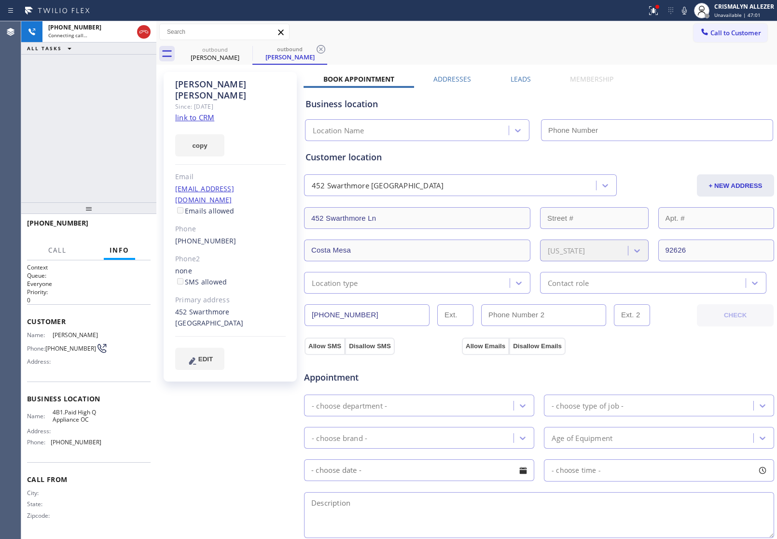
click at [197, 113] on link "link to CRM" at bounding box center [194, 118] width 39 height 10
type input "[PHONE_NUMBER]"
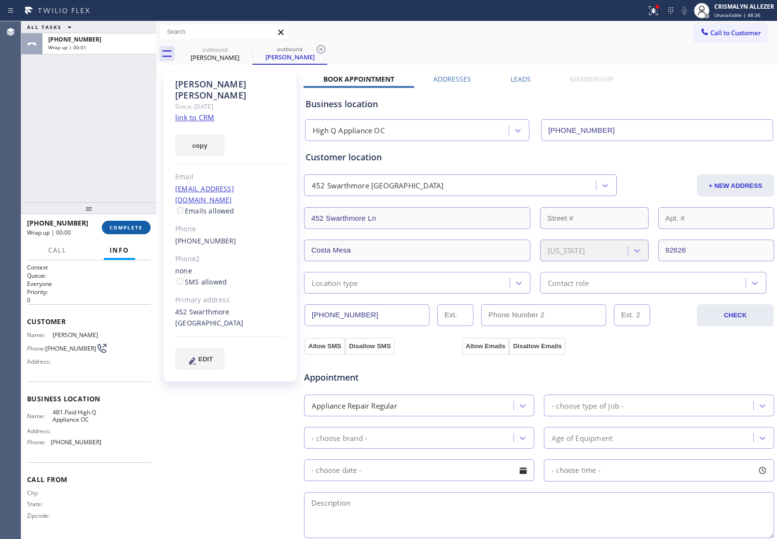
click at [124, 226] on span "COMPLETE" at bounding box center [126, 227] width 33 height 7
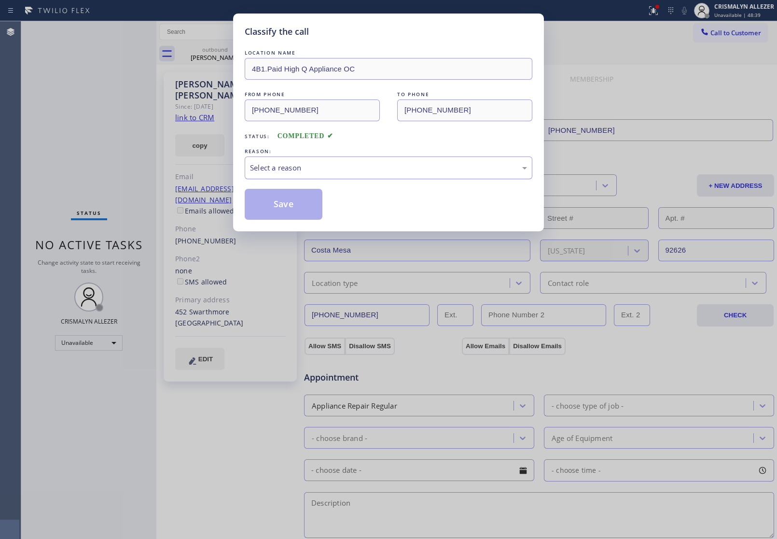
click at [393, 172] on div "Select a reason" at bounding box center [388, 167] width 277 height 11
click at [296, 206] on button "Save" at bounding box center [284, 204] width 78 height 31
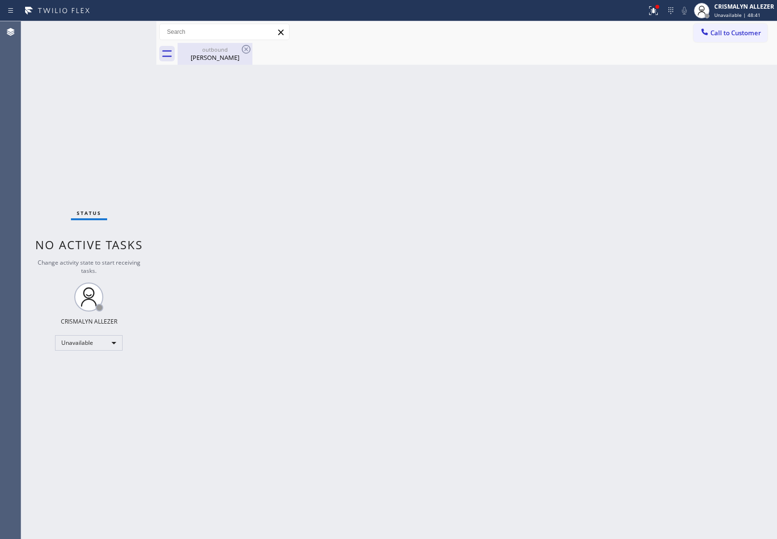
click at [216, 49] on div "outbound" at bounding box center [215, 49] width 73 height 7
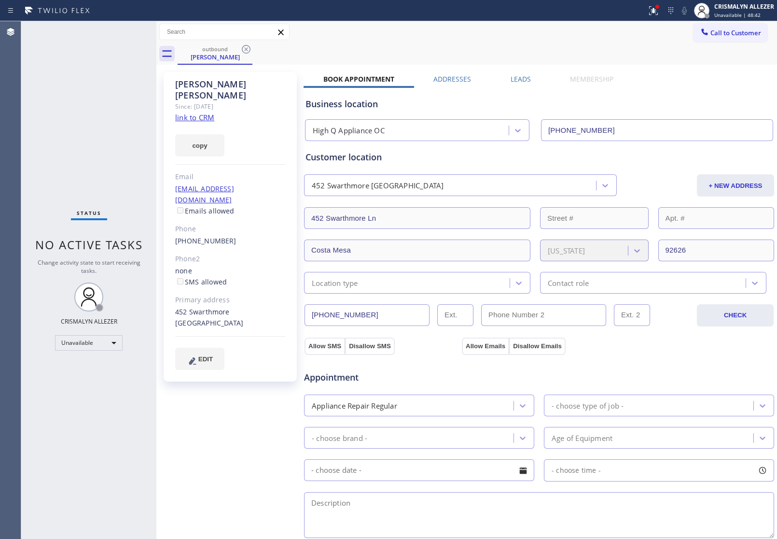
click at [245, 49] on icon at bounding box center [246, 49] width 12 height 12
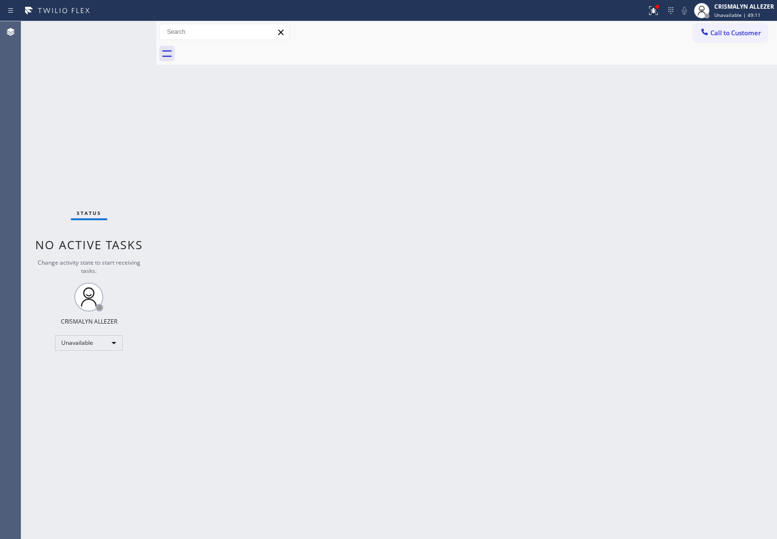
click at [716, 33] on span "Call to Customer" at bounding box center [736, 32] width 51 height 9
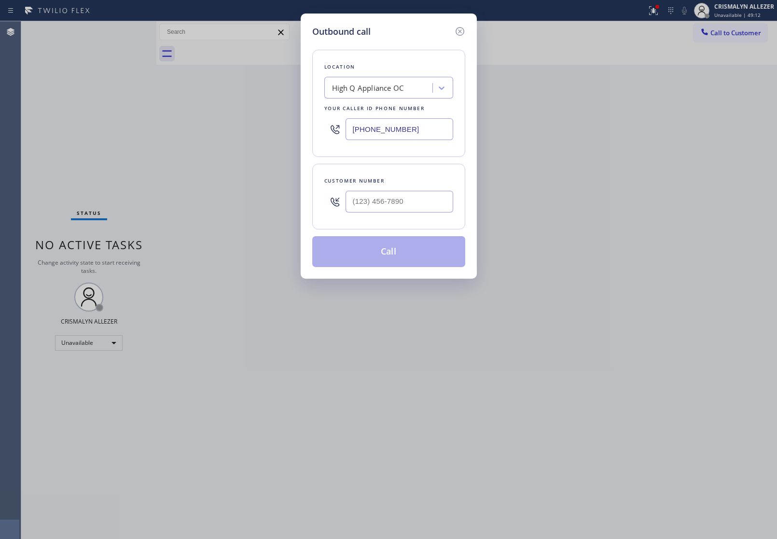
drag, startPoint x: 436, startPoint y: 132, endPoint x: 200, endPoint y: 124, distance: 235.3
click at [249, 128] on div "Outbound call Location High Q Appliance OC Your caller id phone number (949) 43…" at bounding box center [388, 269] width 777 height 539
paste input "305) 306-8406"
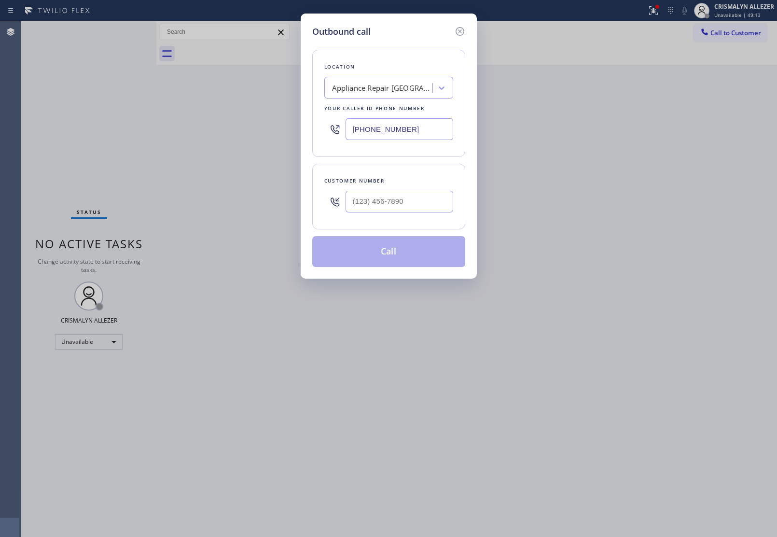
type input "[PHONE_NUMBER]"
click at [429, 205] on input "(___) ___-____" at bounding box center [400, 202] width 108 height 22
paste input "954) 214-3324"
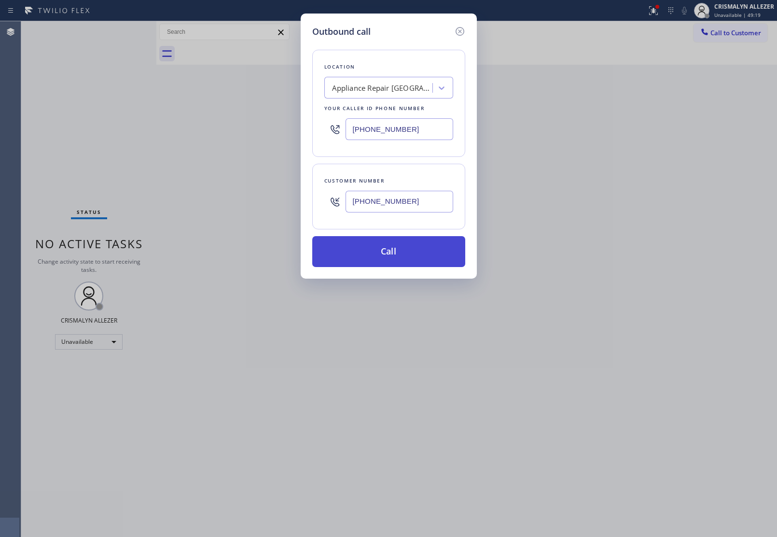
type input "[PHONE_NUMBER]"
drag, startPoint x: 390, startPoint y: 256, endPoint x: 395, endPoint y: 253, distance: 6.3
click at [390, 255] on button "Call" at bounding box center [388, 251] width 153 height 31
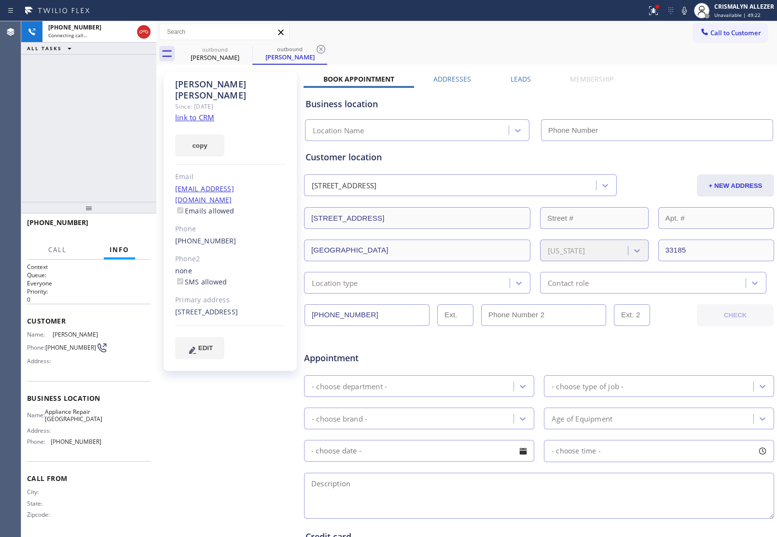
click at [208, 113] on link "link to CRM" at bounding box center [194, 118] width 39 height 10
type input "[PHONE_NUMBER]"
click at [129, 228] on span "HANG UP" at bounding box center [127, 227] width 29 height 7
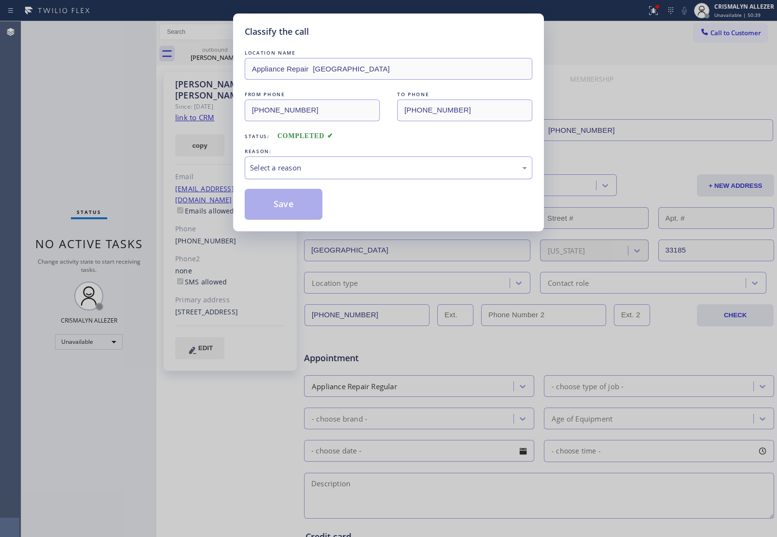
click at [381, 176] on div "Select a reason" at bounding box center [389, 167] width 288 height 23
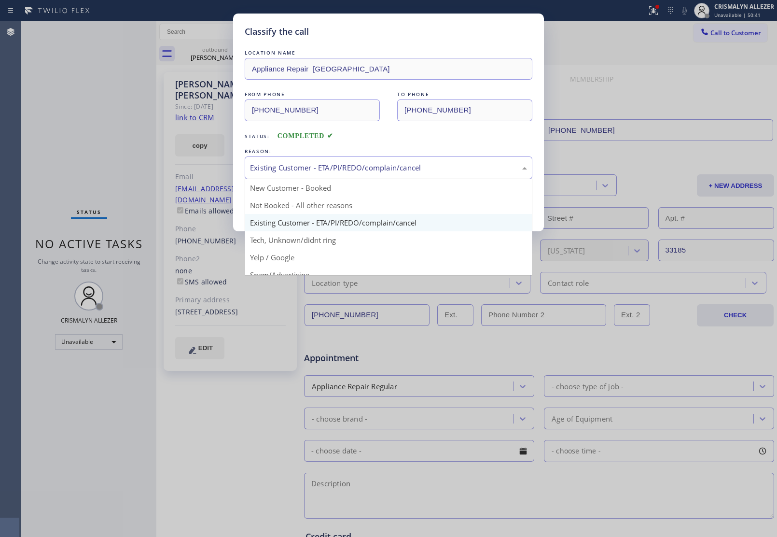
click at [355, 172] on div "Existing Customer - ETA/PI/REDO/complain/cancel" at bounding box center [388, 167] width 277 height 11
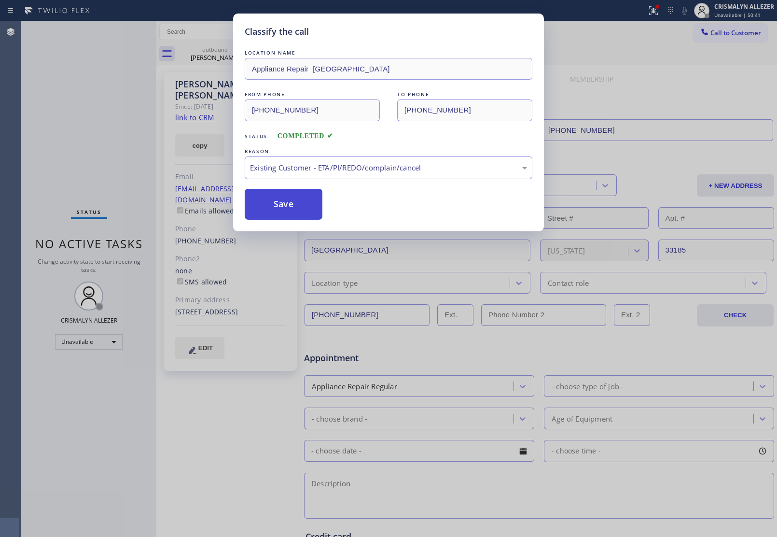
click at [295, 217] on button "Save" at bounding box center [284, 204] width 78 height 31
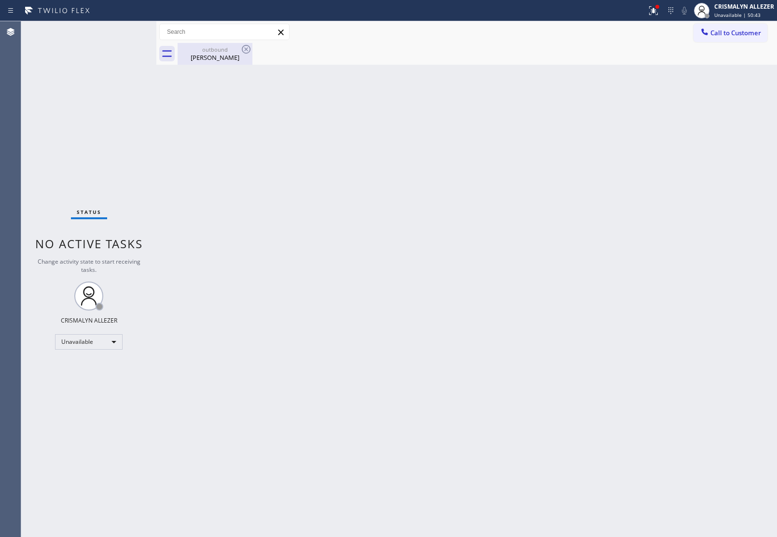
click at [213, 61] on div "Humberto Roura" at bounding box center [215, 57] width 73 height 9
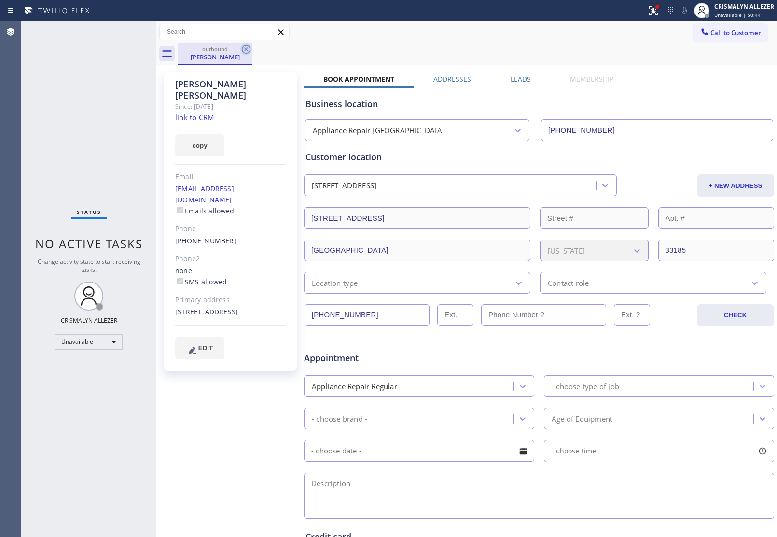
click at [246, 51] on icon at bounding box center [246, 49] width 12 height 12
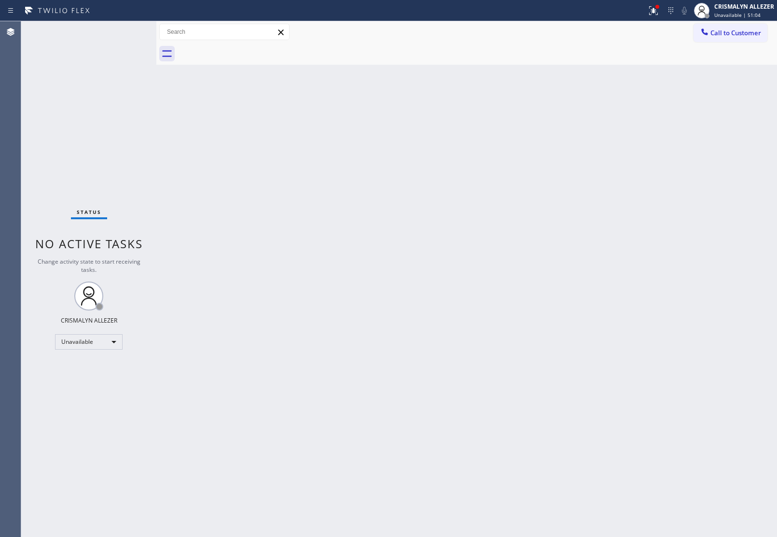
drag, startPoint x: 745, startPoint y: 32, endPoint x: 734, endPoint y: 43, distance: 15.0
click at [745, 33] on span "Call to Customer" at bounding box center [736, 32] width 51 height 9
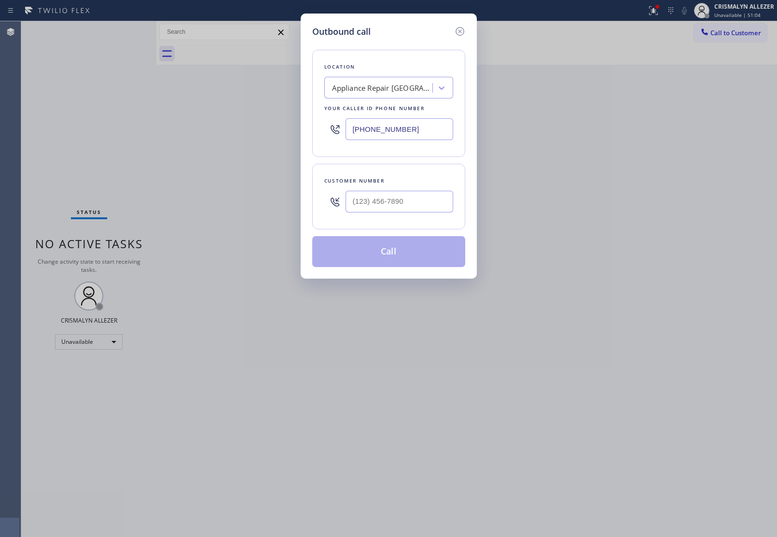
drag, startPoint x: 426, startPoint y: 127, endPoint x: 166, endPoint y: 110, distance: 260.8
click at [186, 114] on div "Outbound call Location Appliance Repair Miami Your caller id phone number (305)…" at bounding box center [388, 268] width 777 height 537
paste input "619) 853-2519"
type input "(619) 853-2519"
click at [413, 201] on input "(___) ___-____" at bounding box center [400, 202] width 108 height 22
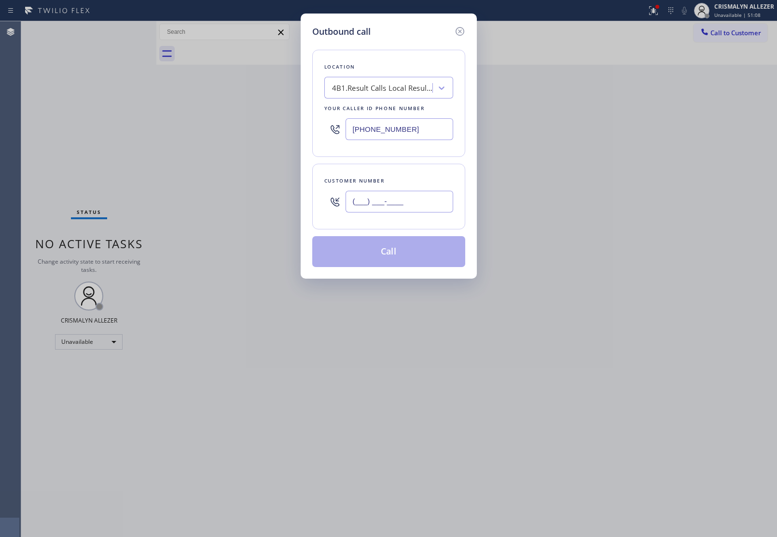
paste input "619) 548-0648"
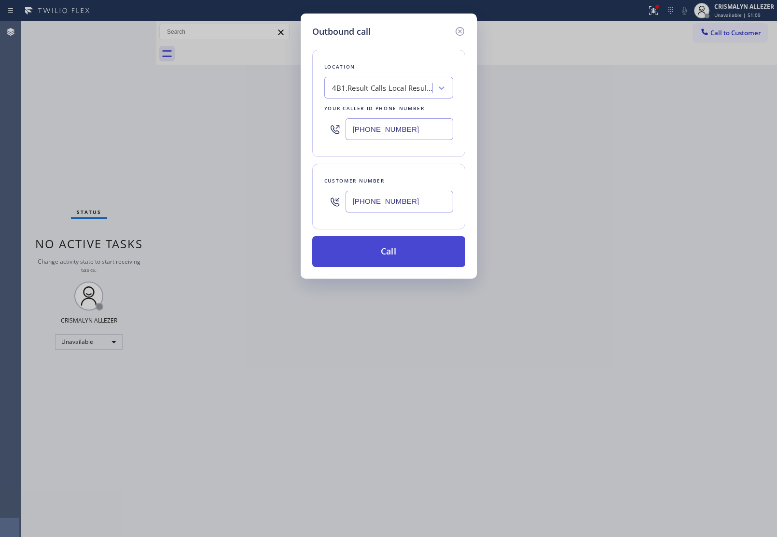
type input "(619) 548-0648"
click at [397, 258] on button "Call" at bounding box center [388, 251] width 153 height 31
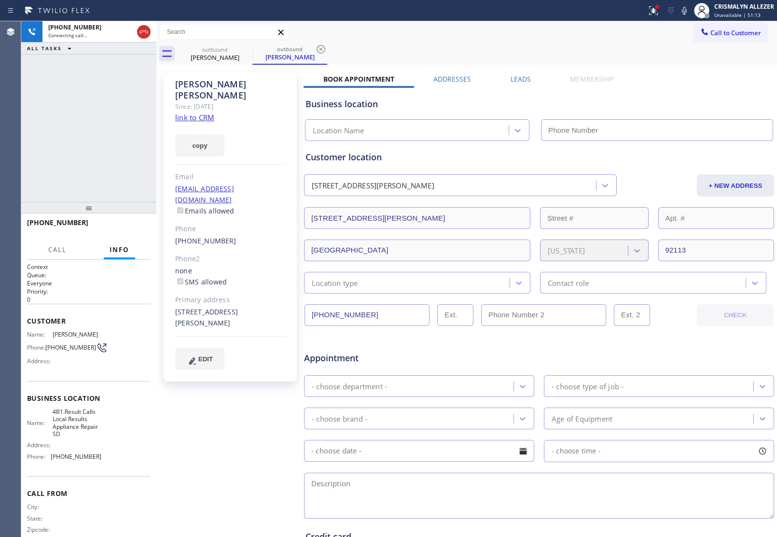
click at [210, 113] on link "link to CRM" at bounding box center [194, 118] width 39 height 10
type input "(619) 853-2519"
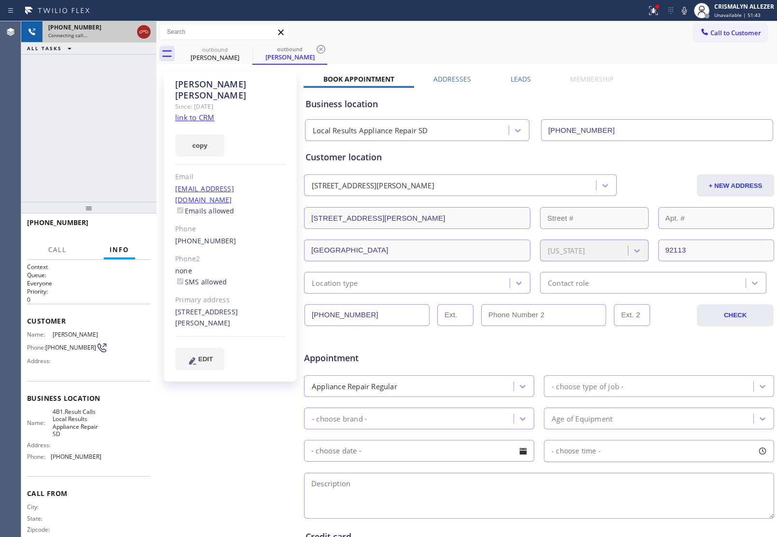
click at [143, 34] on icon at bounding box center [144, 32] width 12 height 12
click at [320, 49] on icon at bounding box center [321, 49] width 9 height 9
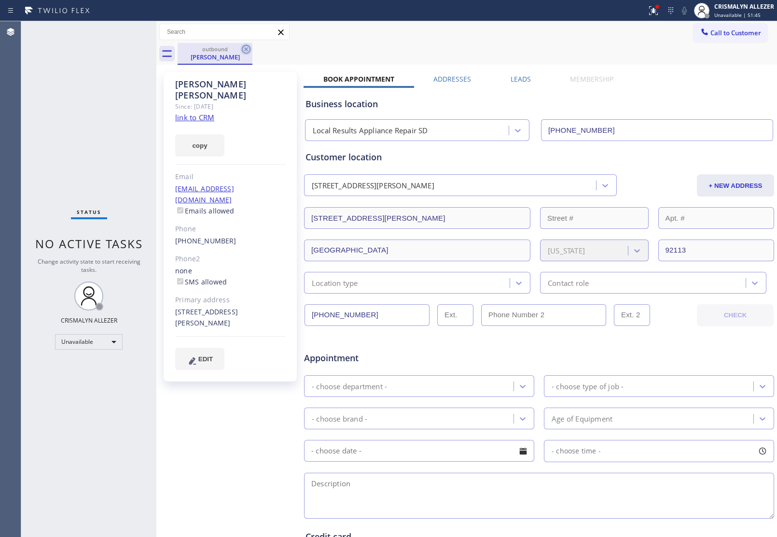
click at [246, 49] on icon at bounding box center [246, 49] width 9 height 9
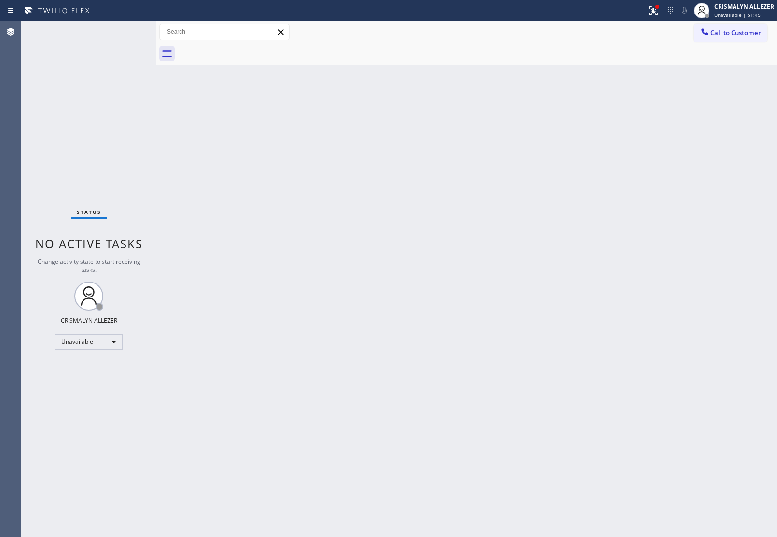
drag, startPoint x: 740, startPoint y: 34, endPoint x: 659, endPoint y: 74, distance: 90.5
click at [741, 34] on span "Call to Customer" at bounding box center [736, 32] width 51 height 9
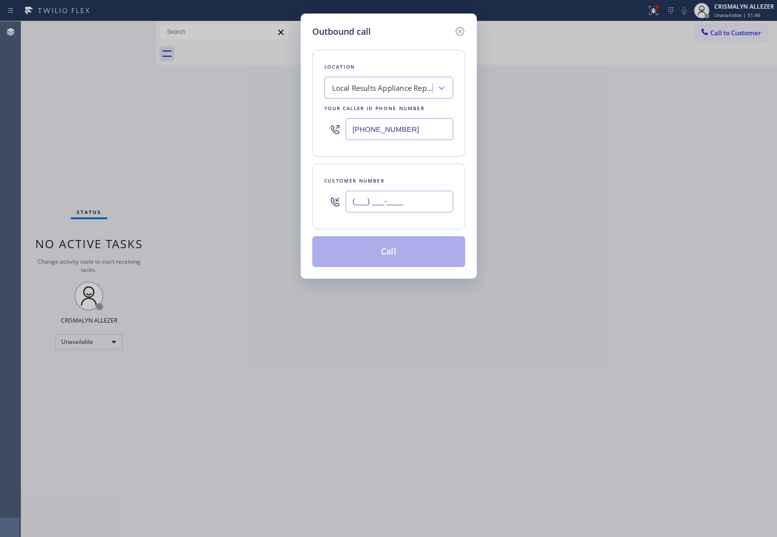
click at [430, 202] on input "(___) ___-____" at bounding box center [400, 202] width 108 height 22
paste input "text"
type input "(___) ___-____"
paste input "619) 548-0648"
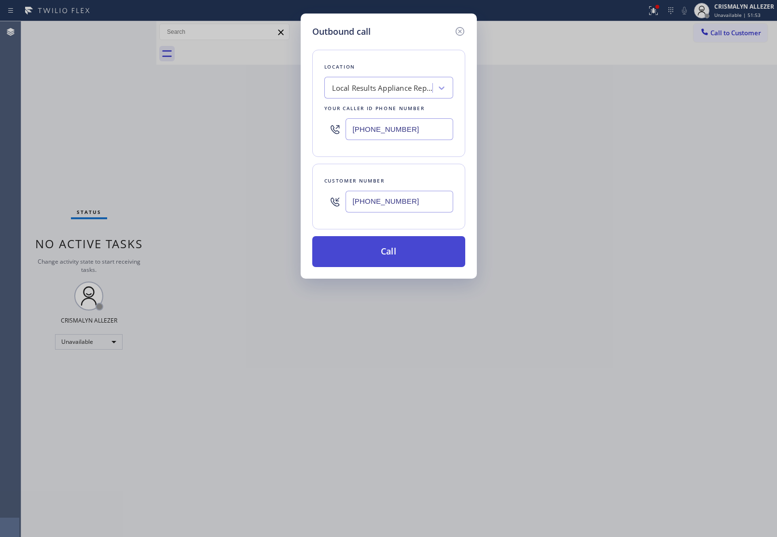
type input "(619) 548-0648"
click at [394, 249] on button "Call" at bounding box center [388, 251] width 153 height 31
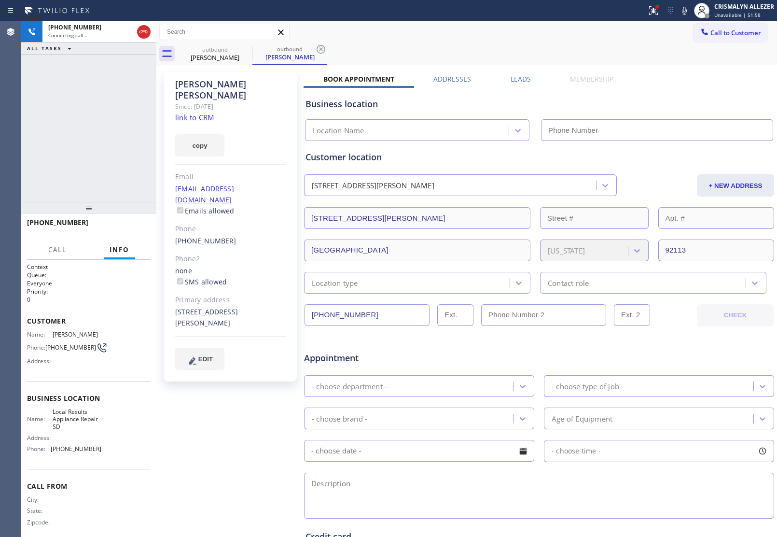
type input "(619) 853-2519"
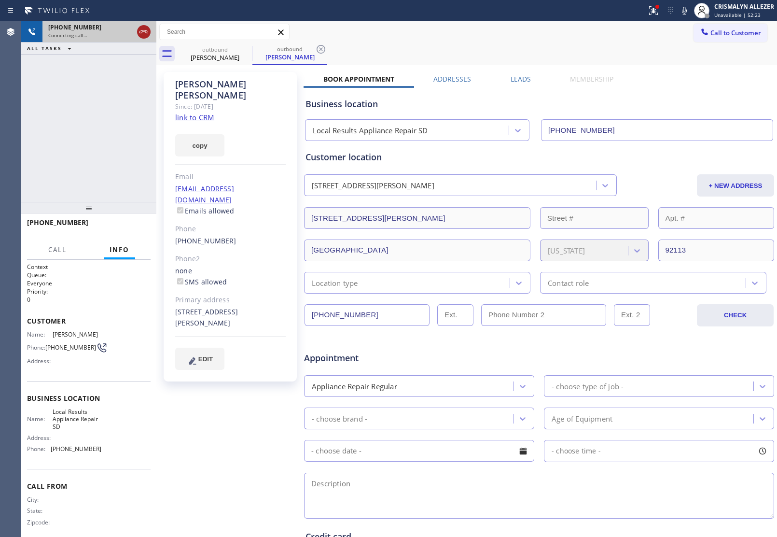
click at [148, 34] on icon at bounding box center [144, 32] width 12 height 12
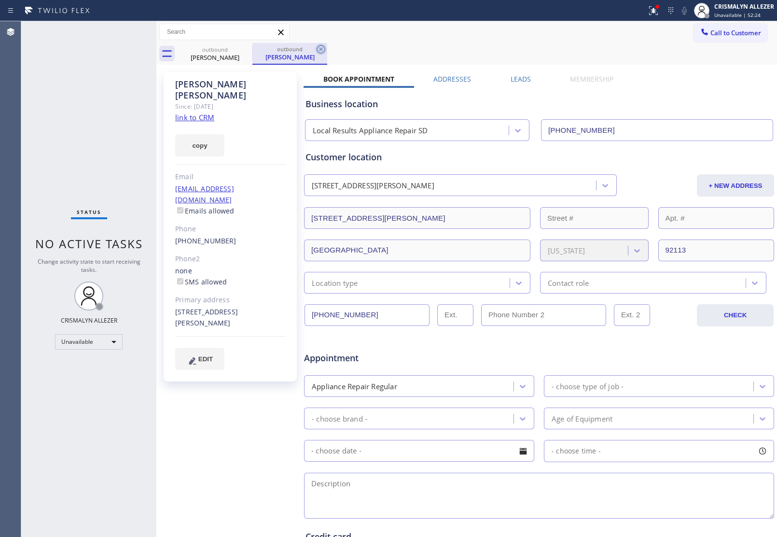
drag, startPoint x: 322, startPoint y: 46, endPoint x: 253, endPoint y: 52, distance: 69.3
click at [319, 46] on icon at bounding box center [321, 49] width 12 height 12
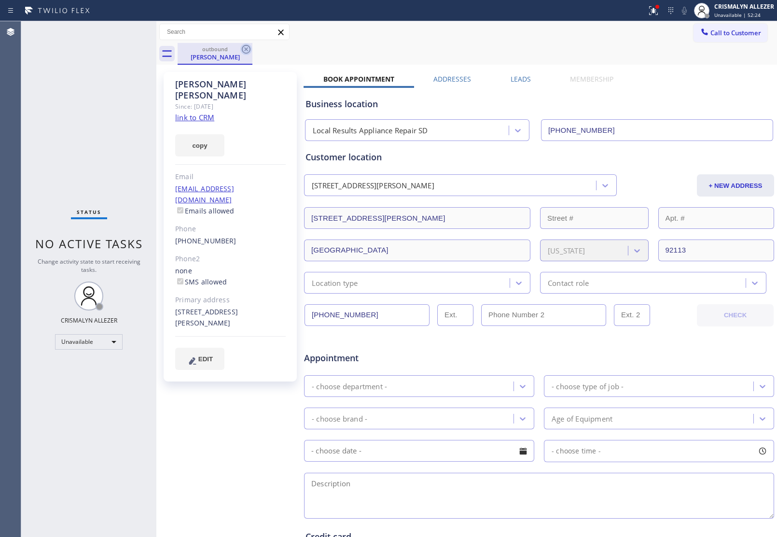
click at [247, 49] on icon at bounding box center [246, 49] width 12 height 12
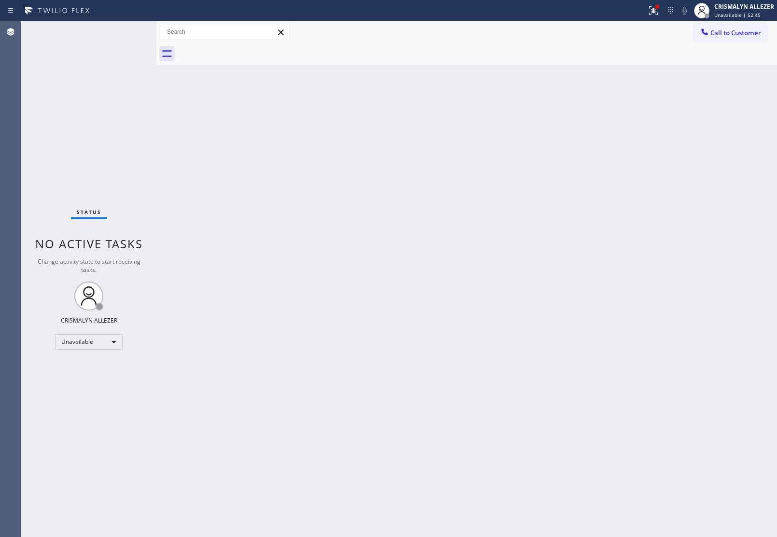
click at [745, 34] on span "Call to Customer" at bounding box center [736, 32] width 51 height 9
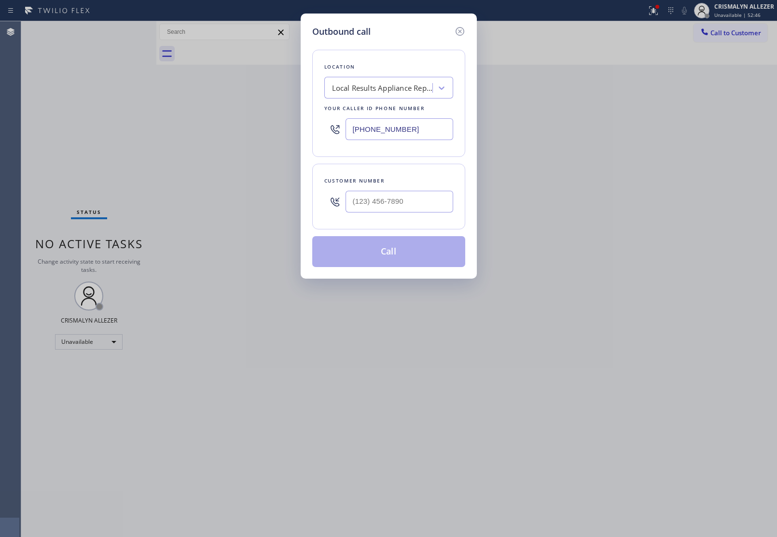
paste input "23) 432-9364"
drag, startPoint x: 443, startPoint y: 130, endPoint x: 220, endPoint y: 121, distance: 222.8
click at [211, 124] on div "Outbound call Location Local Results Appliance Repair SD Your caller id phone n…" at bounding box center [388, 268] width 777 height 537
type input "(623) 432-9364"
click at [410, 201] on input "(___) ___-____" at bounding box center [400, 202] width 108 height 22
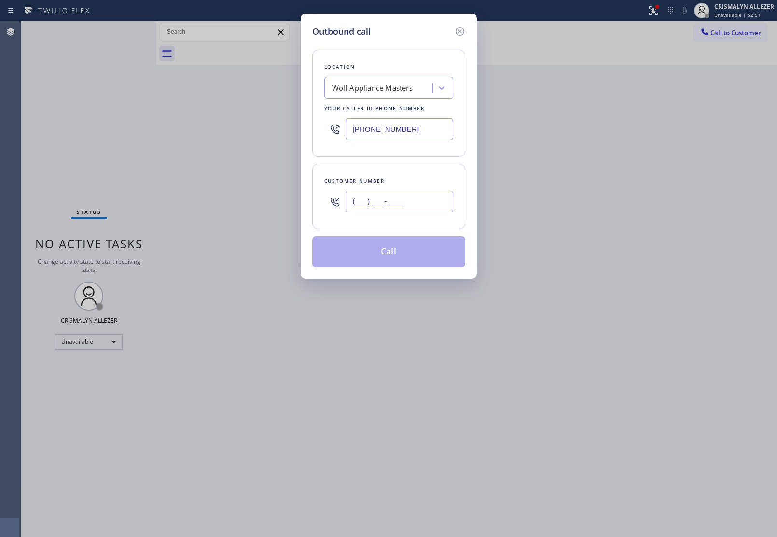
paste input "602) 504-7965"
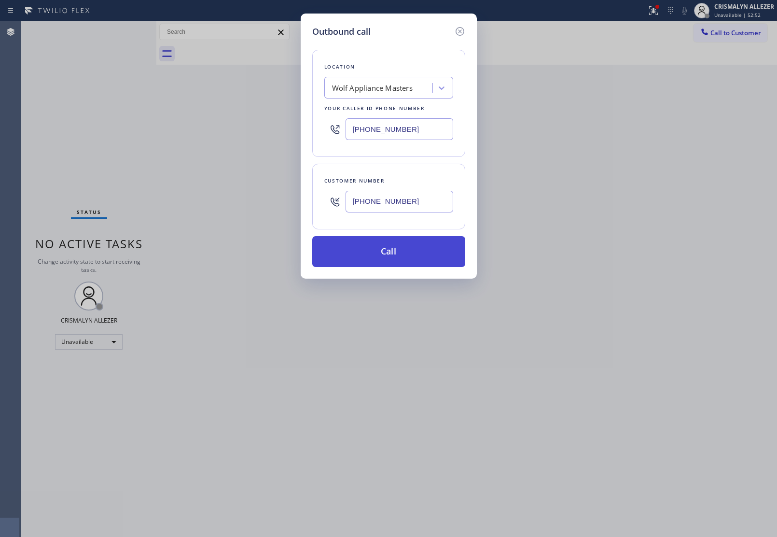
type input "(602) 504-7965"
click at [394, 256] on button "Call" at bounding box center [388, 251] width 153 height 31
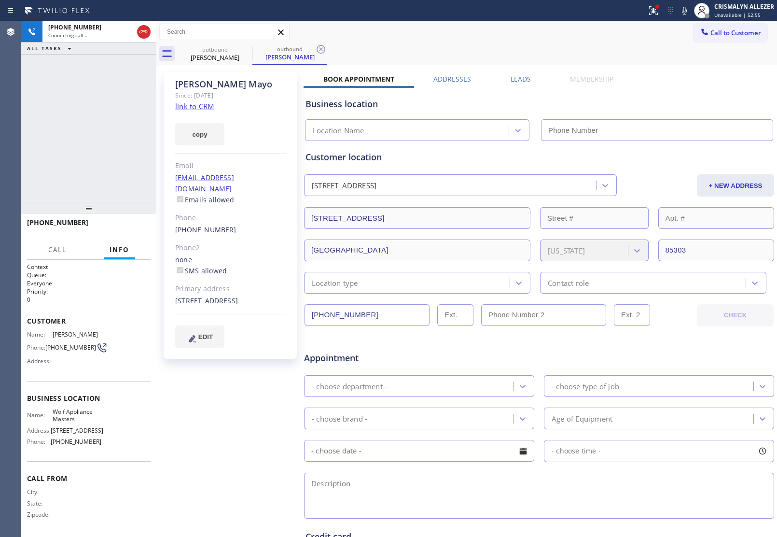
click at [197, 105] on link "link to CRM" at bounding box center [194, 106] width 39 height 10
type input "(623) 432-9364"
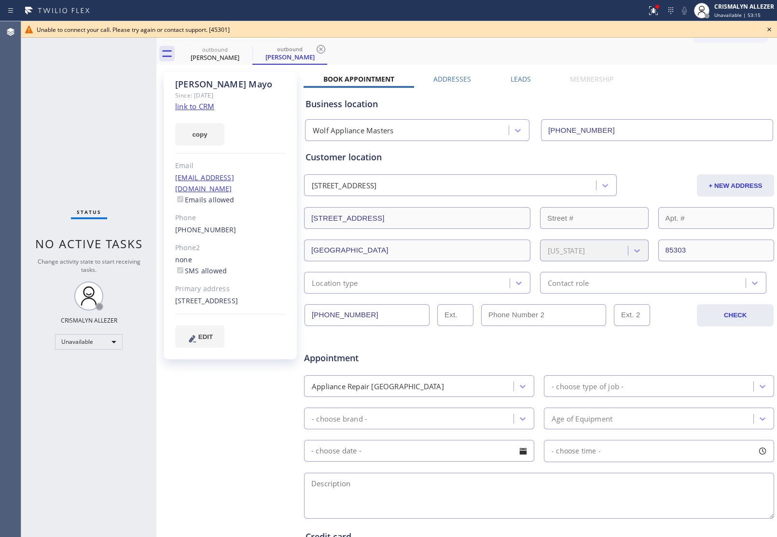
click at [771, 28] on icon at bounding box center [770, 30] width 4 height 4
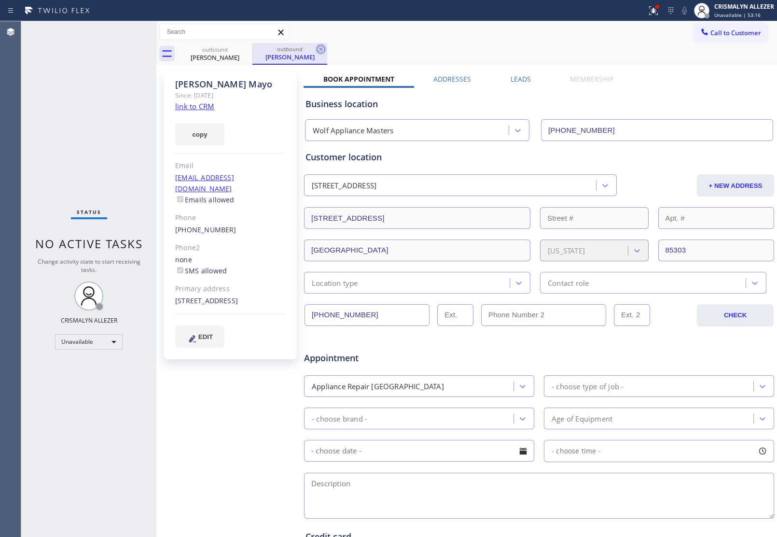
click at [318, 50] on icon at bounding box center [321, 49] width 12 height 12
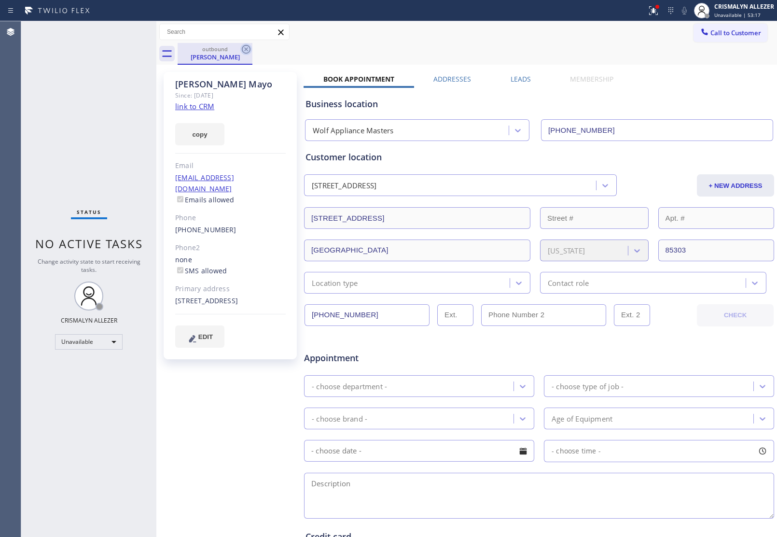
click at [244, 51] on icon at bounding box center [246, 49] width 12 height 12
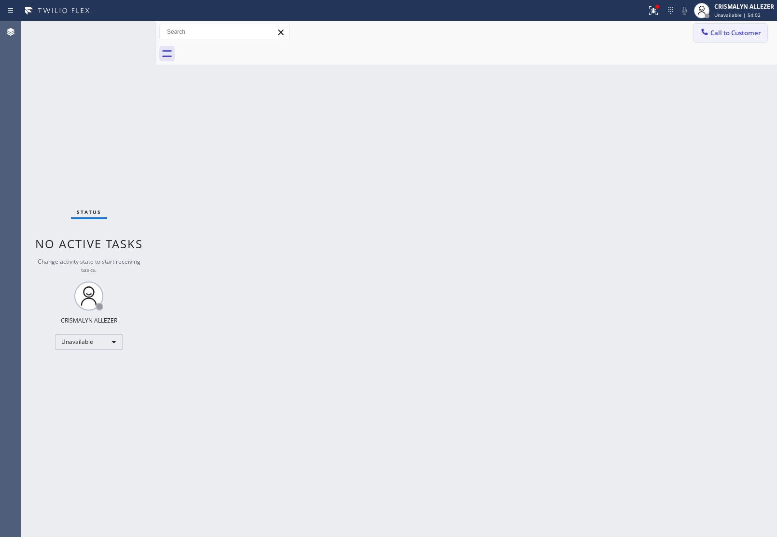
drag, startPoint x: 727, startPoint y: 35, endPoint x: 535, endPoint y: 92, distance: 200.9
click at [726, 35] on span "Call to Customer" at bounding box center [736, 32] width 51 height 9
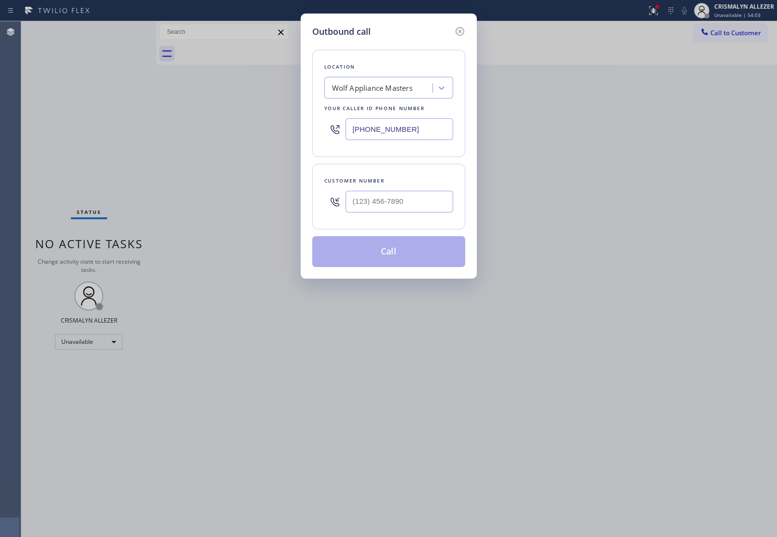
drag, startPoint x: 435, startPoint y: 130, endPoint x: 179, endPoint y: 100, distance: 258.2
click at [192, 103] on div "Outbound call Location Wolf Appliance Masters Your caller id phone number (623)…" at bounding box center [388, 268] width 777 height 537
paste input "818) 699-9947"
type input "(818) 699-9947"
paste input "323) 497-3386"
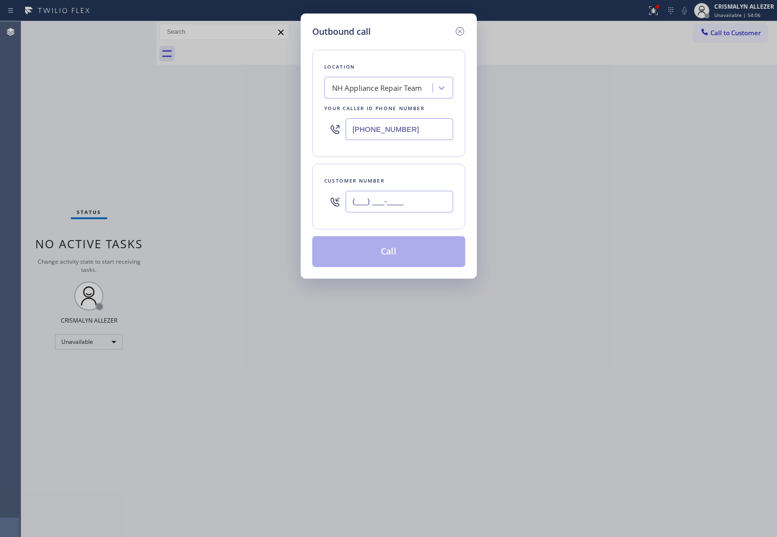
click at [402, 203] on input "(___) ___-____" at bounding box center [400, 202] width 108 height 22
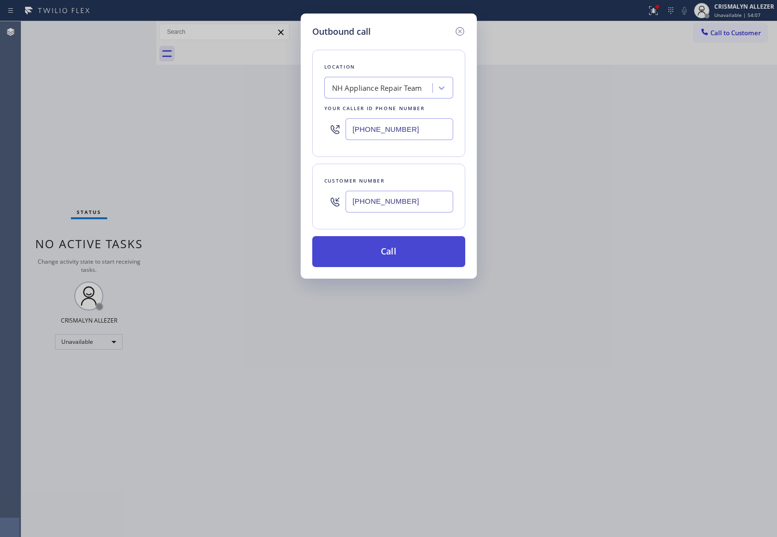
type input "(323) 497-3386"
click at [386, 257] on button "Call" at bounding box center [388, 251] width 153 height 31
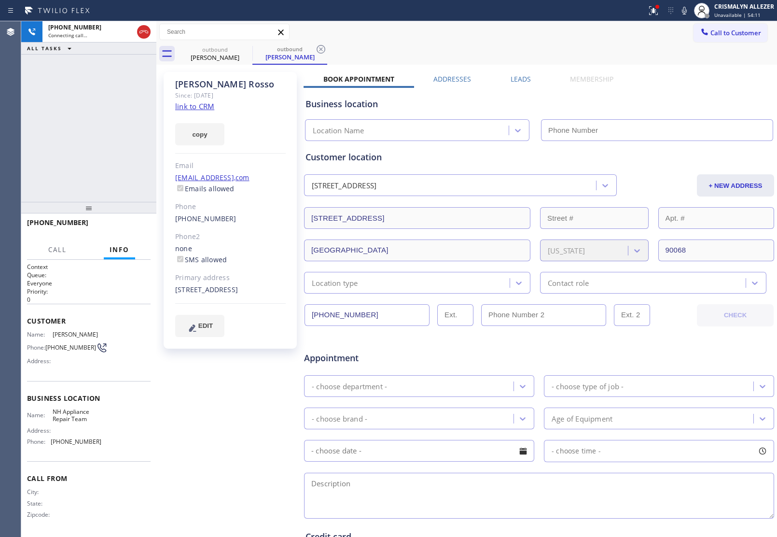
click at [204, 107] on link "link to CRM" at bounding box center [194, 106] width 39 height 10
type input "(818) 699-9947"
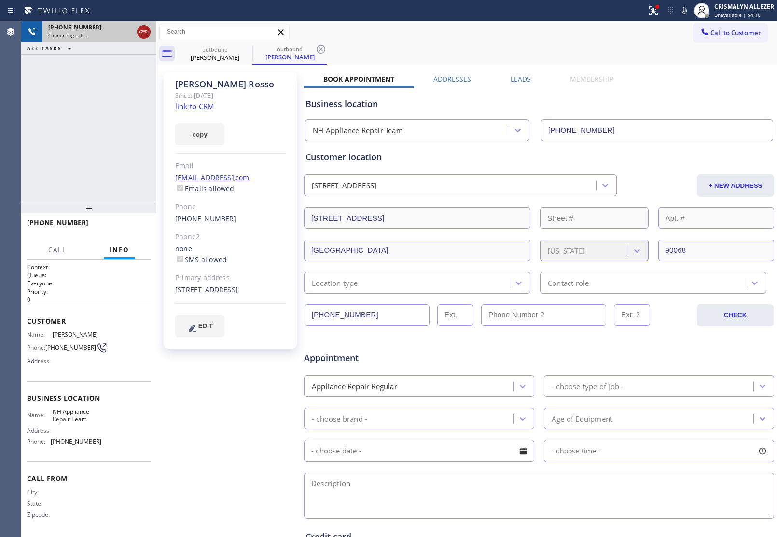
click at [141, 31] on icon at bounding box center [144, 32] width 12 height 12
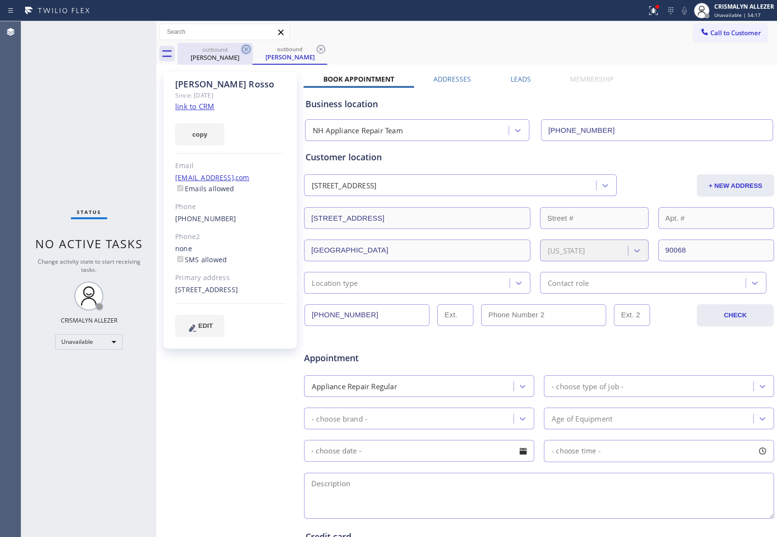
drag, startPoint x: 320, startPoint y: 47, endPoint x: 249, endPoint y: 52, distance: 70.7
click at [317, 47] on icon at bounding box center [321, 49] width 12 height 12
click at [247, 46] on icon at bounding box center [246, 49] width 12 height 12
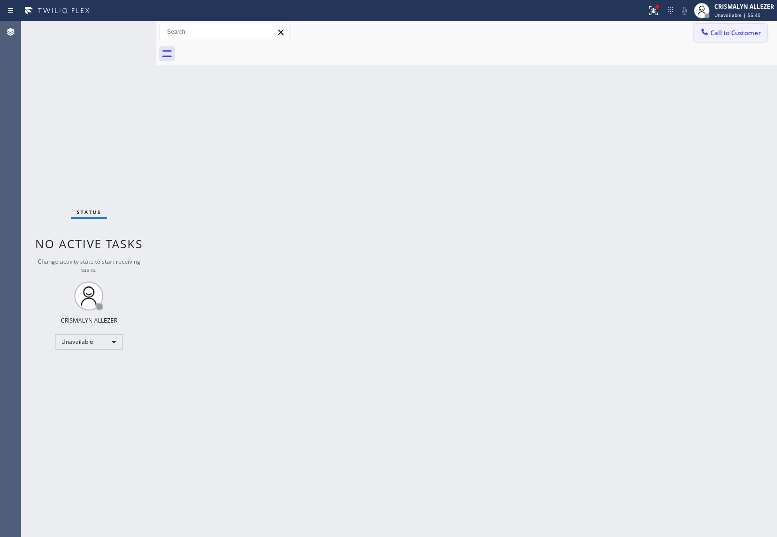
click at [703, 35] on button "Call to Customer" at bounding box center [731, 33] width 74 height 18
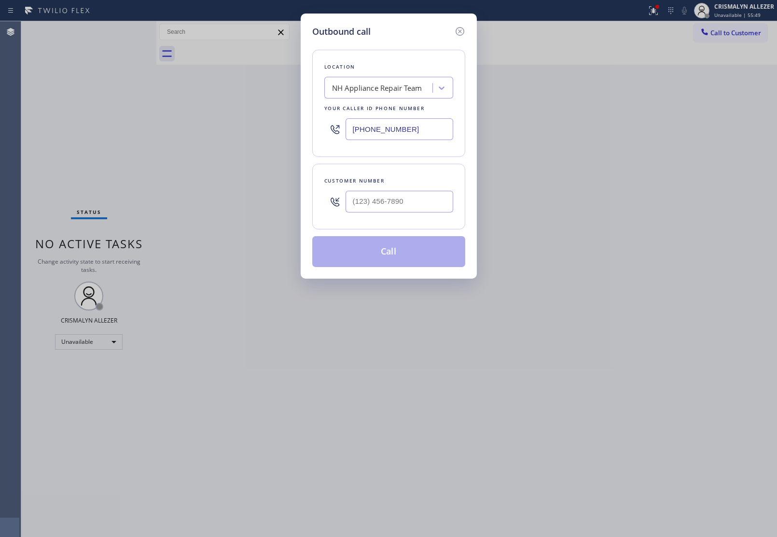
paste input "05) 387-6909"
drag, startPoint x: 423, startPoint y: 125, endPoint x: 203, endPoint y: 106, distance: 220.0
click at [203, 108] on div "Outbound call Location NH Appliance Repair Team Your caller id phone number (81…" at bounding box center [388, 268] width 777 height 537
type input "(805) 387-6909"
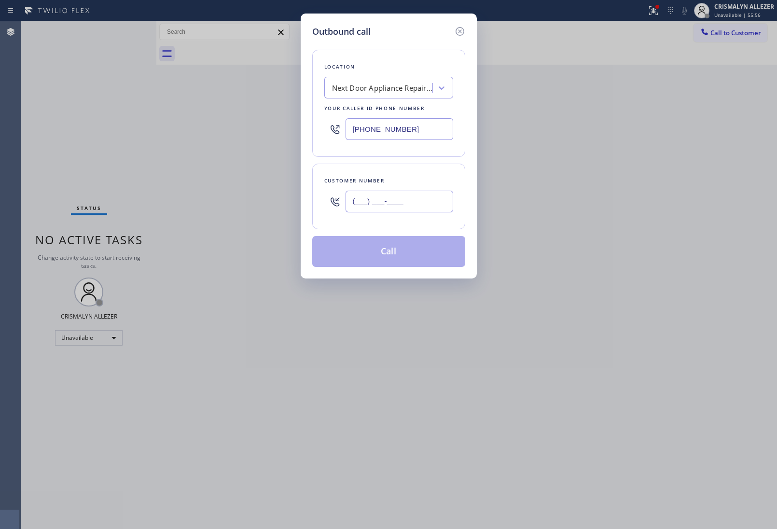
click at [442, 206] on input "(___) ___-____" at bounding box center [400, 202] width 108 height 22
paste input "805) 455-3893"
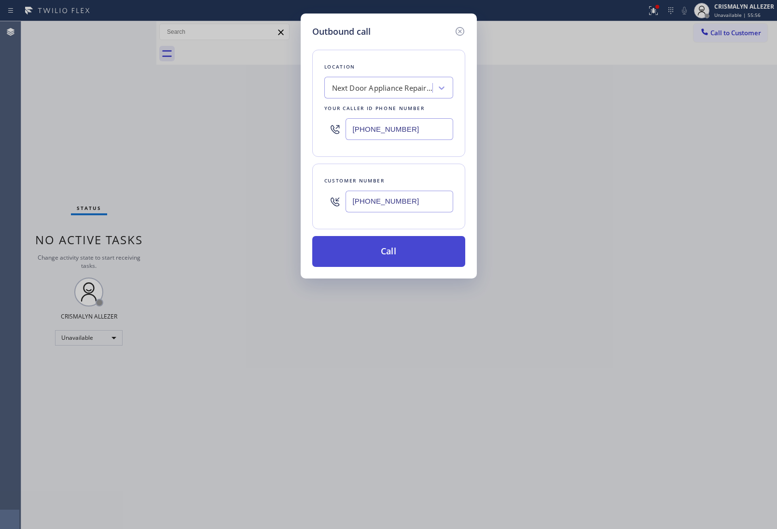
type input "(805) 455-3893"
click at [401, 255] on button "Call" at bounding box center [388, 251] width 153 height 31
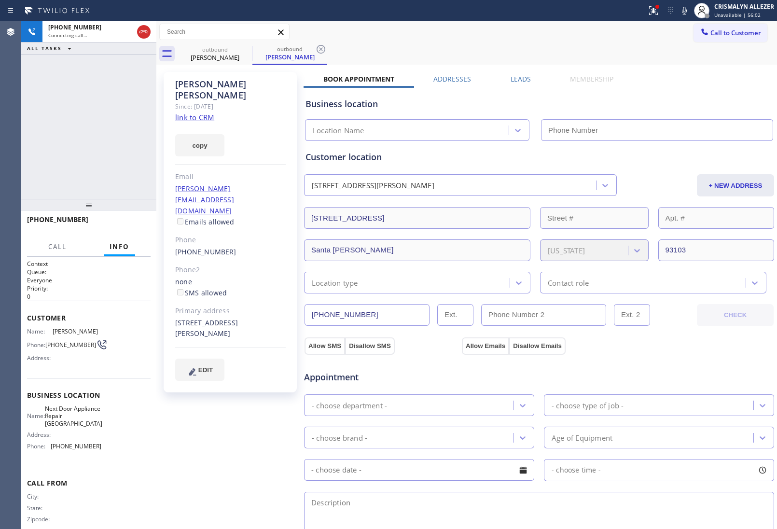
type input "(805) 387-6909"
click at [201, 113] on link "link to CRM" at bounding box center [194, 118] width 39 height 10
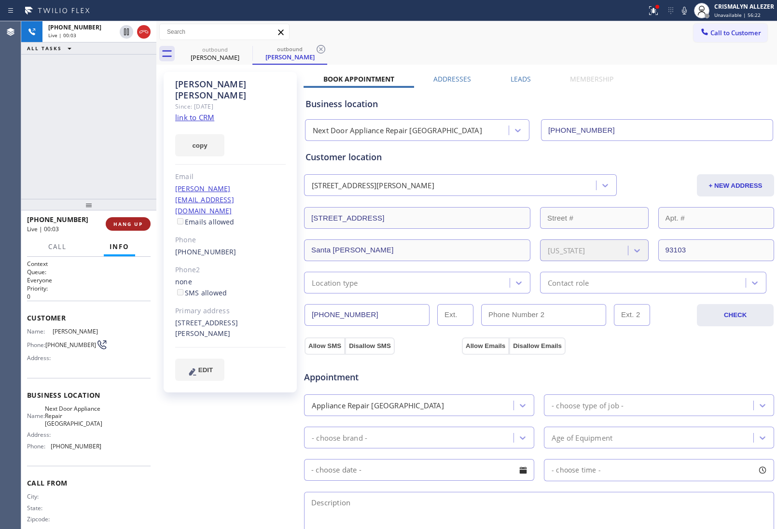
click at [124, 227] on span "HANG UP" at bounding box center [127, 224] width 29 height 7
click at [137, 223] on span "COMPLETE" at bounding box center [126, 224] width 33 height 7
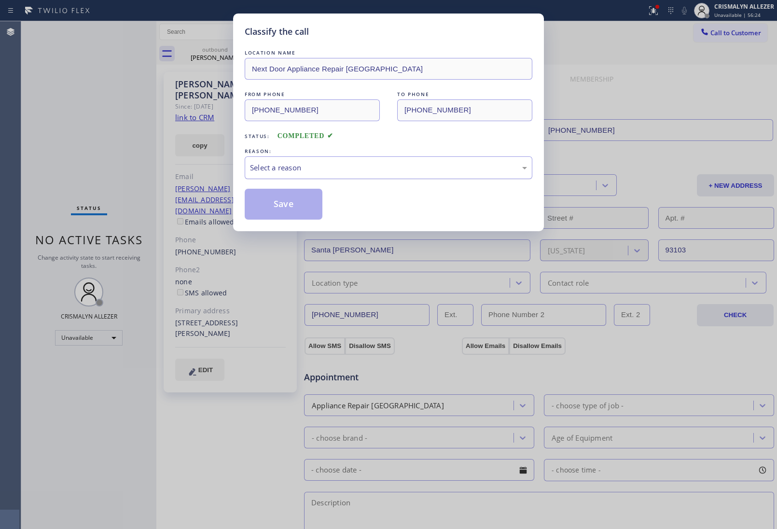
drag, startPoint x: 387, startPoint y: 174, endPoint x: 379, endPoint y: 178, distance: 9.1
click at [387, 173] on div "Select a reason" at bounding box center [388, 167] width 277 height 11
click at [285, 210] on button "Save" at bounding box center [284, 204] width 78 height 31
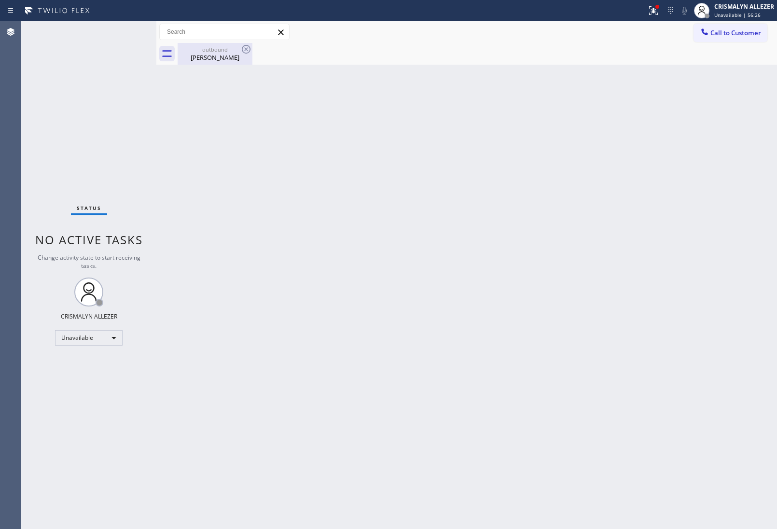
click at [225, 57] on div "Steve Roth" at bounding box center [215, 57] width 73 height 9
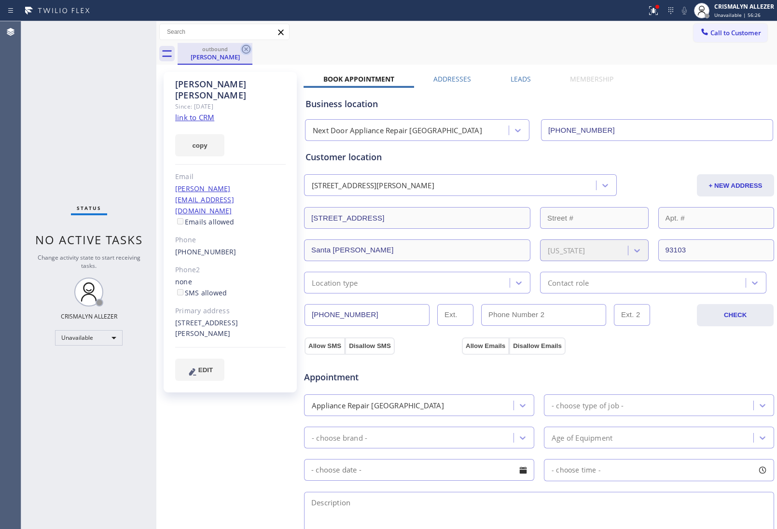
click at [249, 49] on icon at bounding box center [246, 49] width 12 height 12
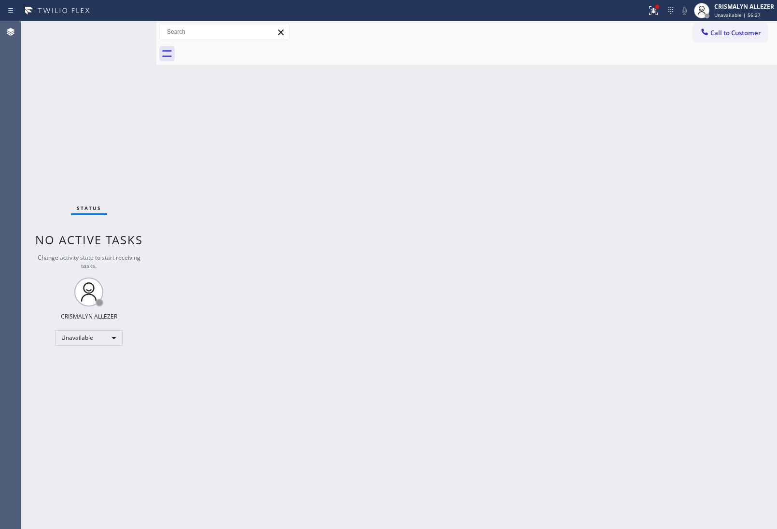
drag, startPoint x: 741, startPoint y: 35, endPoint x: 545, endPoint y: 145, distance: 225.3
click at [739, 36] on span "Call to Customer" at bounding box center [736, 32] width 51 height 9
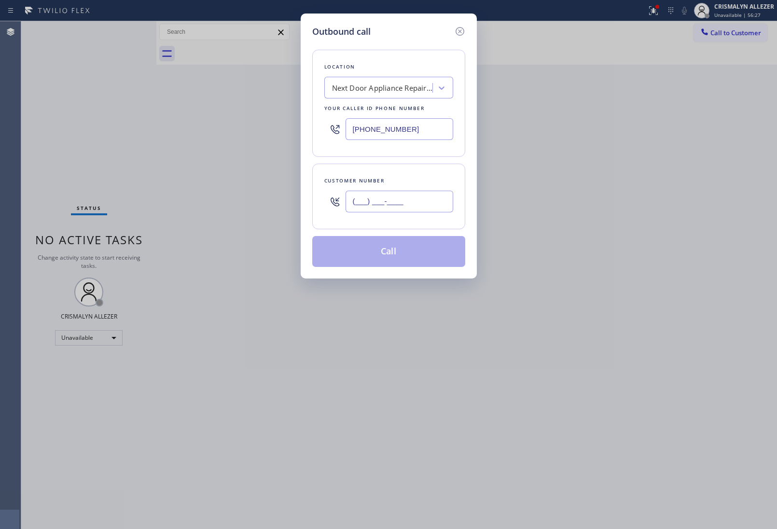
click at [428, 203] on input "(___) ___-____" at bounding box center [400, 202] width 108 height 22
paste input "text"
type input "(___) ___-____"
paste input "805) 455-3893"
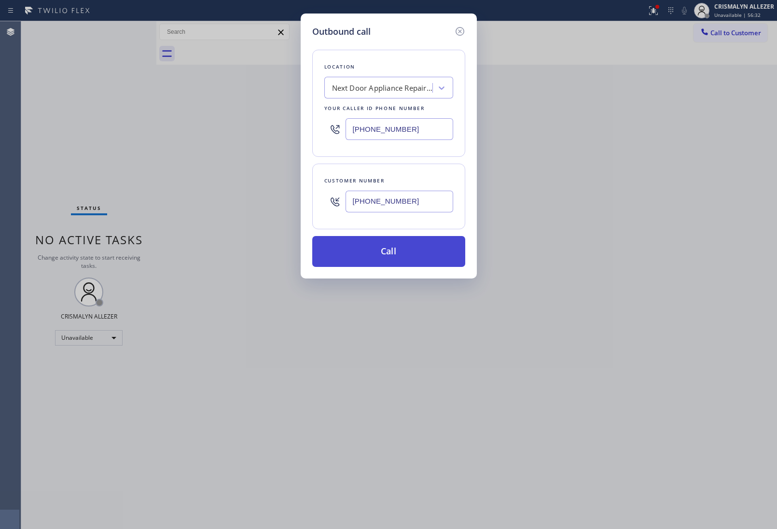
type input "(805) 455-3893"
click at [389, 251] on button "Call" at bounding box center [388, 251] width 153 height 31
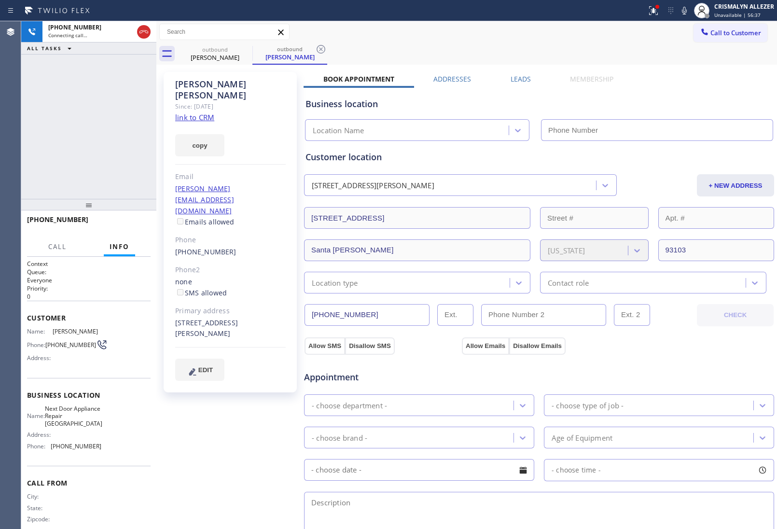
type input "(805) 387-6909"
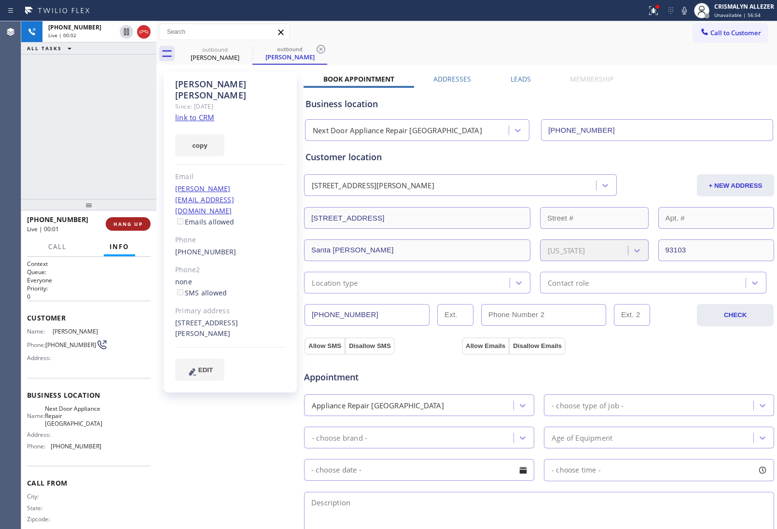
click at [122, 227] on span "HANG UP" at bounding box center [127, 224] width 29 height 7
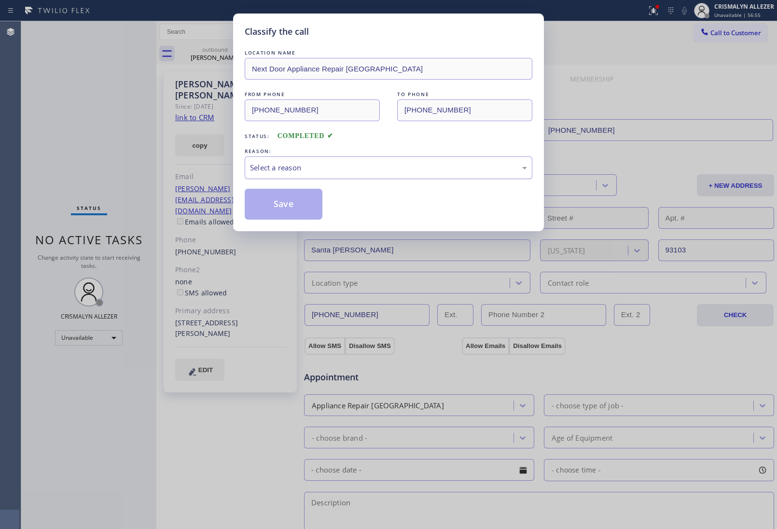
click at [407, 165] on div "Select a reason" at bounding box center [388, 167] width 277 height 11
click at [276, 211] on button "Save" at bounding box center [284, 204] width 78 height 31
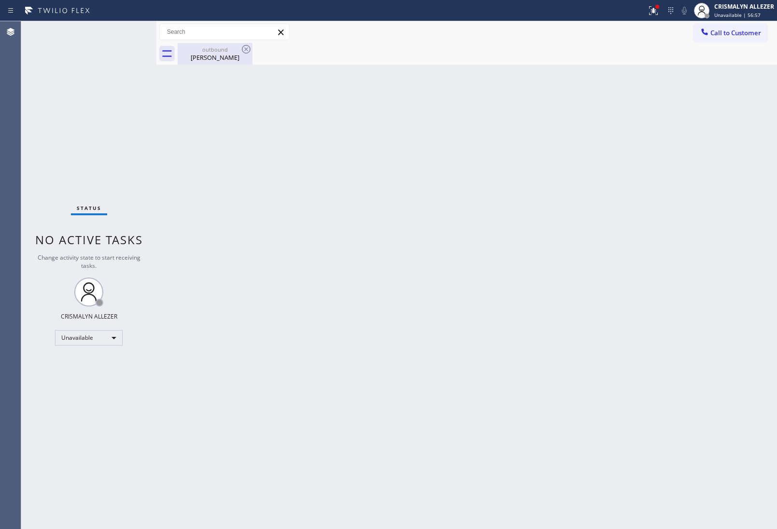
click at [220, 52] on div "outbound" at bounding box center [215, 49] width 73 height 7
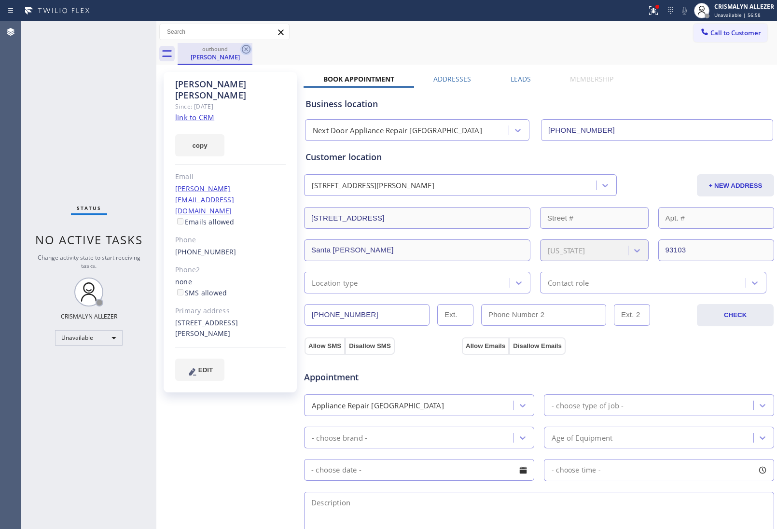
click at [250, 51] on icon at bounding box center [246, 49] width 12 height 12
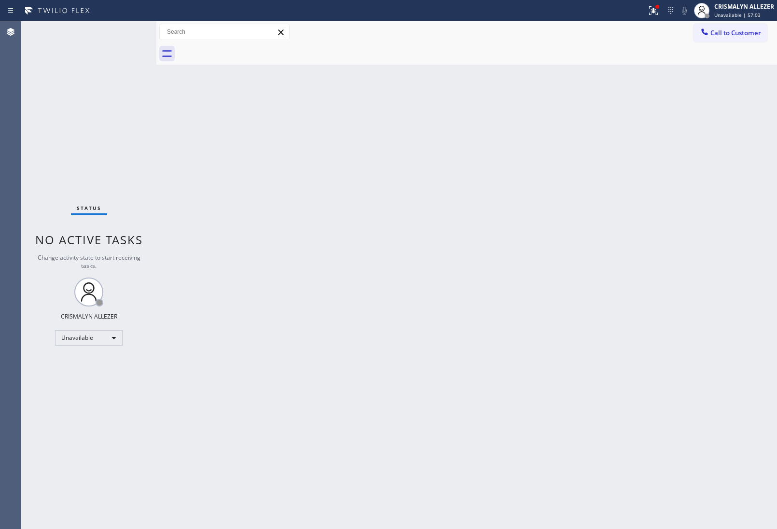
drag, startPoint x: 431, startPoint y: 274, endPoint x: 468, endPoint y: 250, distance: 45.0
click at [442, 267] on div "Back to Dashboard Change Sender ID Customers Technicians Select a contact Outbo…" at bounding box center [466, 275] width 621 height 508
click at [732, 34] on span "Call to Customer" at bounding box center [736, 32] width 51 height 9
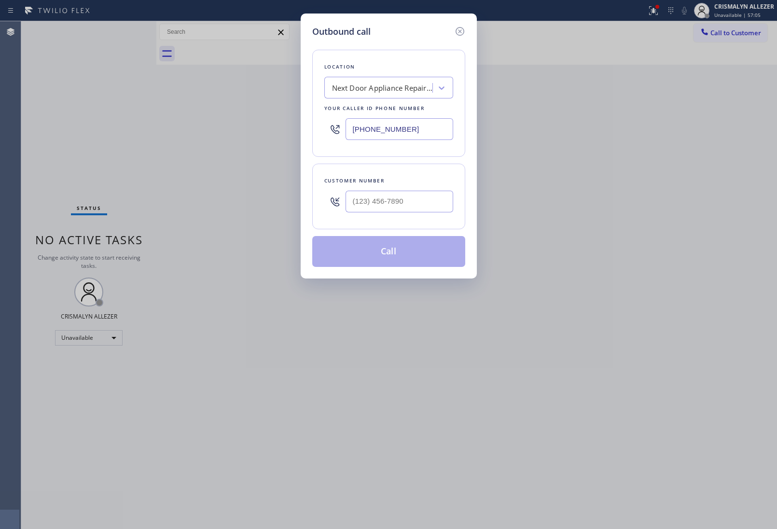
drag, startPoint x: 436, startPoint y: 129, endPoint x: 112, endPoint y: 113, distance: 324.9
click at [124, 110] on div "Outbound call Location Next Door Appliance Repair Hope Ranch Your caller id pho…" at bounding box center [388, 264] width 777 height 529
paste input "305) 680-3364"
type input "(305) 680-3364"
click at [409, 200] on input "(___) ___-____" at bounding box center [400, 202] width 108 height 22
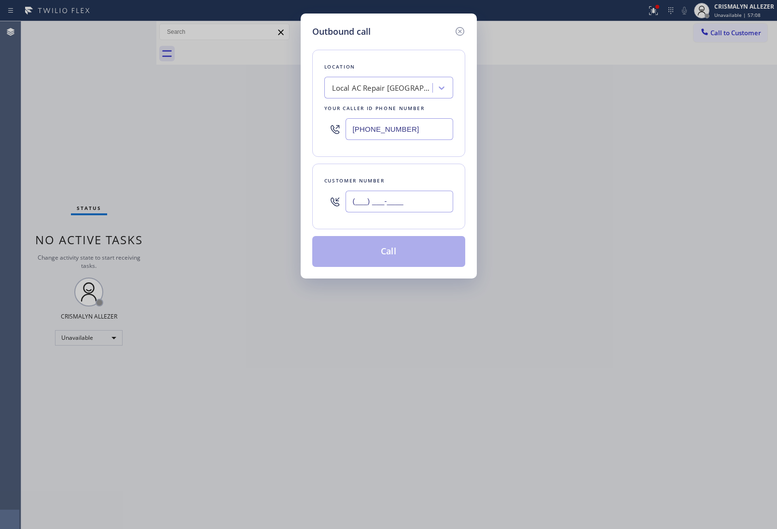
paste input "305) 735-7036"
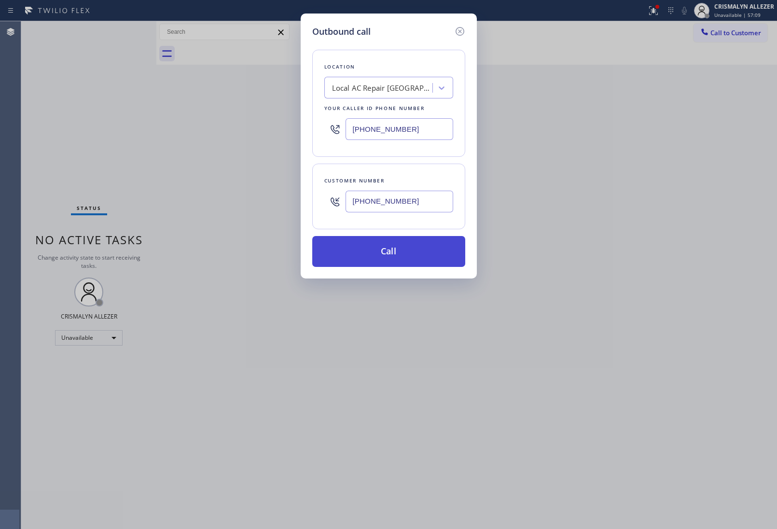
type input "(305) 735-7036"
click at [388, 254] on button "Call" at bounding box center [388, 251] width 153 height 31
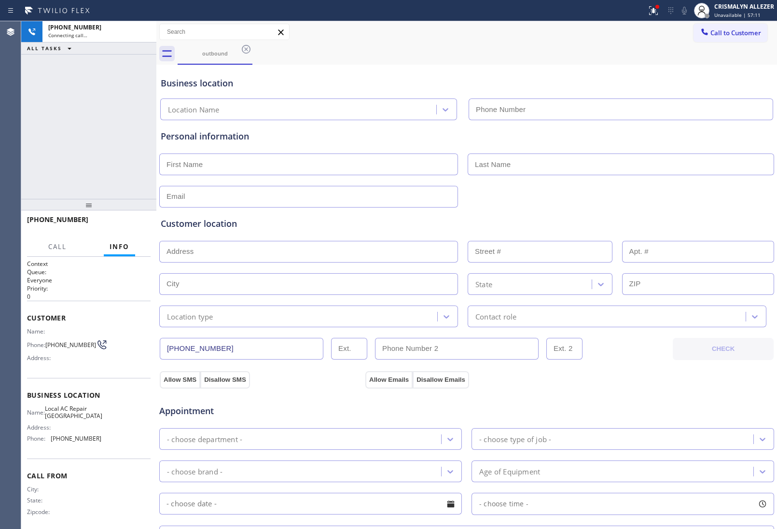
type input "(305) 680-3364"
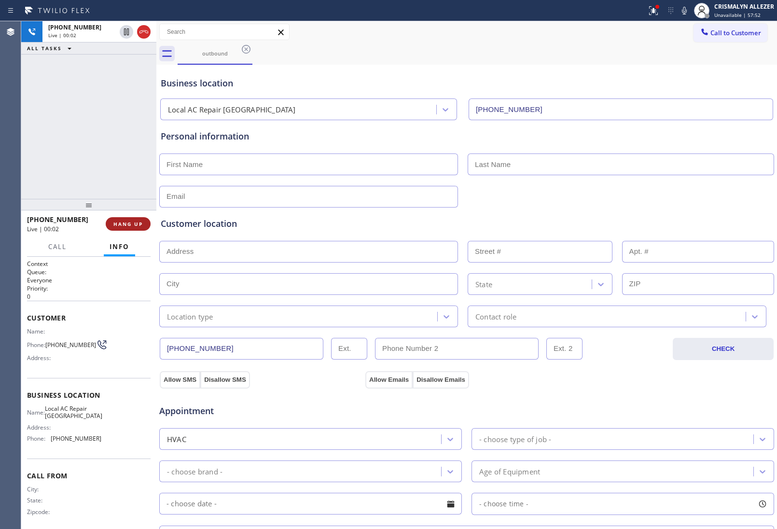
click at [124, 222] on span "HANG UP" at bounding box center [127, 224] width 29 height 7
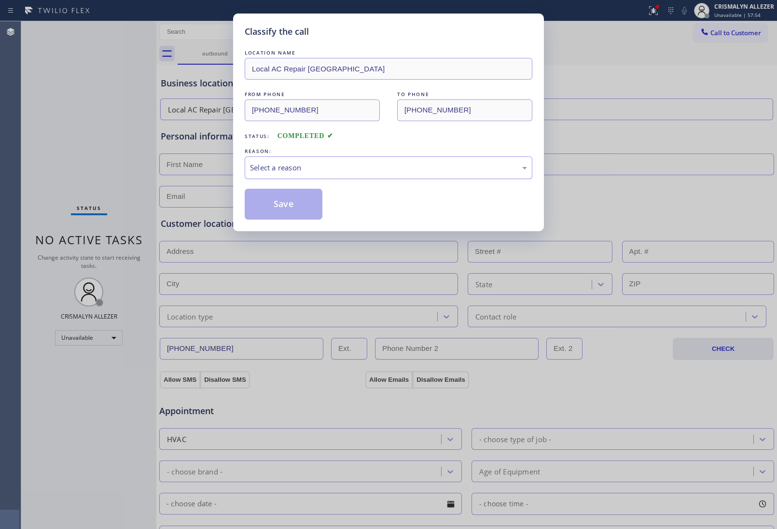
click at [373, 170] on div "Select a reason" at bounding box center [388, 167] width 277 height 11
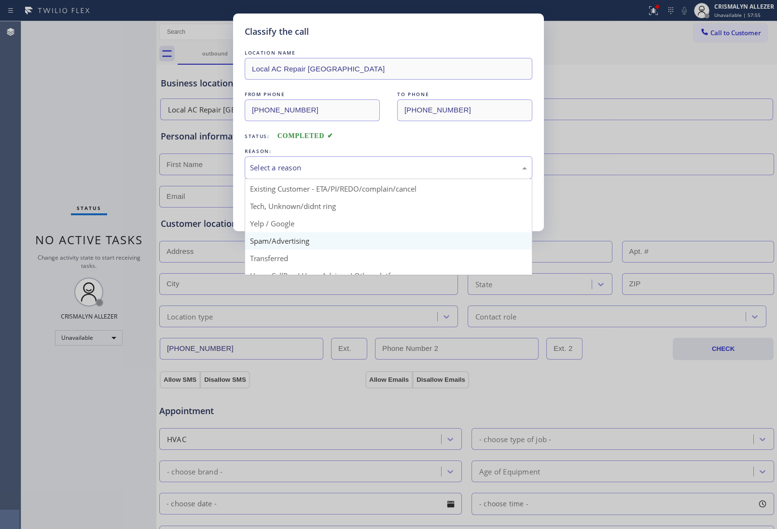
scroll to position [66, 0]
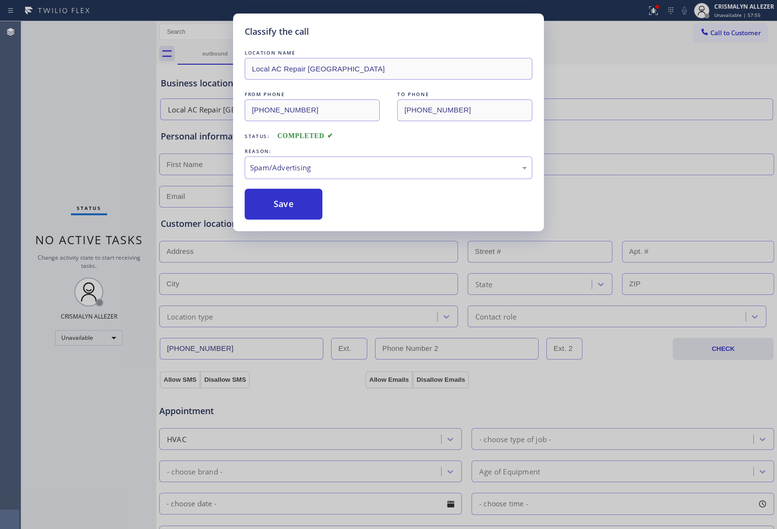
click at [288, 211] on button "Save" at bounding box center [284, 204] width 78 height 31
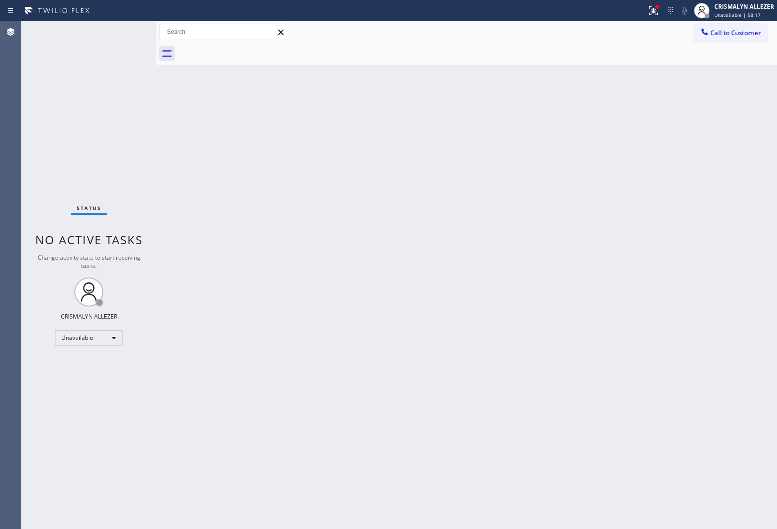
drag, startPoint x: 742, startPoint y: 33, endPoint x: 530, endPoint y: 127, distance: 231.8
click at [736, 35] on span "Call to Customer" at bounding box center [736, 32] width 51 height 9
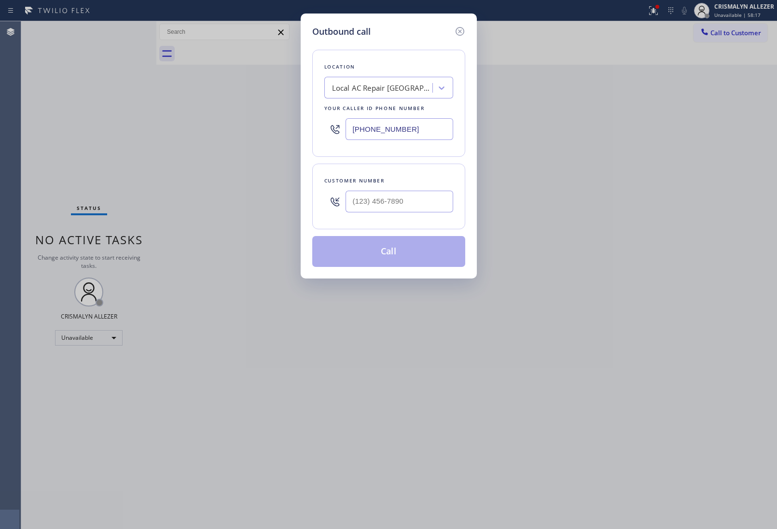
click at [204, 114] on div "Outbound call Location Local AC Repair North Miami Your caller id phone number …" at bounding box center [388, 264] width 777 height 529
paste input "408) 214-8595"
click at [423, 131] on input "(408) 214-8595" at bounding box center [400, 129] width 108 height 22
type input "(408) 214-8595"
click at [412, 206] on input "(___) ___-____" at bounding box center [400, 202] width 108 height 22
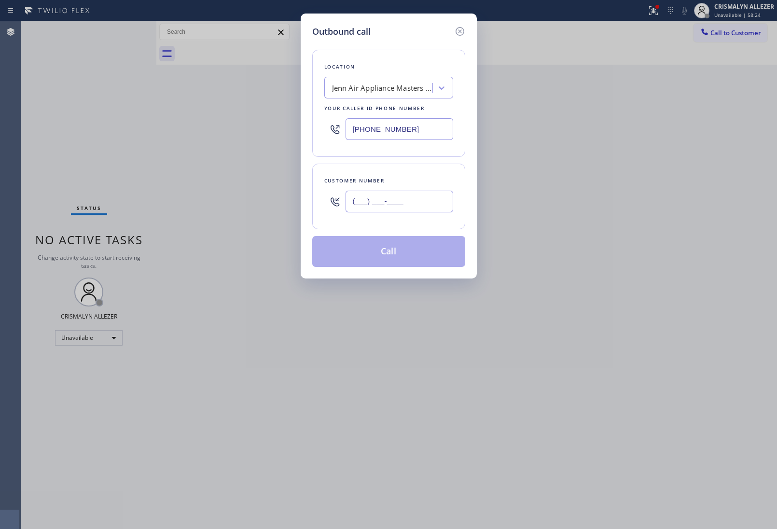
paste input "408) 506-9445"
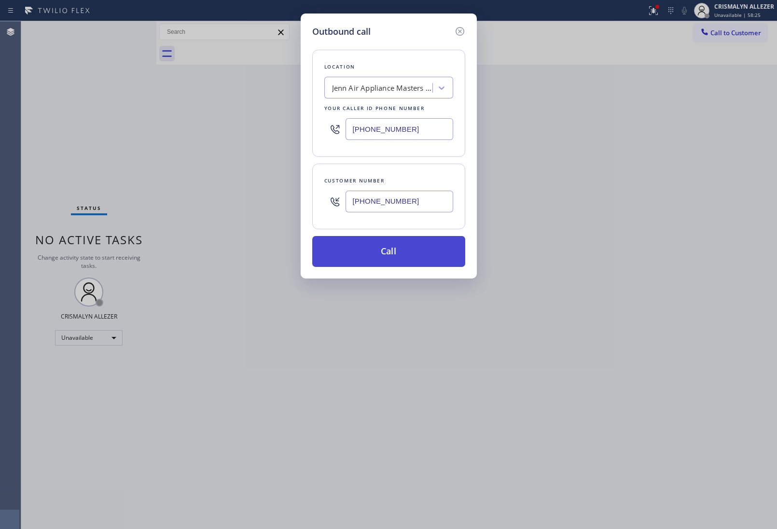
type input "(408) 506-9445"
click at [388, 256] on button "Call" at bounding box center [388, 251] width 153 height 31
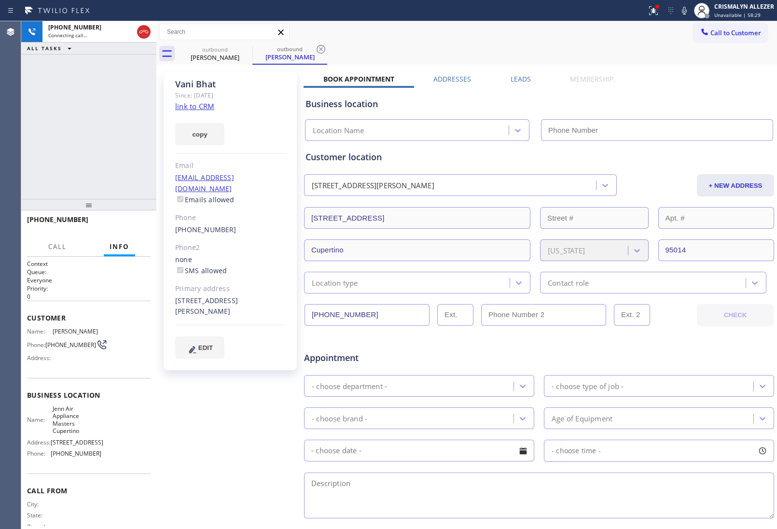
type input "(408) 214-8595"
click at [183, 105] on link "link to CRM" at bounding box center [194, 106] width 39 height 10
click at [123, 226] on span "HANG UP" at bounding box center [127, 224] width 29 height 7
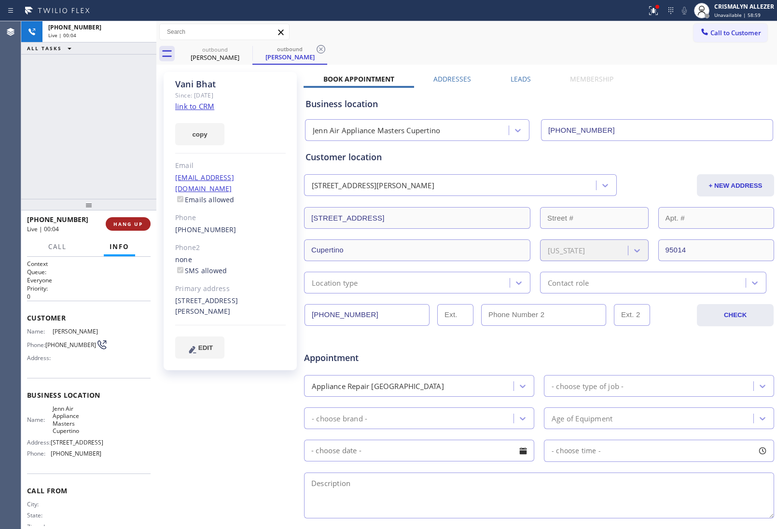
click at [123, 226] on span "HANG UP" at bounding box center [127, 224] width 29 height 7
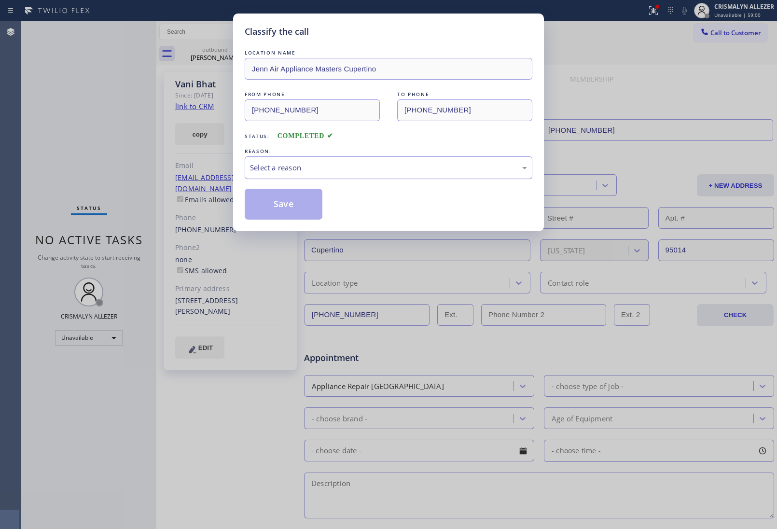
drag, startPoint x: 400, startPoint y: 170, endPoint x: 392, endPoint y: 174, distance: 8.6
click at [392, 174] on div "Select a reason" at bounding box center [389, 167] width 288 height 23
click at [264, 212] on button "Save" at bounding box center [284, 204] width 78 height 31
click at [254, 54] on div "Vani Bhat" at bounding box center [290, 57] width 73 height 9
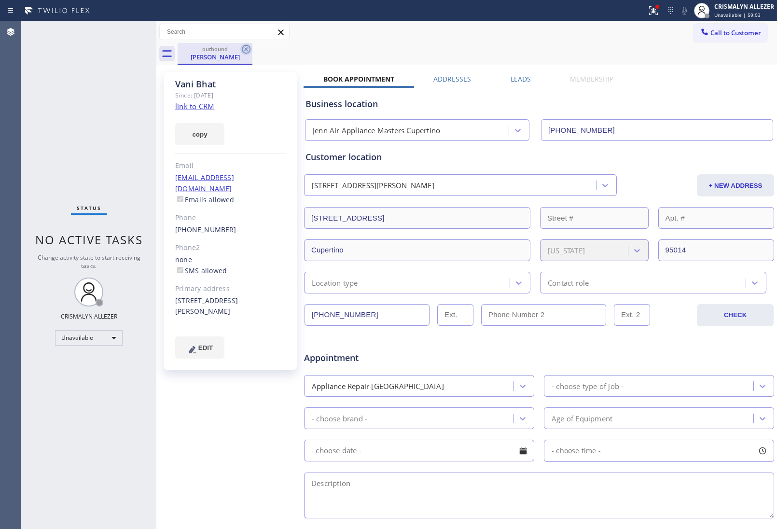
click at [242, 49] on icon at bounding box center [246, 49] width 9 height 9
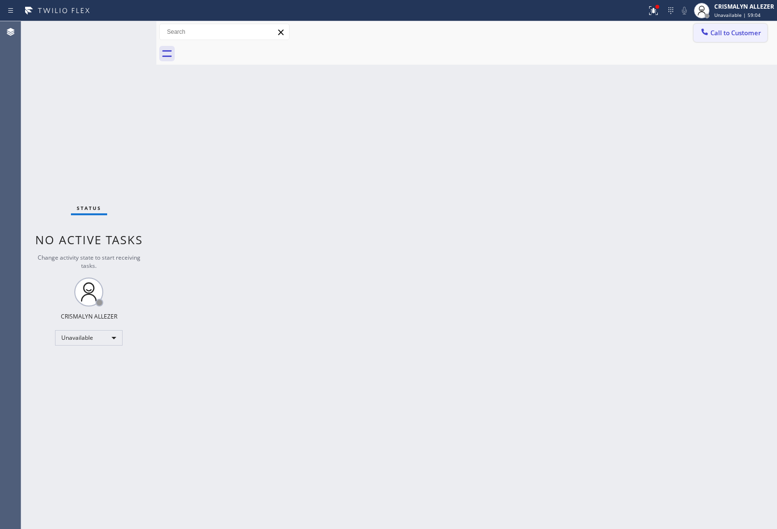
click at [718, 34] on span "Call to Customer" at bounding box center [736, 32] width 51 height 9
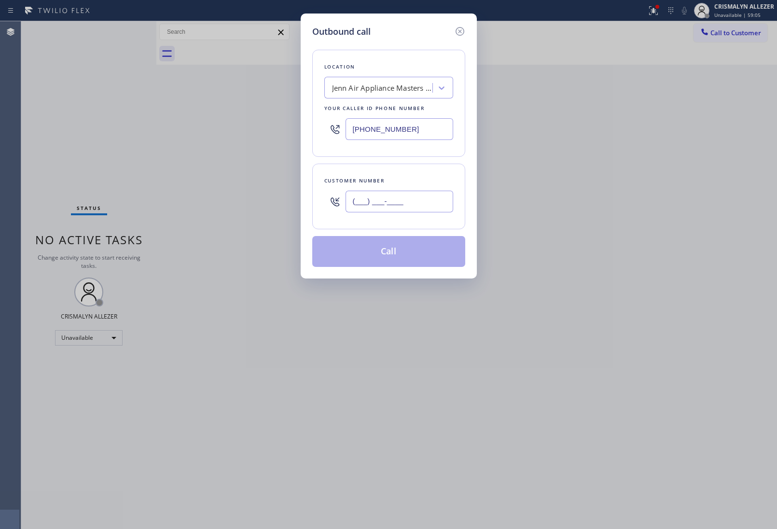
click at [428, 208] on input "(___) ___-____" at bounding box center [400, 202] width 108 height 22
paste input "text"
type input "(___) ___-____"
paste input "408) 506-9445"
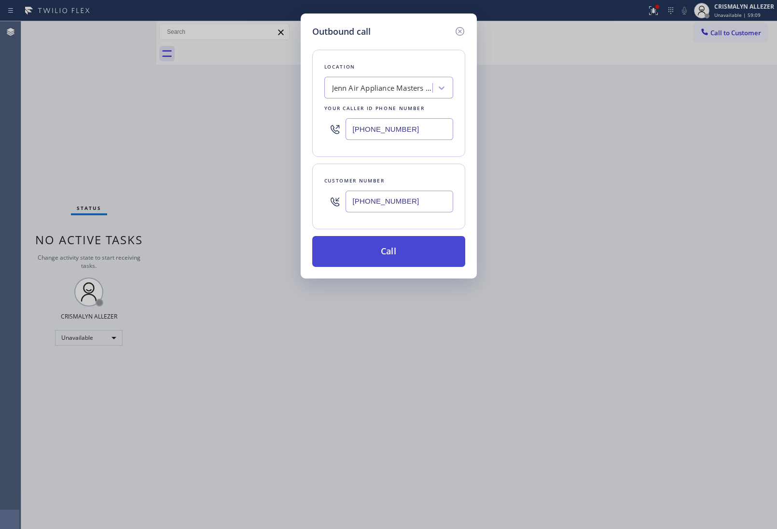
type input "(408) 506-9445"
click at [389, 262] on button "Call" at bounding box center [388, 251] width 153 height 31
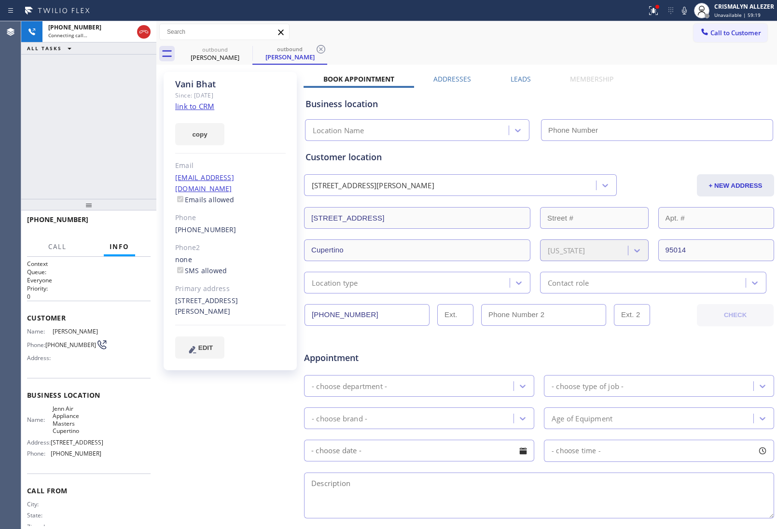
type input "(408) 214-8595"
click at [131, 225] on span "HANG UP" at bounding box center [127, 224] width 29 height 7
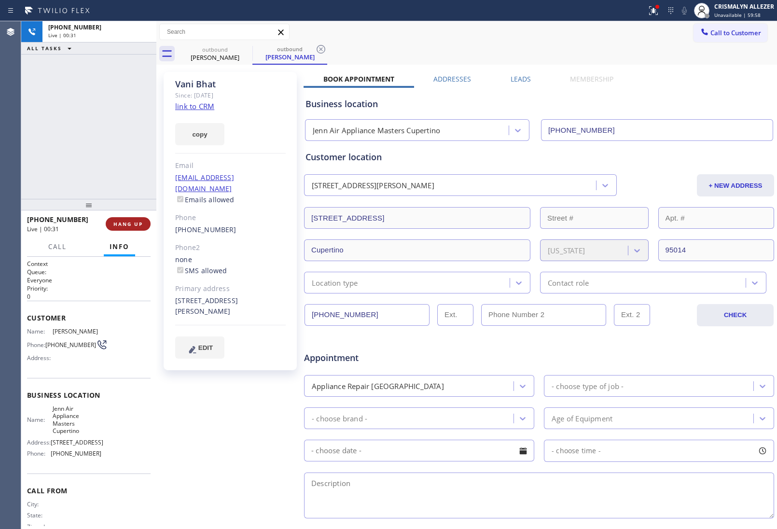
click at [131, 225] on span "HANG UP" at bounding box center [127, 224] width 29 height 7
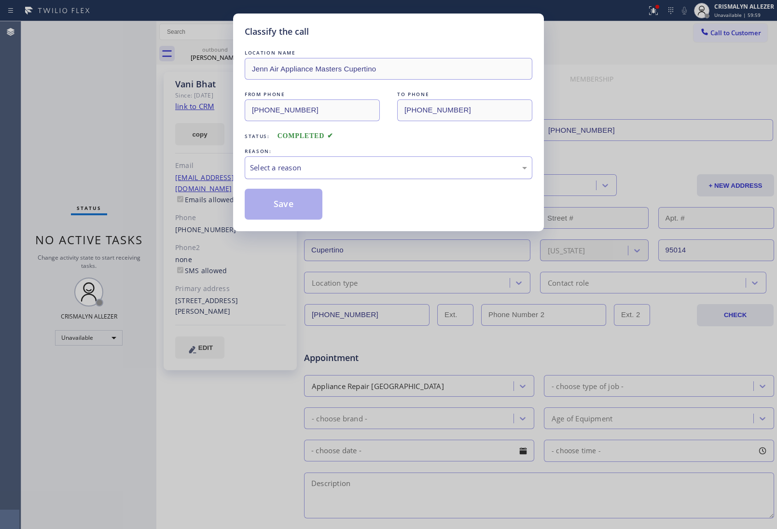
click at [403, 170] on div "Select a reason" at bounding box center [388, 167] width 277 height 11
click at [273, 205] on button "Save" at bounding box center [284, 204] width 78 height 31
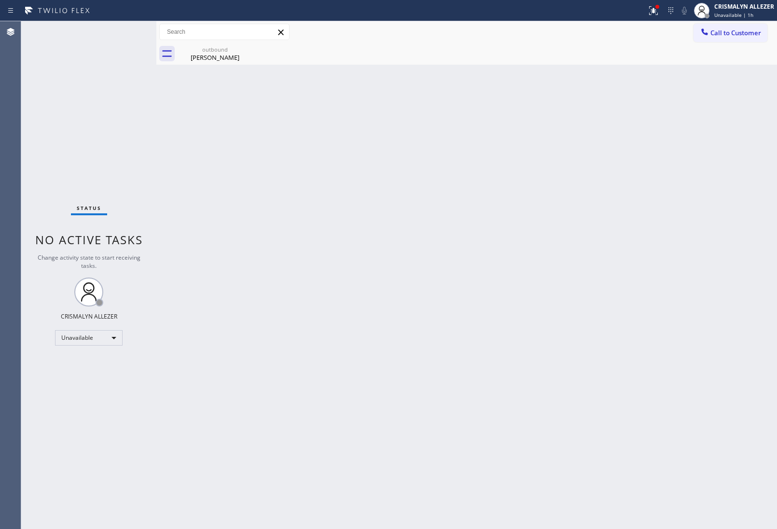
click at [216, 58] on div "Vani Bhat" at bounding box center [215, 57] width 73 height 9
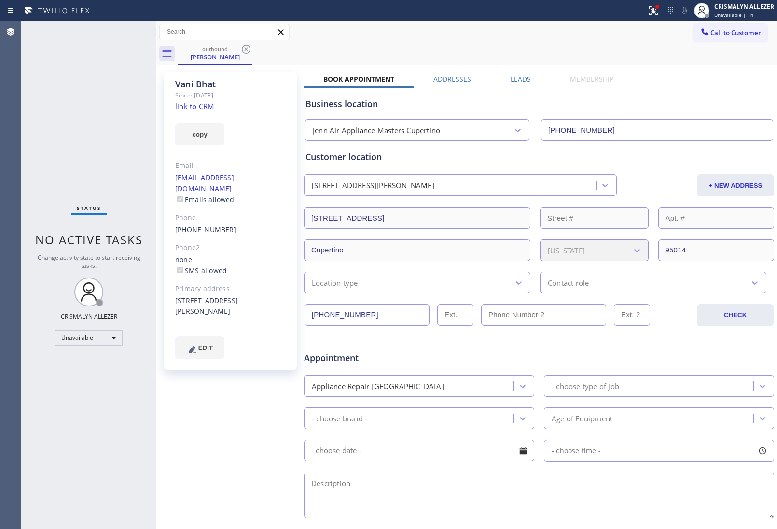
click at [517, 80] on label "Leads" at bounding box center [521, 78] width 20 height 9
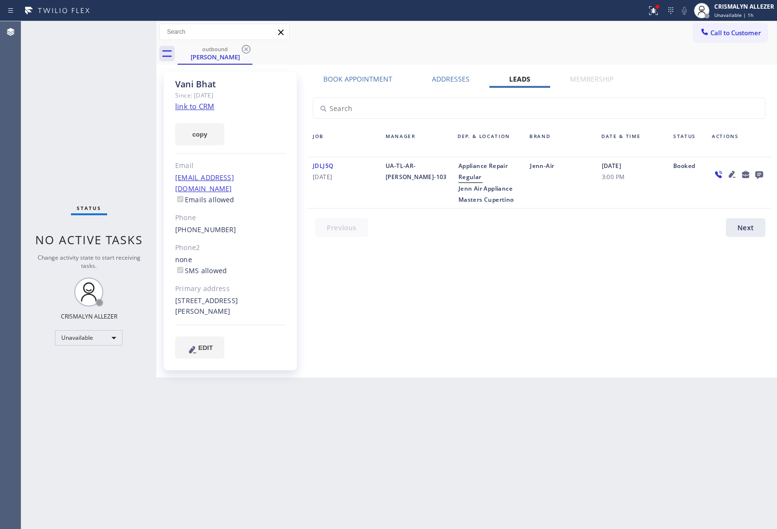
click at [757, 173] on icon at bounding box center [760, 175] width 8 height 8
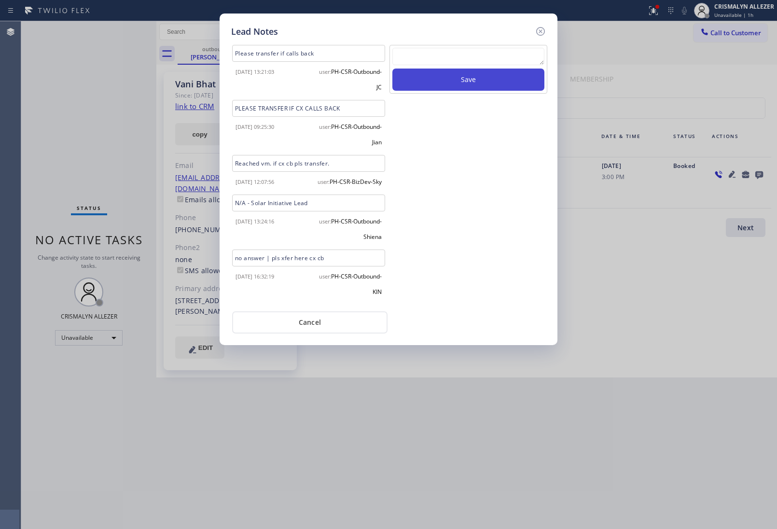
click at [460, 64] on textarea at bounding box center [469, 56] width 152 height 17
paste textarea "DON'T NEED SERVICE"
type textarea "DON'T NEED SERVICE"
click at [466, 80] on button "Save" at bounding box center [469, 80] width 152 height 22
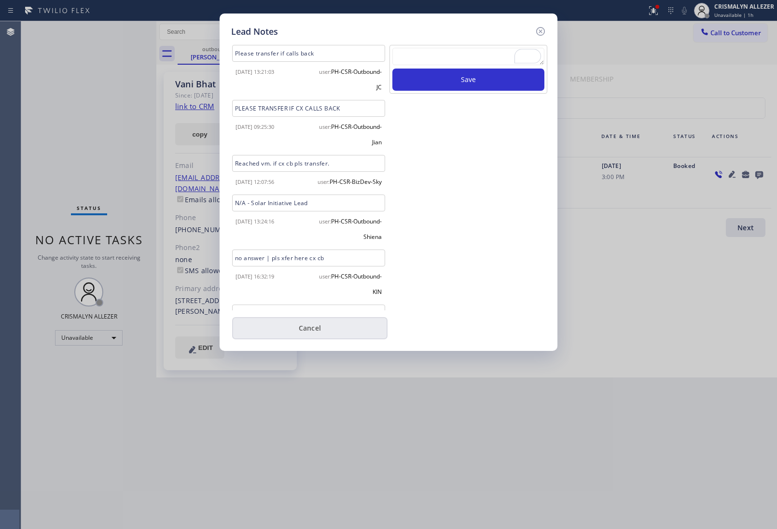
click at [305, 324] on button "Cancel" at bounding box center [309, 328] width 155 height 22
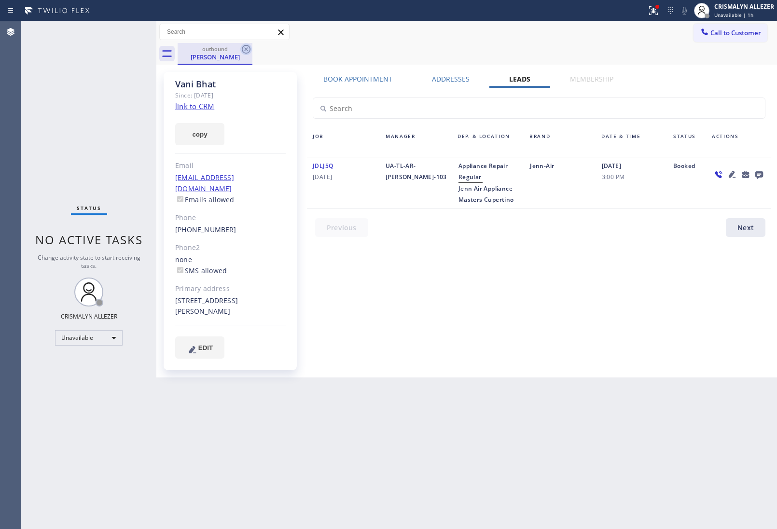
click at [244, 47] on icon at bounding box center [246, 49] width 12 height 12
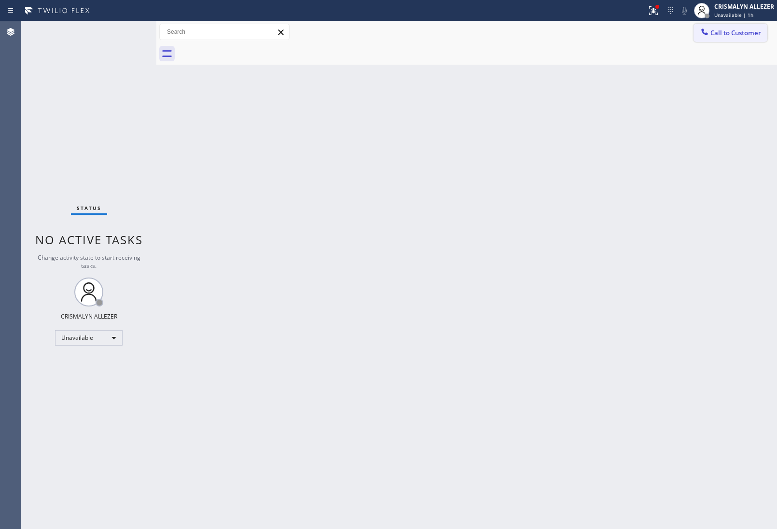
click at [726, 39] on button "Call to Customer" at bounding box center [731, 33] width 74 height 18
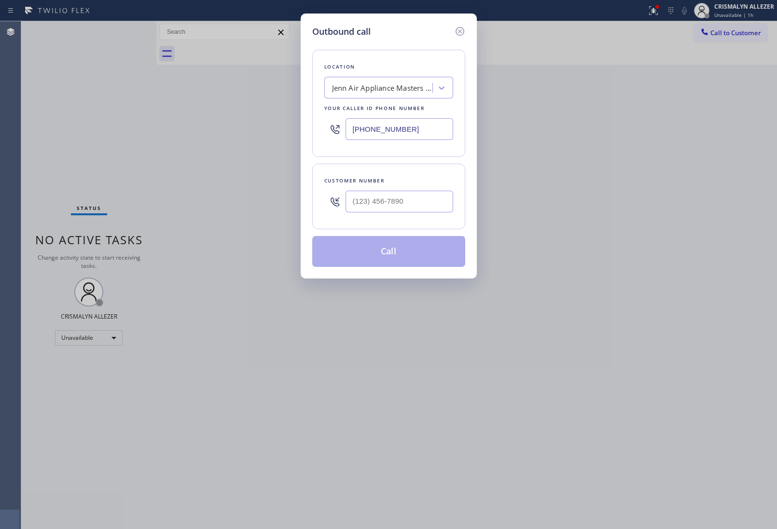
drag, startPoint x: 437, startPoint y: 133, endPoint x: 136, endPoint y: 123, distance: 301.5
click at [149, 130] on div "Outbound call Location Jenn Air Appliance Masters Cupertino Your caller id phon…" at bounding box center [388, 264] width 777 height 529
paste input "855) 731-4952"
type input "(855) 731-4952"
click at [427, 202] on input "text" at bounding box center [400, 202] width 108 height 22
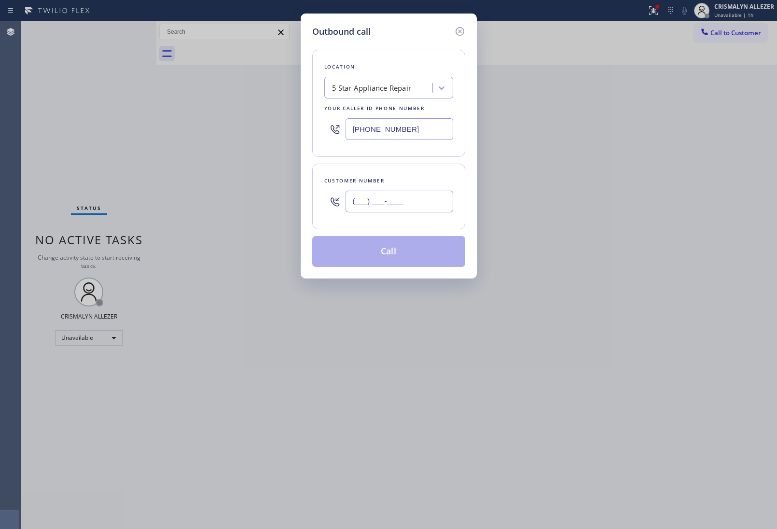
paste input "619) 454-0923"
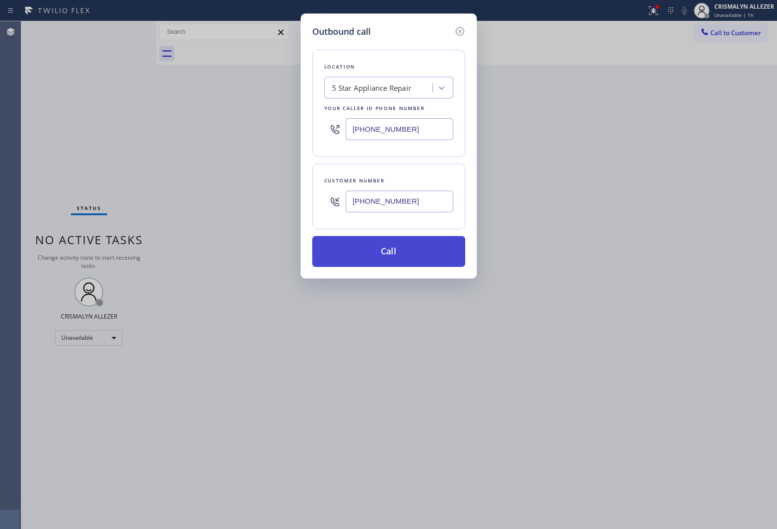
type input "(619) 454-0923"
click at [394, 253] on button "Call" at bounding box center [388, 251] width 153 height 31
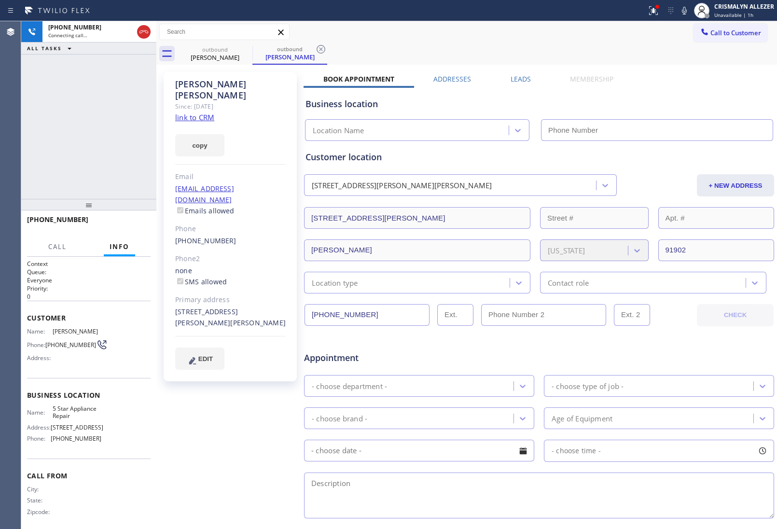
click at [197, 113] on link "link to CRM" at bounding box center [194, 118] width 39 height 10
type input "[PHONE_NUMBER]"
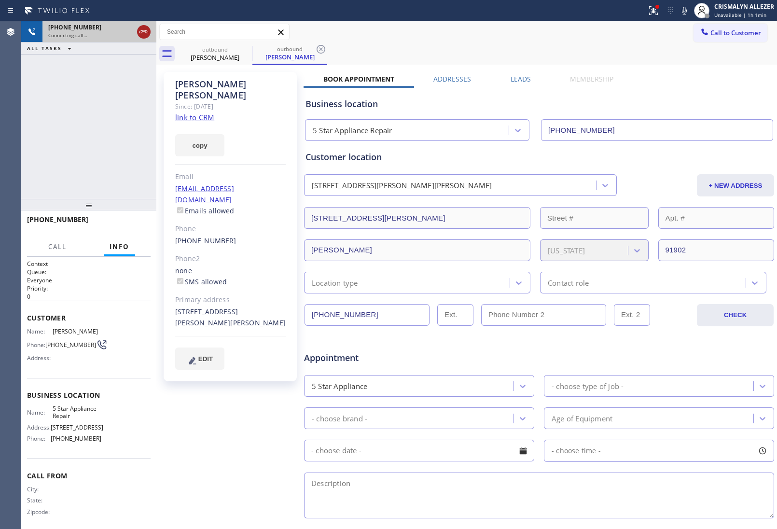
click at [145, 32] on icon at bounding box center [144, 32] width 12 height 12
click at [320, 50] on icon at bounding box center [321, 49] width 9 height 9
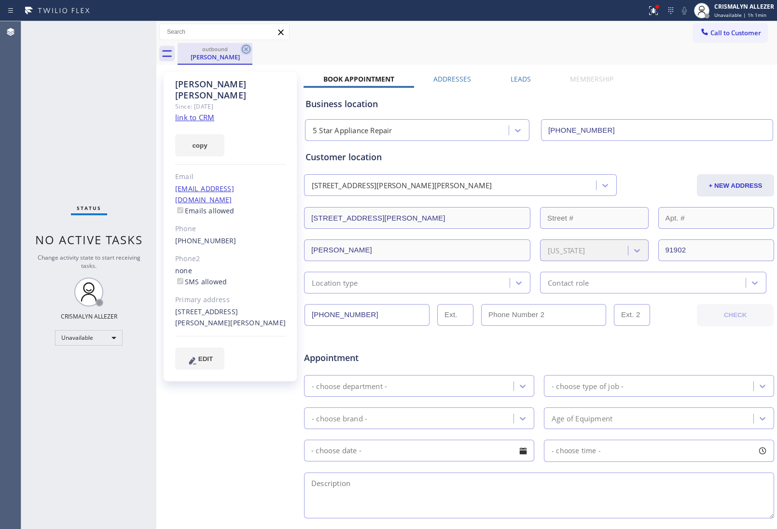
click at [250, 50] on icon at bounding box center [246, 49] width 9 height 9
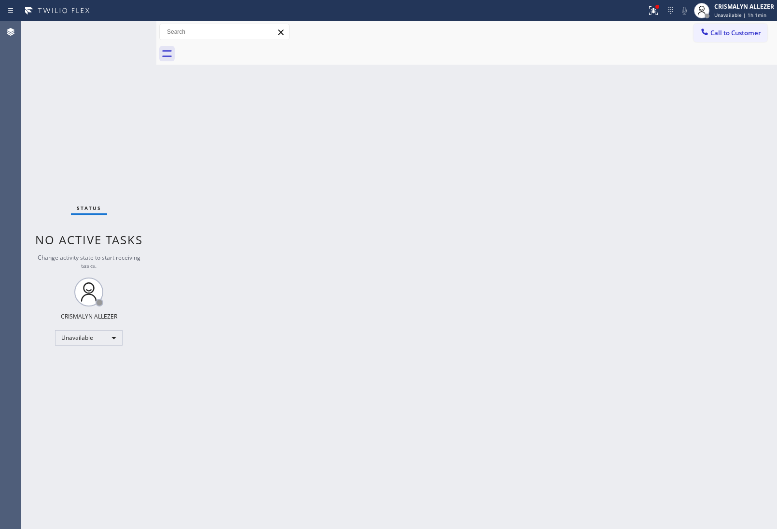
click at [500, 244] on div "Back to Dashboard Change Sender ID Customers Technicians Select a contact Outbo…" at bounding box center [466, 275] width 621 height 508
click at [718, 35] on span "Call to Customer" at bounding box center [736, 32] width 51 height 9
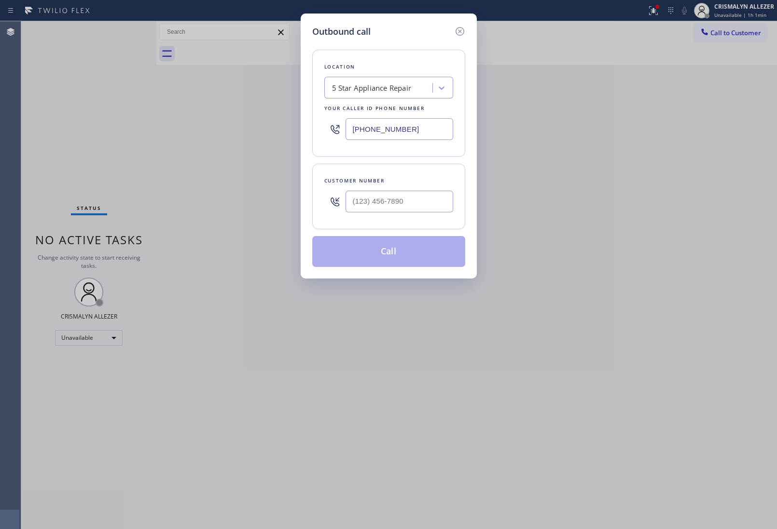
drag, startPoint x: 431, startPoint y: 129, endPoint x: 144, endPoint y: 126, distance: 287.3
click at [169, 127] on div "Outbound call Location 5 Star Appliance Repair Your caller id phone number [PHO…" at bounding box center [388, 264] width 777 height 529
paste input "48) 281-0170"
type input "[PHONE_NUMBER]"
click at [416, 208] on input "(___) ___-____" at bounding box center [400, 202] width 108 height 22
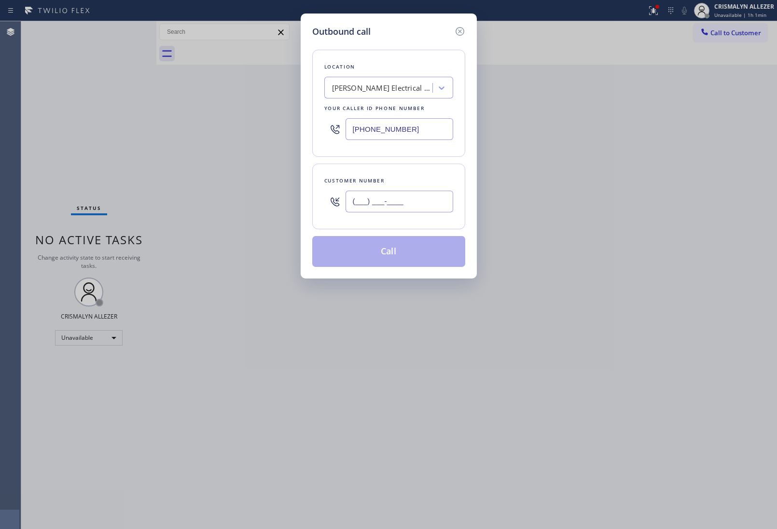
paste input "917) 225-5556"
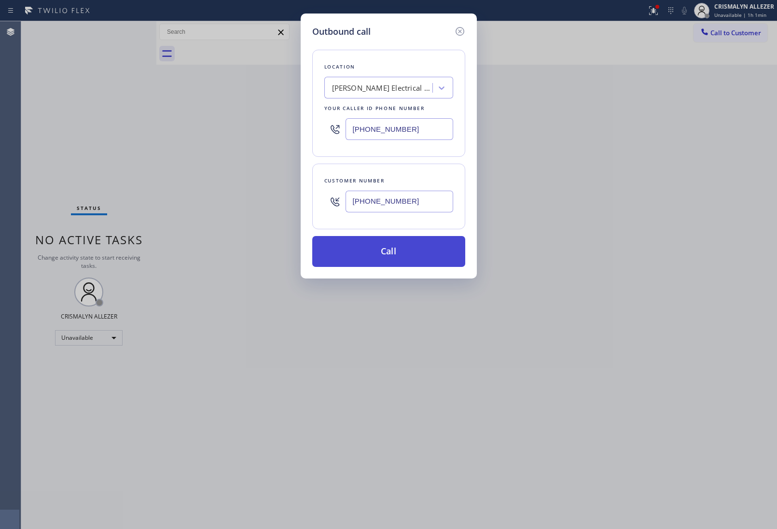
type input "[PHONE_NUMBER]"
click at [402, 259] on button "Call" at bounding box center [388, 251] width 153 height 31
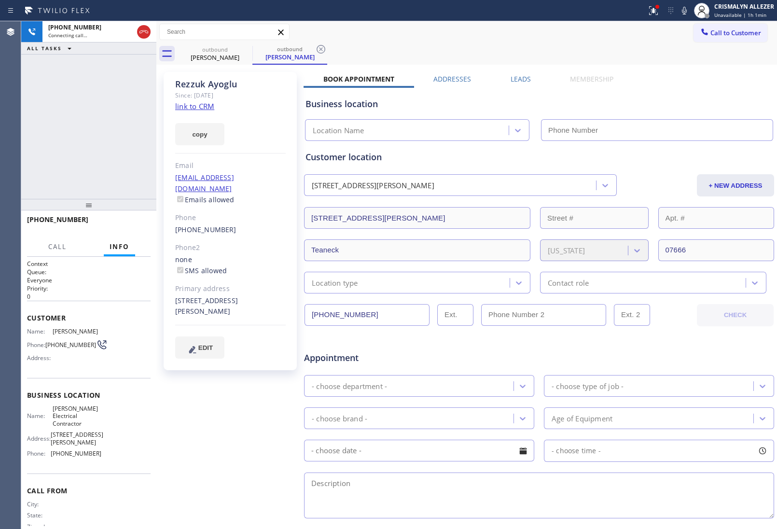
click at [199, 106] on link "link to CRM" at bounding box center [194, 106] width 39 height 10
type input "[PHONE_NUMBER]"
click at [126, 225] on span "HANG UP" at bounding box center [127, 224] width 29 height 7
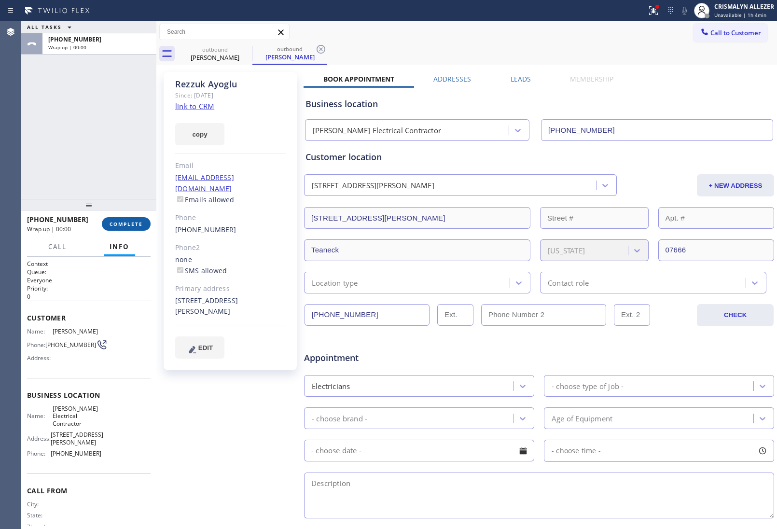
click at [126, 225] on span "COMPLETE" at bounding box center [126, 224] width 33 height 7
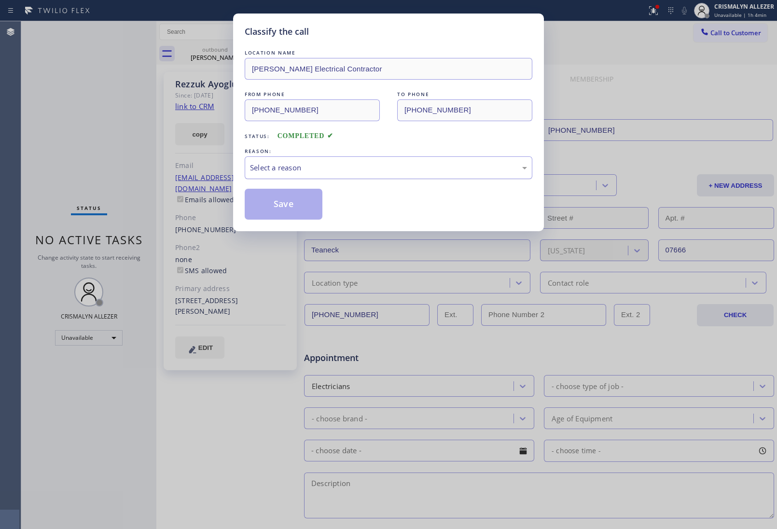
click at [373, 175] on div "Select a reason" at bounding box center [389, 167] width 288 height 23
click at [280, 211] on button "Save" at bounding box center [284, 204] width 78 height 31
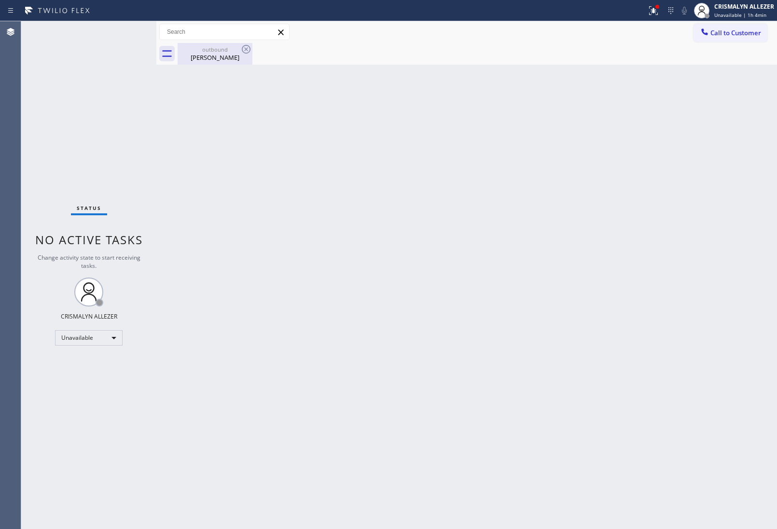
click at [211, 61] on div "[PERSON_NAME]" at bounding box center [215, 57] width 73 height 9
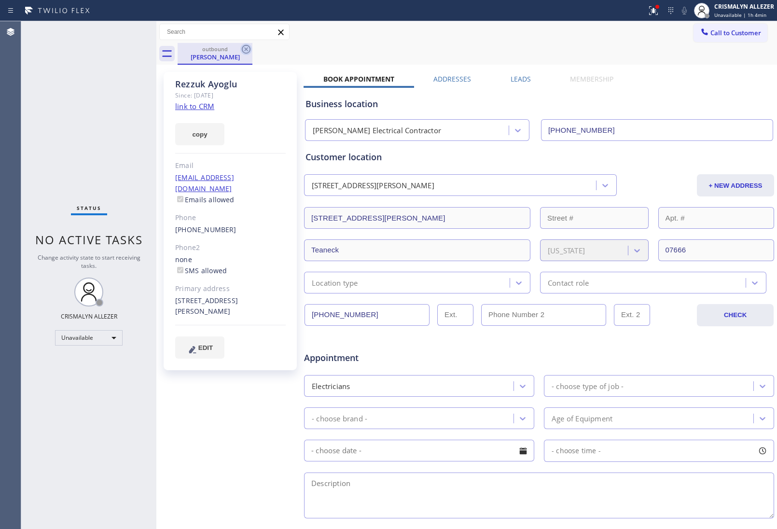
click at [244, 49] on icon at bounding box center [246, 49] width 12 height 12
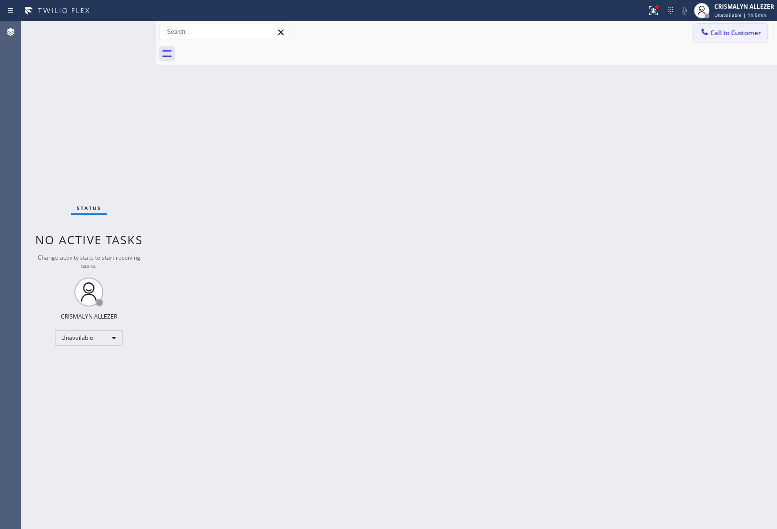
click at [744, 24] on button "Call to Customer" at bounding box center [731, 33] width 74 height 18
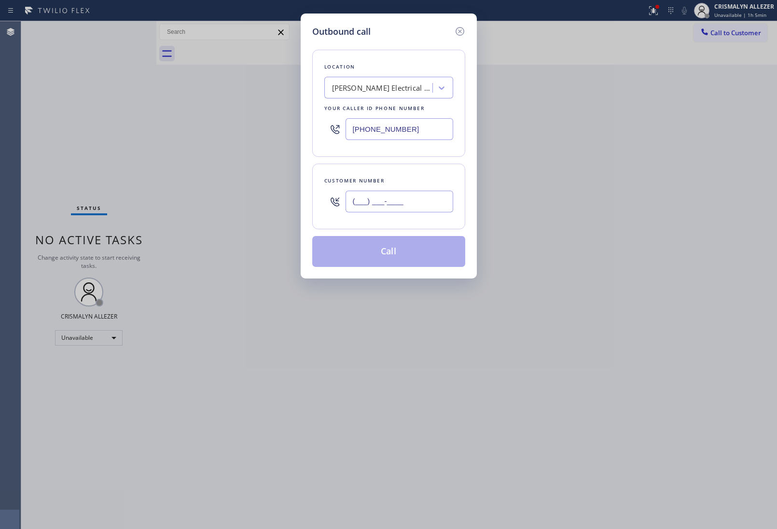
click at [423, 206] on input "(___) ___-____" at bounding box center [400, 202] width 108 height 22
paste input "619) 454-0923"
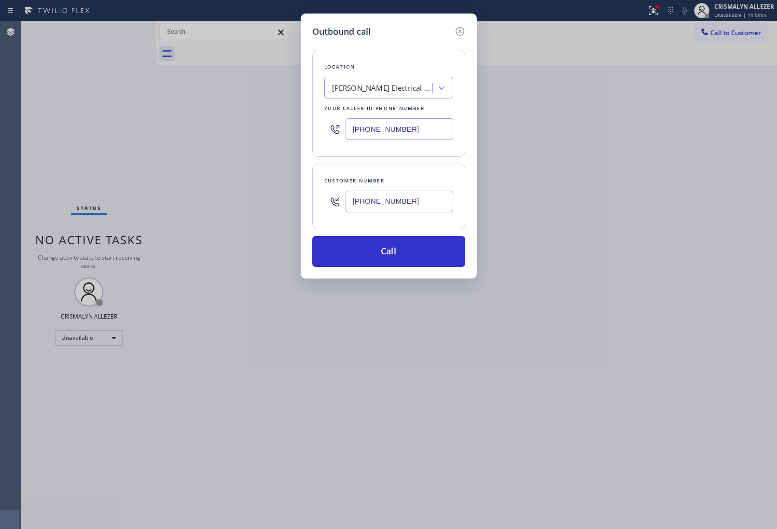
type input "[PHONE_NUMBER]"
click at [389, 88] on div "[PERSON_NAME] Electrical Contractor" at bounding box center [382, 88] width 101 height 11
type input "5 star applance re"
click at [401, 88] on div "5 star applance re" at bounding box center [379, 88] width 105 height 17
type input "5 star appliance re"
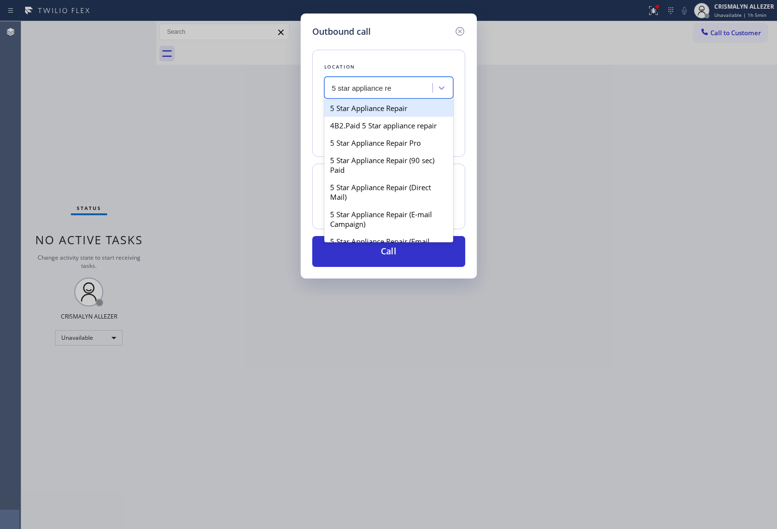
click at [389, 112] on div "5 Star Appliance Repair" at bounding box center [388, 107] width 129 height 17
type input "[PHONE_NUMBER]"
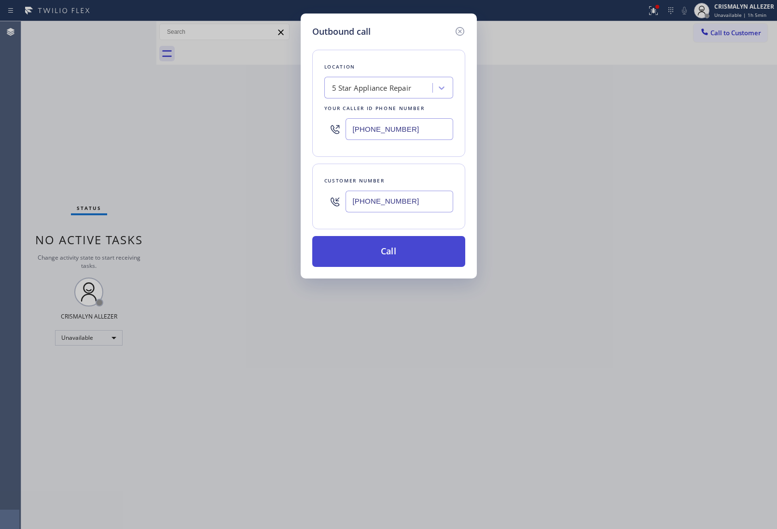
click at [387, 248] on button "Call" at bounding box center [388, 251] width 153 height 31
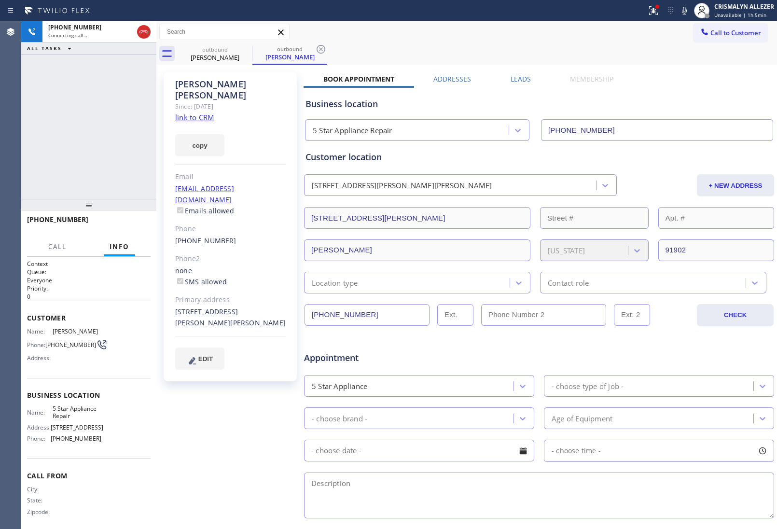
type input "[PHONE_NUMBER]"
click at [144, 33] on icon at bounding box center [144, 32] width 12 height 12
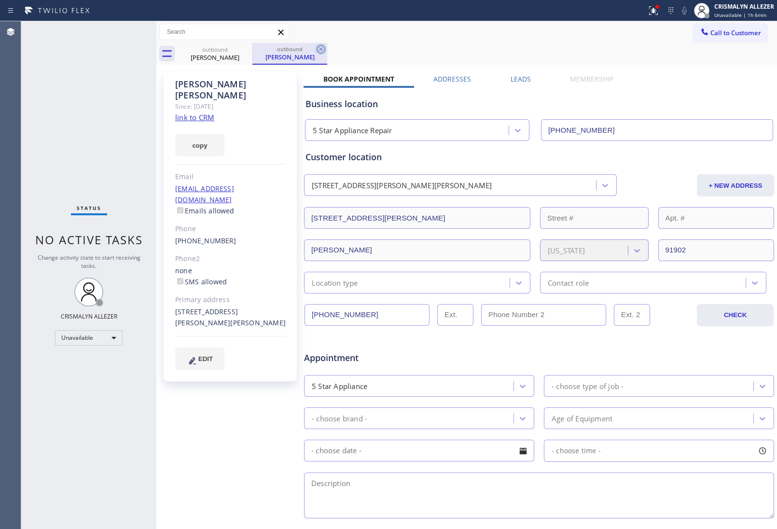
click at [321, 47] on icon at bounding box center [321, 49] width 12 height 12
click at [248, 51] on icon at bounding box center [246, 49] width 12 height 12
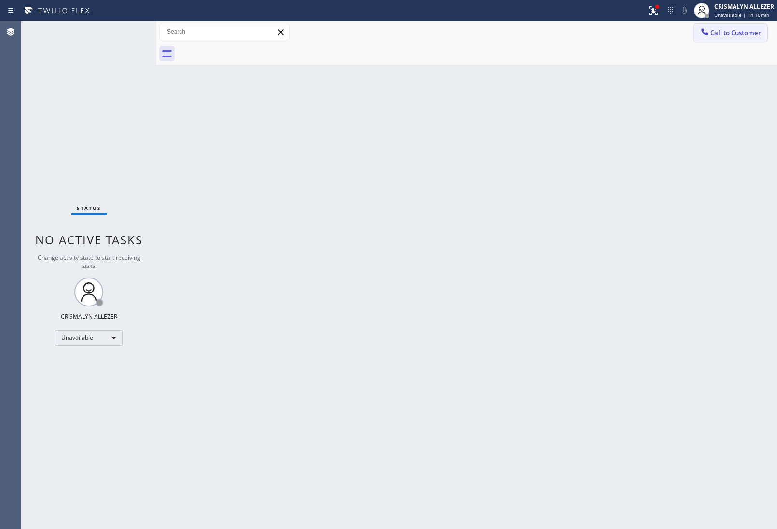
click at [739, 34] on span "Call to Customer" at bounding box center [736, 32] width 51 height 9
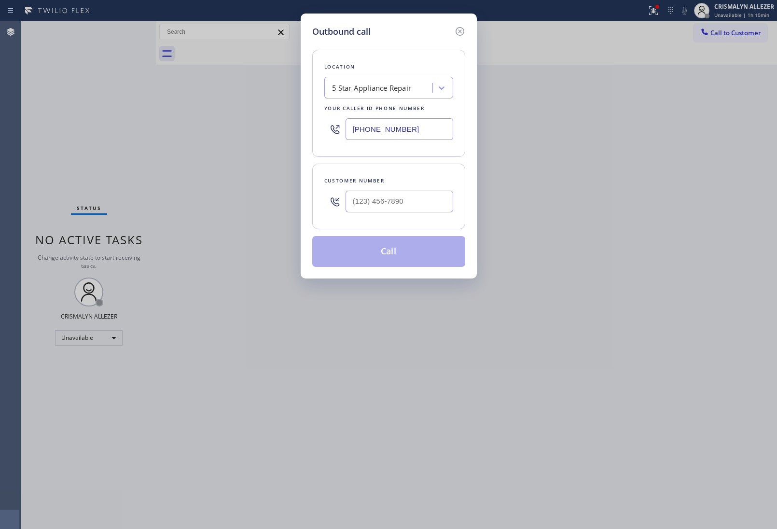
drag, startPoint x: 451, startPoint y: 133, endPoint x: 278, endPoint y: 138, distance: 172.5
click at [263, 139] on div "Outbound call Location 5 Star Appliance Repair Your caller id phone number [PHO…" at bounding box center [388, 264] width 777 height 529
paste input "231-3158"
type input "[PHONE_NUMBER]"
click at [413, 207] on input "(___) ___-____" at bounding box center [400, 202] width 108 height 22
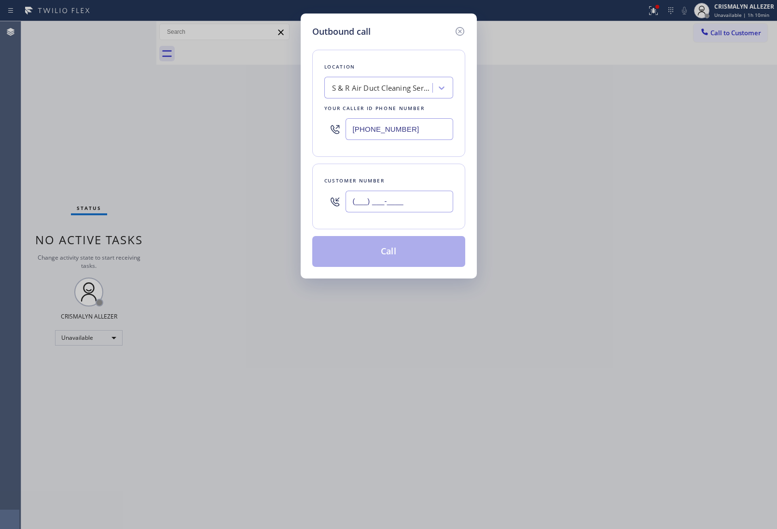
paste input "650) 208-5175"
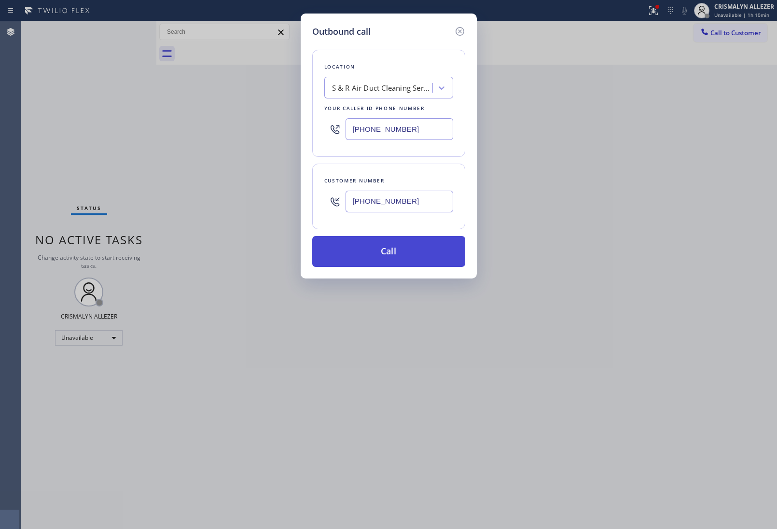
type input "[PHONE_NUMBER]"
click at [395, 255] on button "Call" at bounding box center [388, 251] width 153 height 31
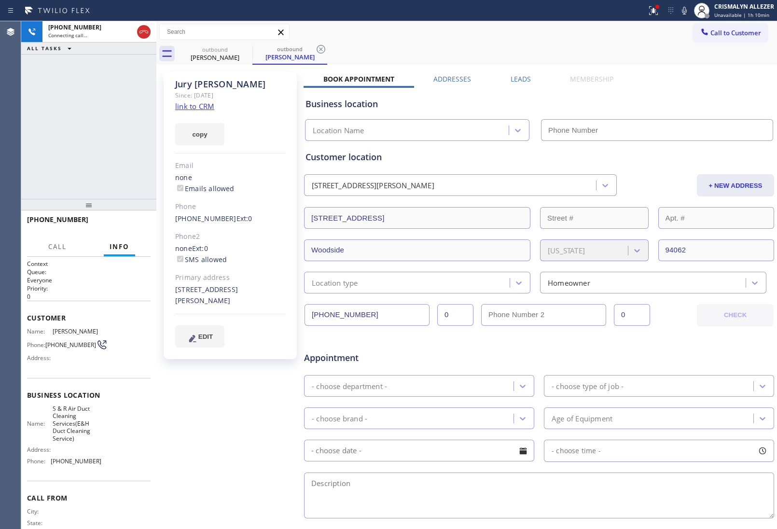
type input "[PHONE_NUMBER]"
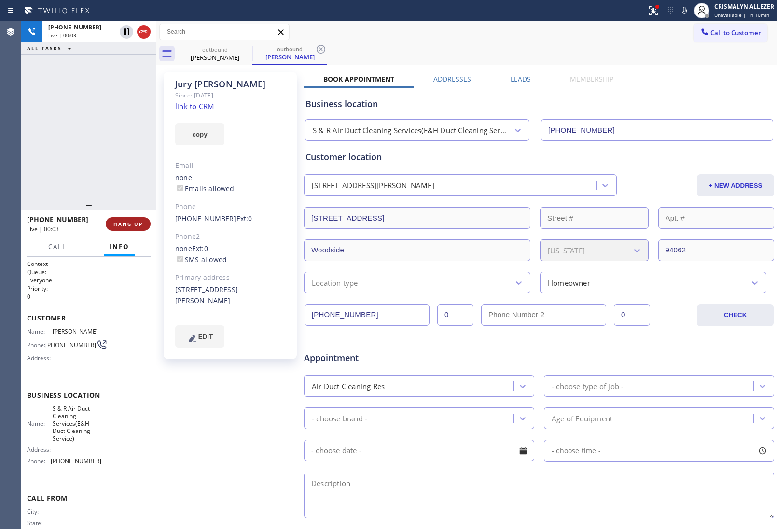
click at [123, 223] on span "HANG UP" at bounding box center [127, 224] width 29 height 7
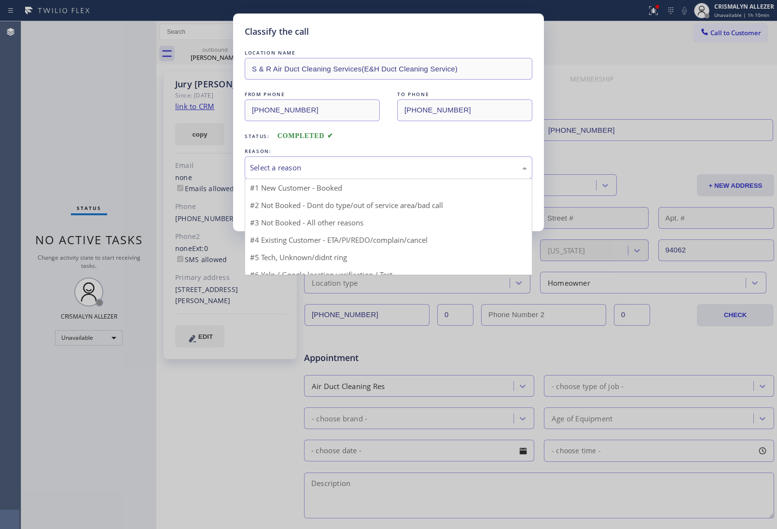
click at [366, 163] on div "Select a reason" at bounding box center [388, 167] width 277 height 11
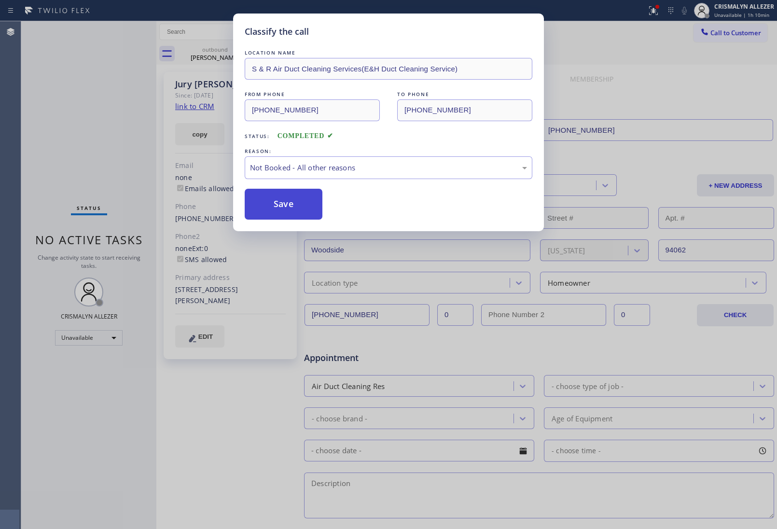
click at [290, 209] on button "Save" at bounding box center [284, 204] width 78 height 31
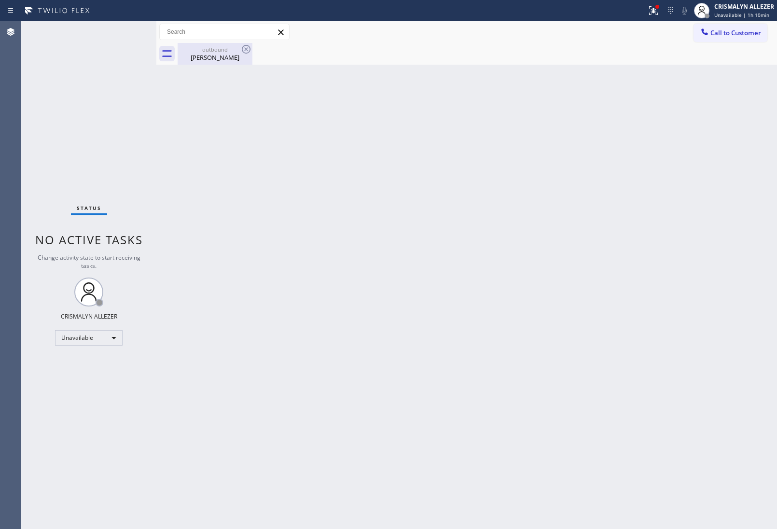
click at [211, 55] on div "[PERSON_NAME]" at bounding box center [215, 57] width 73 height 9
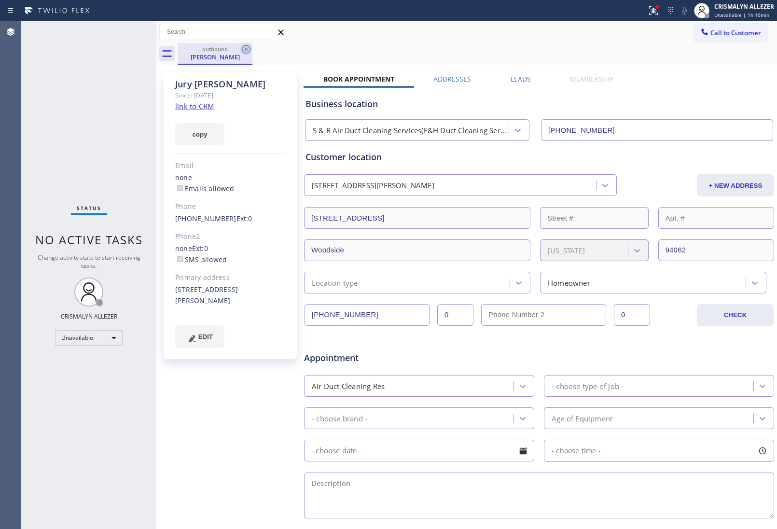
click at [246, 55] on icon at bounding box center [246, 49] width 12 height 12
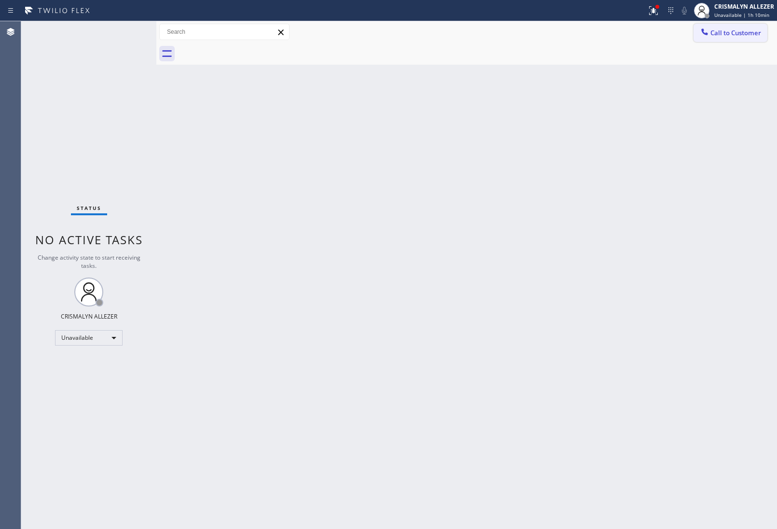
click at [720, 35] on span "Call to Customer" at bounding box center [736, 32] width 51 height 9
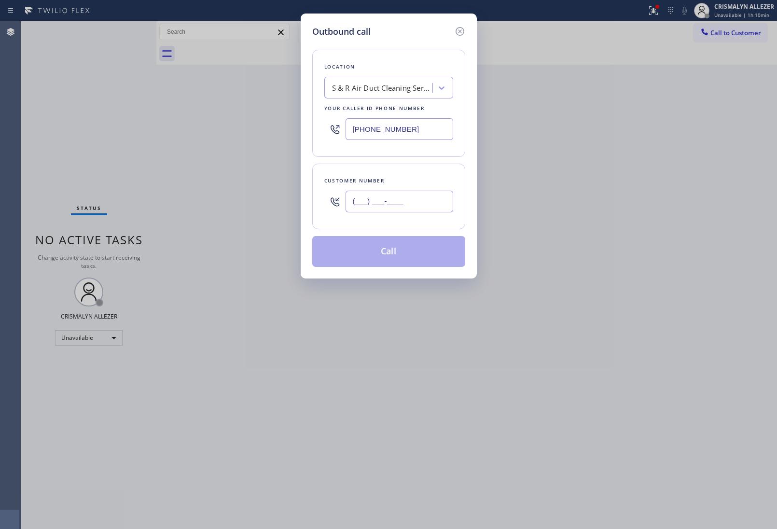
click at [415, 206] on input "(___) ___-____" at bounding box center [400, 202] width 108 height 22
paste input "650) 208-5175"
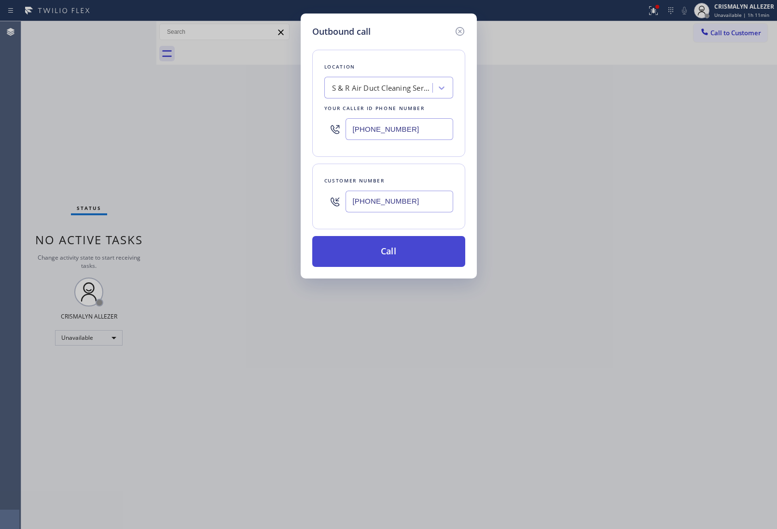
type input "[PHONE_NUMBER]"
click at [392, 252] on button "Call" at bounding box center [388, 251] width 153 height 31
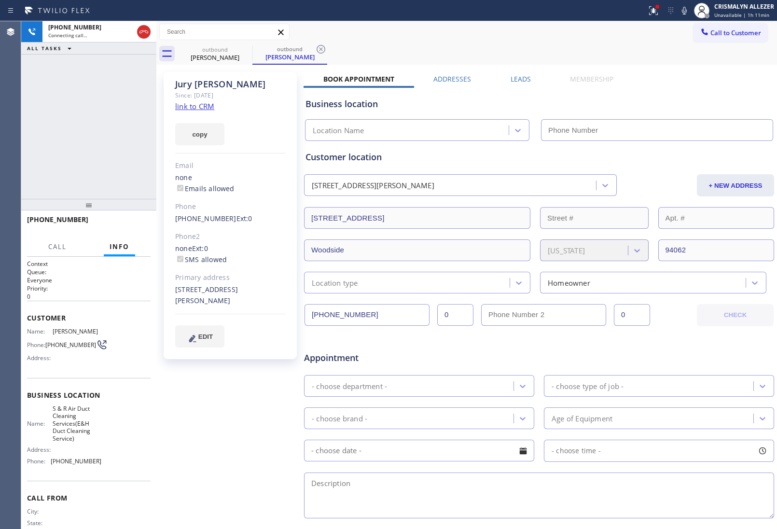
type input "[PHONE_NUMBER]"
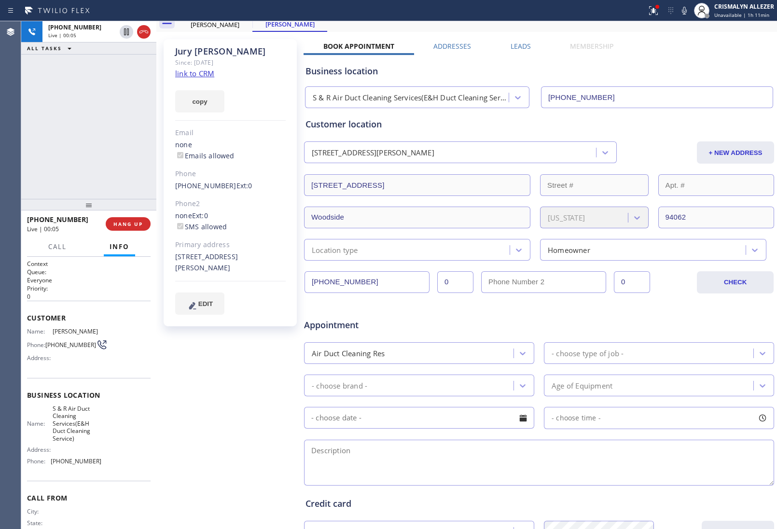
scroll to position [121, 0]
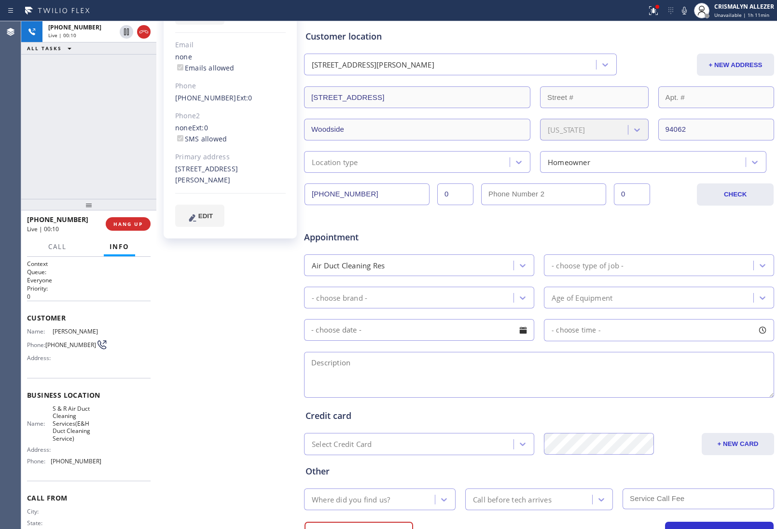
click at [523, 32] on div "Customer location" at bounding box center [539, 36] width 467 height 13
click at [128, 226] on span "HANG UP" at bounding box center [127, 224] width 29 height 7
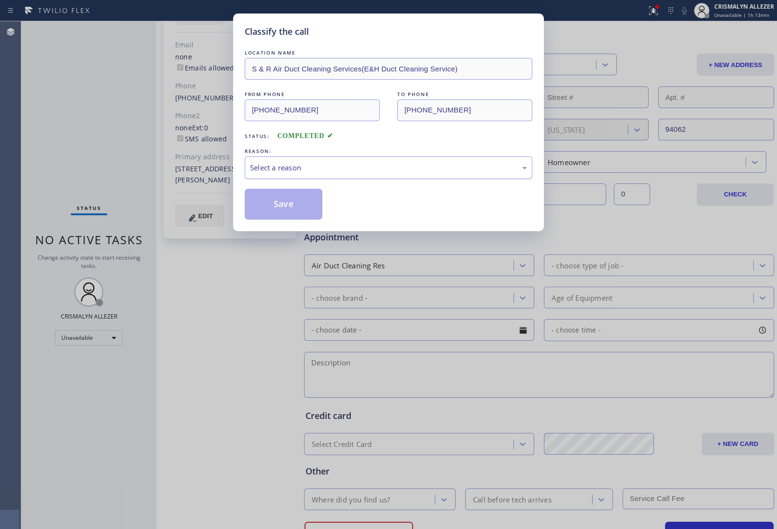
click at [356, 172] on div "Select a reason" at bounding box center [388, 167] width 277 height 11
click at [291, 206] on button "Save" at bounding box center [284, 204] width 78 height 31
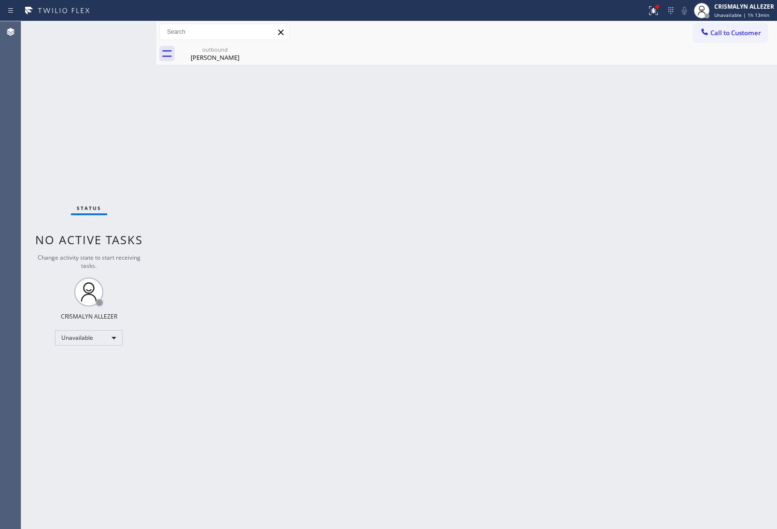
drag, startPoint x: 218, startPoint y: 56, endPoint x: 256, endPoint y: 52, distance: 38.5
click at [244, 54] on div "outbound [PERSON_NAME]" at bounding box center [215, 54] width 75 height 22
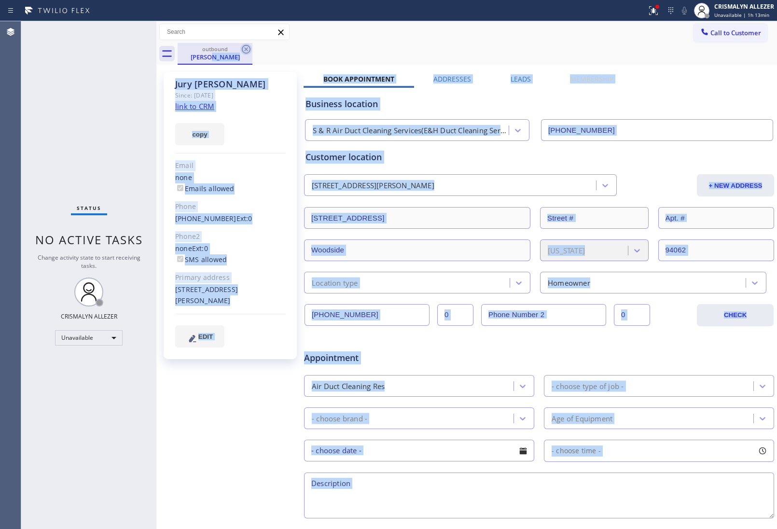
click at [245, 51] on icon at bounding box center [246, 49] width 12 height 12
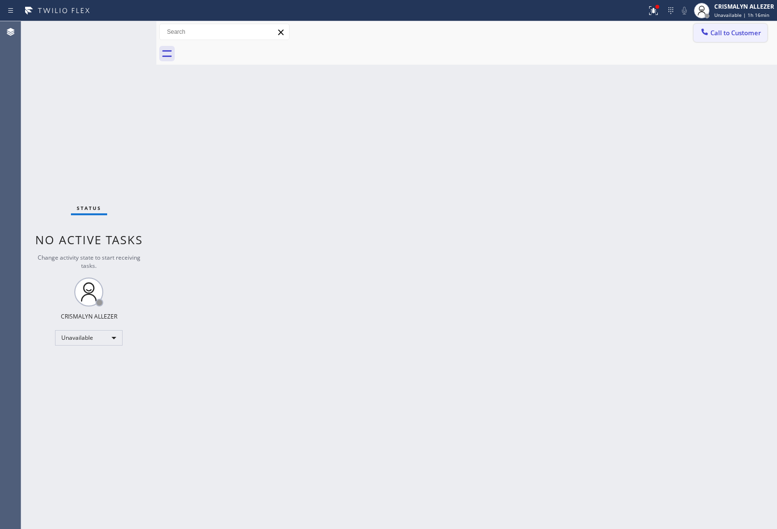
click at [731, 34] on span "Call to Customer" at bounding box center [736, 32] width 51 height 9
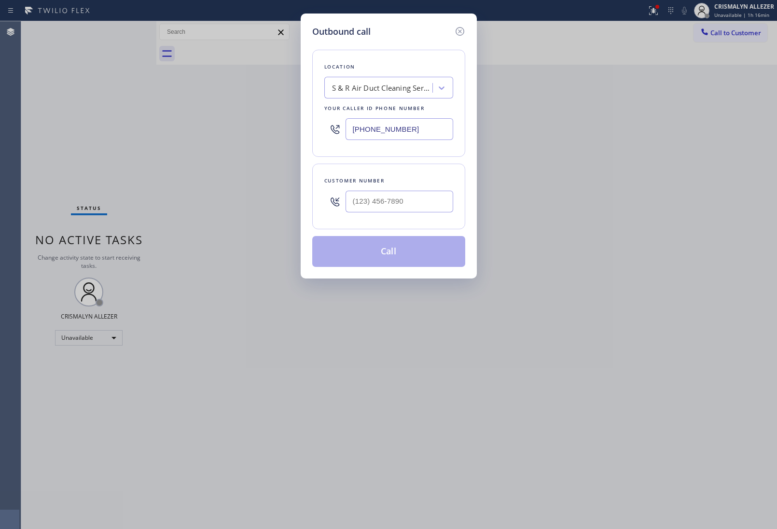
drag, startPoint x: 440, startPoint y: 132, endPoint x: 164, endPoint y: 138, distance: 275.8
click at [183, 136] on div "Outbound call Location S & R Air Duct Cleaning Services(E&H Duct Cleaning Servi…" at bounding box center [388, 264] width 777 height 529
paste input "646) 681-5303"
type input "[PHONE_NUMBER]"
click at [416, 206] on input "(___) ___-____" at bounding box center [400, 202] width 108 height 22
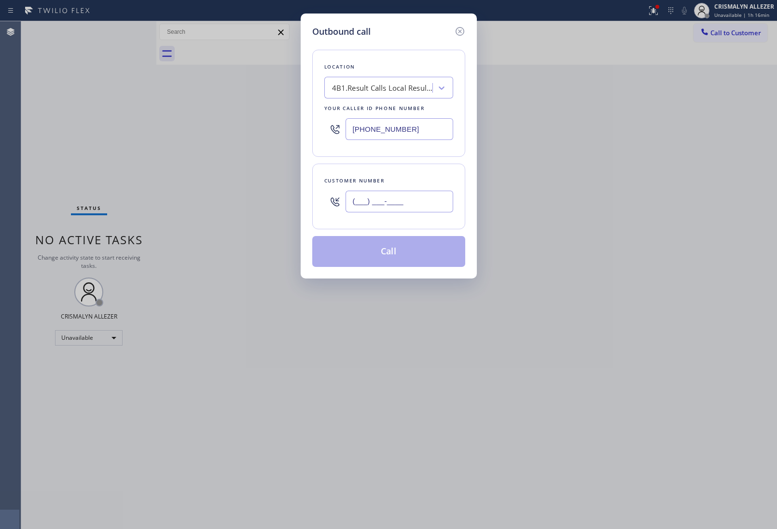
paste input "516) 456-2348"
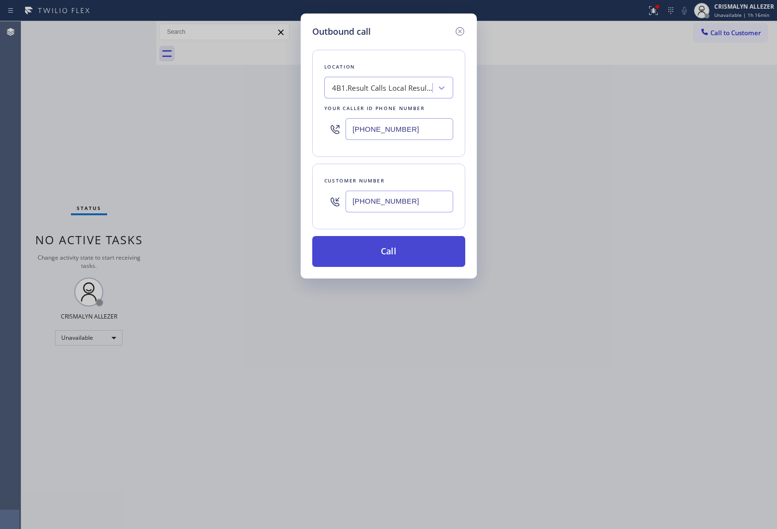
type input "[PHONE_NUMBER]"
click at [402, 257] on button "Call" at bounding box center [388, 251] width 153 height 31
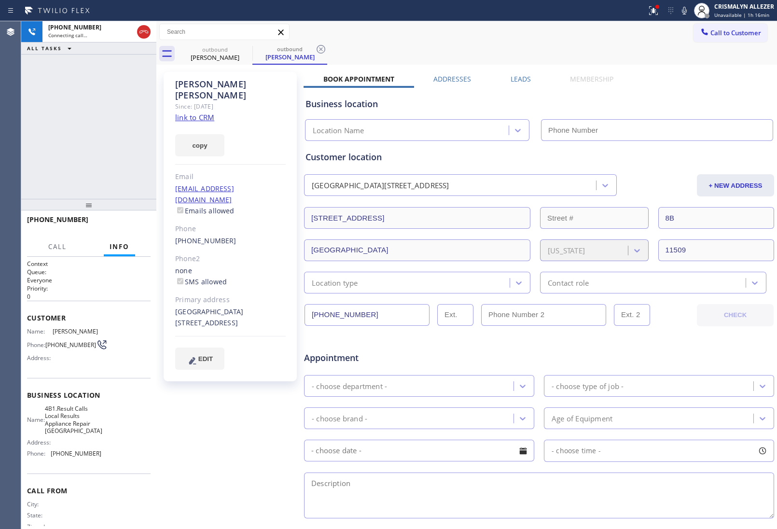
click at [196, 113] on link "link to CRM" at bounding box center [194, 118] width 39 height 10
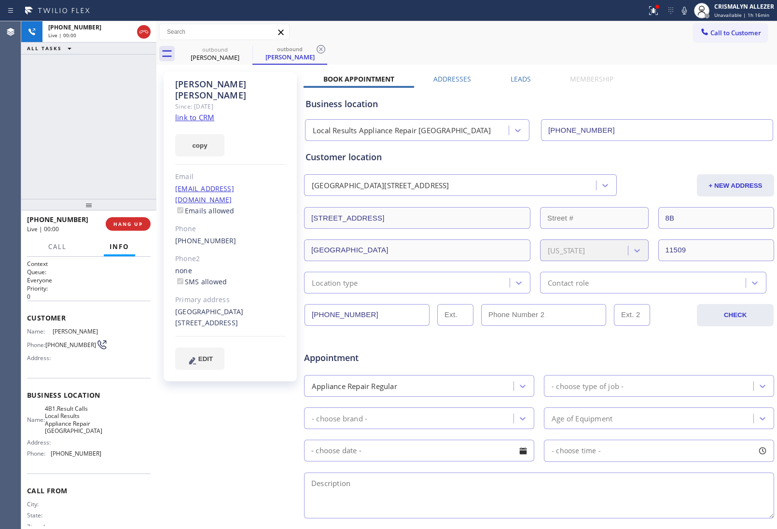
type input "[PHONE_NUMBER]"
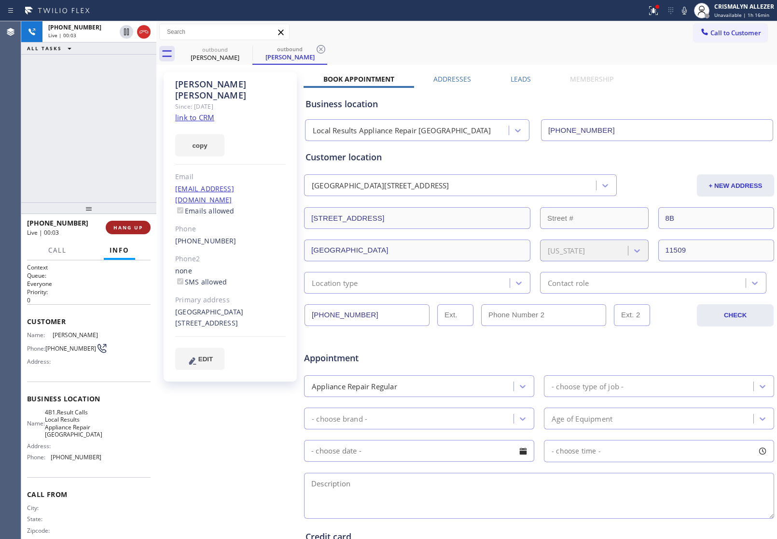
click at [119, 228] on span "HANG UP" at bounding box center [127, 227] width 29 height 7
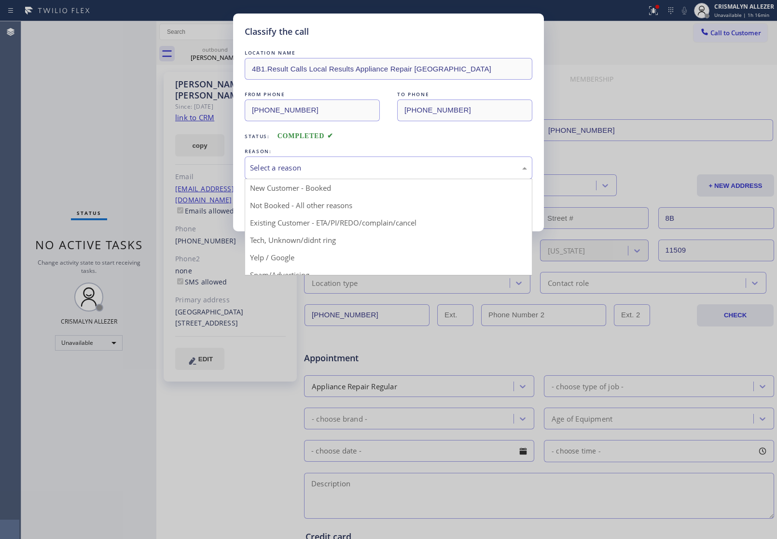
click at [406, 170] on div "Select a reason" at bounding box center [388, 167] width 277 height 11
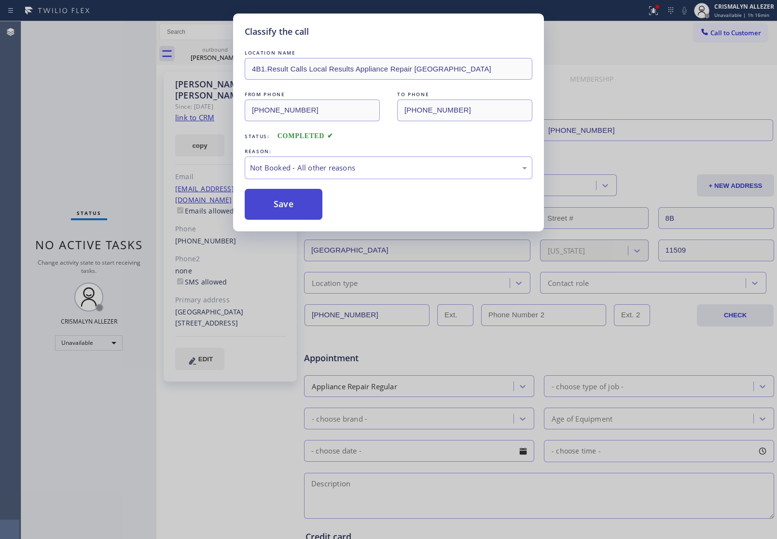
click at [285, 201] on button "Save" at bounding box center [284, 204] width 78 height 31
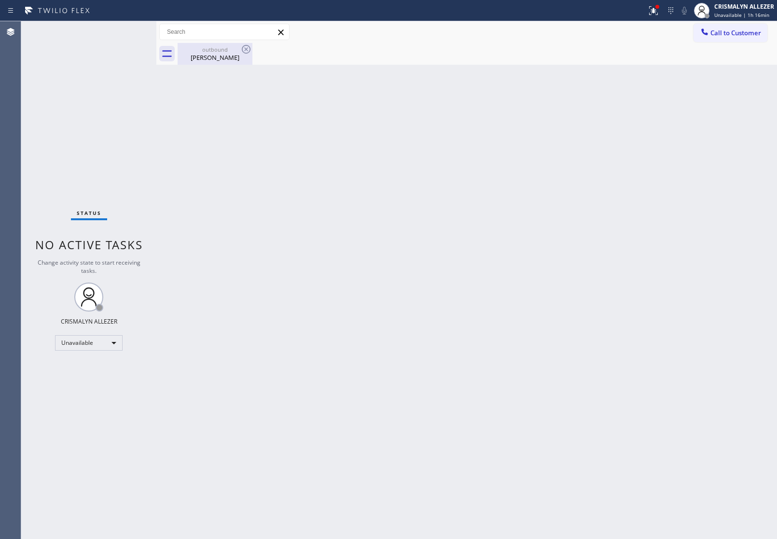
click at [217, 55] on div "Brad Chafetz" at bounding box center [215, 57] width 73 height 9
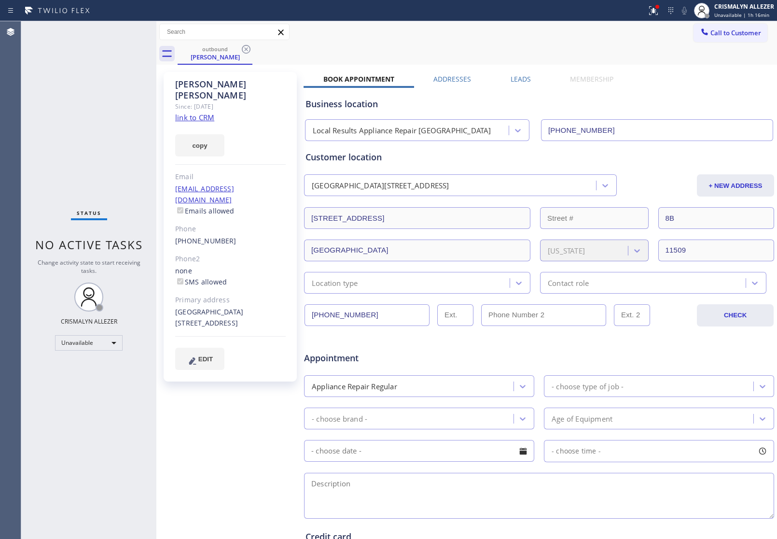
click at [524, 76] on label "Leads" at bounding box center [521, 78] width 20 height 9
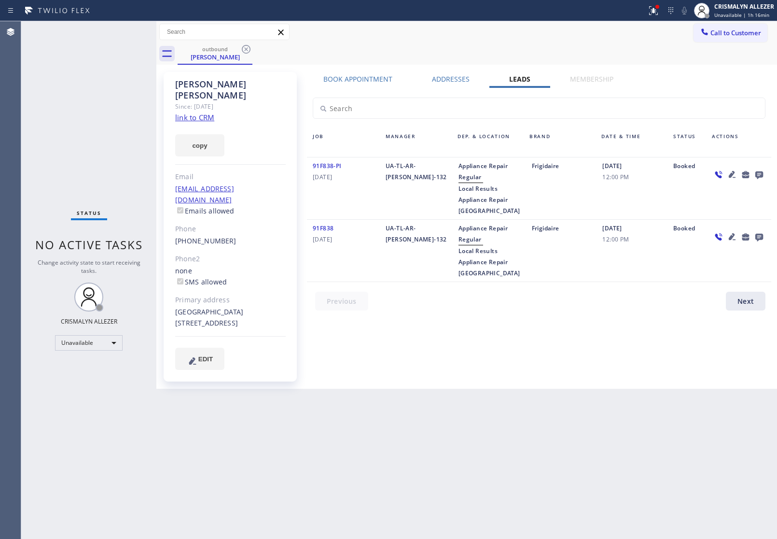
click at [763, 175] on icon at bounding box center [760, 175] width 12 height 12
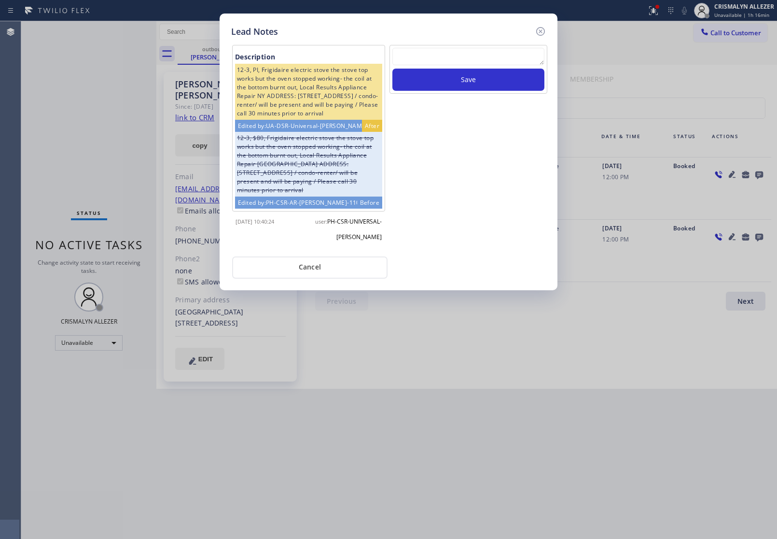
click at [431, 54] on textarea at bounding box center [469, 56] width 152 height 17
paste textarea "no answer | pls xfer here cx cb"
type textarea "no answer | pls xfer here cx cb"
click at [465, 77] on button "Save" at bounding box center [469, 80] width 152 height 22
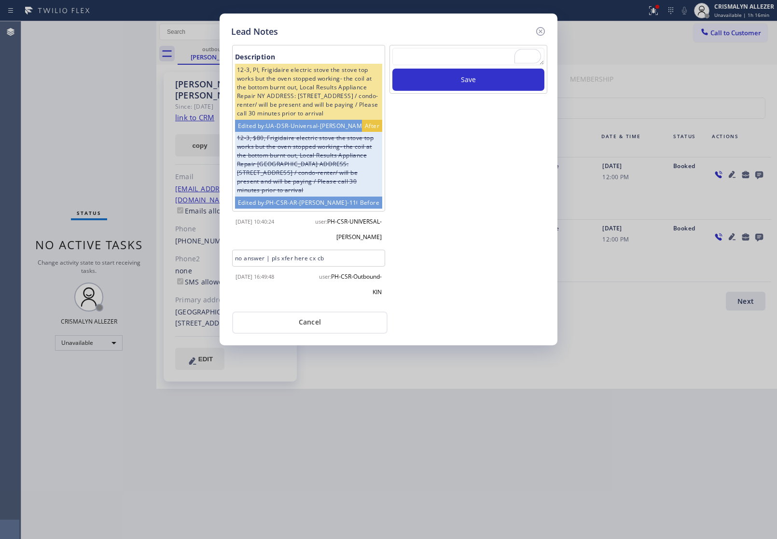
drag, startPoint x: 311, startPoint y: 330, endPoint x: 312, endPoint y: 309, distance: 20.8
click at [311, 325] on button "Cancel" at bounding box center [309, 322] width 155 height 22
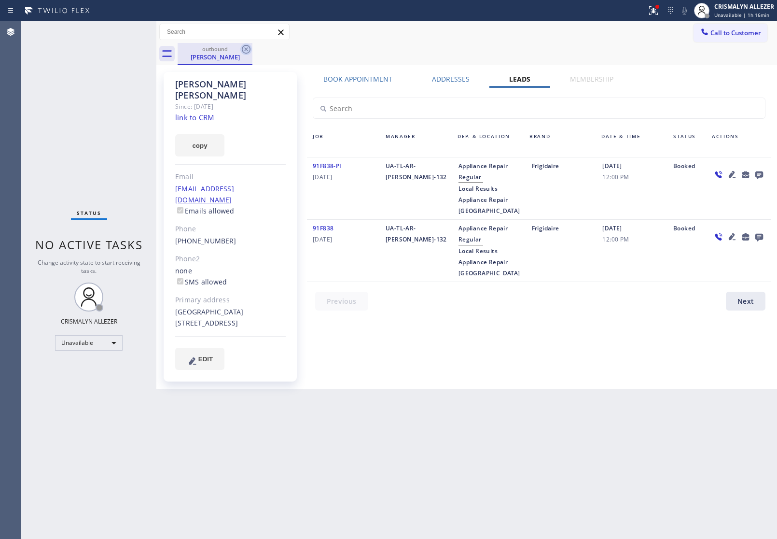
drag, startPoint x: 245, startPoint y: 49, endPoint x: 264, endPoint y: 4, distance: 49.0
click at [245, 49] on icon at bounding box center [246, 49] width 9 height 9
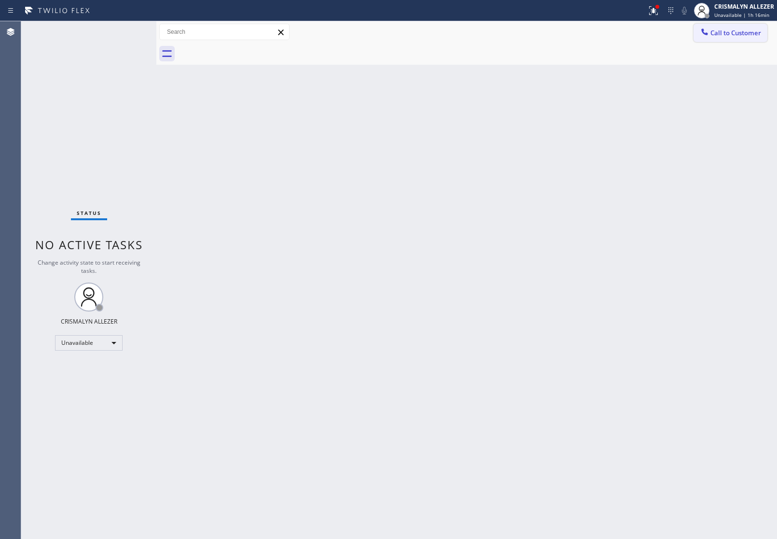
click at [744, 31] on span "Call to Customer" at bounding box center [736, 32] width 51 height 9
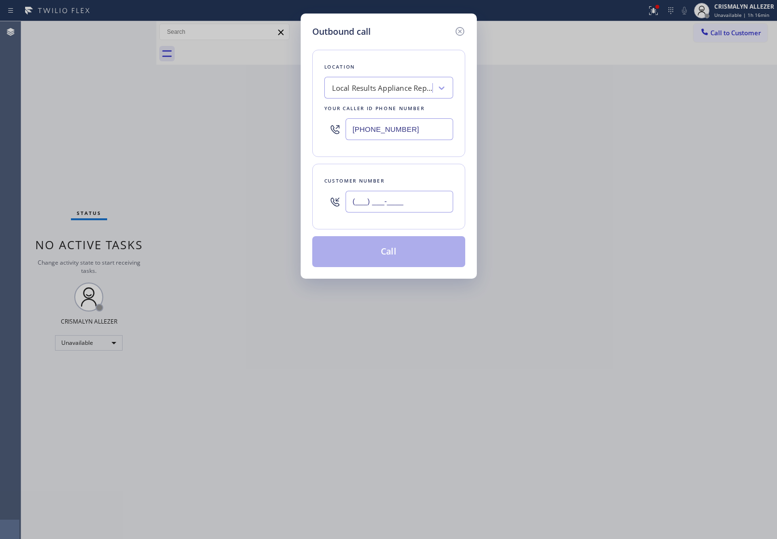
click at [443, 200] on input "(___) ___-____" at bounding box center [400, 202] width 108 height 22
paste input "text"
type input "(___) ___-____"
paste input "516) 456-2348"
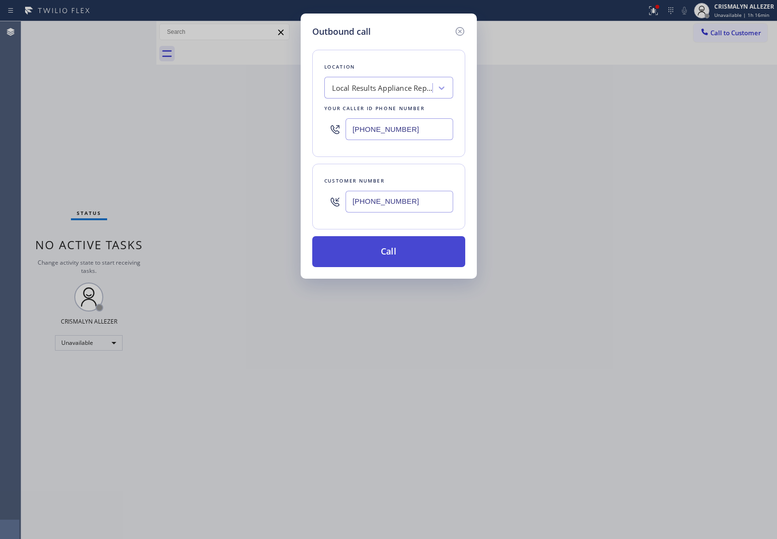
type input "(516) 456-2348"
click at [398, 260] on button "Call" at bounding box center [388, 251] width 153 height 31
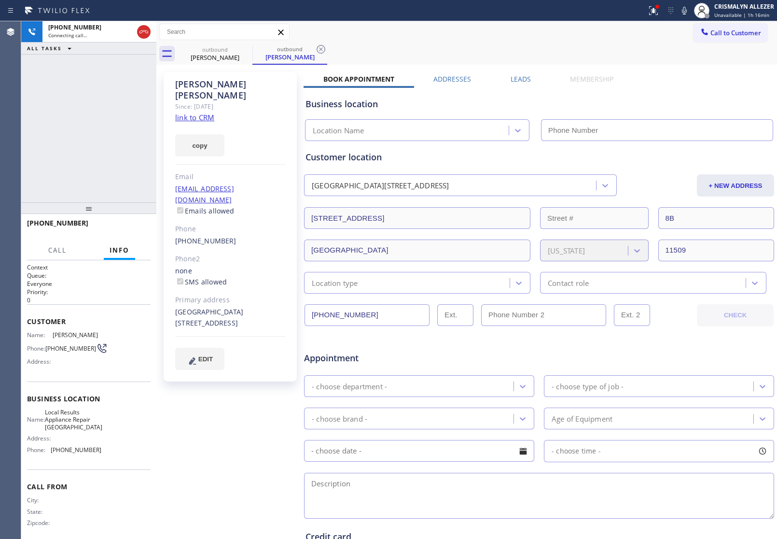
click at [207, 113] on link "link to CRM" at bounding box center [194, 118] width 39 height 10
type input "(646) 681-5303"
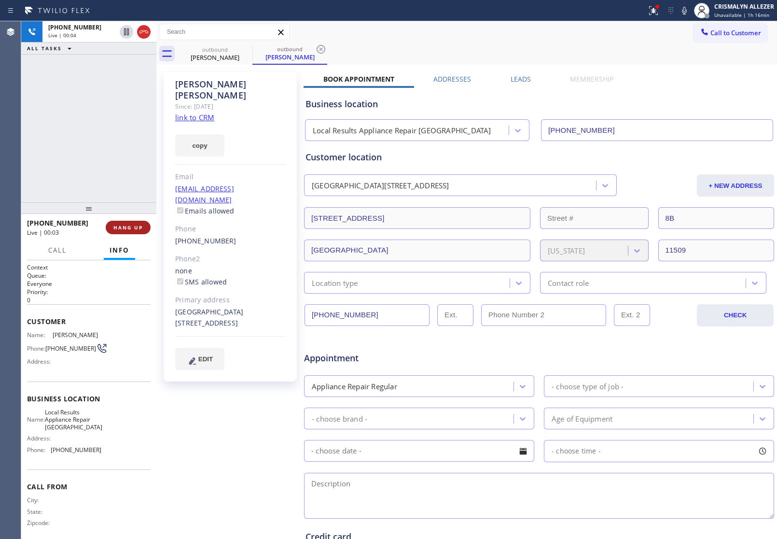
click at [122, 228] on span "HANG UP" at bounding box center [127, 227] width 29 height 7
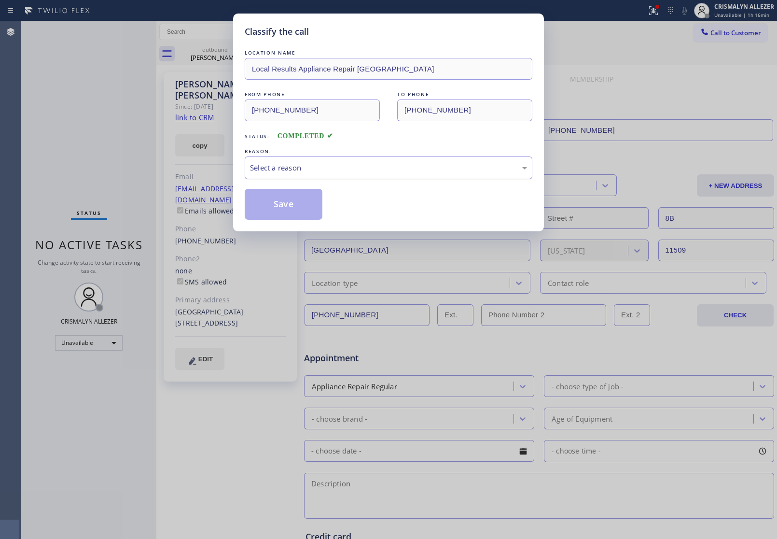
click at [392, 163] on div "Select a reason" at bounding box center [388, 167] width 277 height 11
click at [274, 215] on button "Save" at bounding box center [284, 204] width 78 height 31
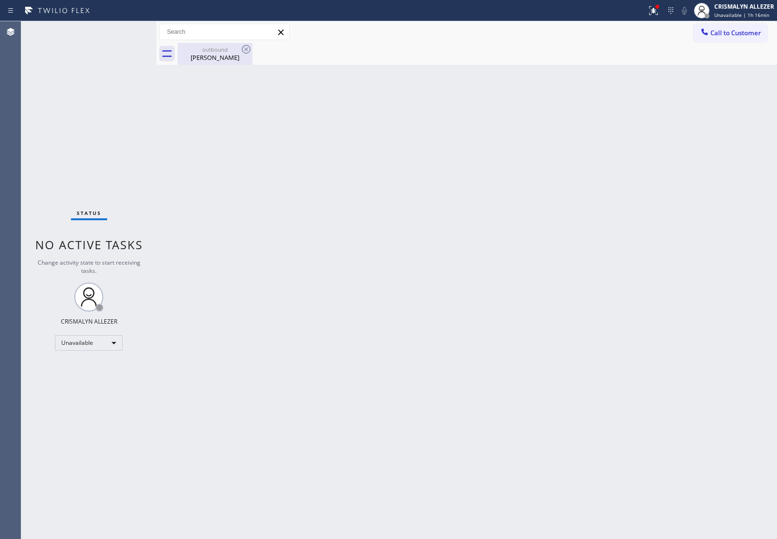
click at [213, 53] on div "Brad Chafetz" at bounding box center [215, 57] width 73 height 9
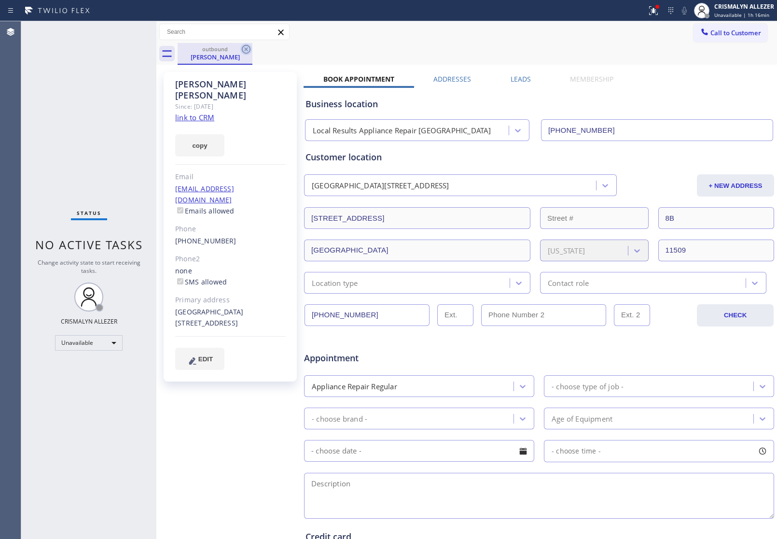
click at [244, 49] on icon at bounding box center [246, 49] width 12 height 12
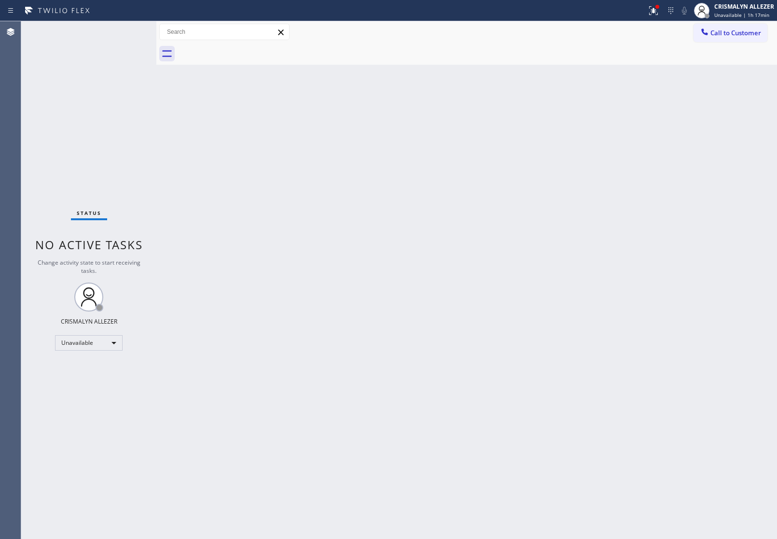
click at [730, 43] on div at bounding box center [478, 54] width 600 height 22
drag, startPoint x: 725, startPoint y: 38, endPoint x: 646, endPoint y: 78, distance: 88.8
click at [722, 39] on button "Call to Customer" at bounding box center [731, 33] width 74 height 18
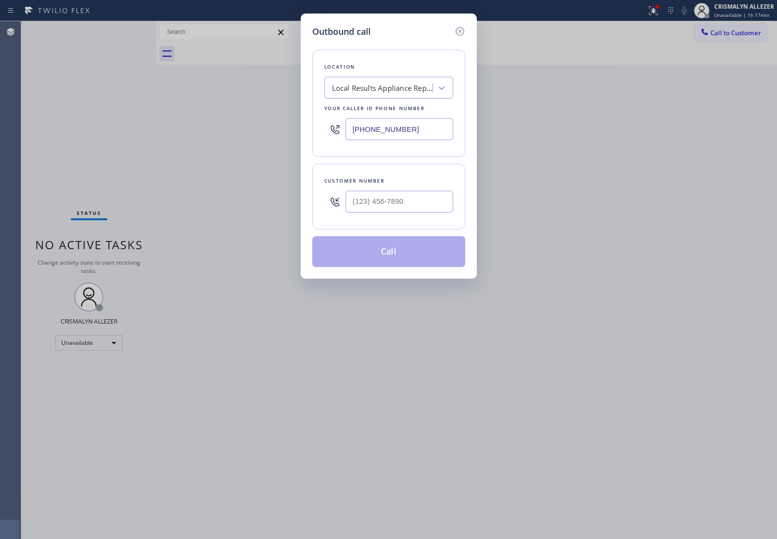
paste input "805) 387-6909"
drag, startPoint x: 432, startPoint y: 123, endPoint x: 236, endPoint y: 116, distance: 196.7
click at [240, 116] on div "Outbound call Location Local Results Appliance Repair NY Your caller id phone n…" at bounding box center [388, 269] width 777 height 539
type input "(805) 387-6909"
click at [411, 208] on input "(___) ___-____" at bounding box center [400, 202] width 108 height 22
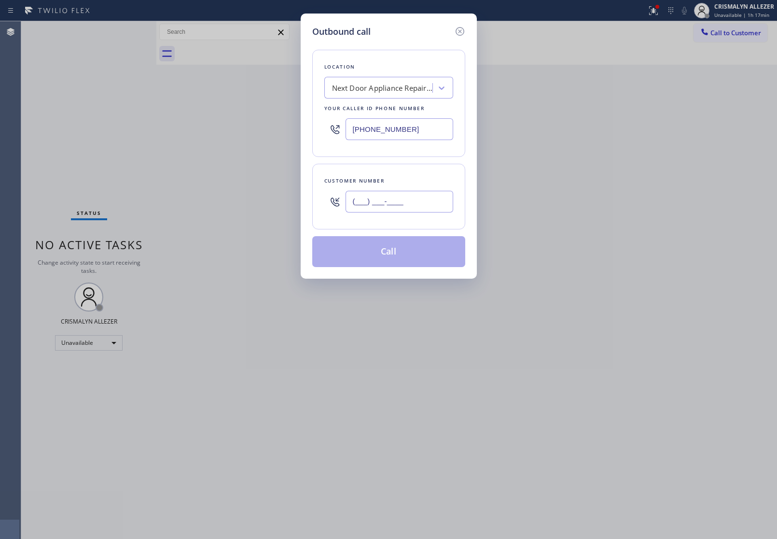
paste input "737) 215-9230"
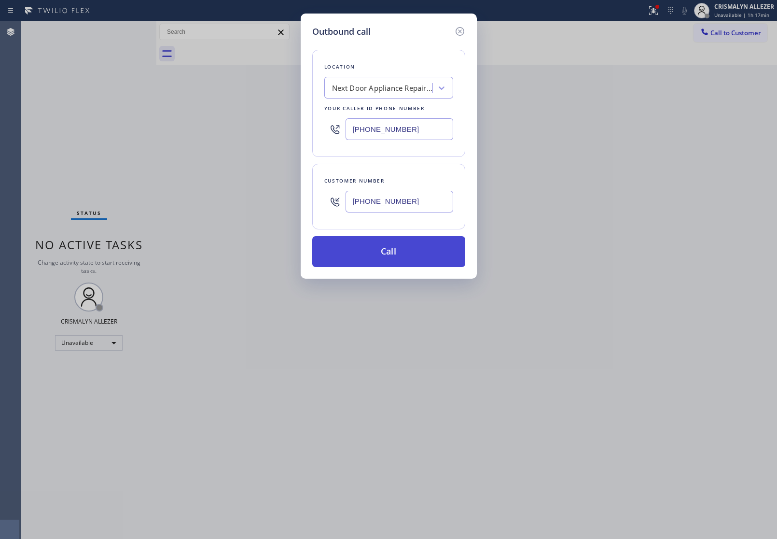
type input "(737) 215-9230"
click at [397, 253] on button "Call" at bounding box center [388, 251] width 153 height 31
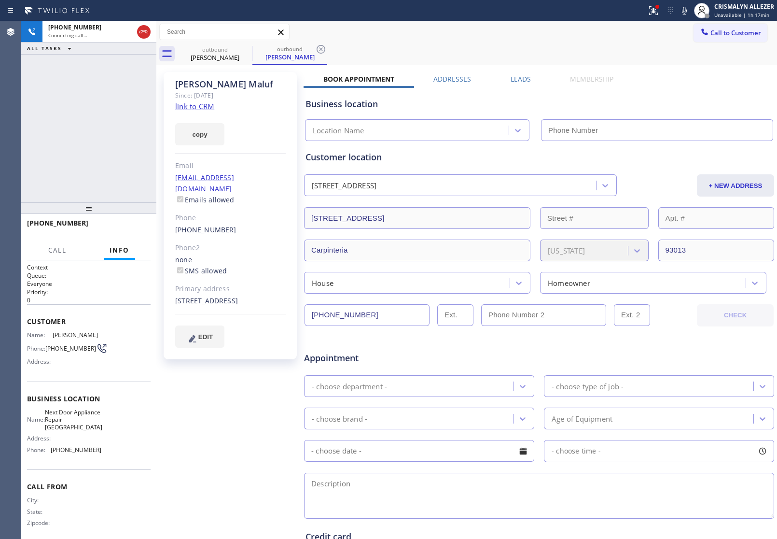
click at [188, 110] on link "link to CRM" at bounding box center [194, 106] width 39 height 10
type input "(805) 387-6909"
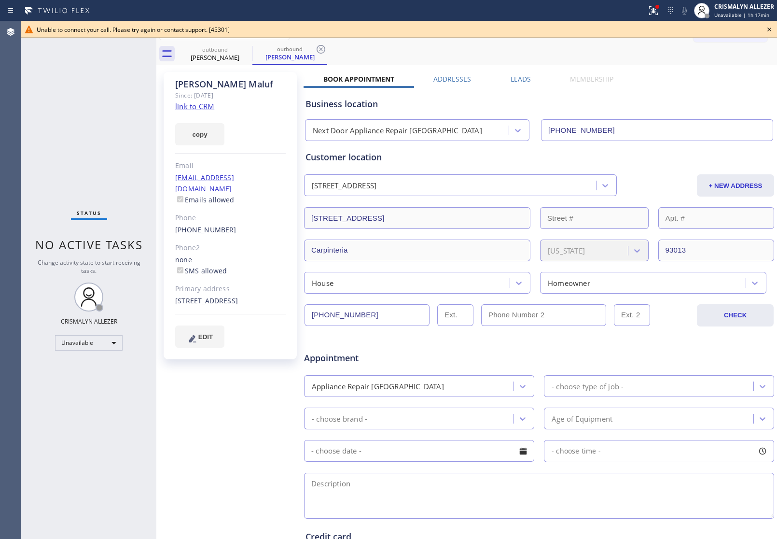
click at [771, 29] on icon at bounding box center [770, 30] width 12 height 12
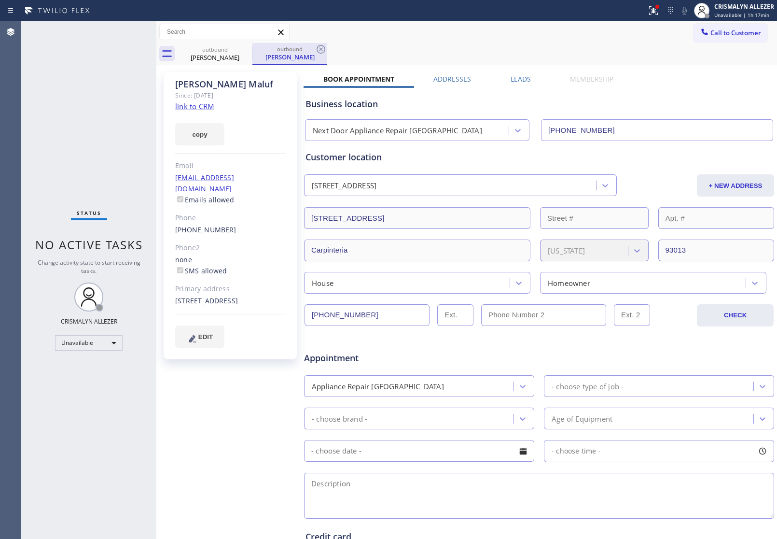
drag, startPoint x: 320, startPoint y: 49, endPoint x: 254, endPoint y: 56, distance: 66.1
click at [301, 52] on div "outbound Amanda Maluf" at bounding box center [290, 54] width 75 height 22
click at [252, 49] on icon at bounding box center [246, 49] width 12 height 12
click at [243, 49] on icon at bounding box center [246, 49] width 12 height 12
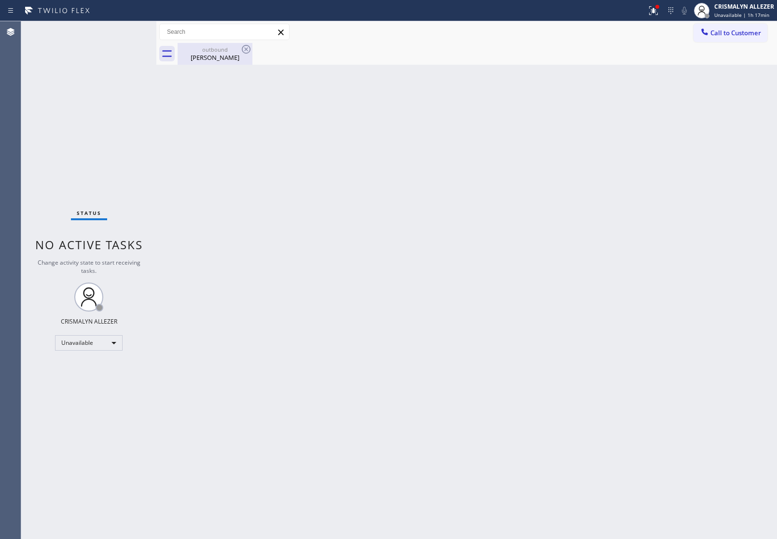
click at [245, 50] on icon at bounding box center [246, 49] width 9 height 9
click at [211, 52] on div "outbound" at bounding box center [215, 49] width 73 height 7
click at [748, 34] on span "Call to Customer" at bounding box center [736, 32] width 51 height 9
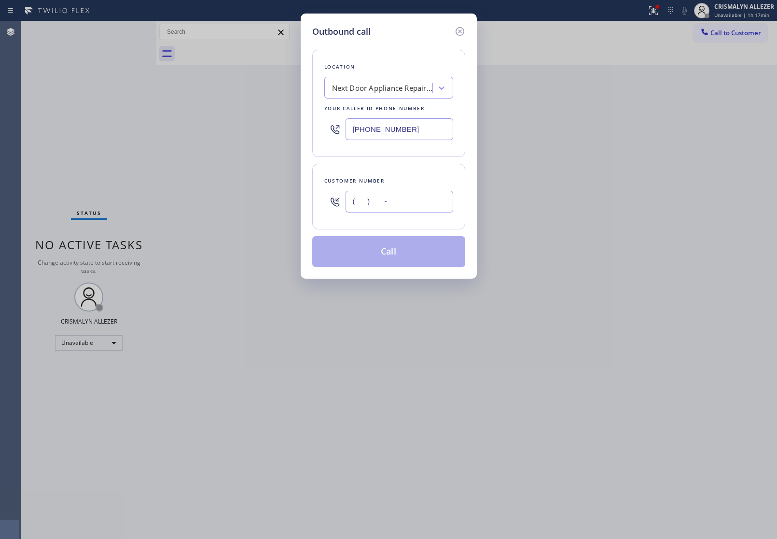
click at [428, 195] on input "(___) ___-____" at bounding box center [400, 202] width 108 height 22
paste input "737) 215-9230"
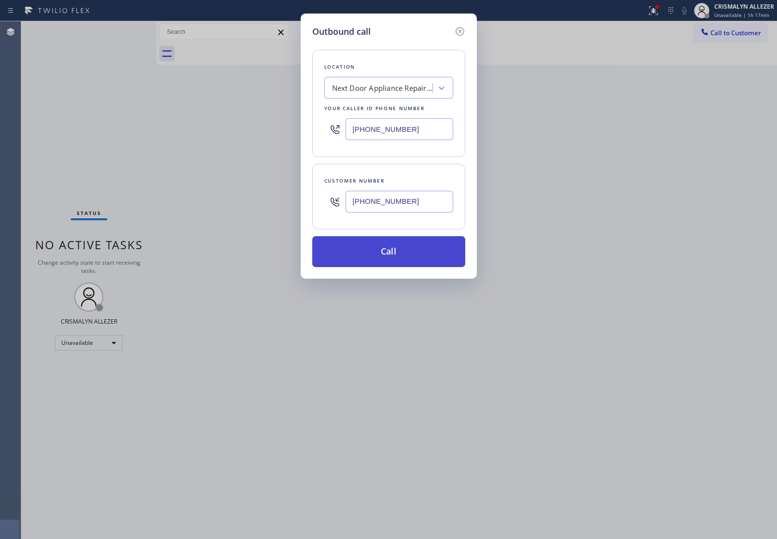
type input "(737) 215-9230"
click at [397, 252] on button "Call" at bounding box center [388, 251] width 153 height 31
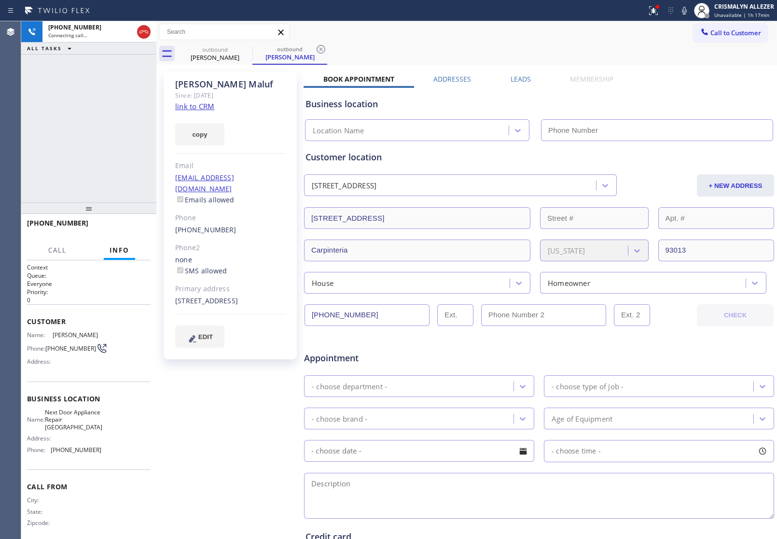
type input "(805) 387-6909"
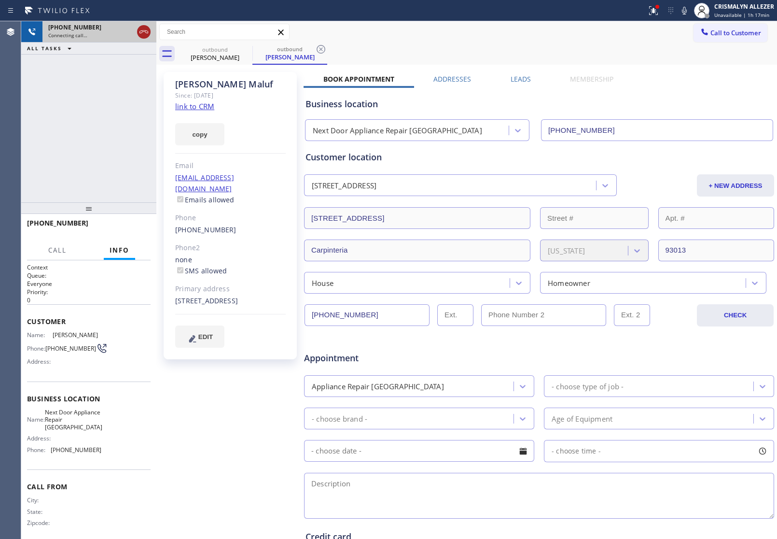
click at [142, 35] on icon at bounding box center [144, 32] width 12 height 12
click at [319, 49] on icon at bounding box center [321, 49] width 12 height 12
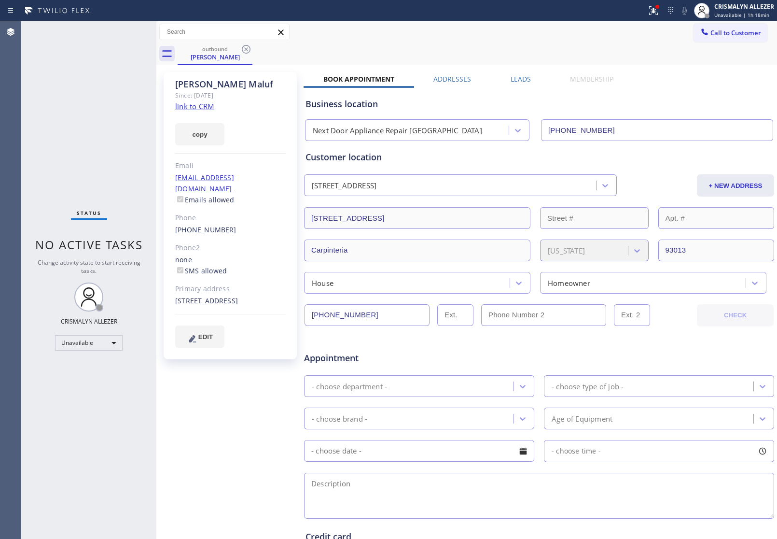
click at [242, 47] on icon at bounding box center [246, 49] width 9 height 9
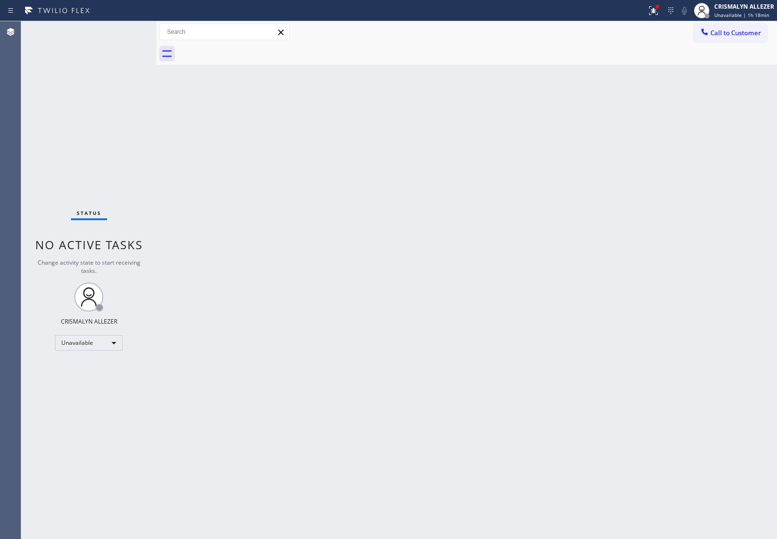
click at [716, 34] on button "Call to Customer" at bounding box center [731, 33] width 74 height 18
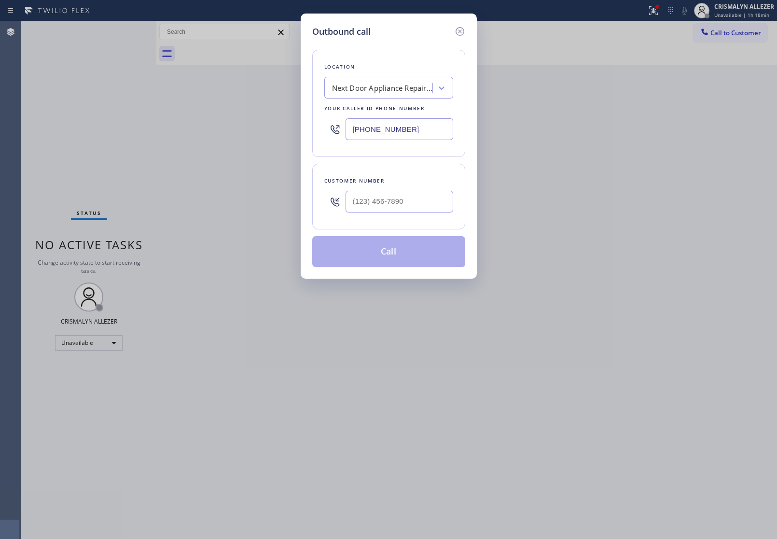
drag, startPoint x: 428, startPoint y: 133, endPoint x: 178, endPoint y: 122, distance: 250.9
click at [262, 126] on div "Outbound call Location Next Door Appliance Repair Hope Ranch Your caller id pho…" at bounding box center [388, 269] width 777 height 539
paste input "44) 679-3652"
type input "(844) 679-3652"
click at [433, 203] on input "(___) ___-____" at bounding box center [400, 202] width 108 height 22
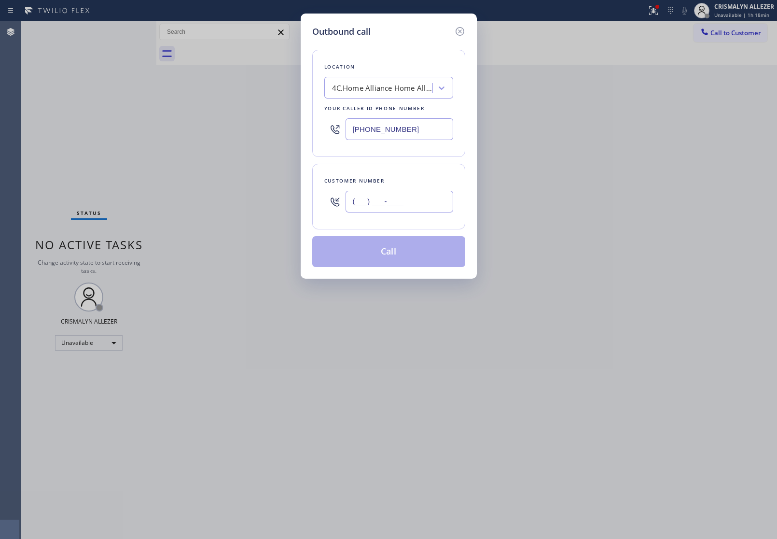
paste input "213) 718-3722"
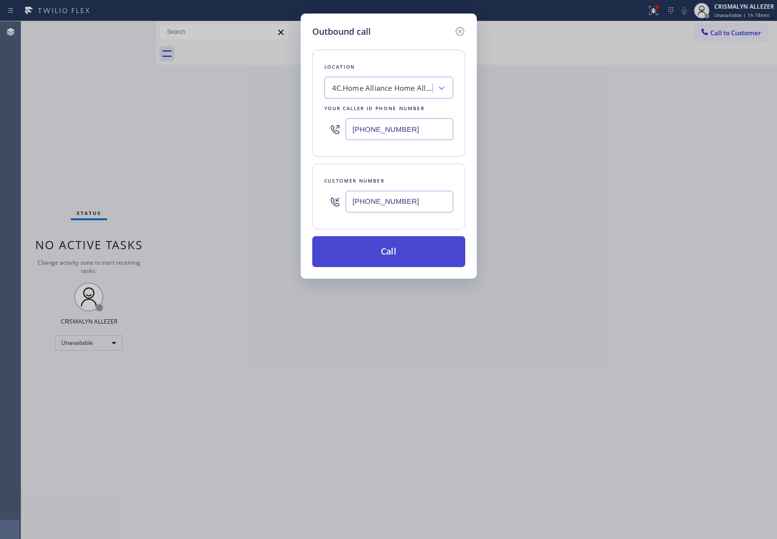
type input "(213) 718-3722"
click at [395, 258] on button "Call" at bounding box center [388, 251] width 153 height 31
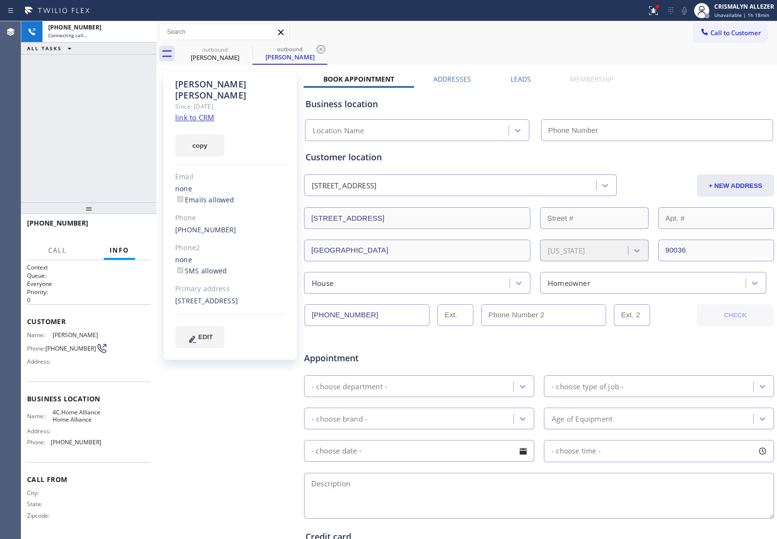
click at [200, 113] on link "link to CRM" at bounding box center [194, 118] width 39 height 10
type input "(844) 679-3652"
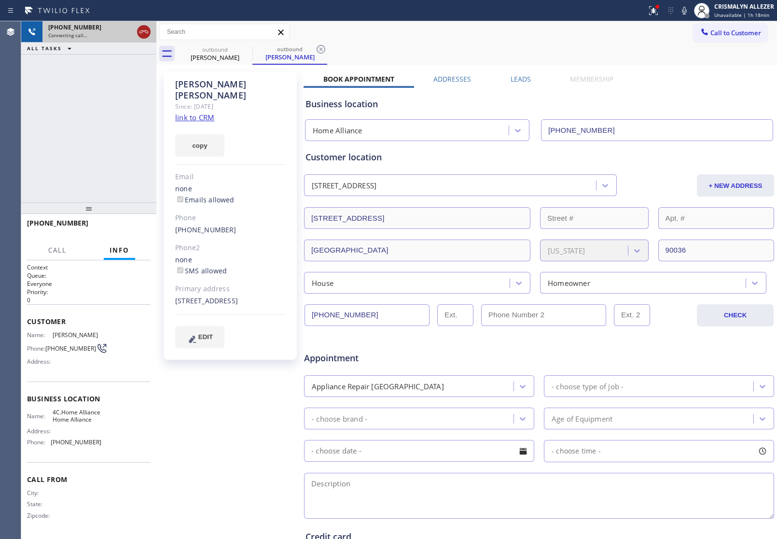
click at [146, 34] on icon at bounding box center [144, 32] width 12 height 12
click at [322, 47] on icon at bounding box center [321, 49] width 9 height 9
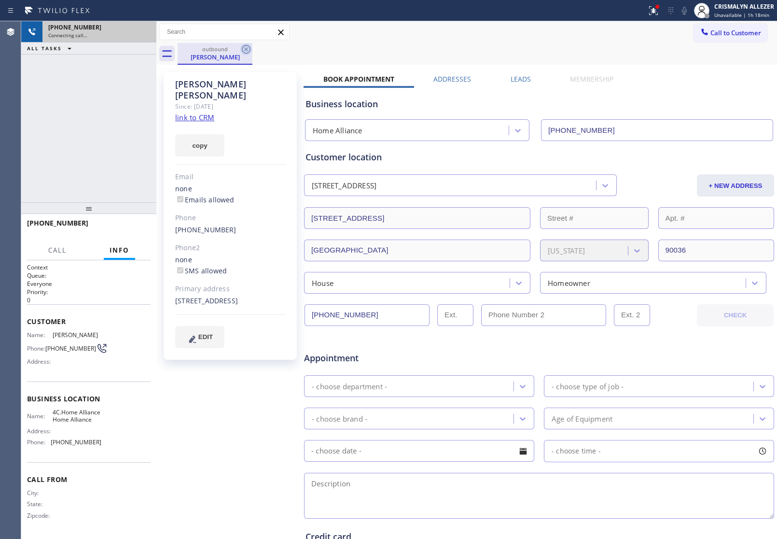
click at [245, 49] on icon at bounding box center [246, 49] width 12 height 12
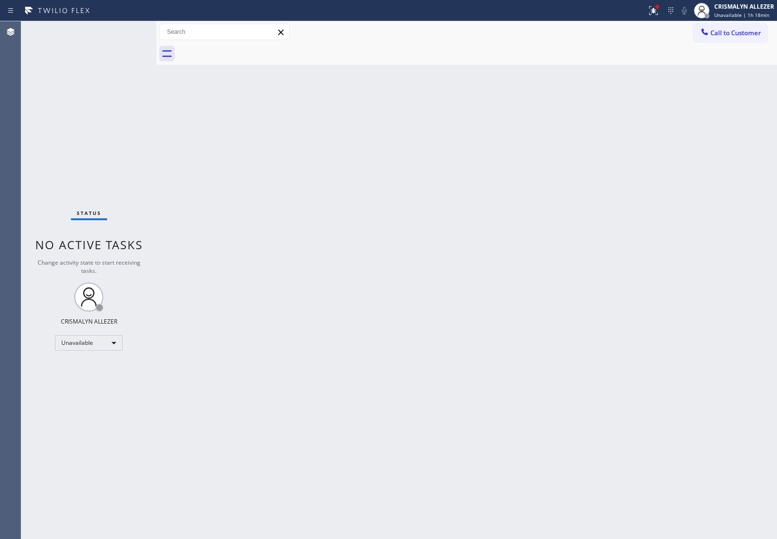
drag, startPoint x: 554, startPoint y: 282, endPoint x: 703, endPoint y: 126, distance: 216.2
click at [566, 274] on div "Back to Dashboard Change Sender ID Customers Technicians Select a contact Outbo…" at bounding box center [466, 280] width 621 height 518
drag, startPoint x: 742, startPoint y: 35, endPoint x: 707, endPoint y: 64, distance: 45.3
click at [737, 42] on button "Call to Customer" at bounding box center [731, 33] width 74 height 18
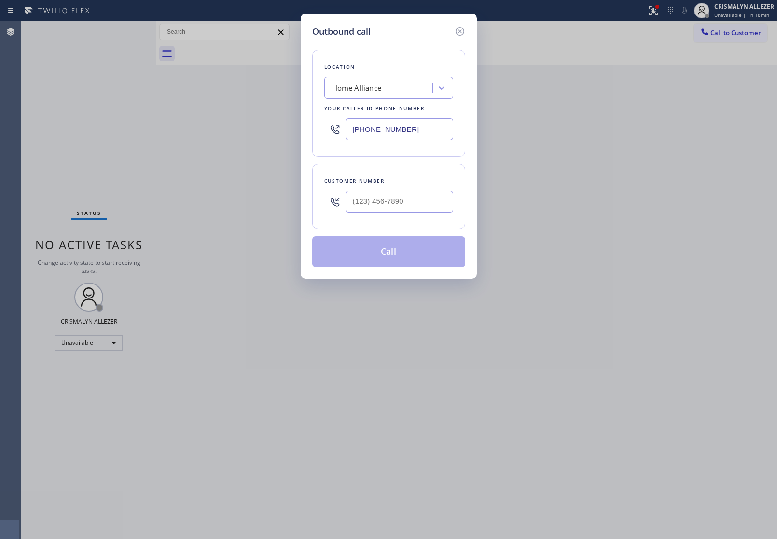
drag, startPoint x: 436, startPoint y: 127, endPoint x: 246, endPoint y: 138, distance: 190.1
click at [256, 136] on div "Outbound call Location Home Alliance Your caller id phone number (844) 679-3652…" at bounding box center [388, 269] width 777 height 539
paste input "714) 312-1257"
type input "(714) 312-1257"
click at [427, 196] on input "(___) ___-____" at bounding box center [400, 202] width 108 height 22
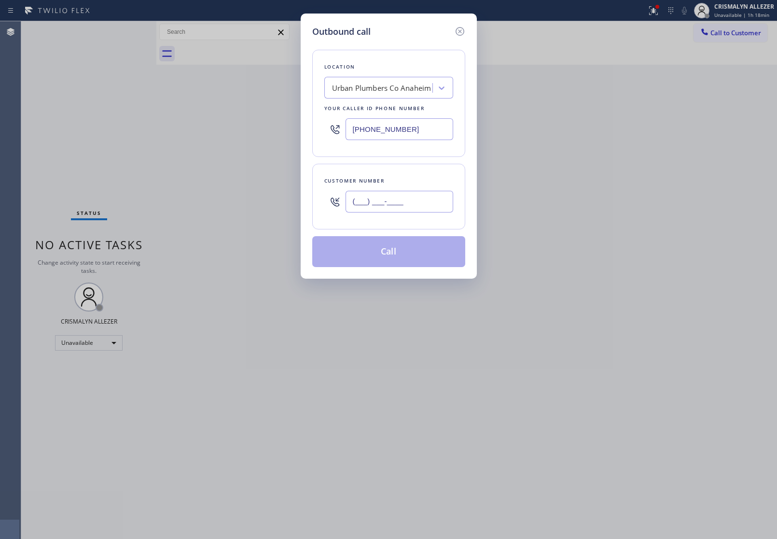
paste input "213) 789-3228"
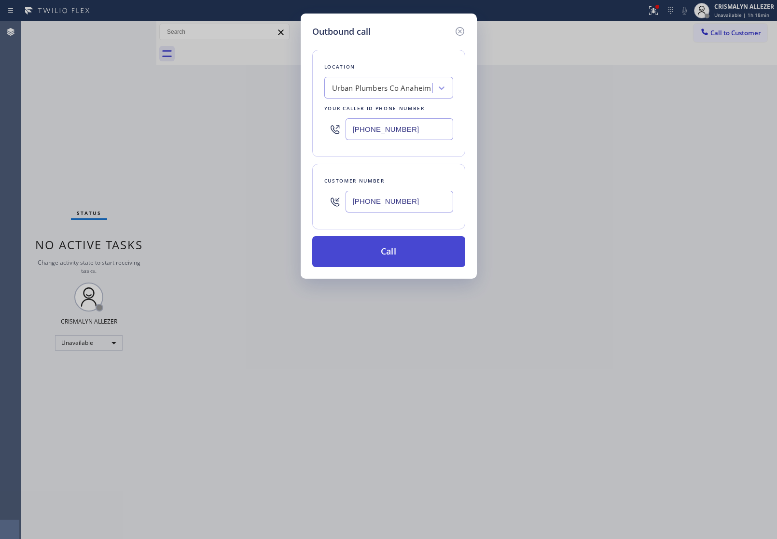
type input "(213) 789-3228"
click at [386, 256] on button "Call" at bounding box center [388, 251] width 153 height 31
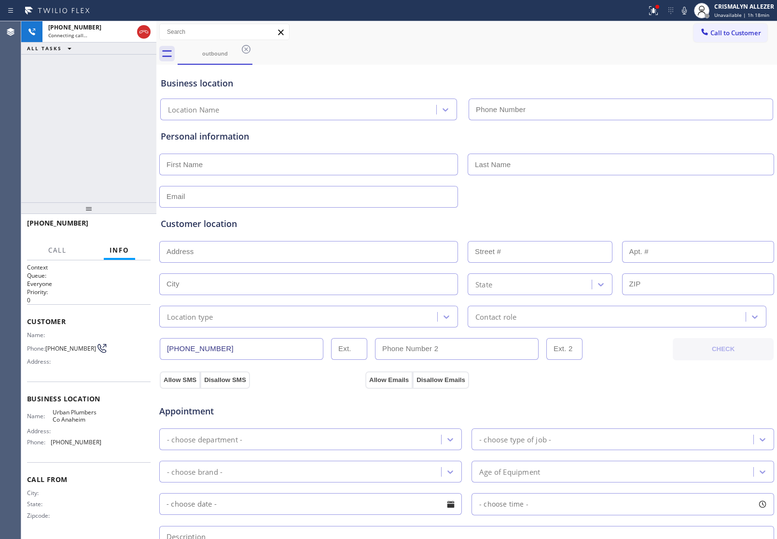
type input "(714) 312-1257"
click at [131, 228] on span "HANG UP" at bounding box center [127, 227] width 29 height 7
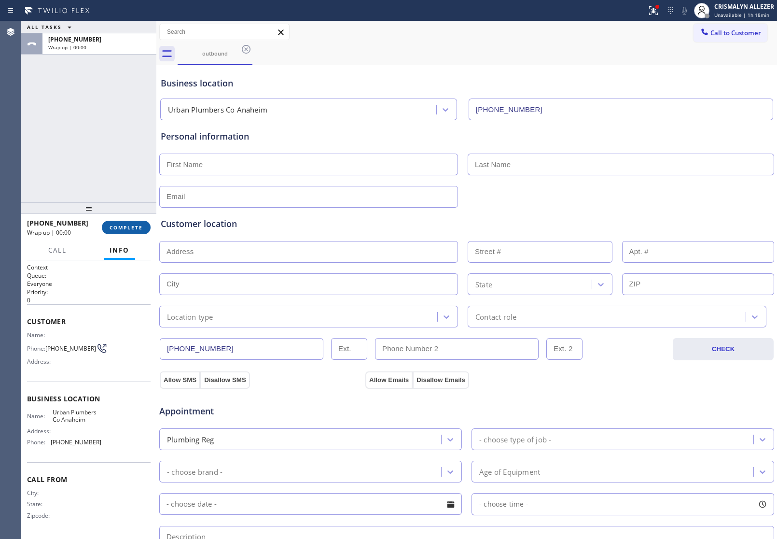
click at [131, 228] on span "COMPLETE" at bounding box center [126, 227] width 33 height 7
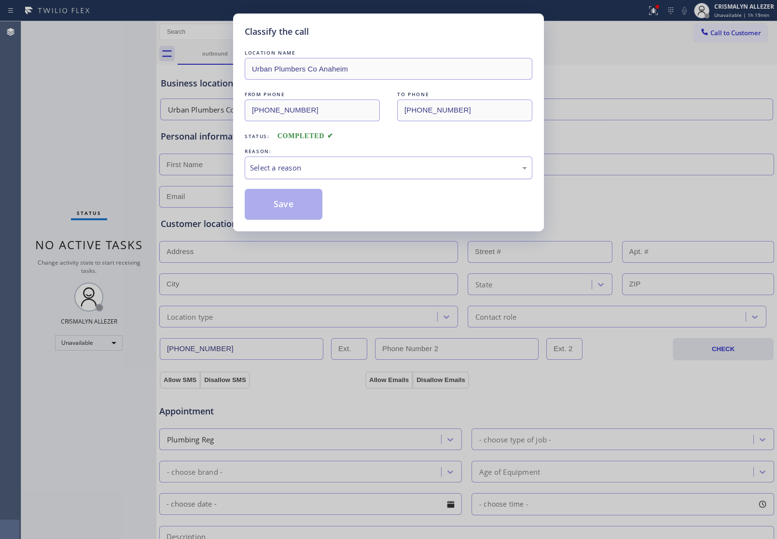
click at [378, 172] on div "Select a reason" at bounding box center [388, 167] width 277 height 11
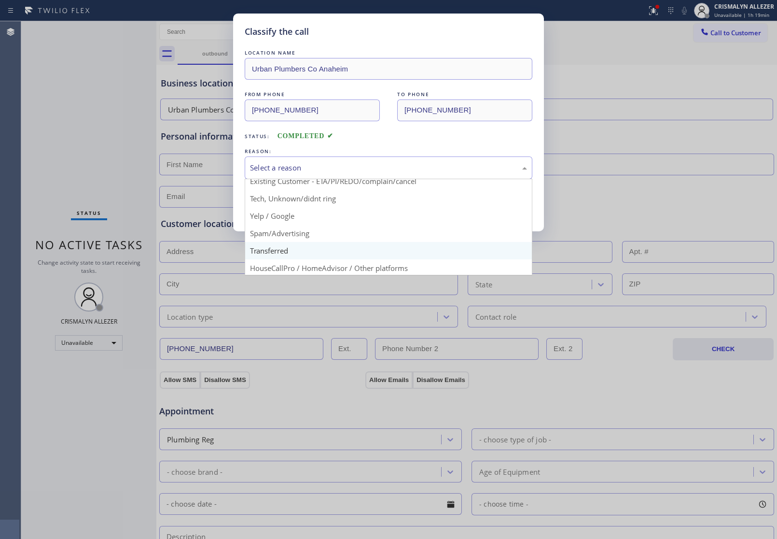
scroll to position [66, 0]
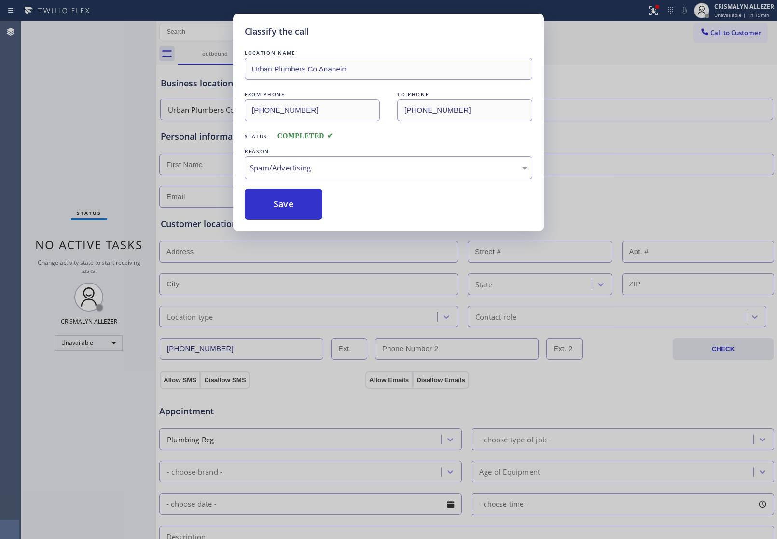
click at [296, 209] on button "Save" at bounding box center [284, 204] width 78 height 31
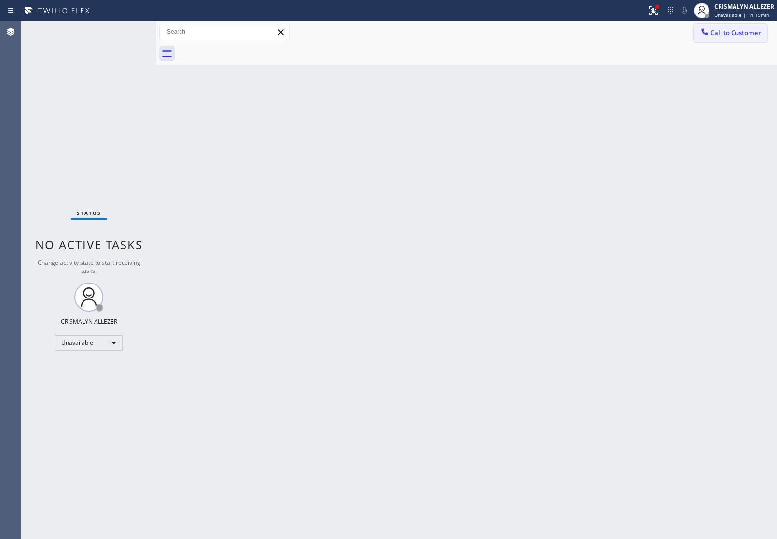
drag, startPoint x: 764, startPoint y: 34, endPoint x: 483, endPoint y: 120, distance: 293.4
click at [760, 34] on button "Call to Customer" at bounding box center [731, 33] width 74 height 18
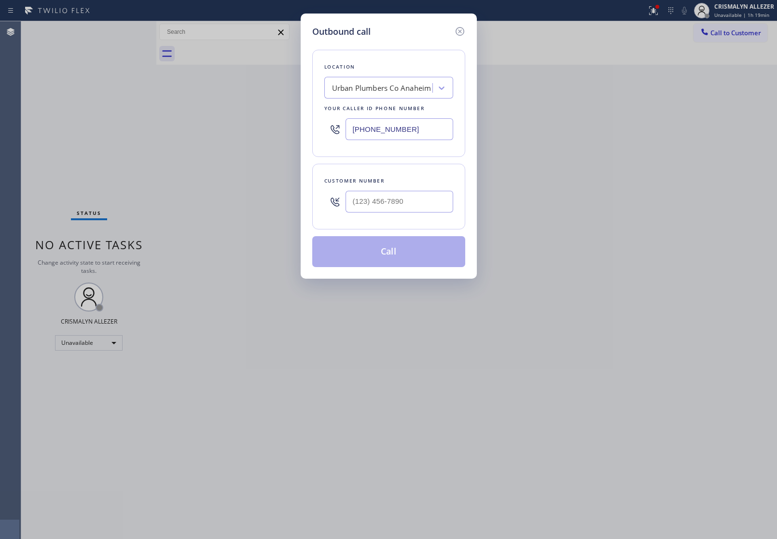
drag, startPoint x: 423, startPoint y: 131, endPoint x: 126, endPoint y: 118, distance: 297.3
click at [127, 119] on div "Outbound call Location Urban Plumbers Co Anaheim Your caller id phone number (7…" at bounding box center [388, 269] width 777 height 539
paste input "844) 679-3652"
type input "(844) 679-3652"
click at [433, 209] on input "(___) ___-____" at bounding box center [400, 202] width 108 height 22
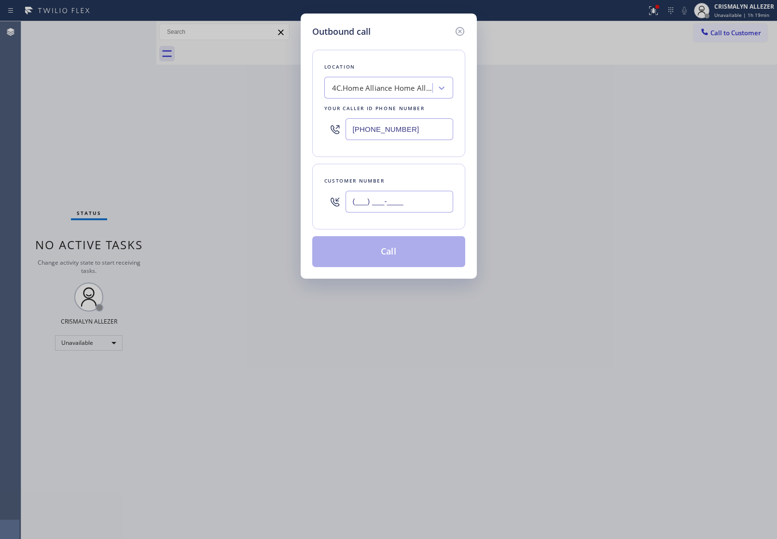
paste input "213) 718-3722"
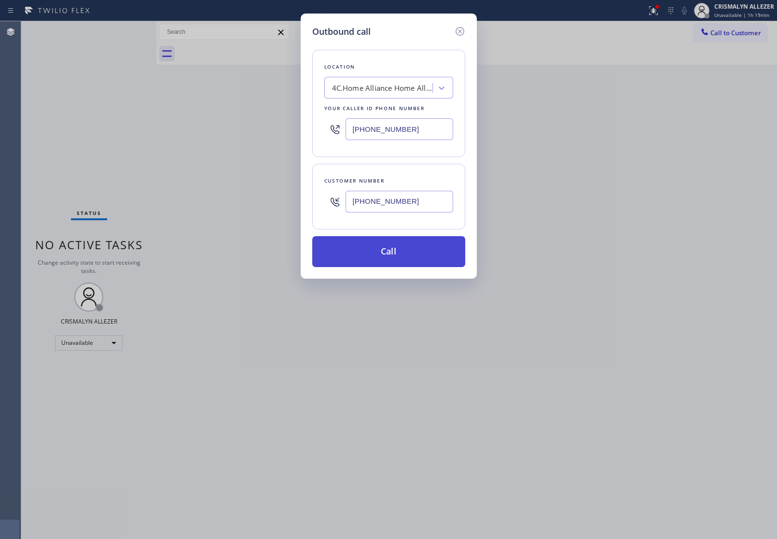
type input "(213) 718-3722"
click at [403, 262] on button "Call" at bounding box center [388, 251] width 153 height 31
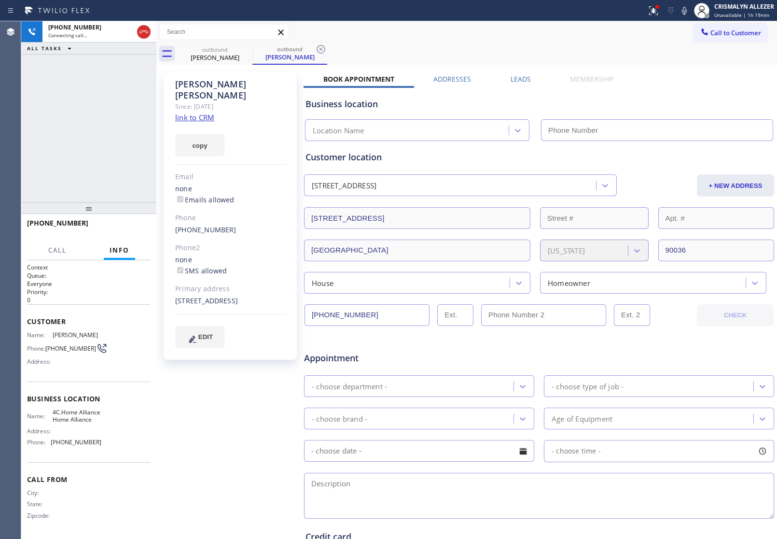
type input "(844) 679-3652"
click at [123, 227] on span "HANG UP" at bounding box center [127, 227] width 29 height 7
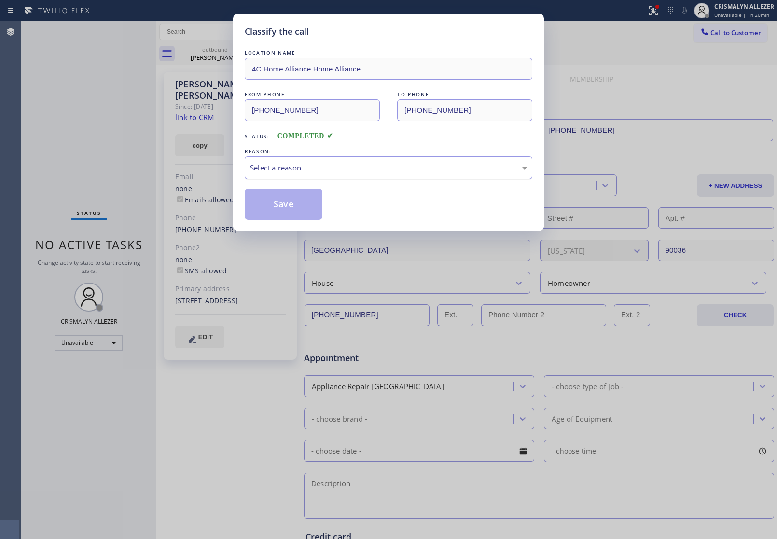
click at [393, 168] on div "Select a reason" at bounding box center [388, 167] width 277 height 11
click at [283, 209] on button "Save" at bounding box center [284, 204] width 78 height 31
click at [254, 54] on div "Carl Jacobs" at bounding box center [290, 57] width 73 height 9
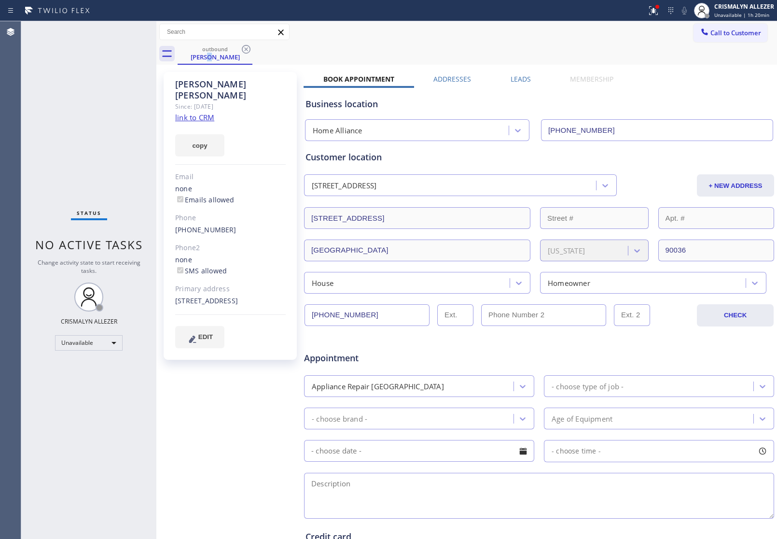
click at [245, 47] on icon at bounding box center [246, 49] width 12 height 12
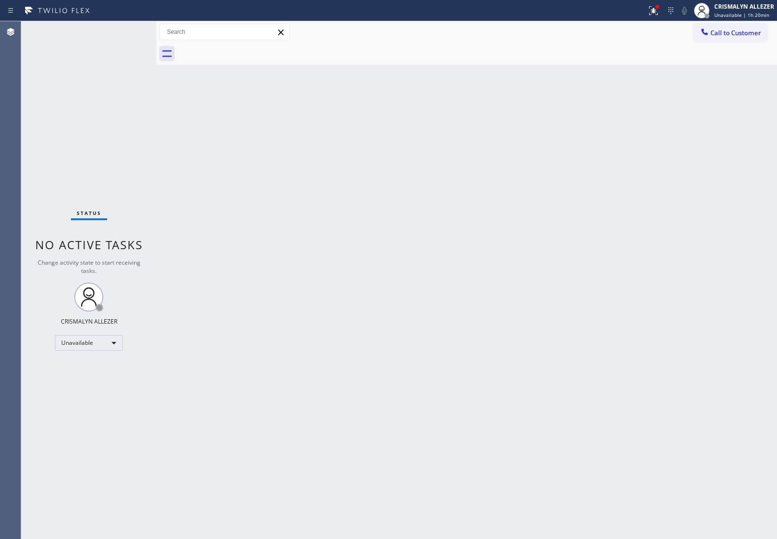
click at [737, 34] on span "Call to Customer" at bounding box center [736, 32] width 51 height 9
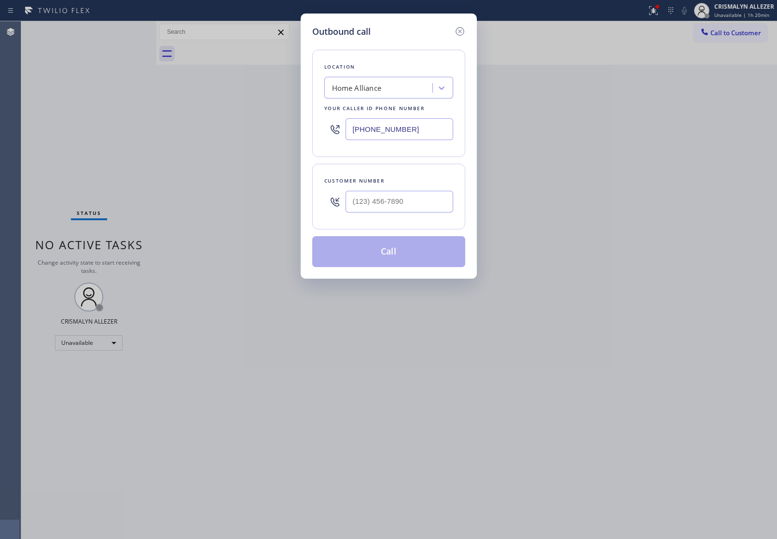
drag, startPoint x: 443, startPoint y: 133, endPoint x: 131, endPoint y: 125, distance: 312.0
click at [266, 126] on div "Outbound call Location Home Alliance Your caller id phone number (844) 679-3652…" at bounding box center [388, 269] width 777 height 539
paste input "786) 627-5543"
type input "(786) 627-5543"
click at [425, 206] on input "(___) ___-____" at bounding box center [400, 202] width 108 height 22
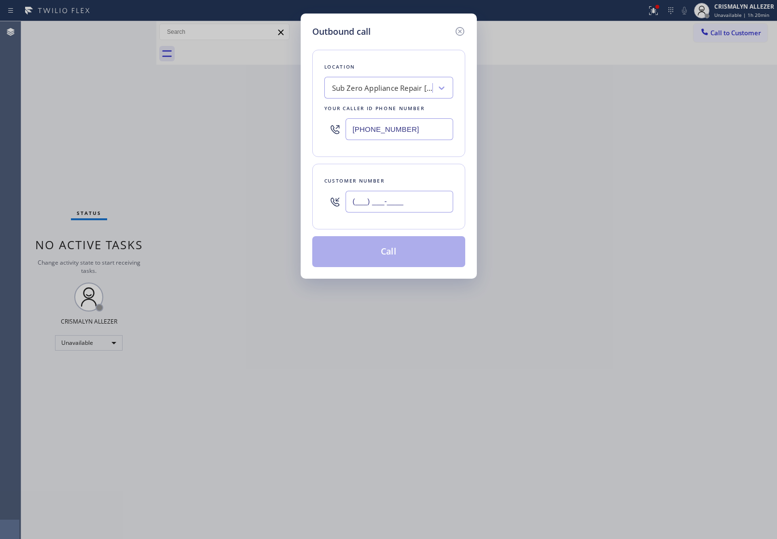
paste input "786) 258-3393"
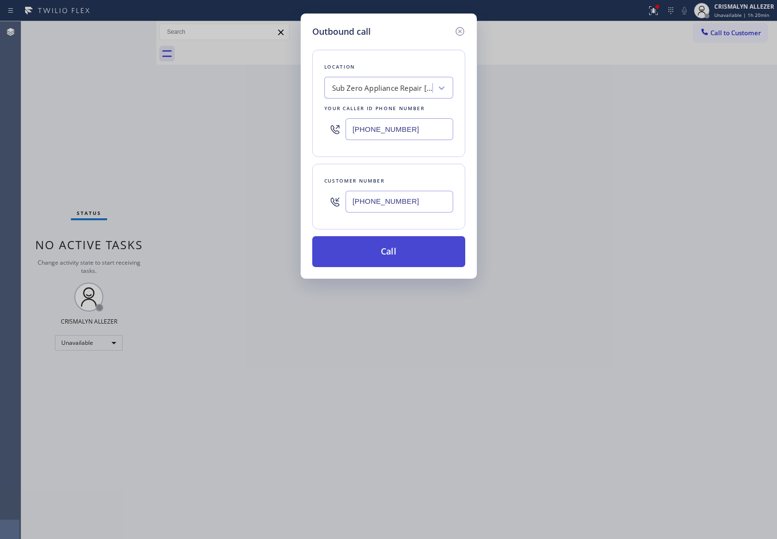
type input "(786) 258-3393"
click at [395, 254] on button "Call" at bounding box center [388, 251] width 153 height 31
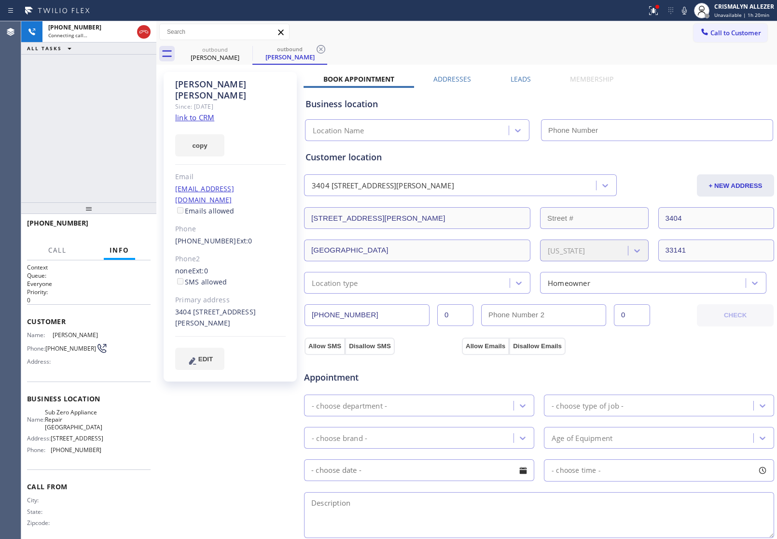
type input "(786) 627-5543"
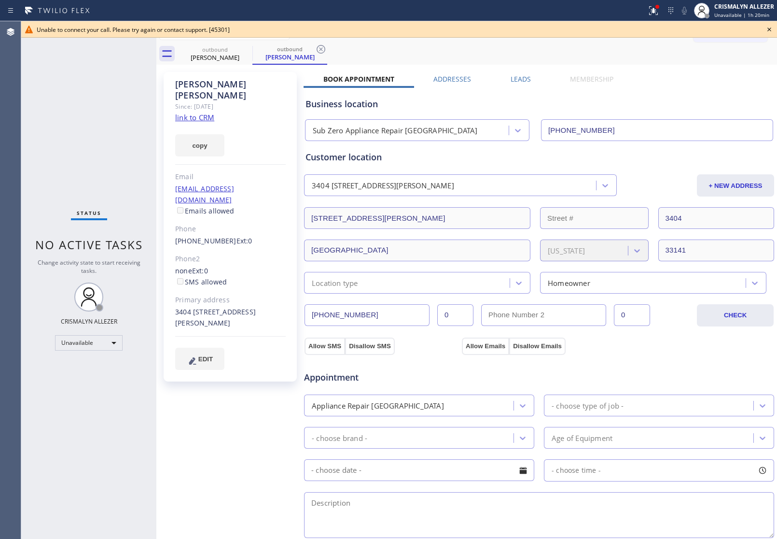
click at [772, 27] on icon at bounding box center [770, 30] width 12 height 12
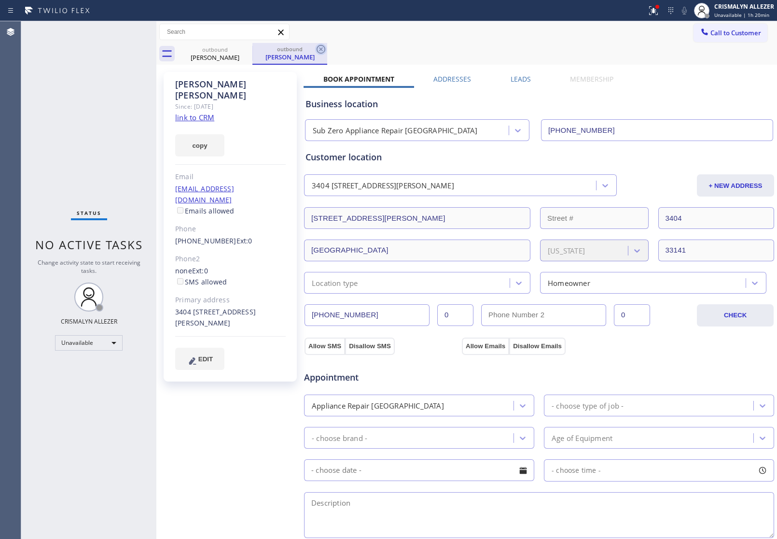
click at [324, 54] on icon at bounding box center [321, 49] width 12 height 12
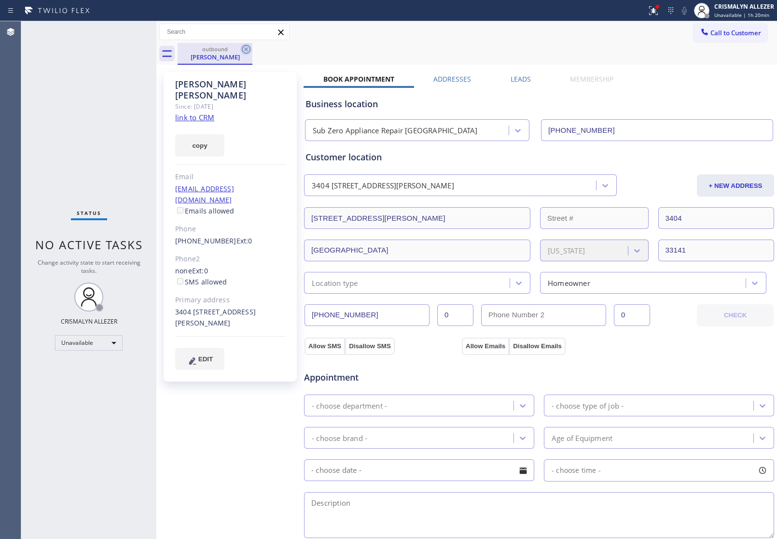
click at [247, 51] on icon at bounding box center [246, 49] width 12 height 12
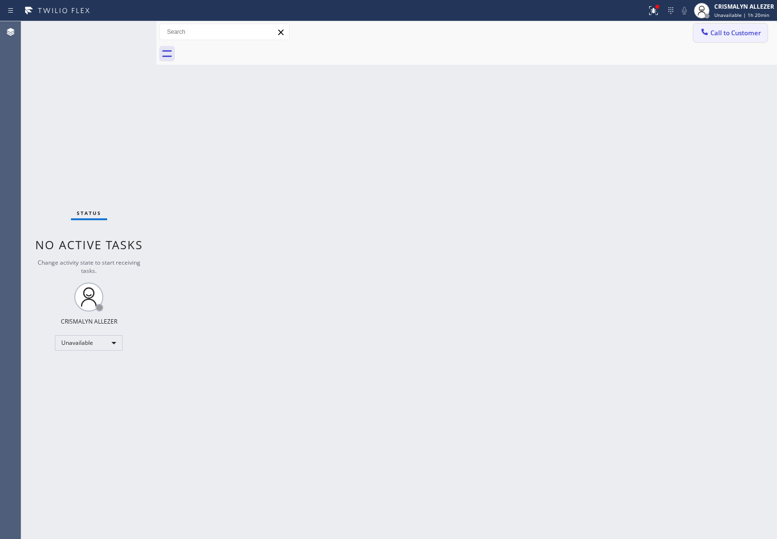
click at [740, 33] on span "Call to Customer" at bounding box center [736, 32] width 51 height 9
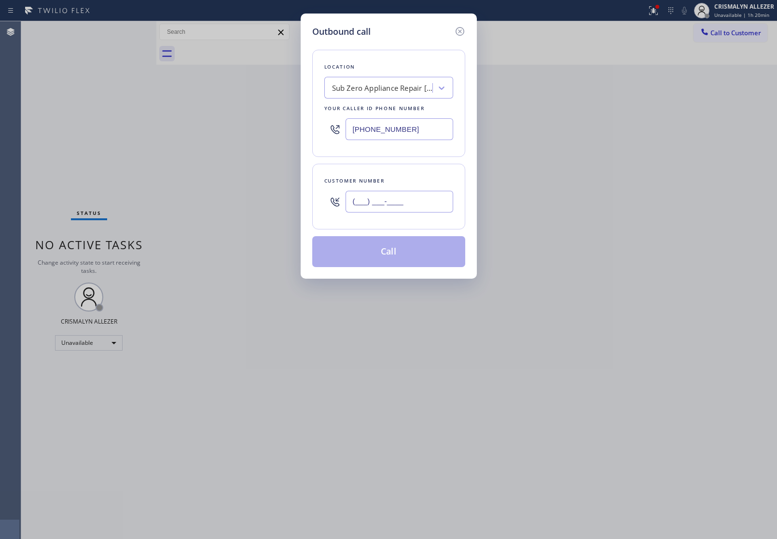
click at [420, 206] on input "(___) ___-____" at bounding box center [400, 202] width 108 height 22
paste input "786) 258-3393"
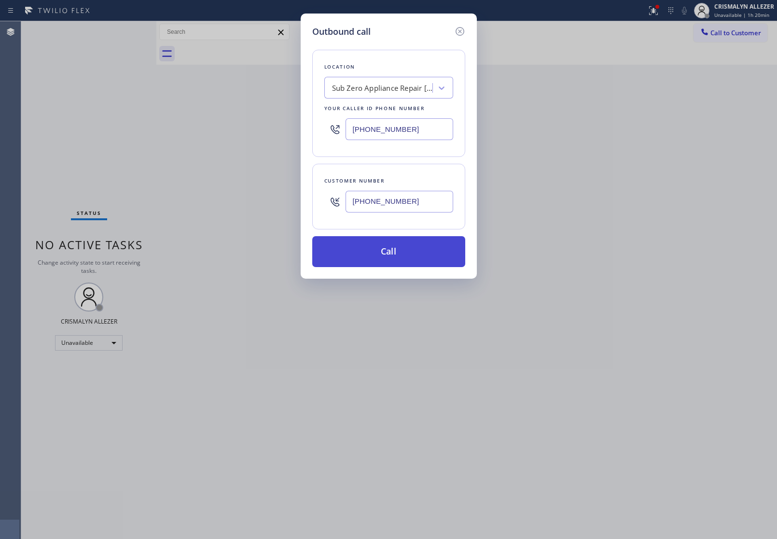
type input "(786) 258-3393"
click at [390, 245] on button "Call" at bounding box center [388, 251] width 153 height 31
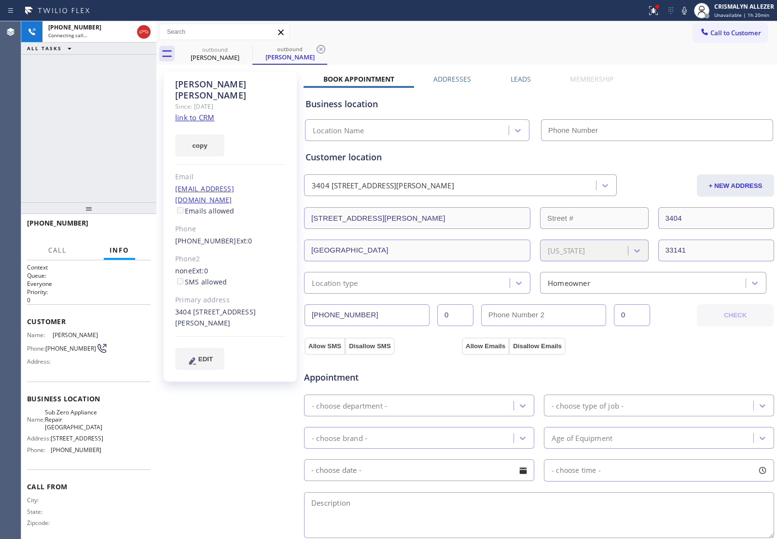
click at [208, 113] on link "link to CRM" at bounding box center [194, 118] width 39 height 10
type input "(786) 627-5543"
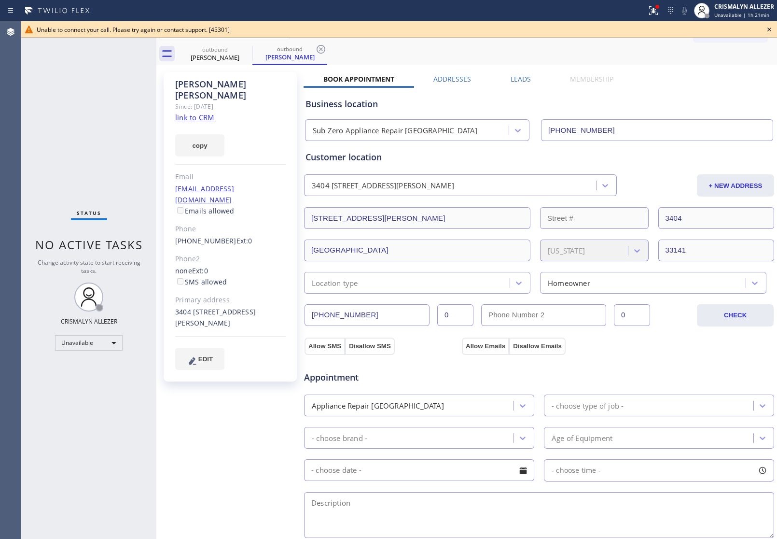
click at [771, 26] on icon at bounding box center [770, 30] width 12 height 12
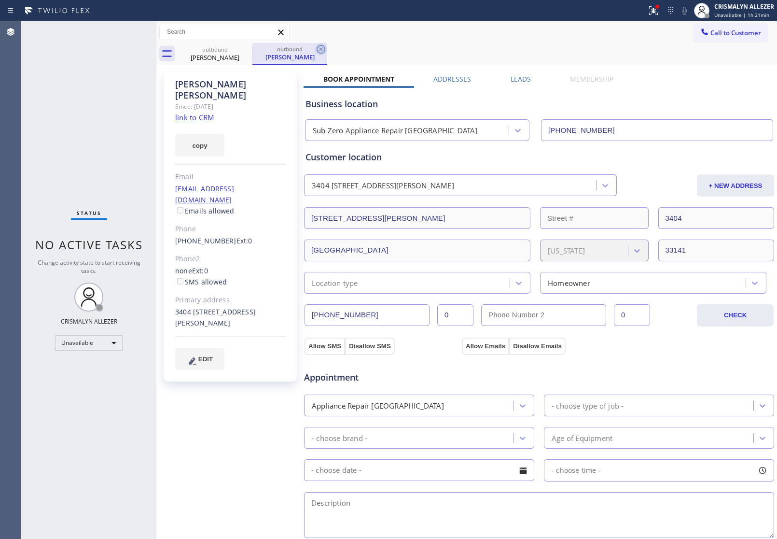
click at [324, 46] on icon at bounding box center [321, 49] width 12 height 12
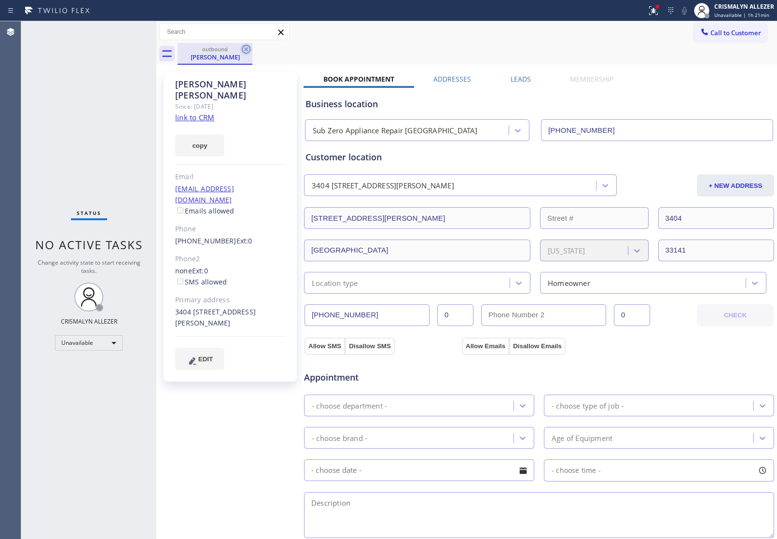
click at [247, 47] on icon at bounding box center [246, 49] width 9 height 9
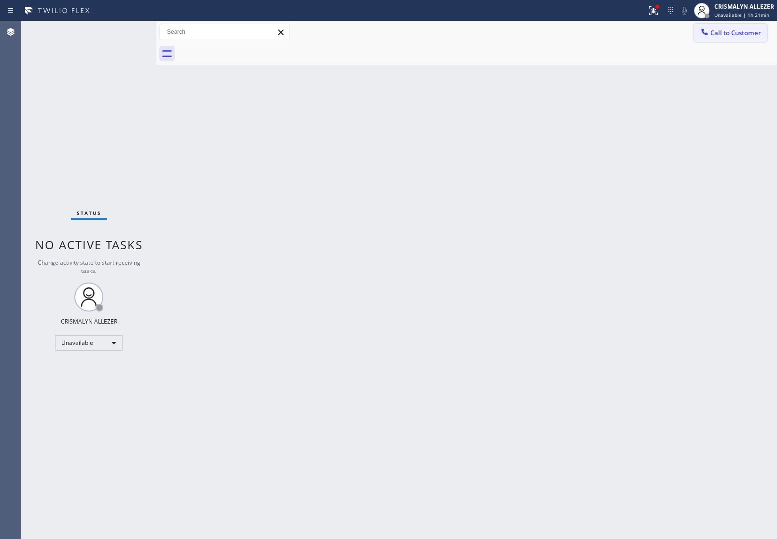
click at [726, 32] on span "Call to Customer" at bounding box center [736, 32] width 51 height 9
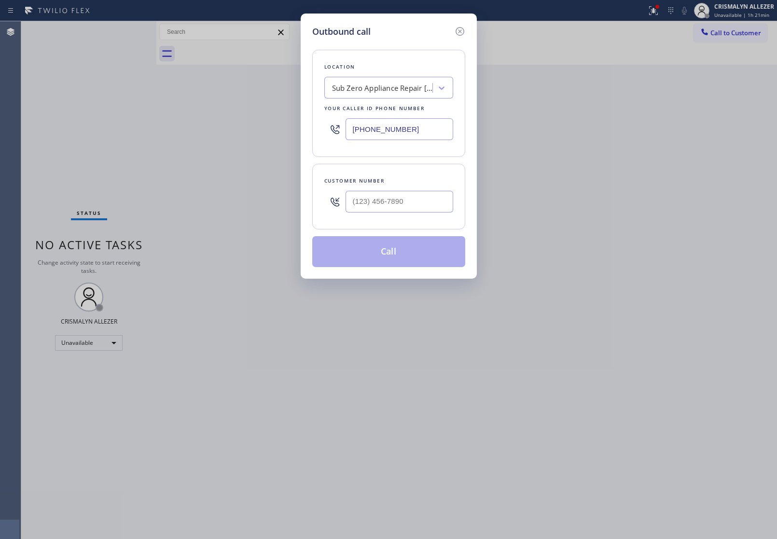
drag, startPoint x: 426, startPoint y: 133, endPoint x: 225, endPoint y: 129, distance: 201.4
click at [257, 127] on div "Outbound call Location Sub Zero Appliance Repair Coconut Grove Your caller id p…" at bounding box center [388, 269] width 777 height 539
paste input "602) 888-7324"
type input "(602) 888-7324"
click at [426, 209] on input "(___) ___-____" at bounding box center [400, 202] width 108 height 22
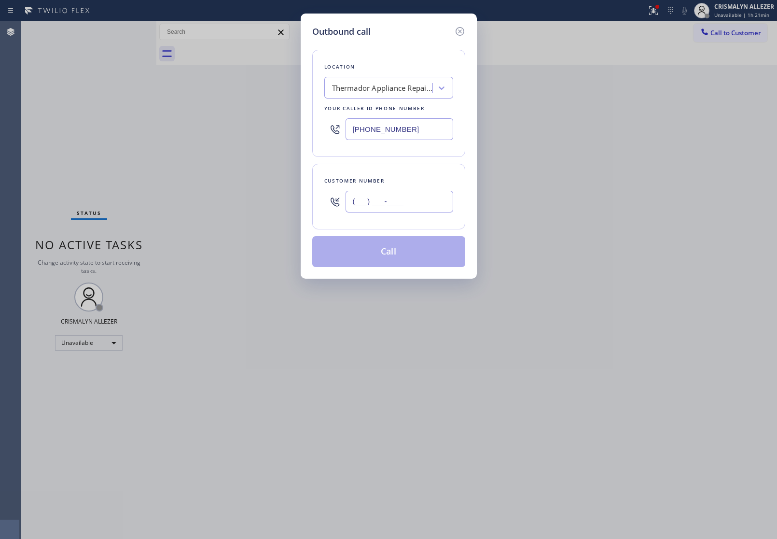
paste input "805) 701-9988"
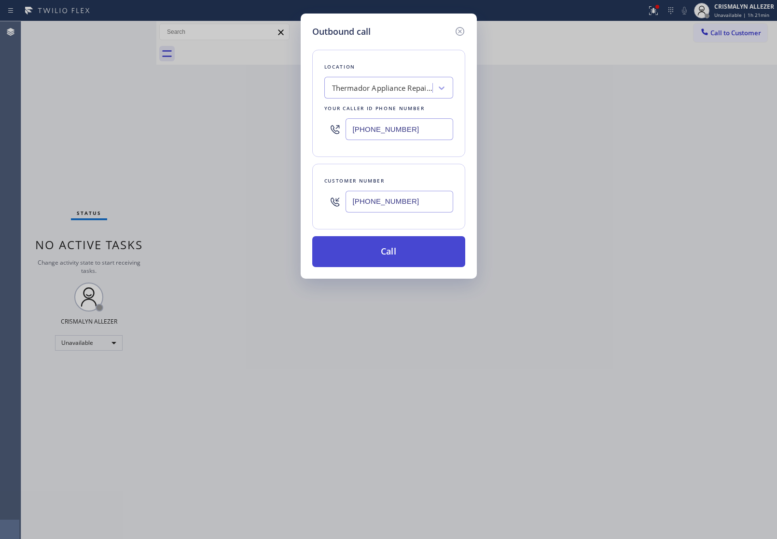
type input "(805) 701-9988"
click at [390, 257] on button "Call" at bounding box center [388, 251] width 153 height 31
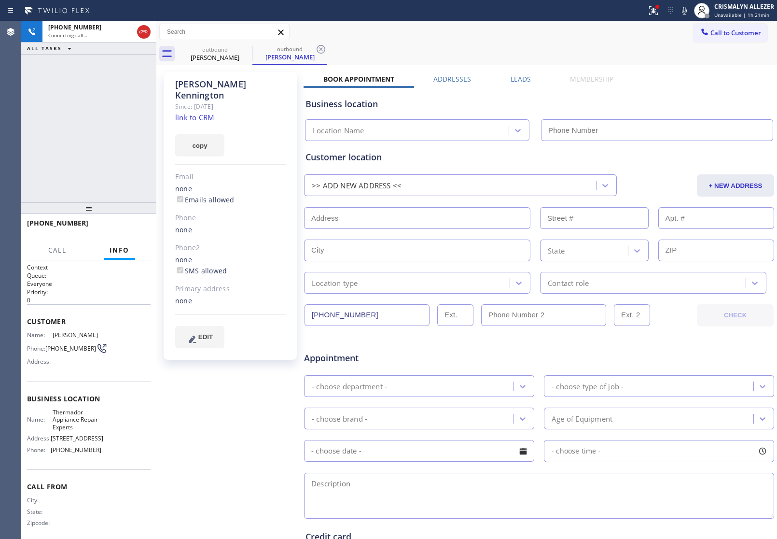
drag, startPoint x: 208, startPoint y: 104, endPoint x: 484, endPoint y: 211, distance: 295.9
click at [208, 113] on link "link to CRM" at bounding box center [194, 118] width 39 height 10
type input "(602) 888-7324"
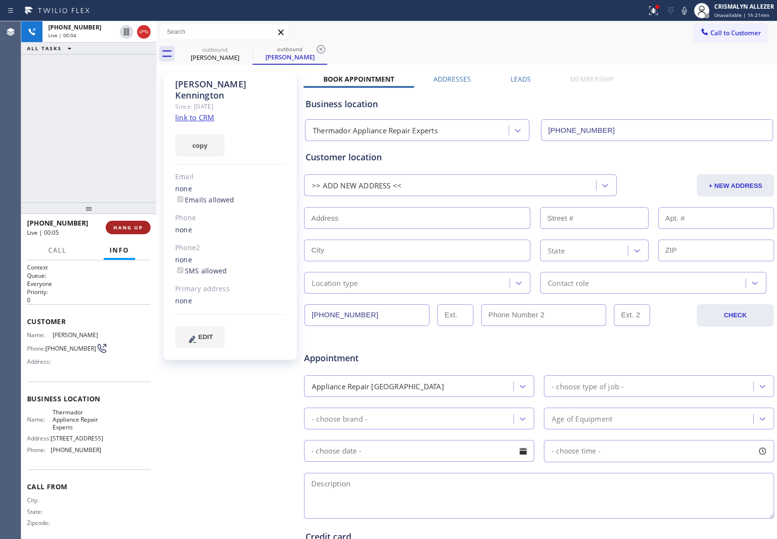
click at [126, 227] on span "HANG UP" at bounding box center [127, 227] width 29 height 7
click at [126, 227] on span "COMPLETE" at bounding box center [126, 227] width 33 height 7
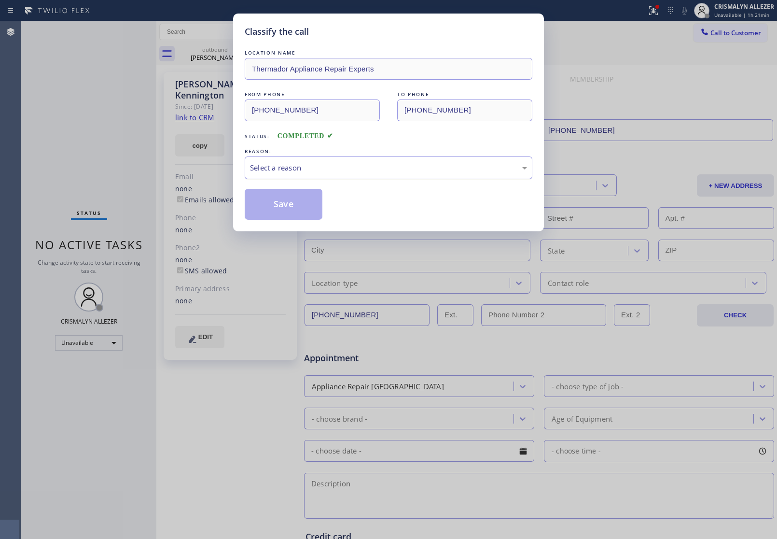
click at [397, 170] on div "Select a reason" at bounding box center [388, 167] width 277 height 11
click at [285, 211] on button "Save" at bounding box center [284, 204] width 78 height 31
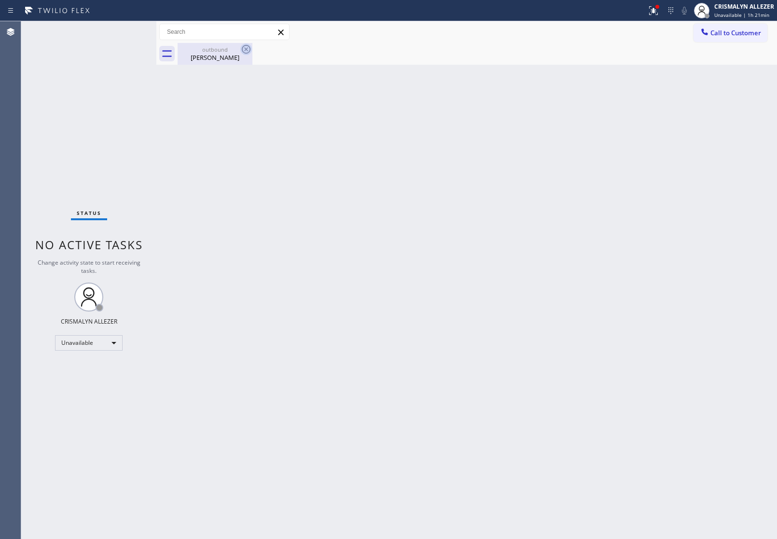
drag, startPoint x: 226, startPoint y: 59, endPoint x: 251, endPoint y: 53, distance: 26.4
click at [230, 59] on div "Julie Kennington" at bounding box center [215, 57] width 73 height 9
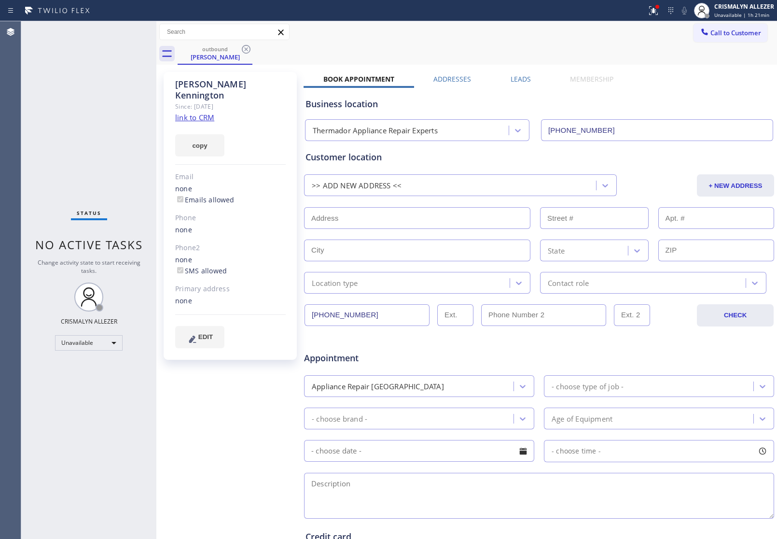
click at [240, 49] on icon at bounding box center [246, 49] width 12 height 12
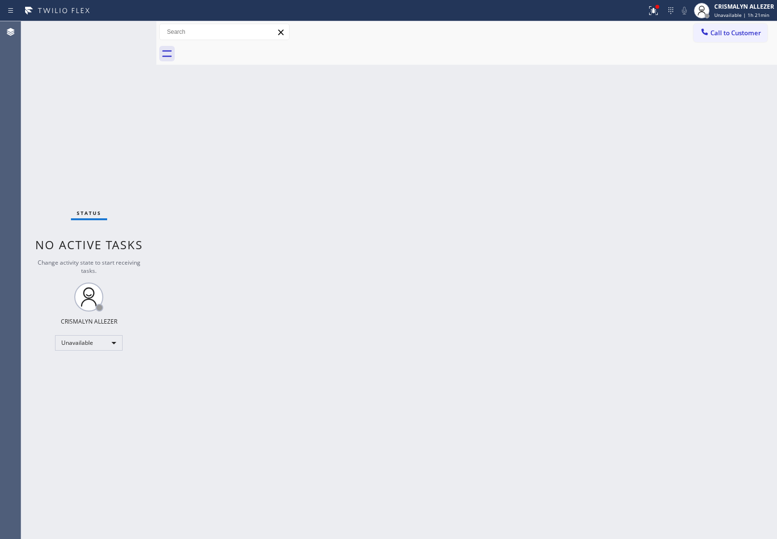
click at [742, 36] on span "Call to Customer" at bounding box center [736, 32] width 51 height 9
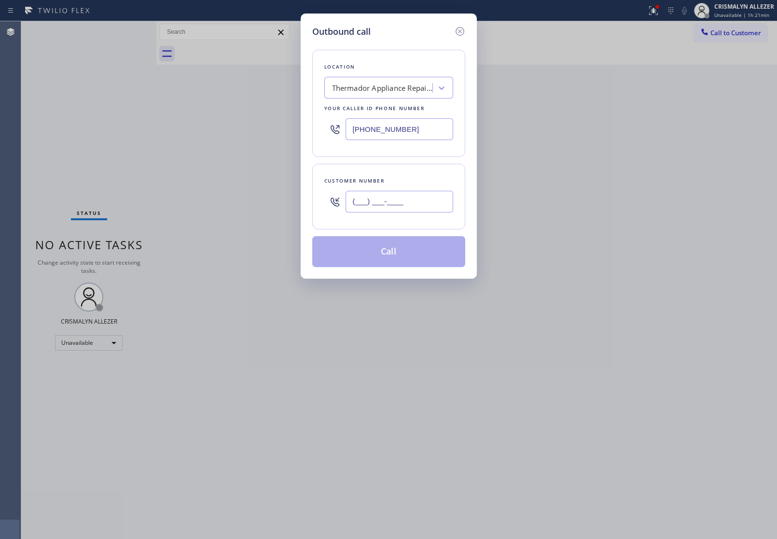
click at [423, 208] on input "(___) ___-____" at bounding box center [400, 202] width 108 height 22
paste input "805) 701-9988"
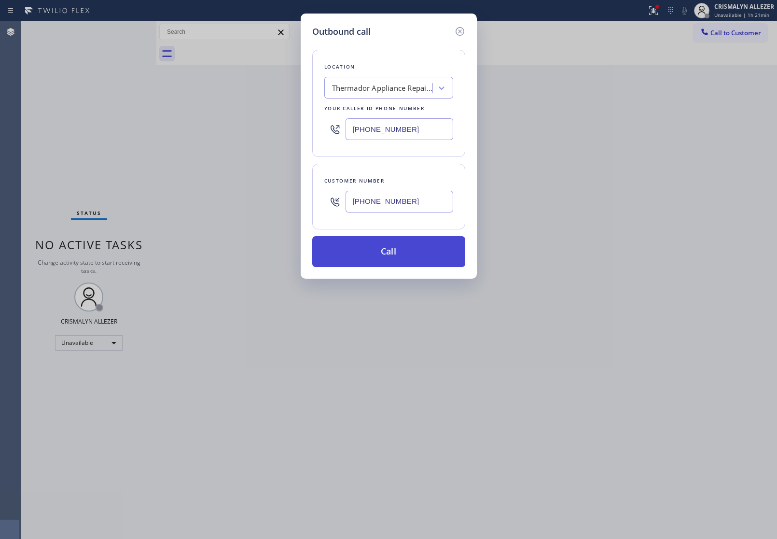
type input "(805) 701-9988"
click at [386, 249] on button "Call" at bounding box center [388, 251] width 153 height 31
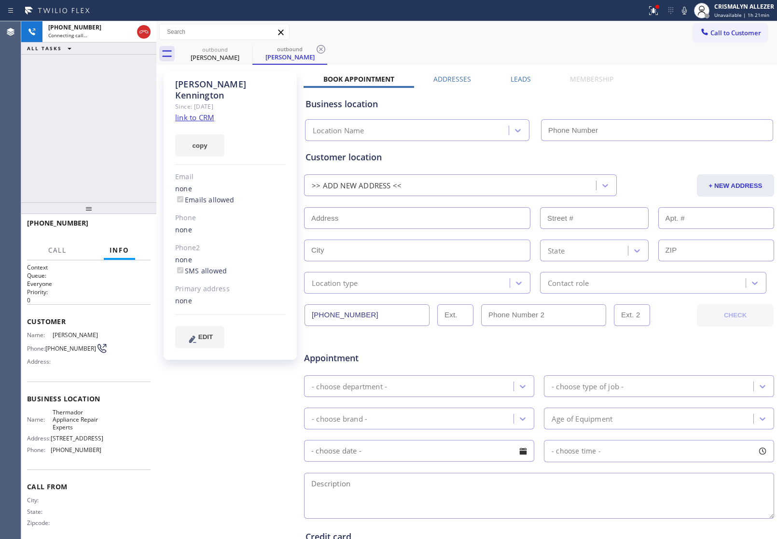
type input "(602) 888-7324"
click at [520, 77] on label "Leads" at bounding box center [521, 78] width 20 height 9
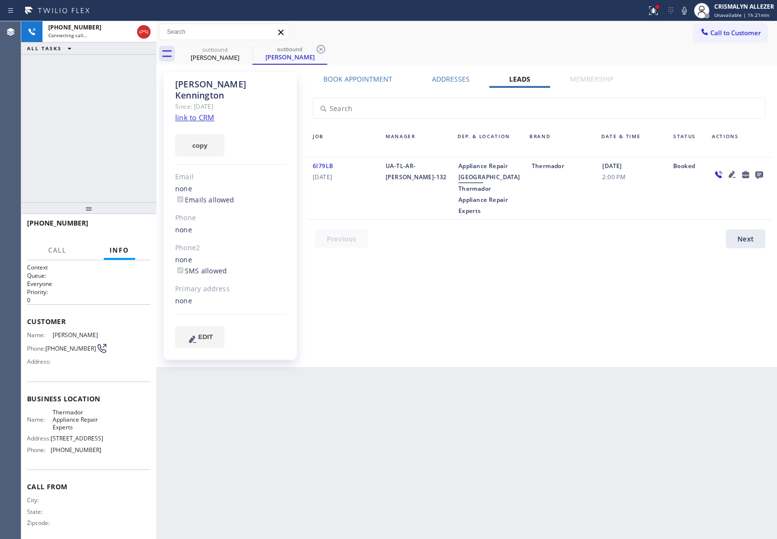
click at [759, 172] on icon at bounding box center [760, 175] width 8 height 8
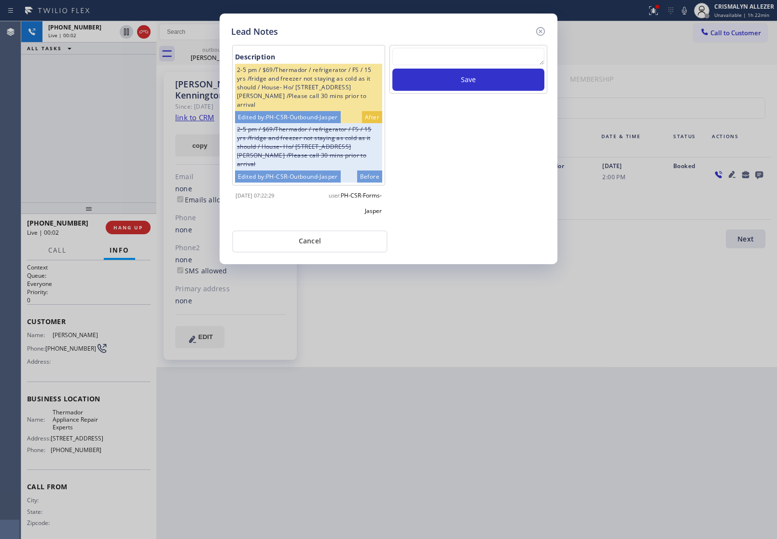
click at [443, 63] on textarea at bounding box center [469, 56] width 152 height 17
paste textarea "no answer | pls xfer here cx cb"
type textarea "no answer | pls xfer here cx cb"
click at [465, 81] on button "Save" at bounding box center [469, 80] width 152 height 22
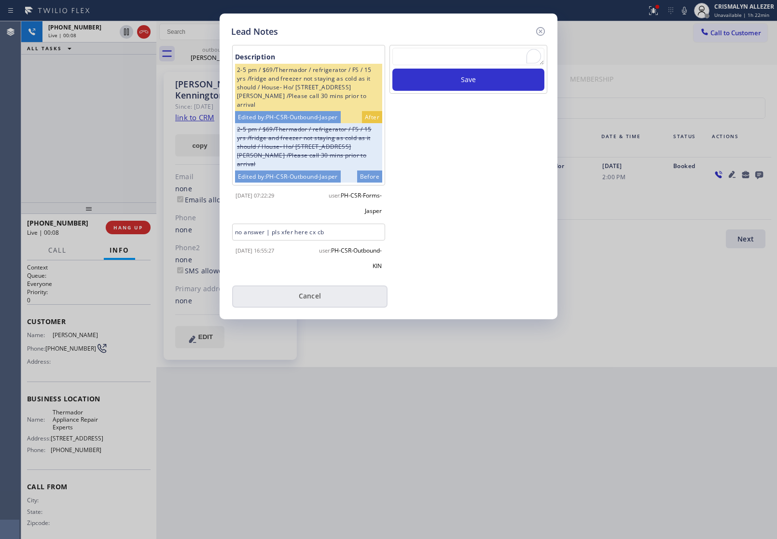
click at [303, 297] on button "Cancel" at bounding box center [309, 296] width 155 height 22
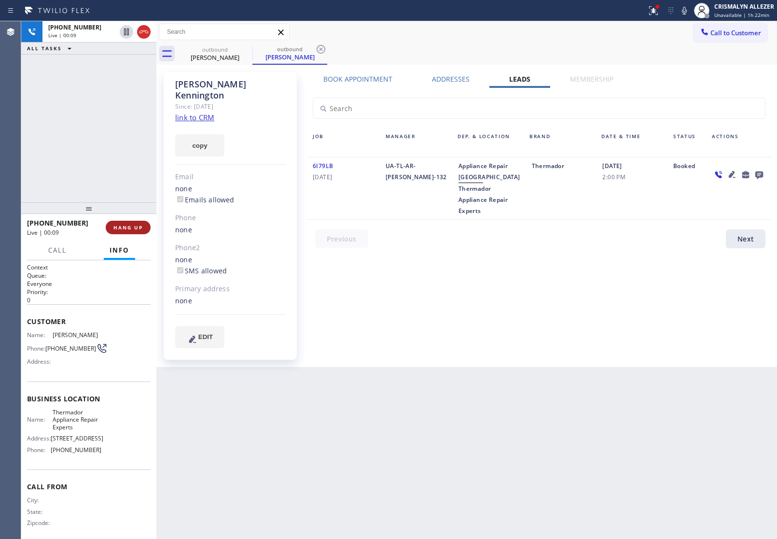
click at [126, 232] on button "HANG UP" at bounding box center [128, 228] width 45 height 14
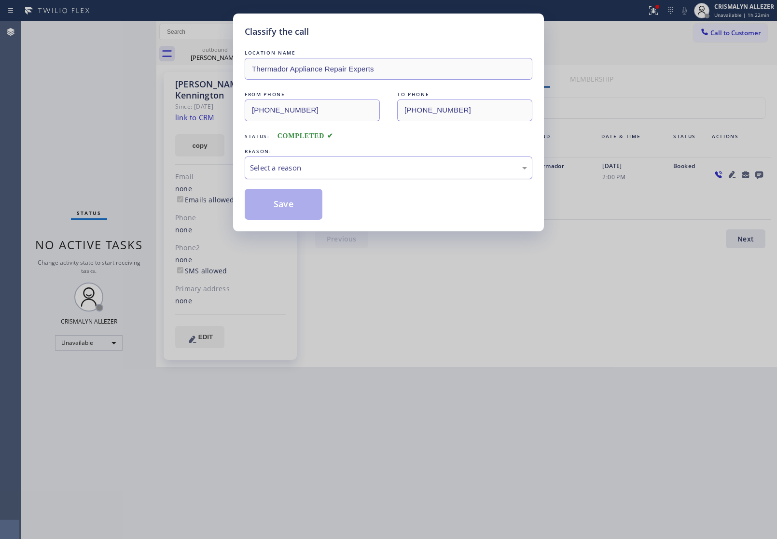
drag, startPoint x: 407, startPoint y: 156, endPoint x: 388, endPoint y: 168, distance: 22.8
click at [408, 156] on div "REASON:" at bounding box center [389, 151] width 288 height 10
click at [337, 169] on div "Select a reason" at bounding box center [388, 167] width 277 height 11
click at [281, 208] on button "Save" at bounding box center [284, 204] width 78 height 31
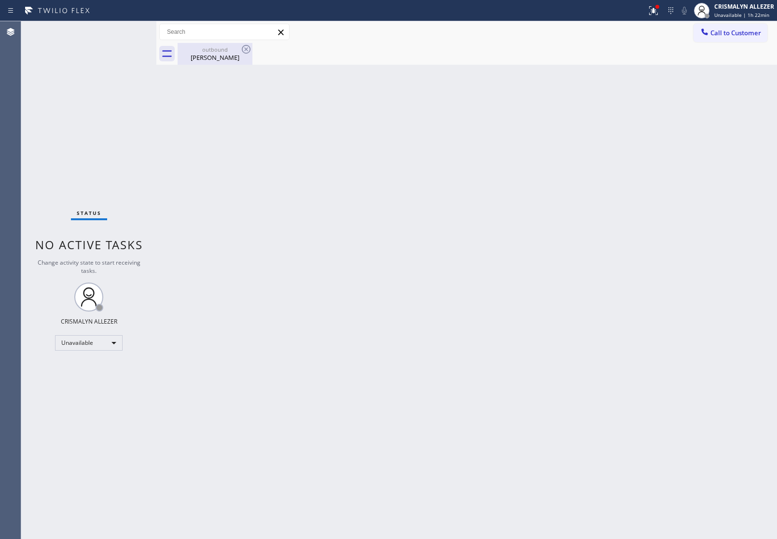
click at [208, 56] on div "Julie Kennington" at bounding box center [215, 57] width 73 height 9
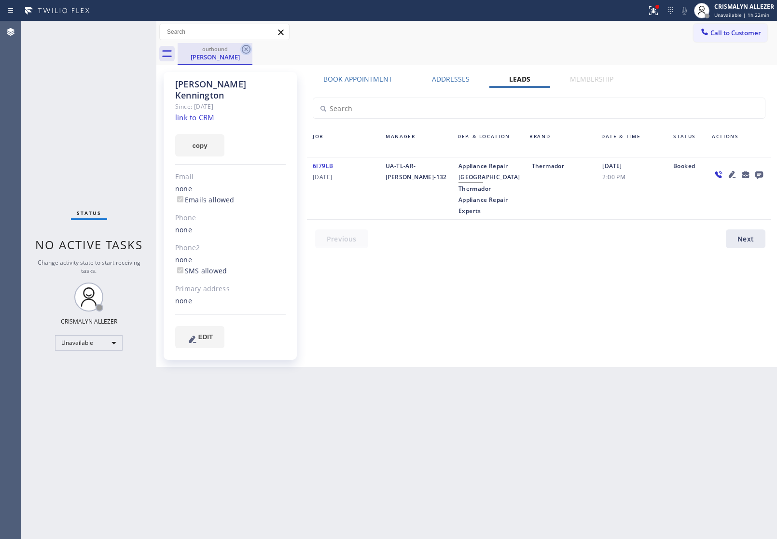
click at [247, 52] on icon at bounding box center [246, 49] width 12 height 12
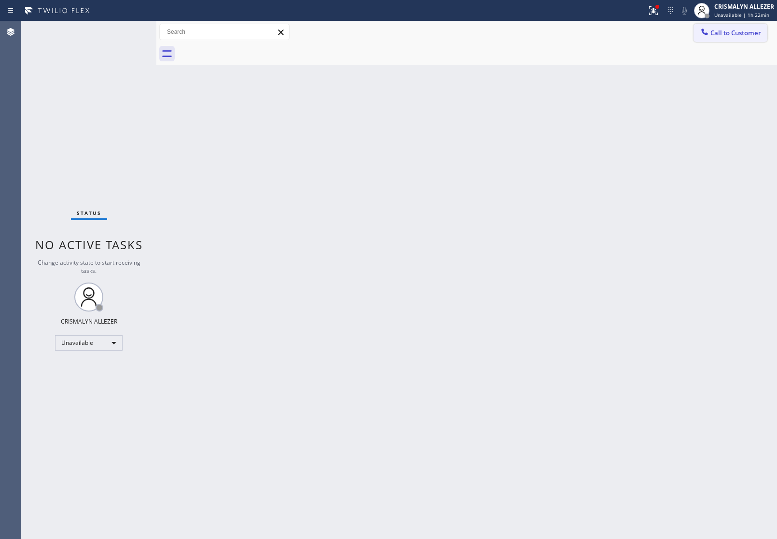
click at [759, 35] on span "Call to Customer" at bounding box center [736, 32] width 51 height 9
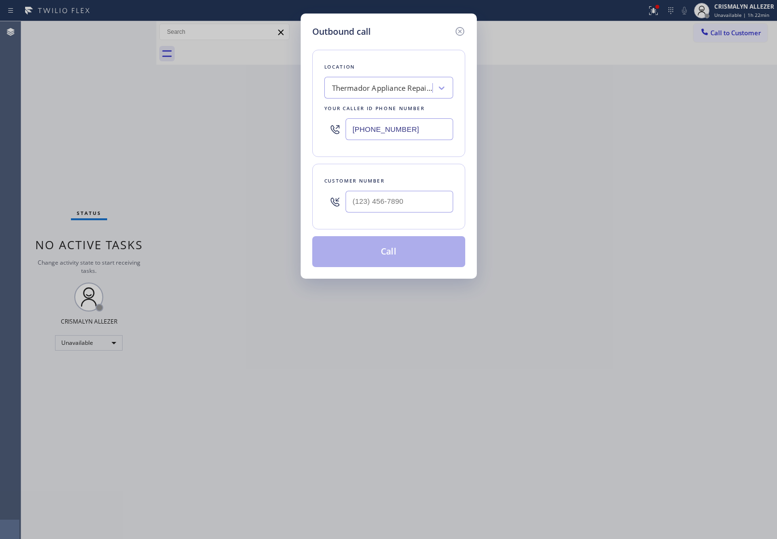
drag, startPoint x: 435, startPoint y: 131, endPoint x: 158, endPoint y: 127, distance: 276.7
click at [162, 128] on div "Outbound call Location Thermador Appliance Repair Experts Your caller id phone …" at bounding box center [388, 269] width 777 height 539
paste input "855) 666-9755"
type input "(855) 666-9755"
click at [431, 201] on input "(___) ___-____" at bounding box center [400, 202] width 108 height 22
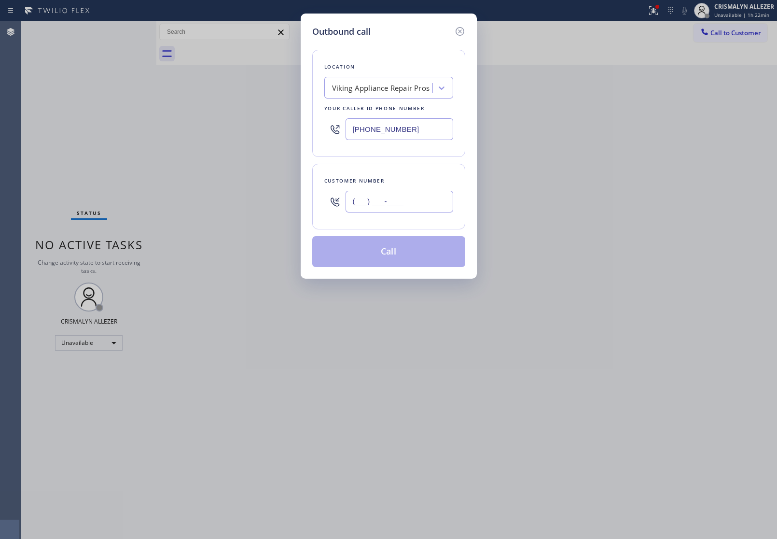
paste input "480) 330-3641"
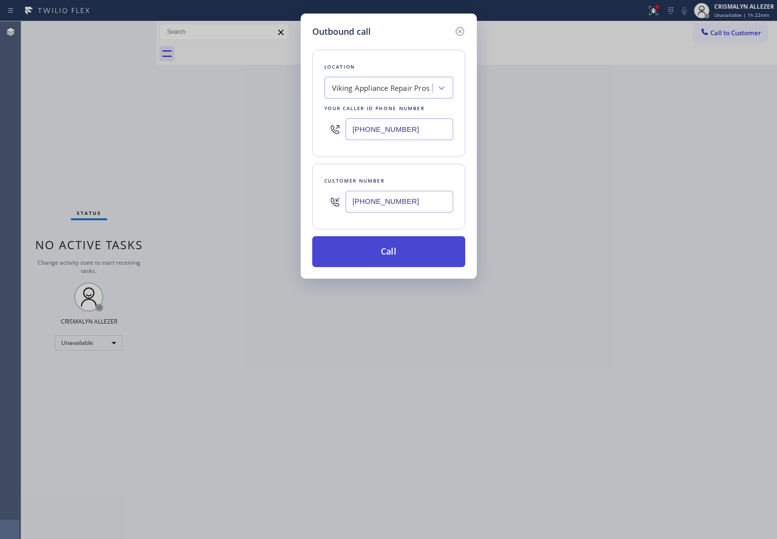
type input "(480) 330-3641"
click at [390, 256] on button "Call" at bounding box center [388, 251] width 153 height 31
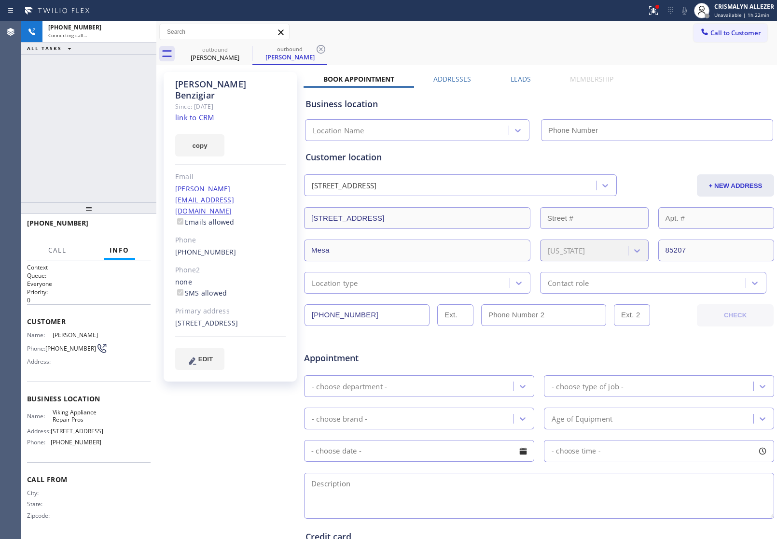
click at [206, 113] on link "link to CRM" at bounding box center [194, 118] width 39 height 10
type input "(855) 666-9755"
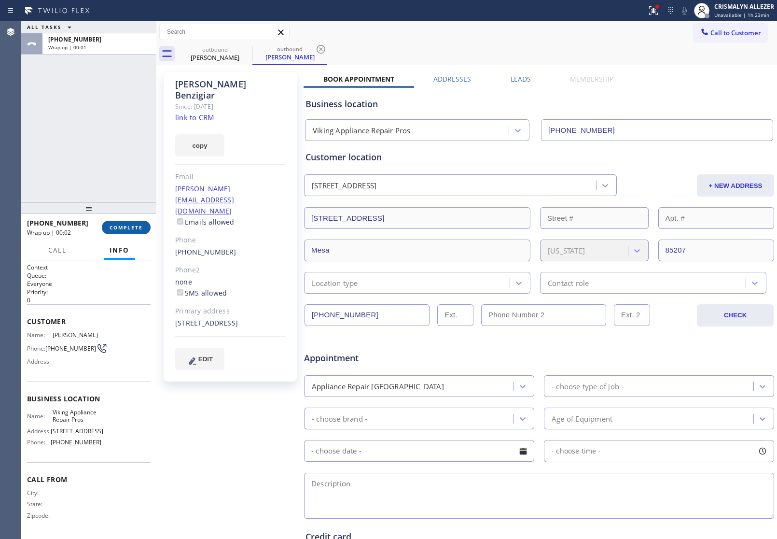
click at [125, 228] on span "COMPLETE" at bounding box center [126, 227] width 33 height 7
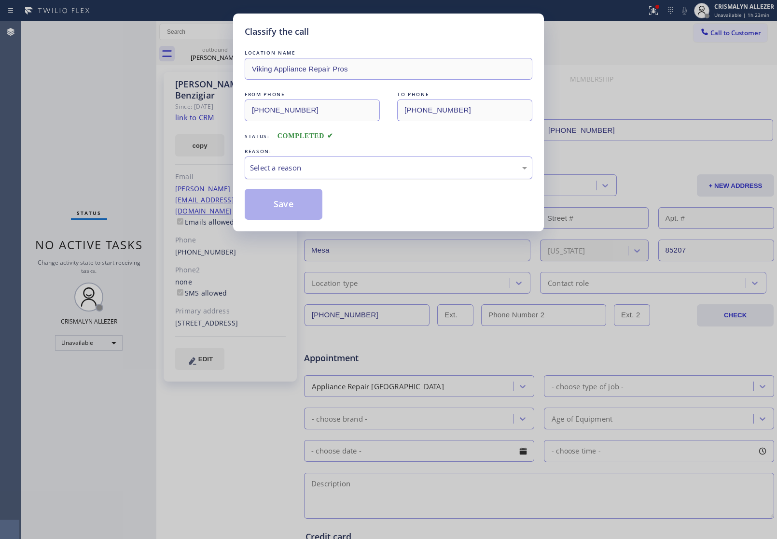
click at [409, 173] on div "Select a reason" at bounding box center [388, 167] width 277 height 11
click at [307, 212] on button "Save" at bounding box center [284, 204] width 78 height 31
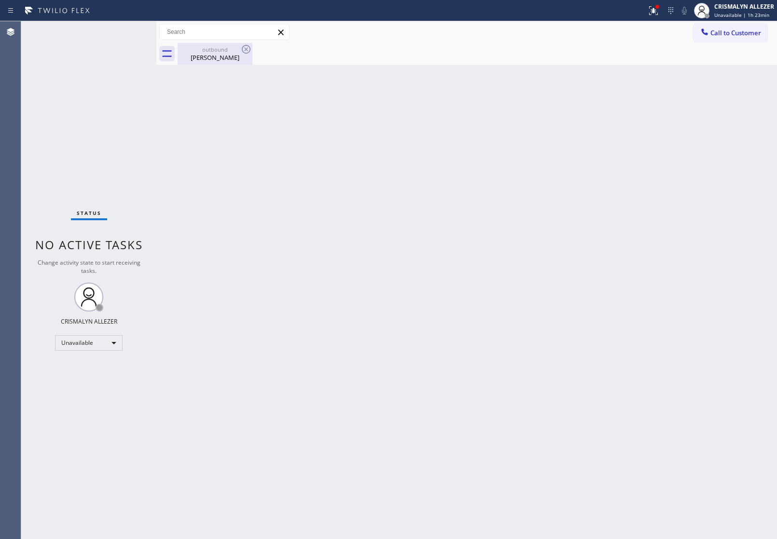
click at [211, 55] on div "Eric Benzigiar" at bounding box center [215, 57] width 73 height 9
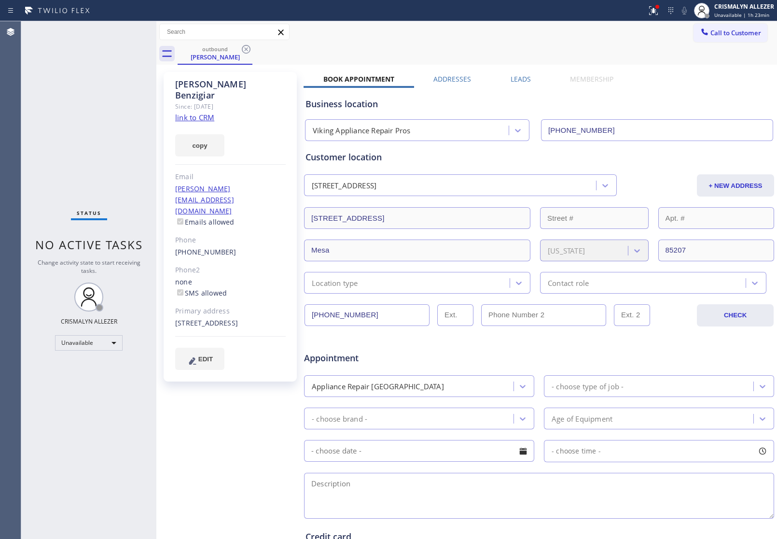
click at [511, 77] on label "Leads" at bounding box center [521, 78] width 20 height 9
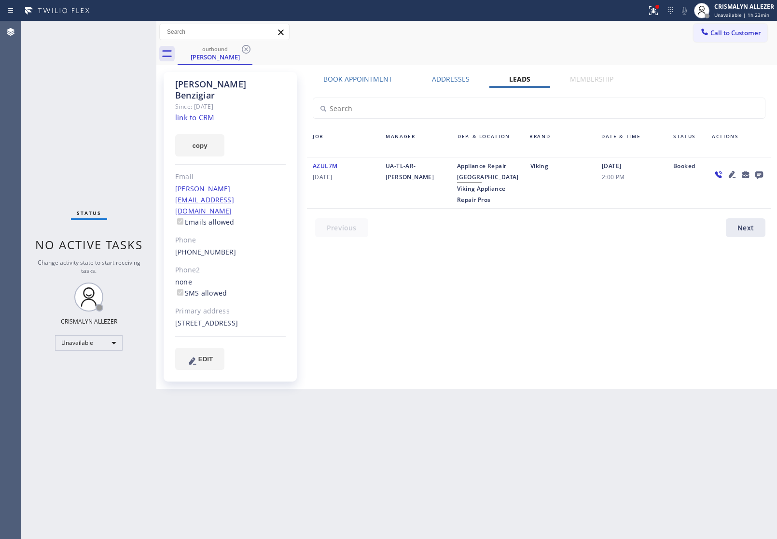
click at [759, 172] on icon at bounding box center [760, 175] width 8 height 8
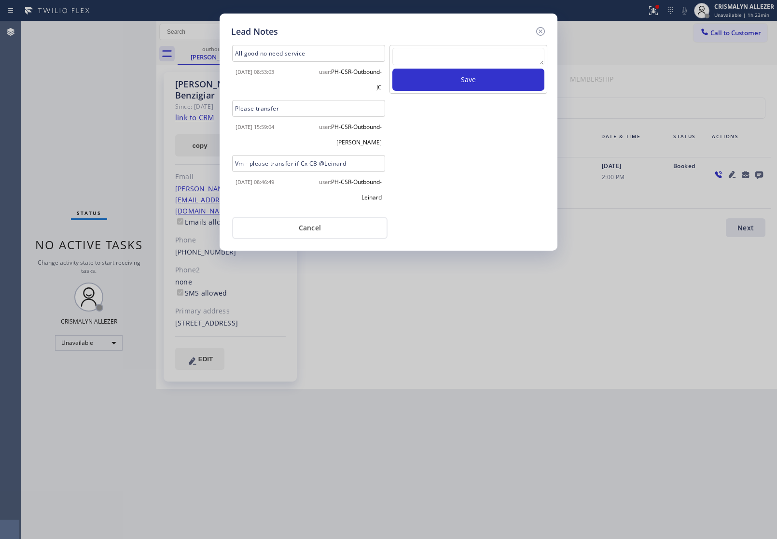
click at [455, 57] on textarea at bounding box center [469, 56] width 152 height 17
paste textarea "ALL GOOD FOR NOW, if cb xfer"
type textarea "ALL GOOD FOR NOW, if cb xfer"
click at [463, 78] on button "Save" at bounding box center [469, 80] width 152 height 22
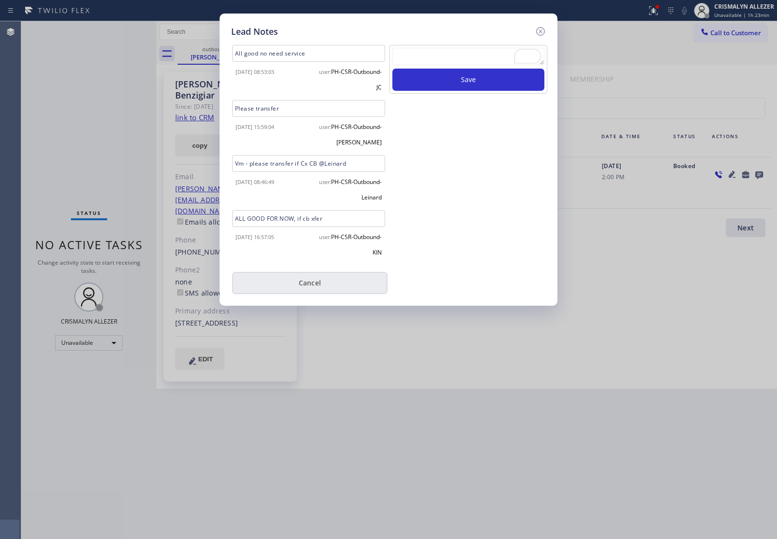
click at [312, 277] on button "Cancel" at bounding box center [309, 283] width 155 height 22
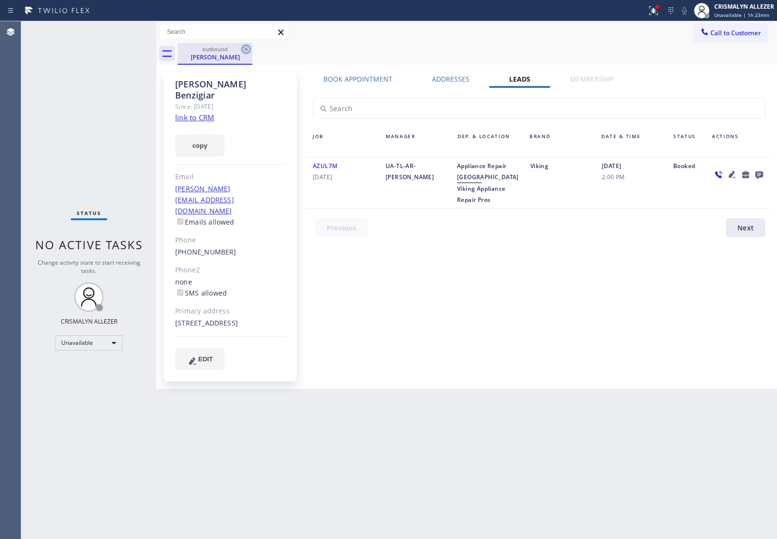
click at [245, 50] on icon at bounding box center [246, 49] width 9 height 9
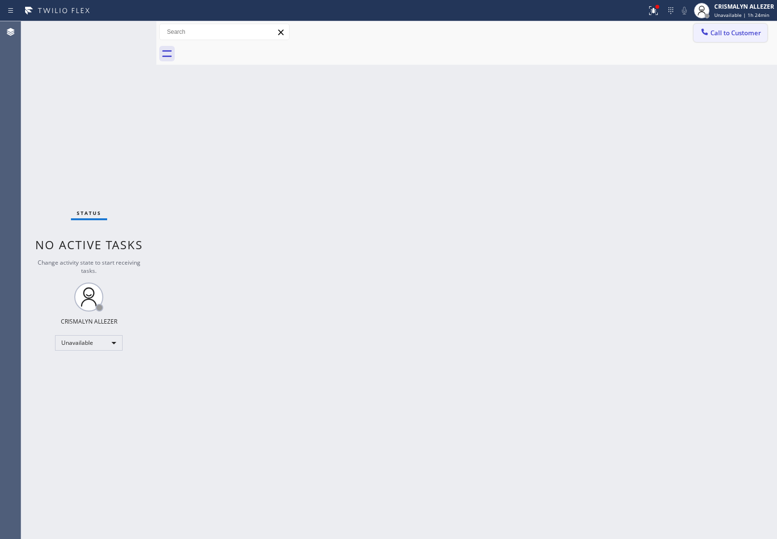
click at [753, 40] on button "Call to Customer" at bounding box center [731, 33] width 74 height 18
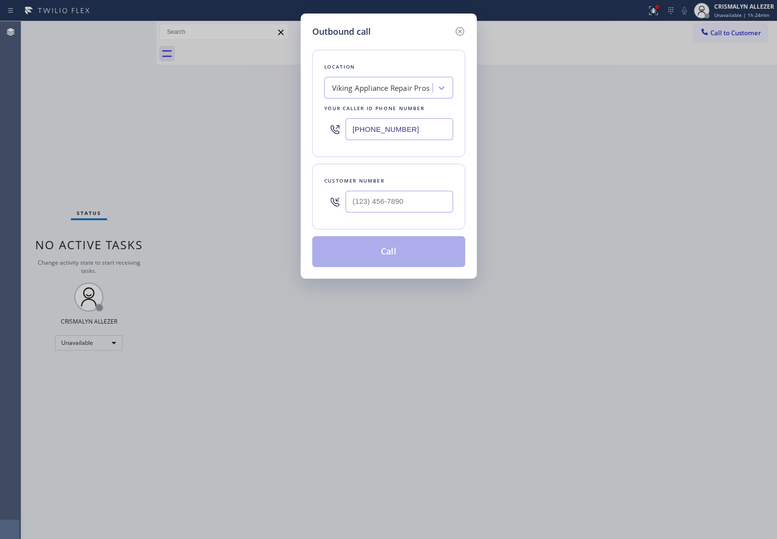
drag, startPoint x: 436, startPoint y: 131, endPoint x: 185, endPoint y: 114, distance: 251.2
click at [185, 115] on div "Outbound call Location Viking Appliance Repair Pros Your caller id phone number…" at bounding box center [388, 269] width 777 height 539
paste input "415) 366-3233"
type input "[PHONE_NUMBER]"
click at [418, 203] on input "(___) ___-____" at bounding box center [400, 202] width 108 height 22
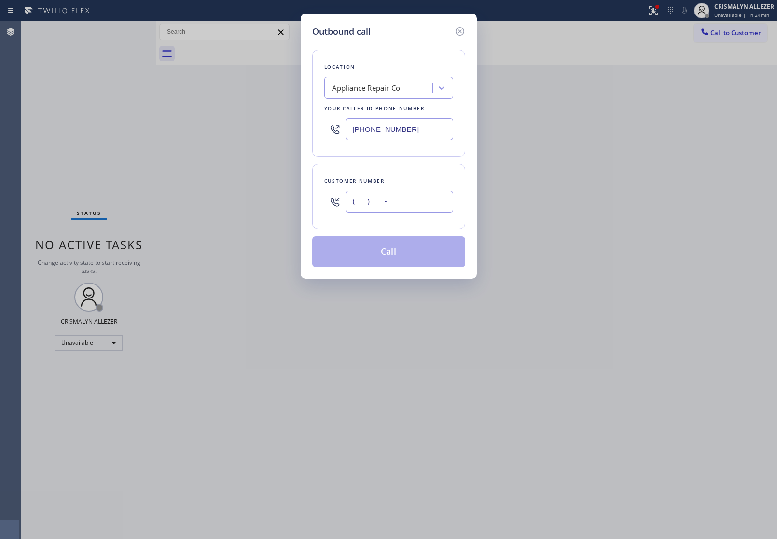
paste input "415) 412-1499"
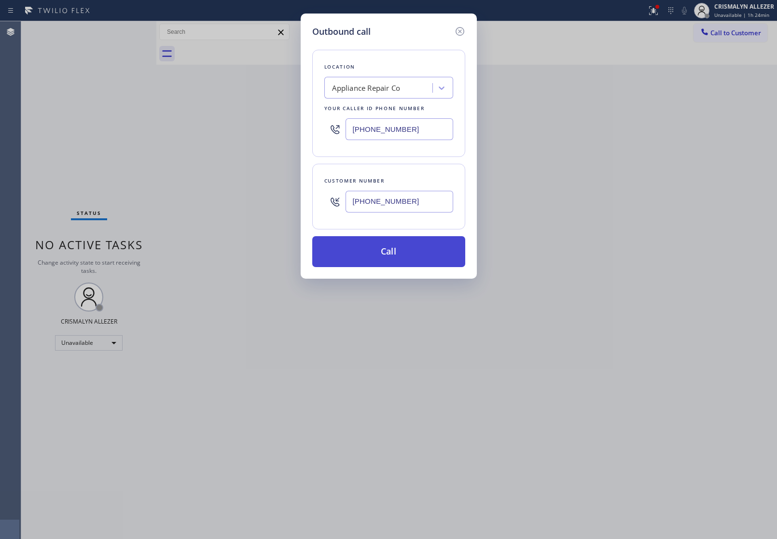
type input "[PHONE_NUMBER]"
click at [394, 257] on button "Call" at bounding box center [388, 251] width 153 height 31
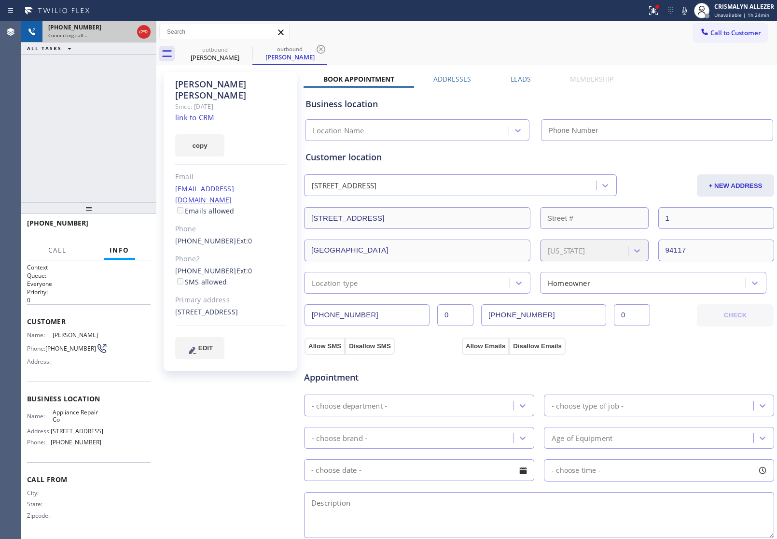
type input "[PHONE_NUMBER]"
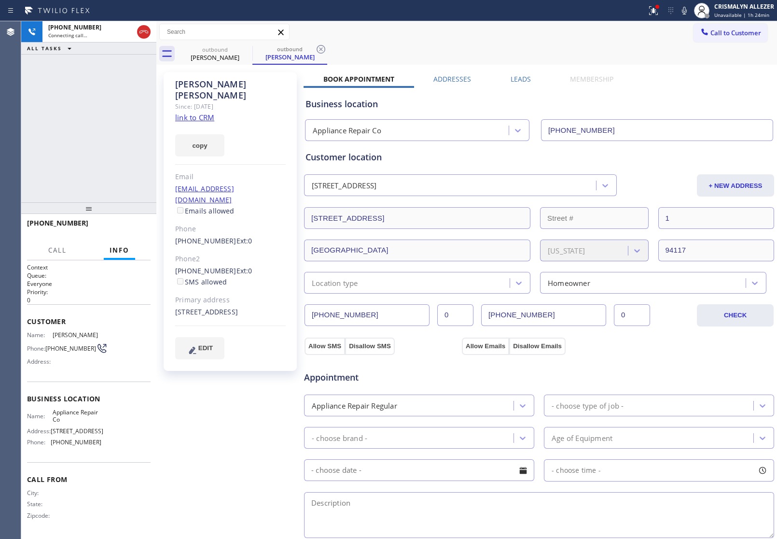
click at [211, 113] on link "link to CRM" at bounding box center [194, 118] width 39 height 10
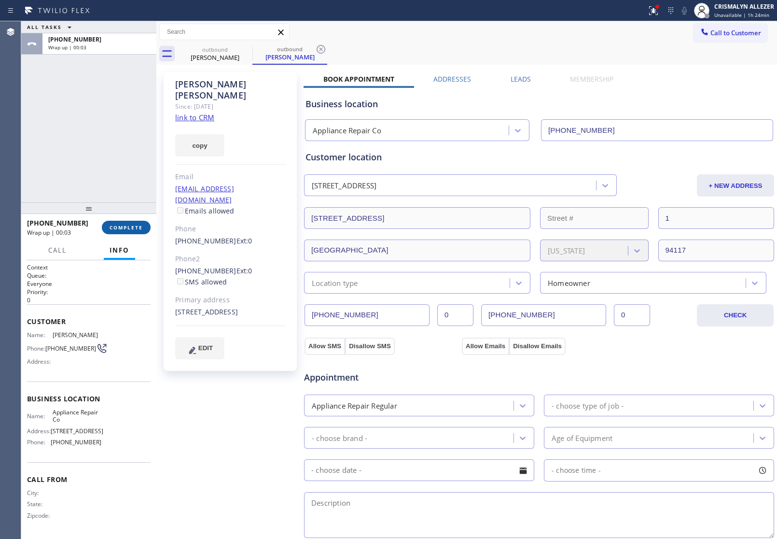
click at [126, 230] on span "COMPLETE" at bounding box center [126, 227] width 33 height 7
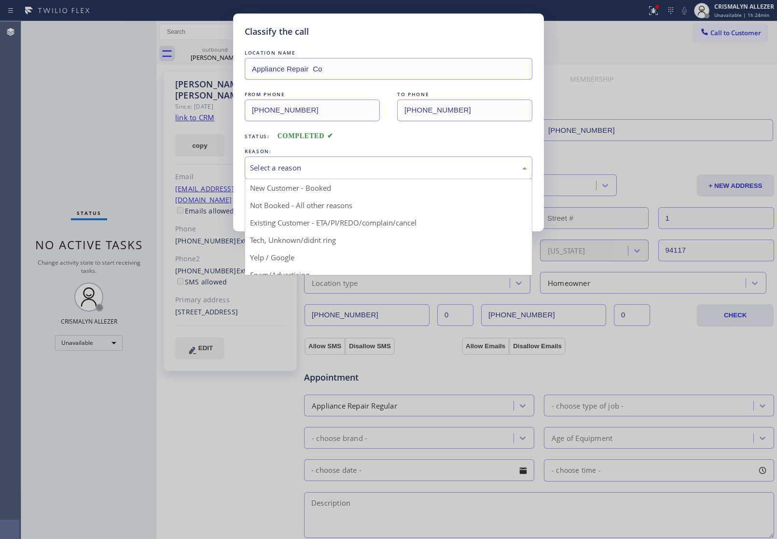
click at [375, 171] on div "Select a reason" at bounding box center [388, 167] width 277 height 11
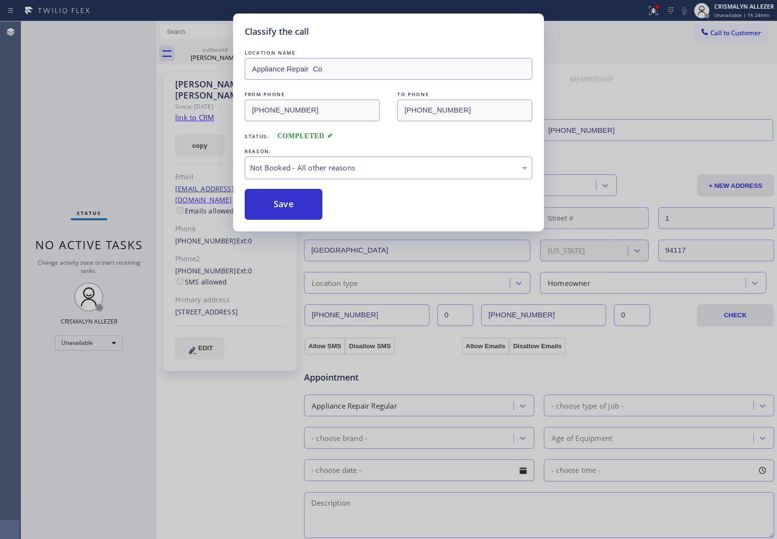
click at [281, 206] on button "Save" at bounding box center [284, 204] width 78 height 31
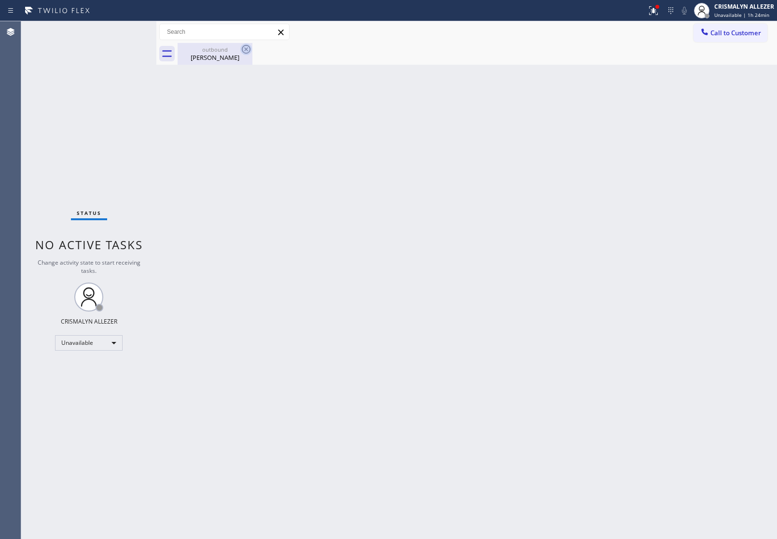
drag, startPoint x: 211, startPoint y: 56, endPoint x: 247, endPoint y: 52, distance: 36.9
click at [217, 58] on div "[PERSON_NAME]" at bounding box center [215, 57] width 73 height 9
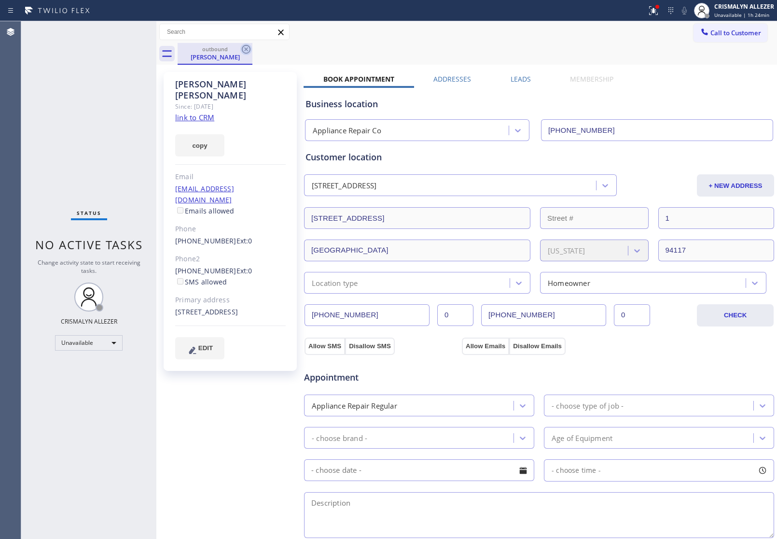
click at [245, 51] on icon at bounding box center [246, 49] width 12 height 12
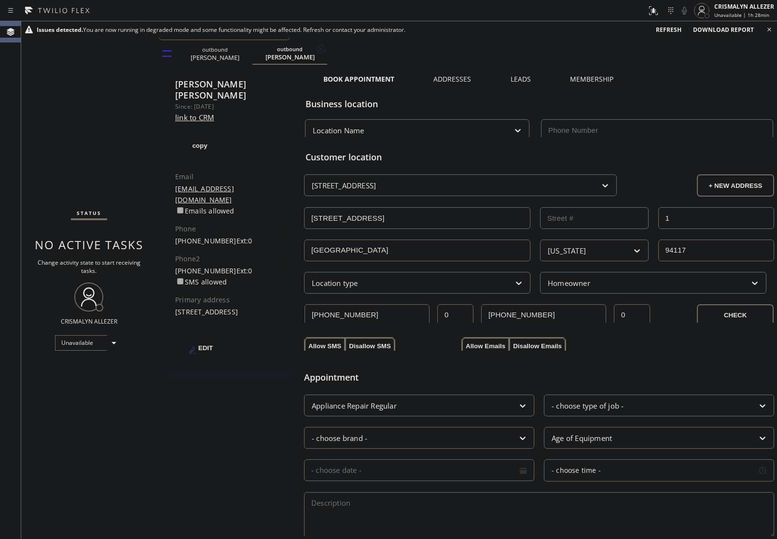
type input "[PHONE_NUMBER]"
click at [129, 453] on div "Status No active tasks Change activity state to start receiving tasks. CRISMALY…" at bounding box center [88, 280] width 135 height 518
click at [768, 29] on icon at bounding box center [770, 30] width 12 height 12
drag, startPoint x: 298, startPoint y: 56, endPoint x: 315, endPoint y: 52, distance: 17.5
click at [310, 56] on div "[PERSON_NAME]" at bounding box center [290, 57] width 73 height 9
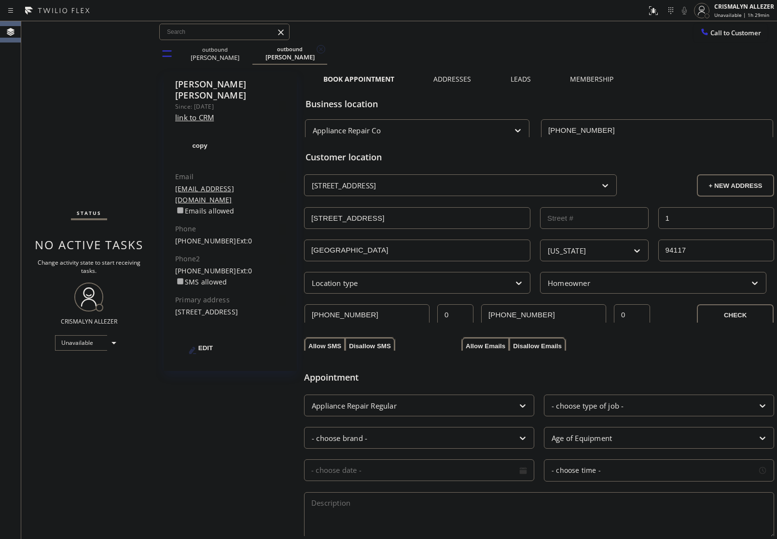
click at [290, 53] on div "[PERSON_NAME]" at bounding box center [290, 57] width 73 height 9
click at [217, 52] on div "outbound" at bounding box center [215, 49] width 73 height 7
click at [59, 90] on div "Status No active tasks Change activity state to start receiving tasks. CRISMALY…" at bounding box center [88, 280] width 135 height 518
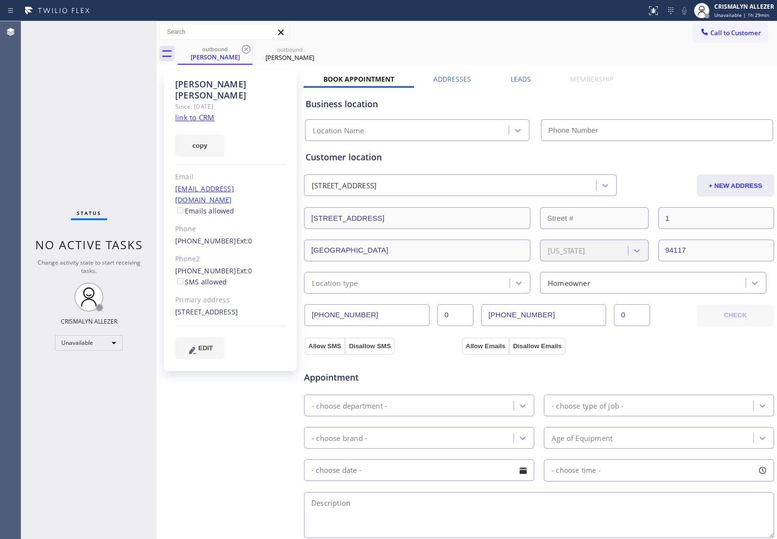
type input "[PHONE_NUMBER]"
drag, startPoint x: 300, startPoint y: 58, endPoint x: 326, endPoint y: 54, distance: 26.4
click at [312, 56] on div "[PERSON_NAME]" at bounding box center [290, 57] width 73 height 9
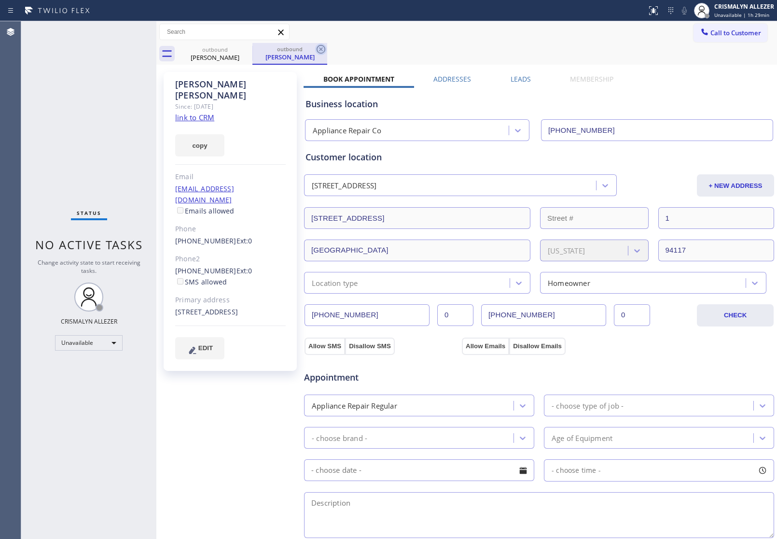
click at [322, 48] on icon at bounding box center [321, 49] width 9 height 9
click at [243, 48] on icon at bounding box center [246, 49] width 12 height 12
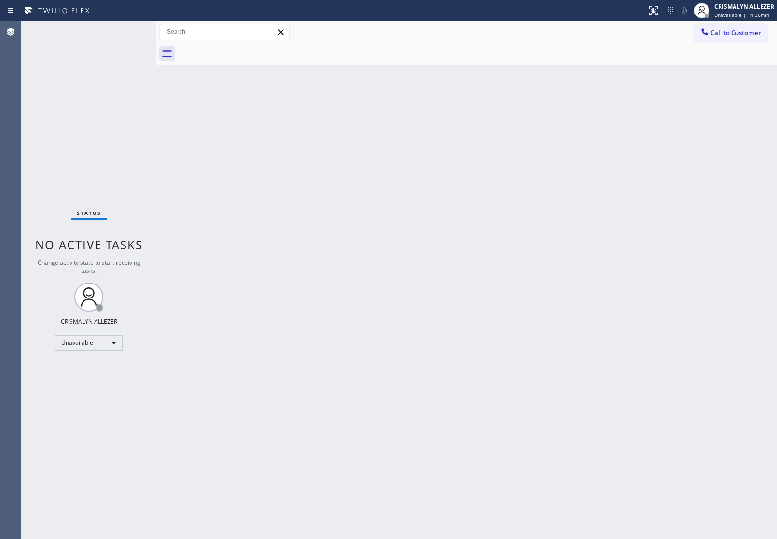
drag, startPoint x: 377, startPoint y: 197, endPoint x: 363, endPoint y: 163, distance: 36.6
click at [377, 191] on div "Back to Dashboard Change Sender ID Customers Technicians Select a contact Outbo…" at bounding box center [466, 280] width 621 height 518
click at [112, 335] on div "Unavailable" at bounding box center [89, 342] width 68 height 15
click at [99, 354] on li "Offline" at bounding box center [89, 356] width 66 height 12
click at [753, 12] on div "Unavailable | 1h 37min" at bounding box center [745, 15] width 60 height 7
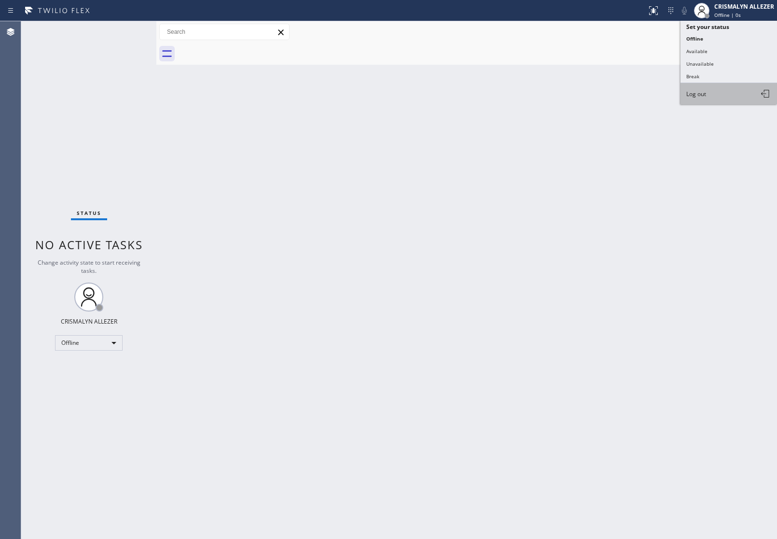
click at [706, 99] on button "Log out" at bounding box center [729, 93] width 97 height 21
